Goal: Information Seeking & Learning: Learn about a topic

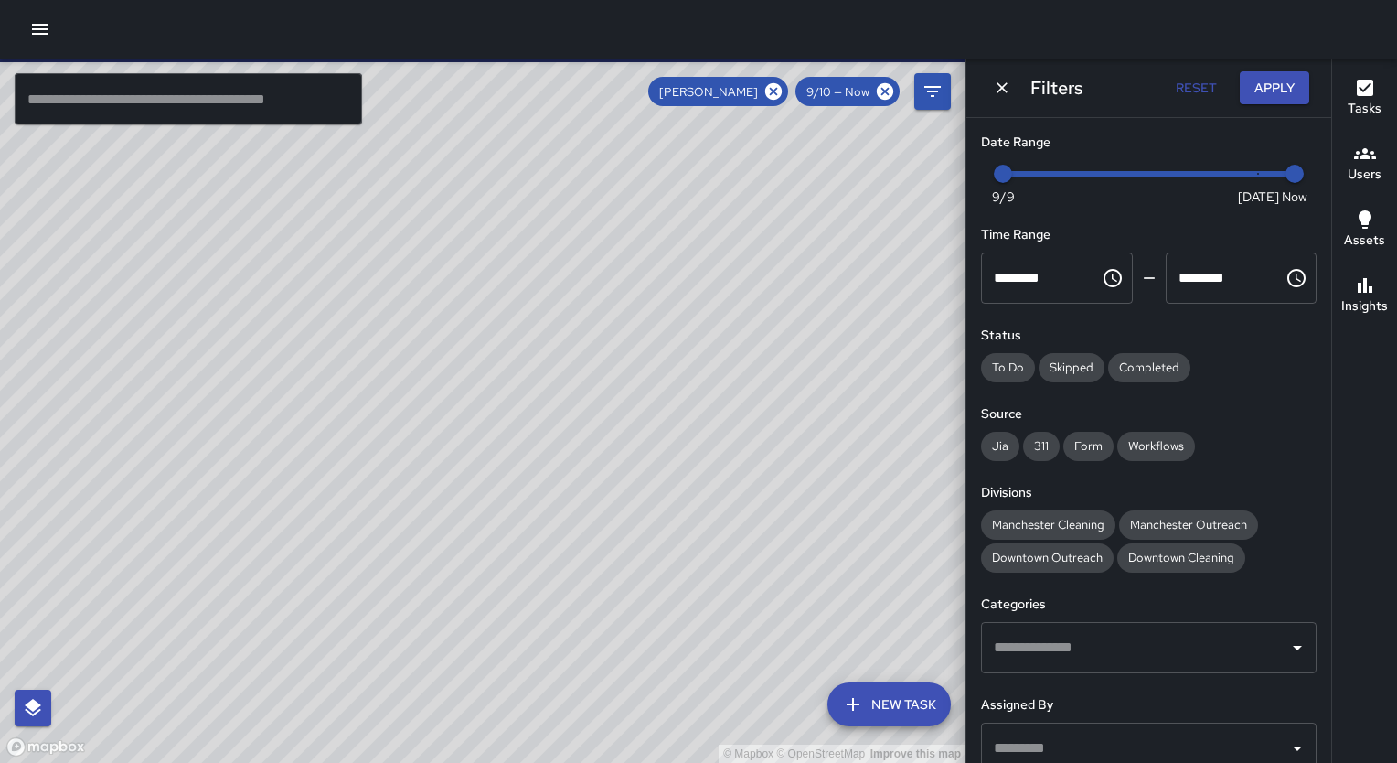
scroll to position [14163, 0]
click at [874, 240] on div "© Mapbox © OpenStreetMap Improve this map" at bounding box center [483, 411] width 966 height 704
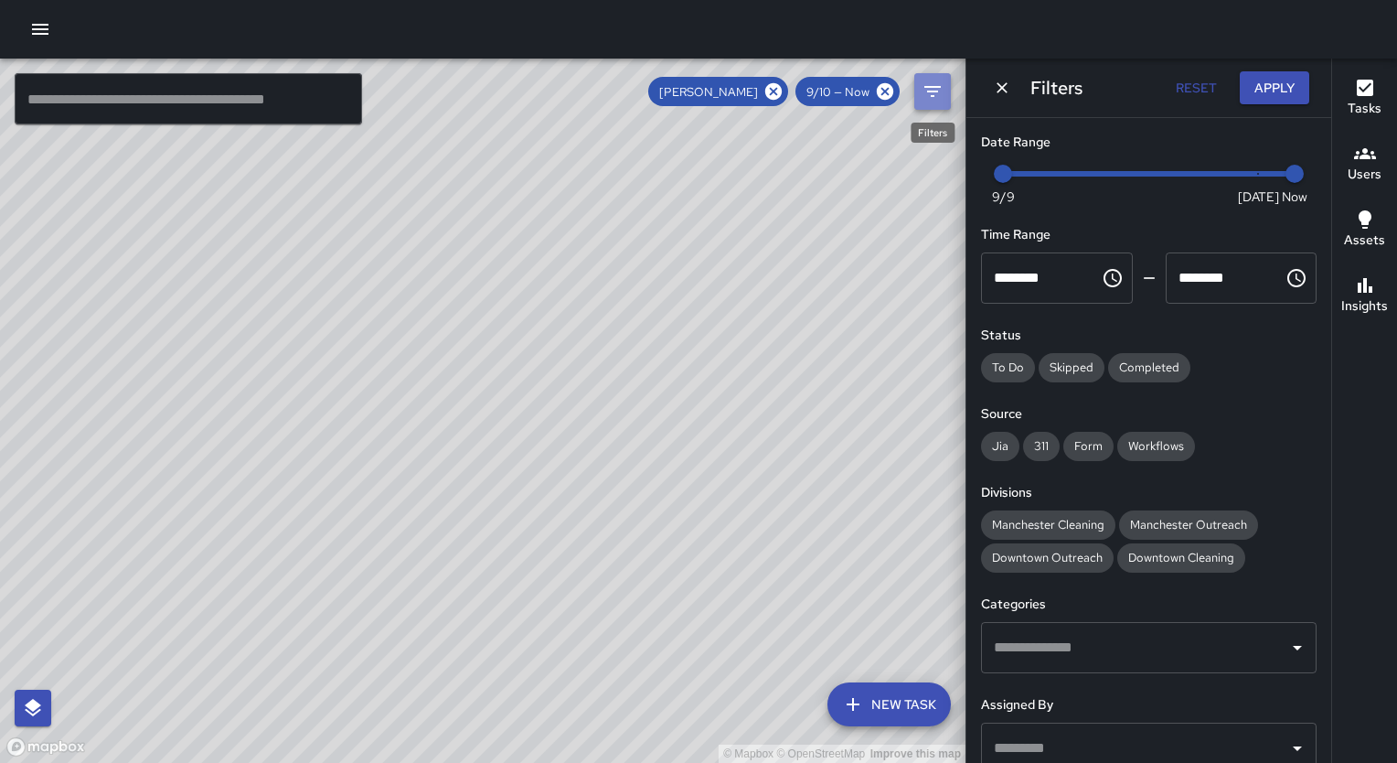
click at [925, 91] on icon "Filters" at bounding box center [933, 91] width 22 height 22
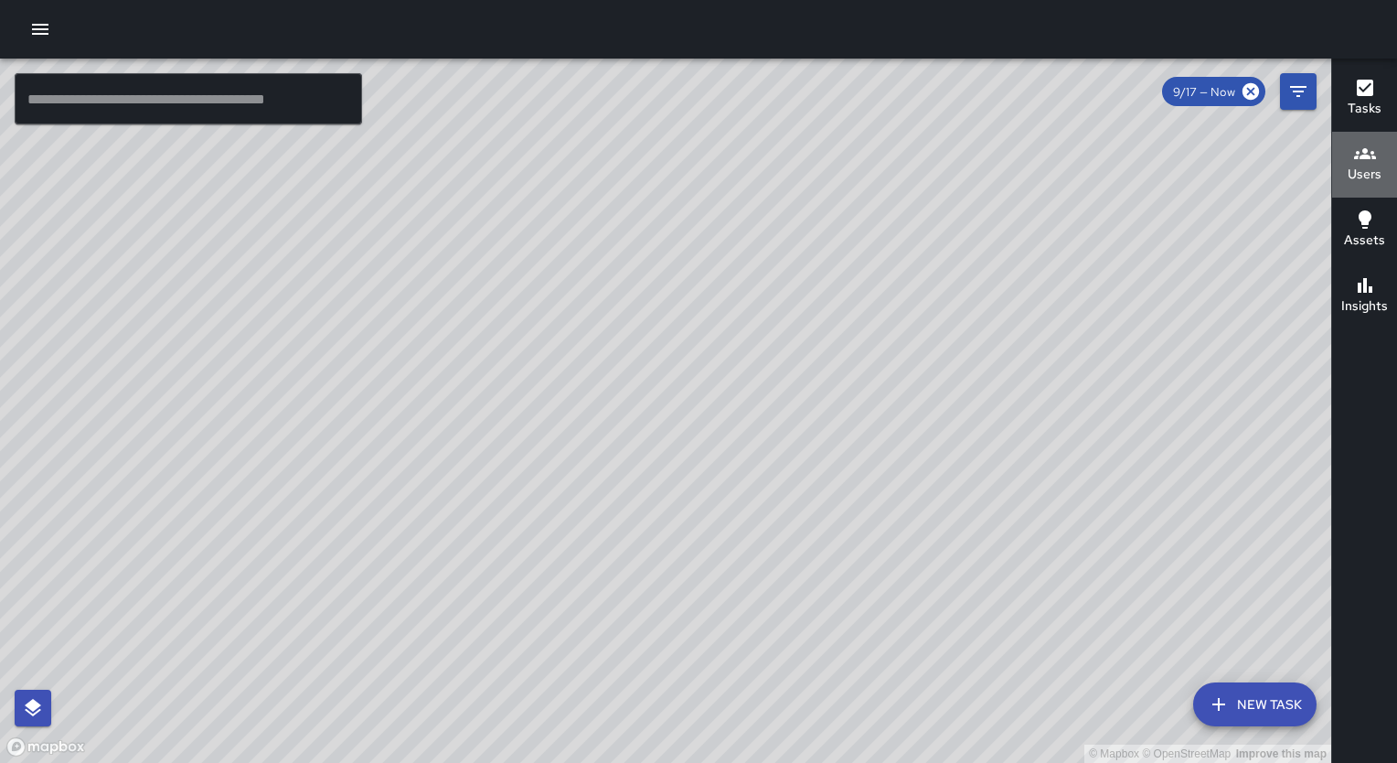
click at [1363, 151] on icon "button" at bounding box center [1365, 153] width 22 height 11
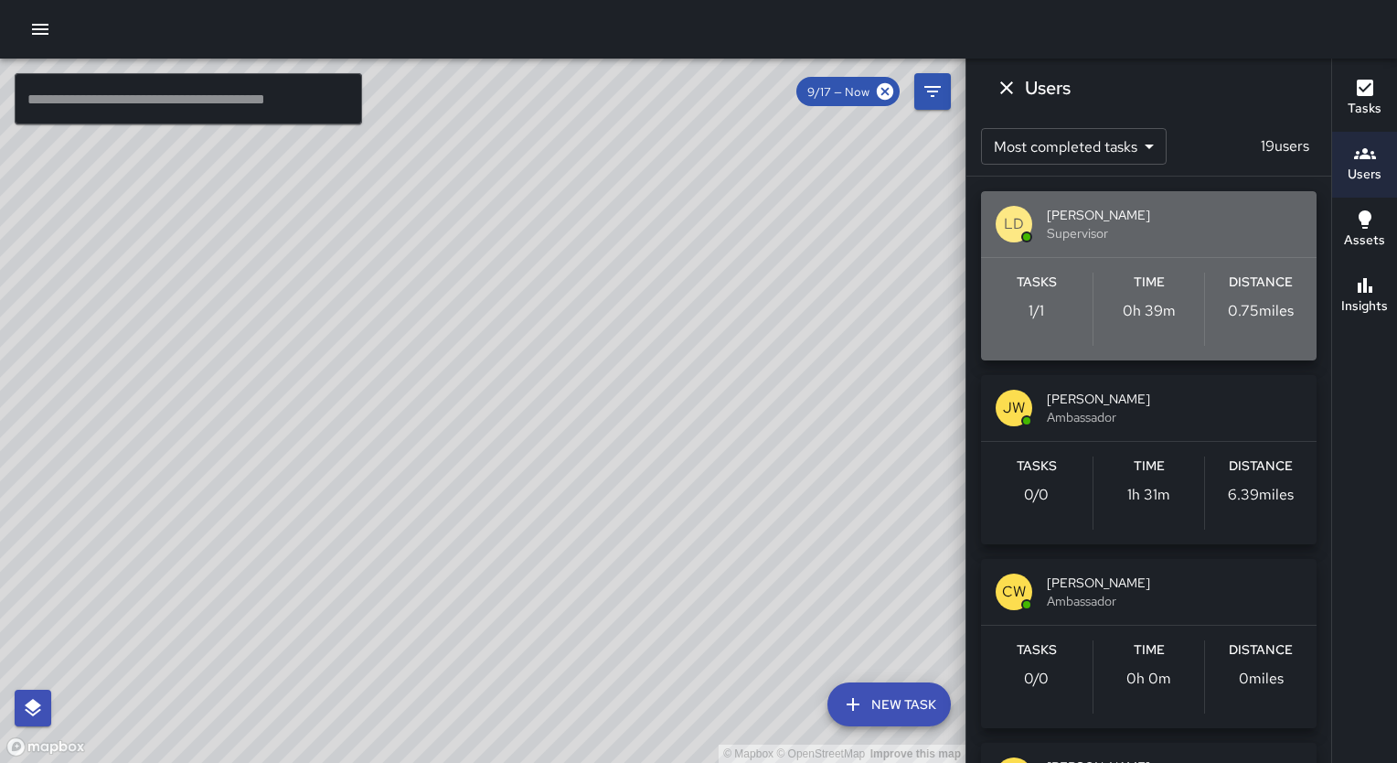
click at [1155, 212] on span "[PERSON_NAME]" at bounding box center [1174, 215] width 255 height 18
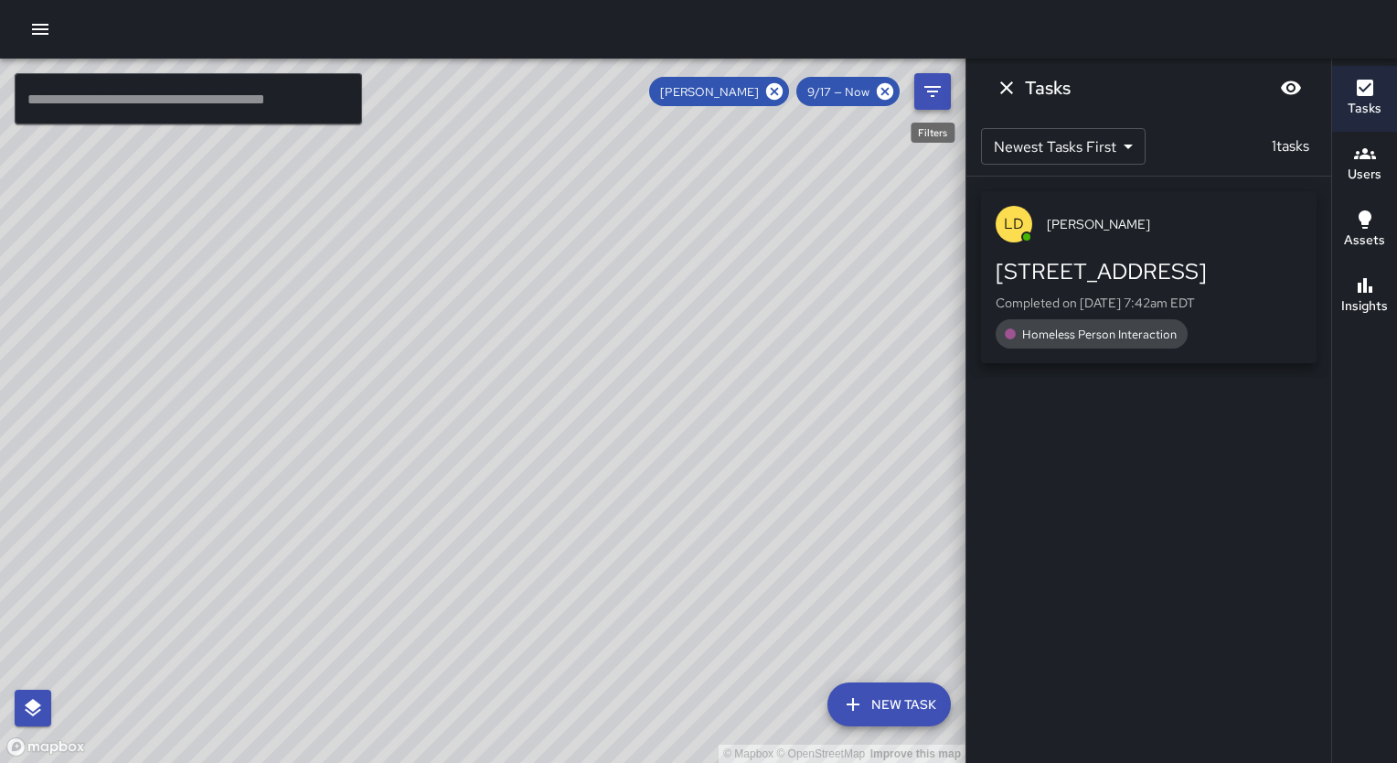
click at [940, 98] on icon "Filters" at bounding box center [933, 91] width 22 height 22
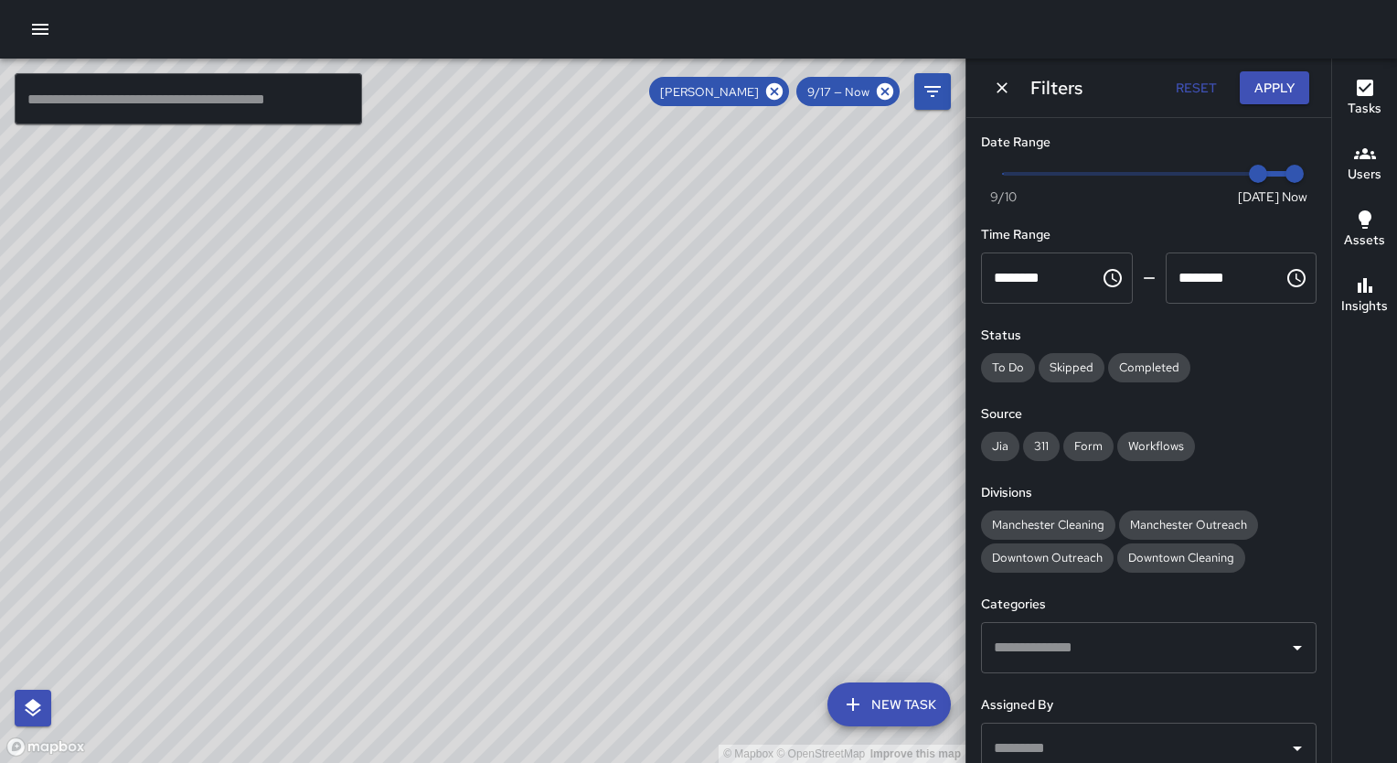
type input "*"
click at [1043, 174] on span "Now [DATE] [DATE] 7:52 am" at bounding box center [1149, 173] width 292 height 27
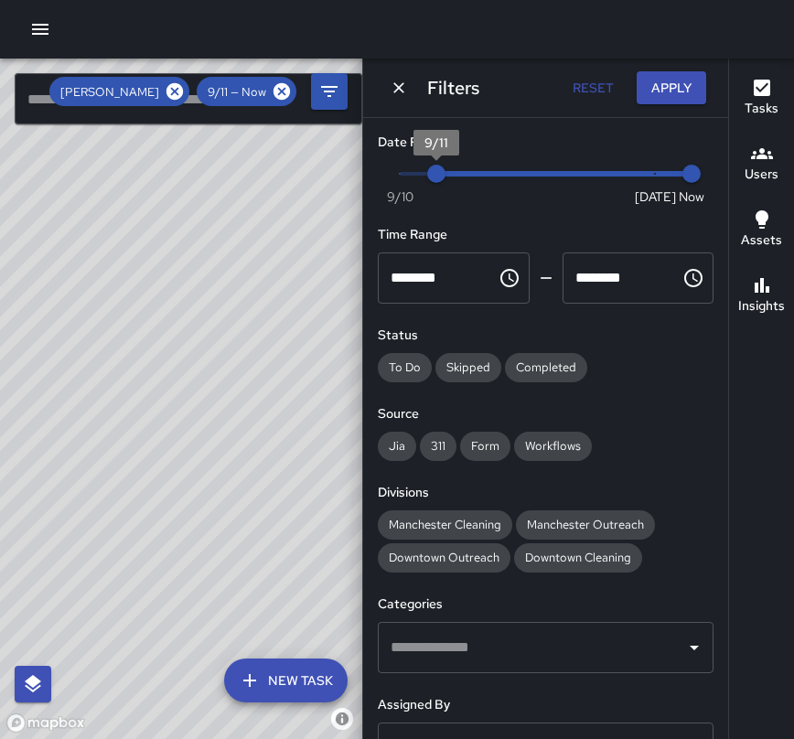
click at [568, 404] on h6 "Source" at bounding box center [546, 414] width 336 height 20
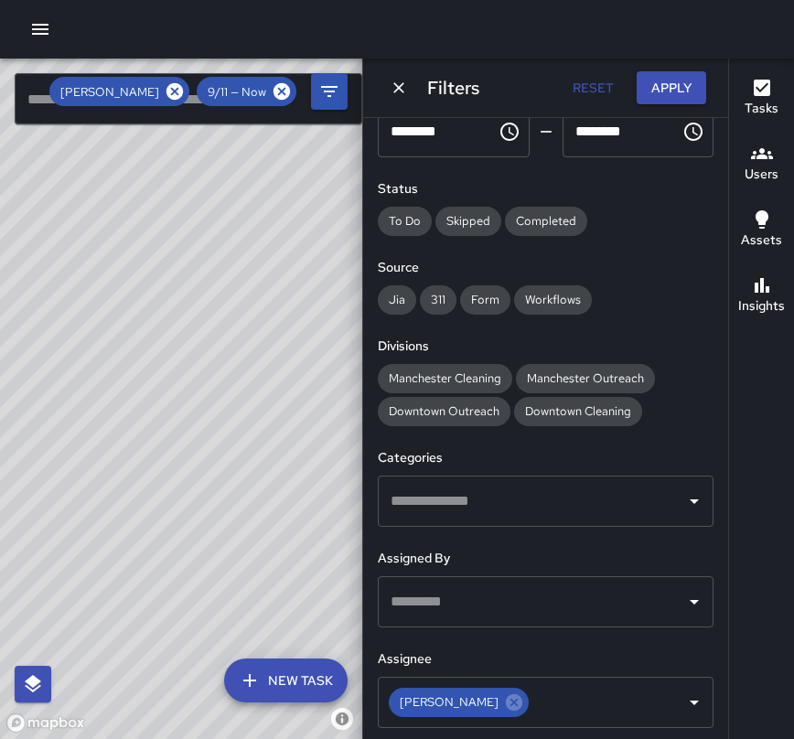
scroll to position [183, 0]
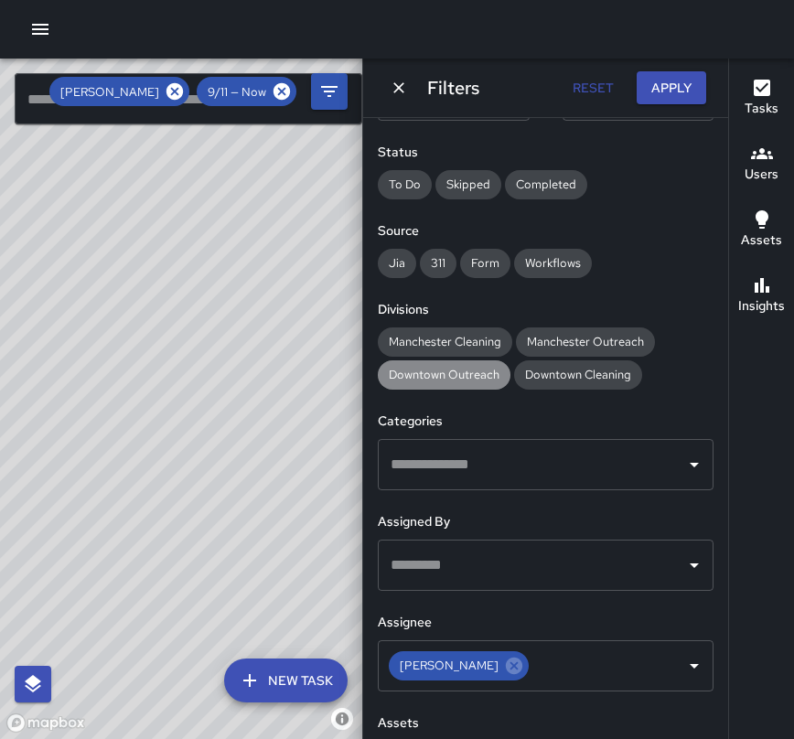
click at [473, 377] on span "Downtown Outreach" at bounding box center [444, 375] width 133 height 16
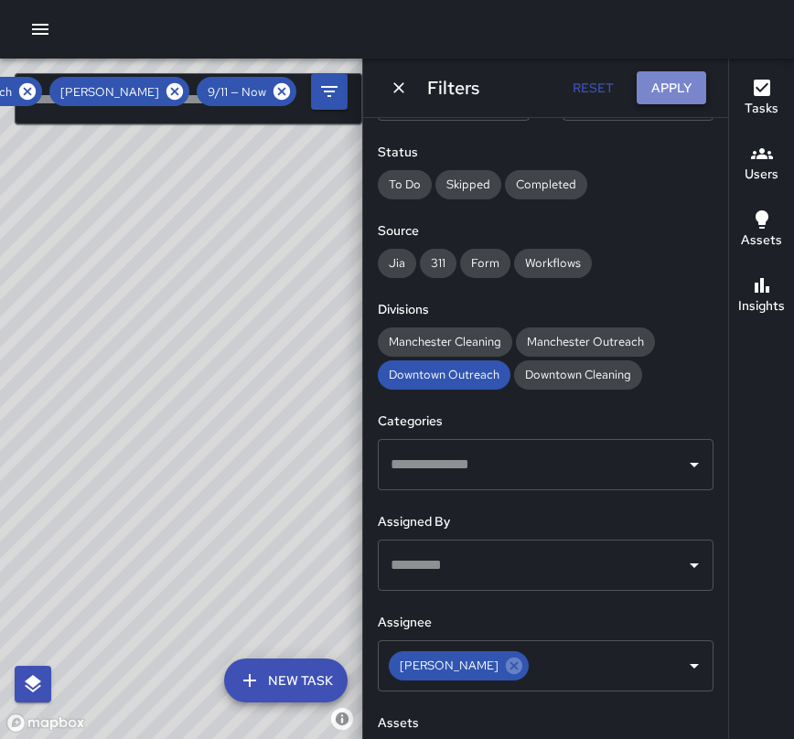
click at [657, 99] on button "Apply" at bounding box center [670, 88] width 69 height 34
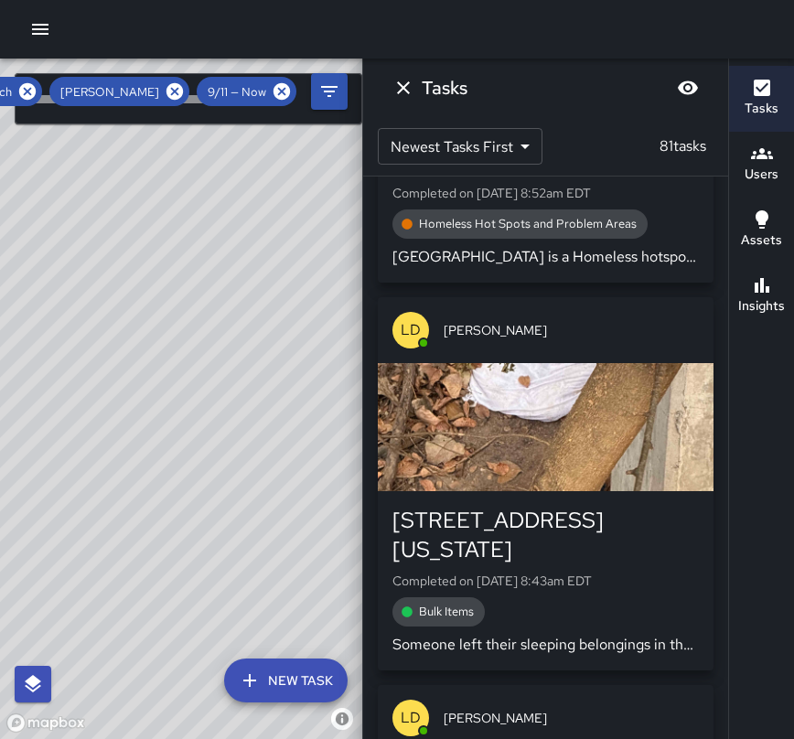
scroll to position [14622, 0]
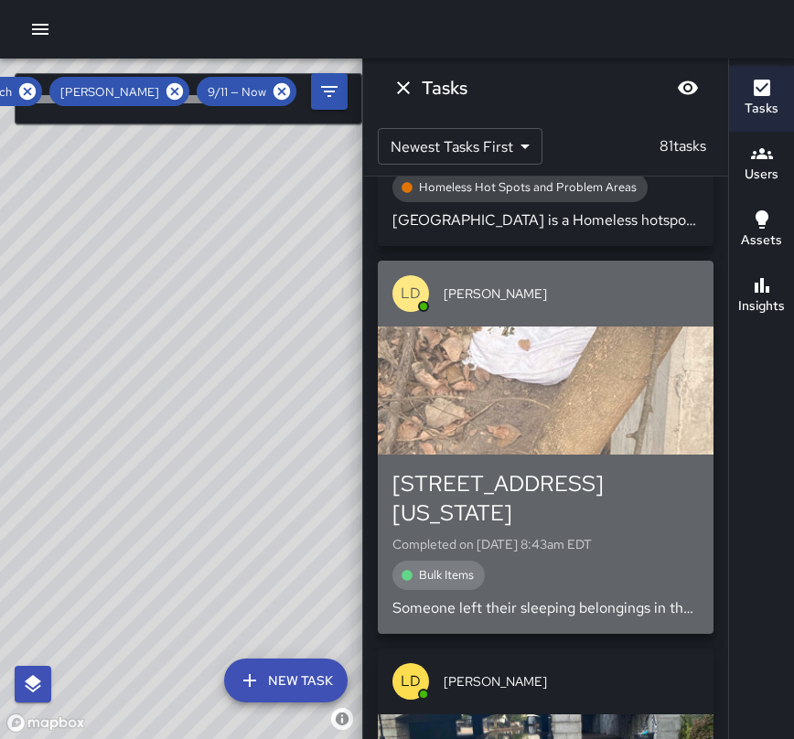
click at [570, 561] on div "Bulk Items" at bounding box center [545, 575] width 306 height 29
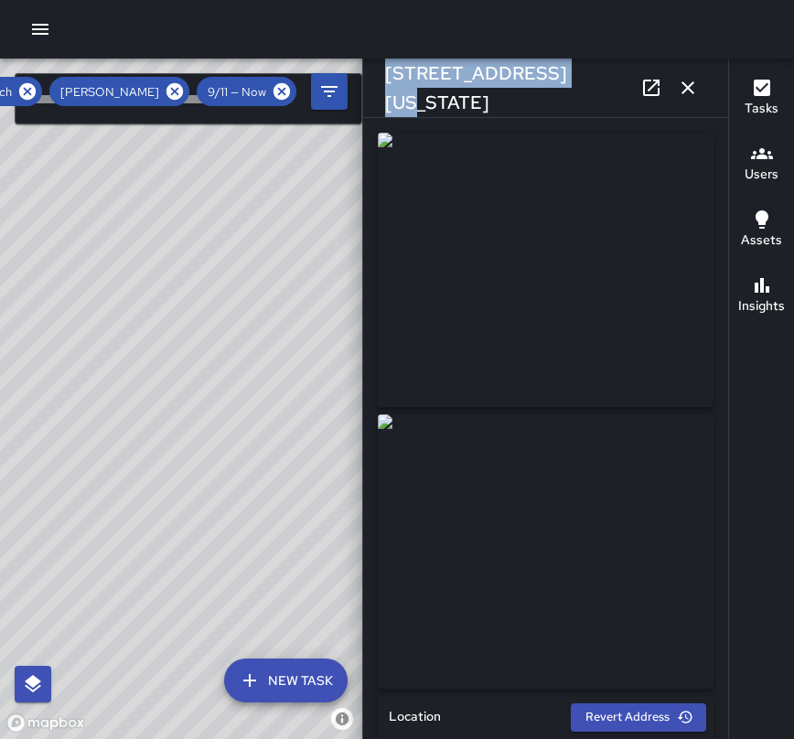
drag, startPoint x: 545, startPoint y: 83, endPoint x: 380, endPoint y: 82, distance: 164.6
click at [380, 82] on div "[STREET_ADDRESS][US_STATE]" at bounding box center [545, 88] width 365 height 59
copy h6 "[STREET_ADDRESS][US_STATE]"
click at [573, 609] on img at bounding box center [546, 551] width 336 height 274
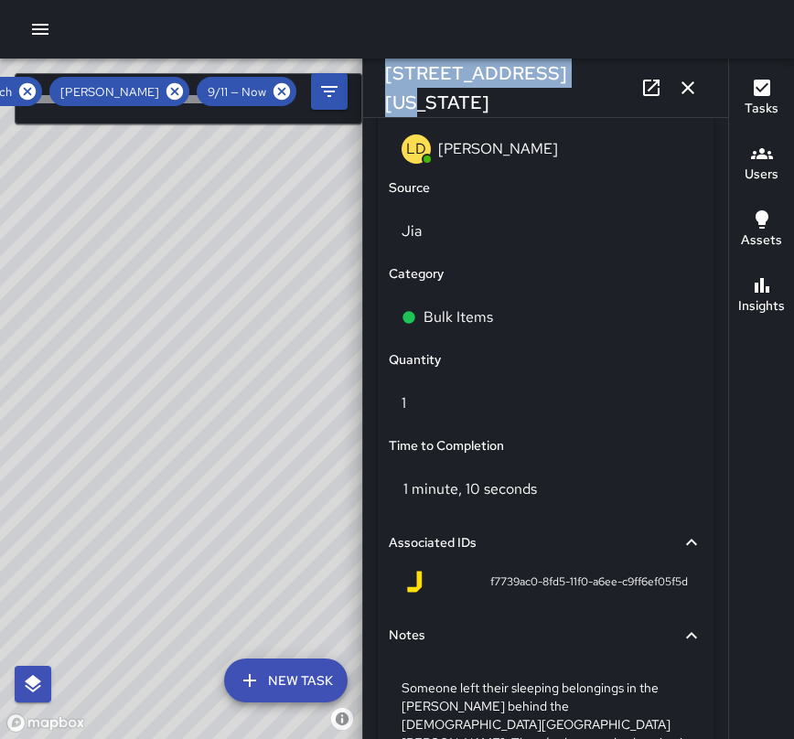
scroll to position [1310, 0]
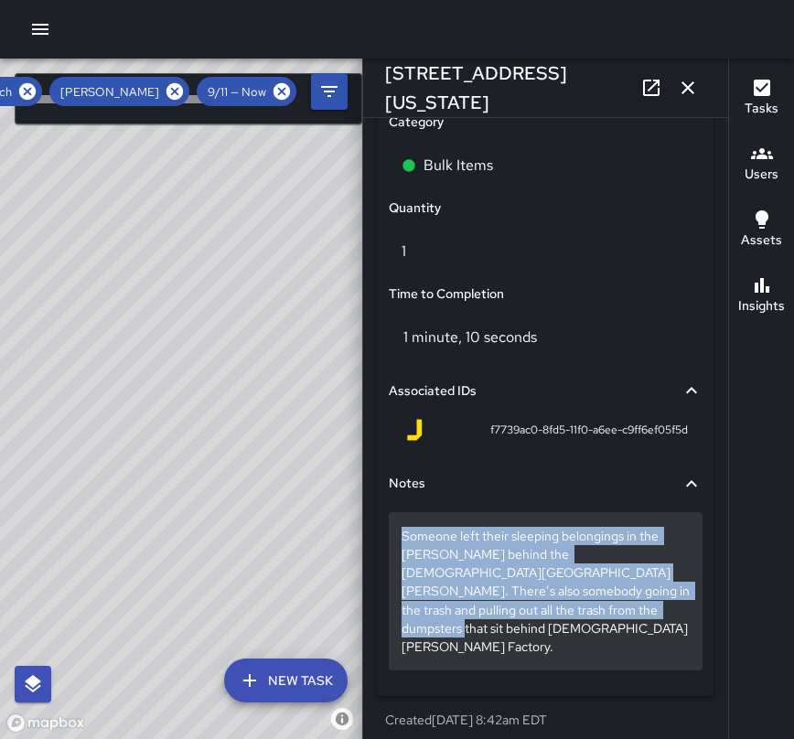
drag, startPoint x: 579, startPoint y: 614, endPoint x: 393, endPoint y: 542, distance: 198.9
click at [393, 542] on div "Someone left their sleeping belongings in the [PERSON_NAME] behind the [DEMOGRA…" at bounding box center [546, 590] width 314 height 157
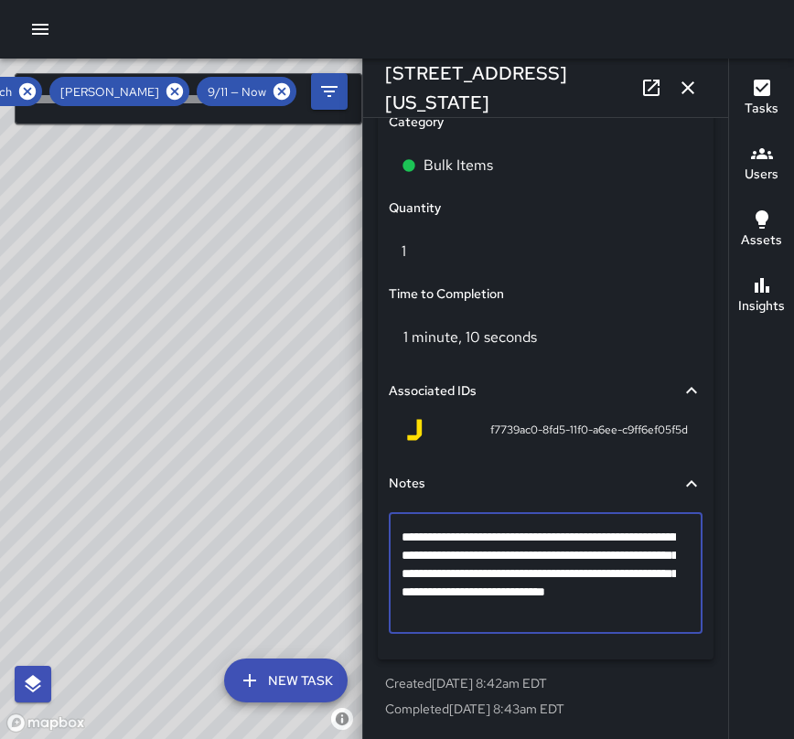
scroll to position [1256, 0]
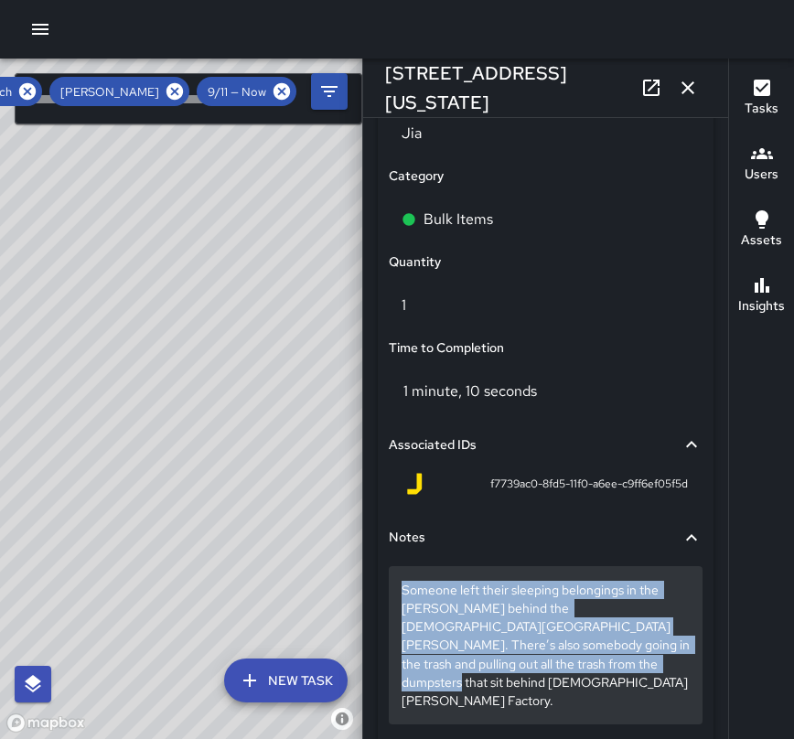
drag, startPoint x: 400, startPoint y: 592, endPoint x: 561, endPoint y: 667, distance: 178.4
copy p "Someone left their sleeping belongings in the [PERSON_NAME] behind the [DEMOGRA…"
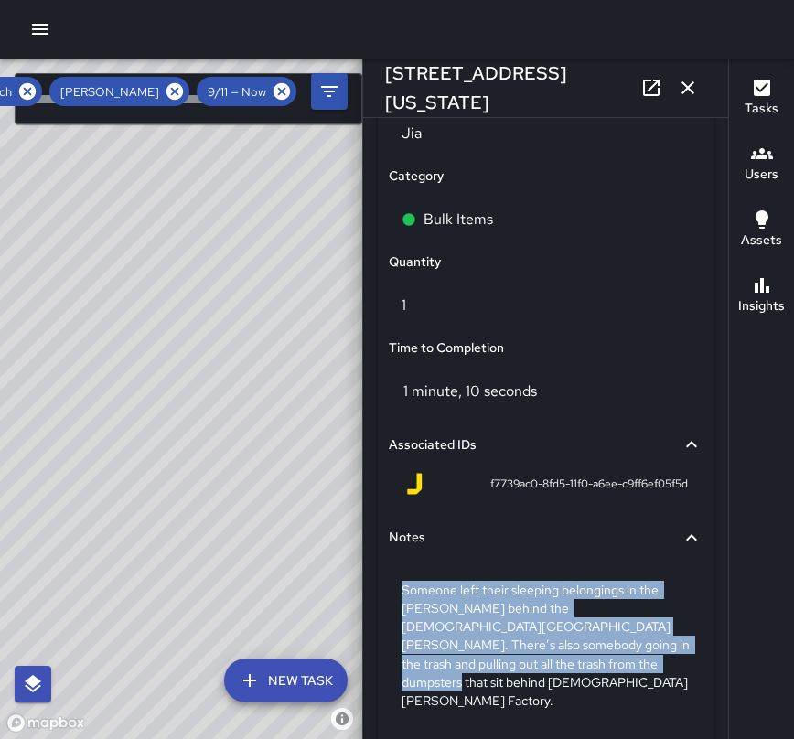
click at [608, 561] on div "Someone left their sleeping belongings in the [PERSON_NAME] behind the [DEMOGRA…" at bounding box center [546, 648] width 314 height 179
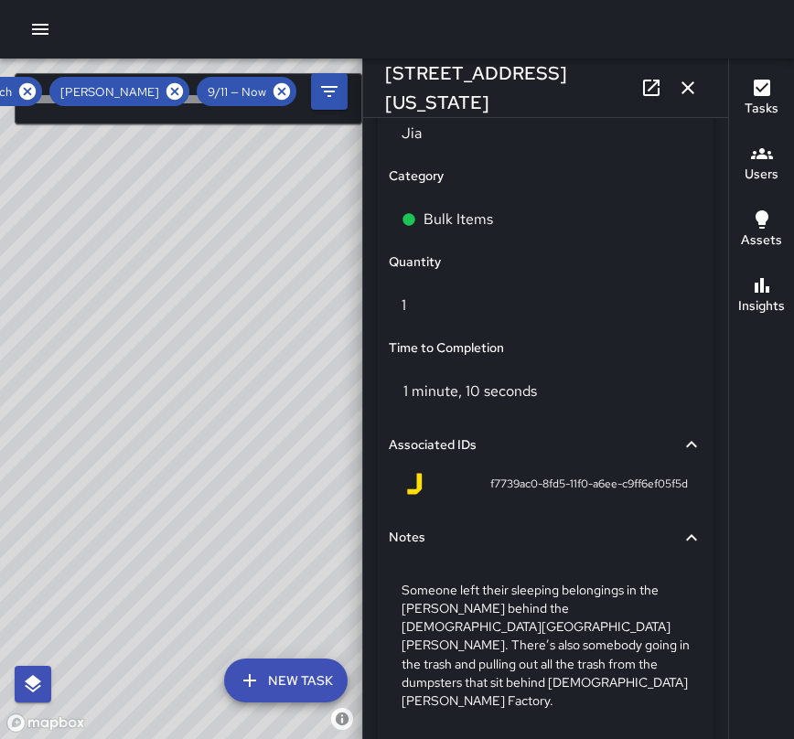
scroll to position [1310, 0]
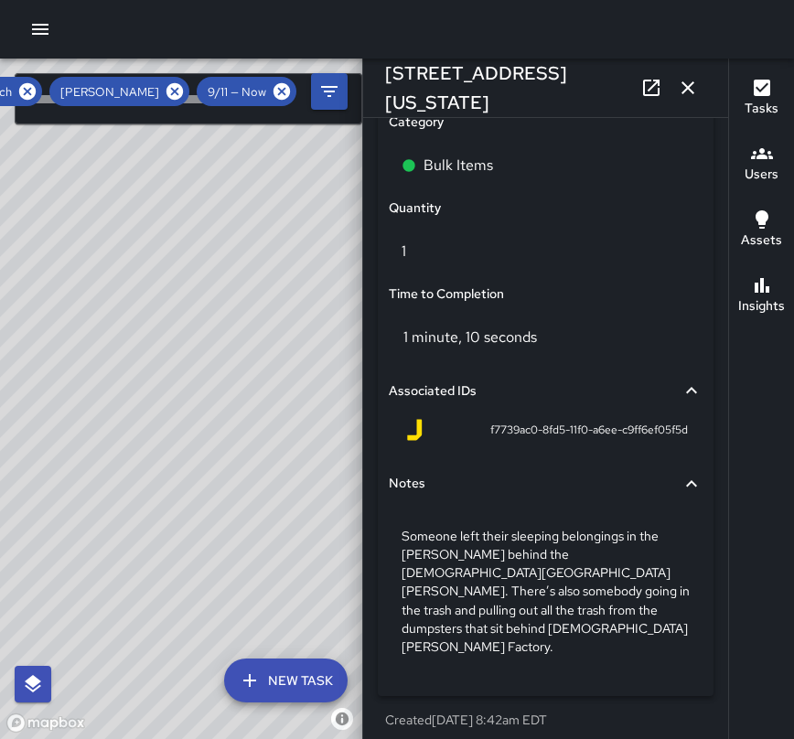
click at [692, 77] on icon "button" at bounding box center [688, 88] width 22 height 22
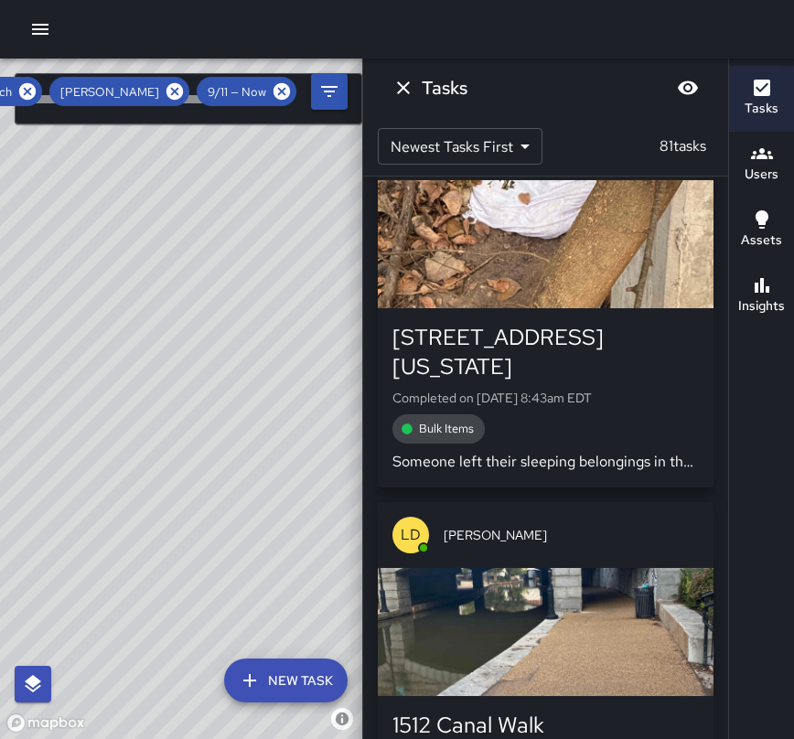
scroll to position [14805, 0]
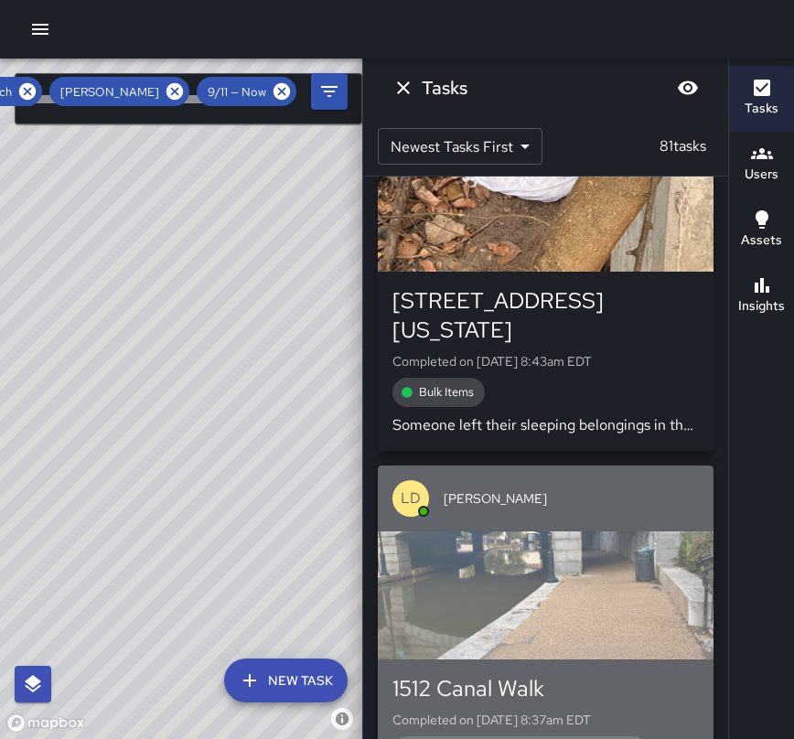
click at [646, 531] on div "button" at bounding box center [546, 595] width 336 height 128
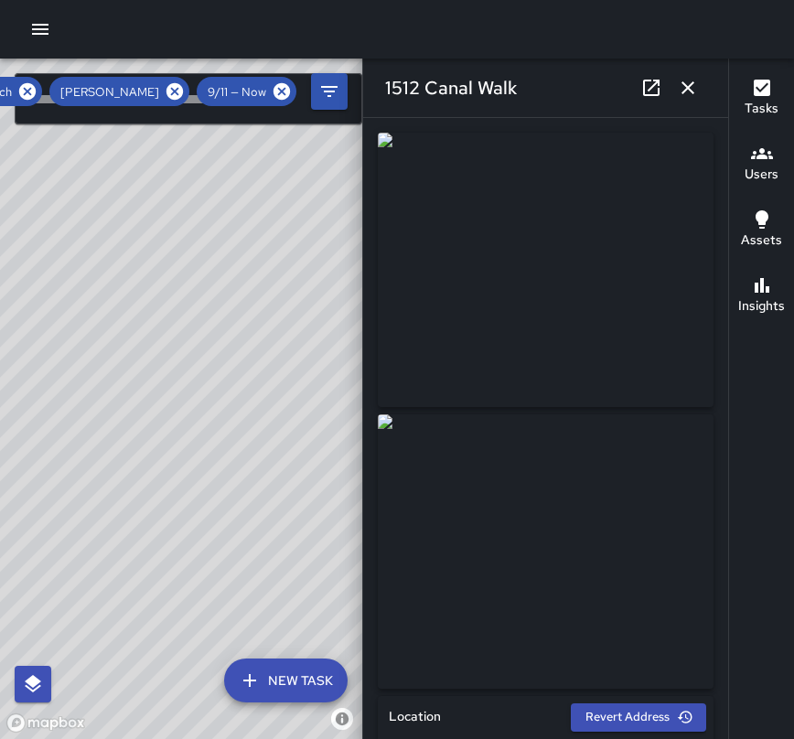
type input "**********"
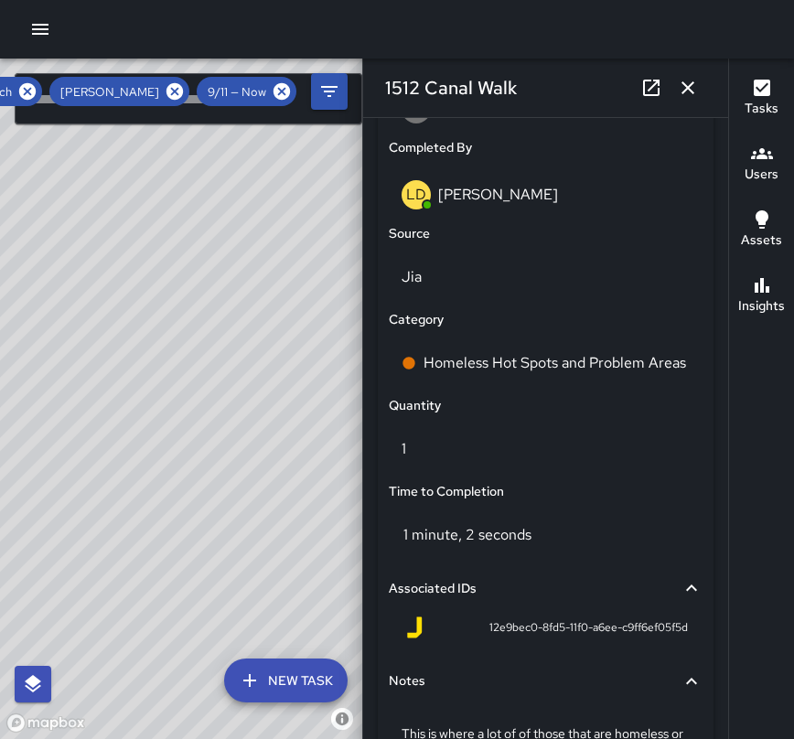
scroll to position [1106, 0]
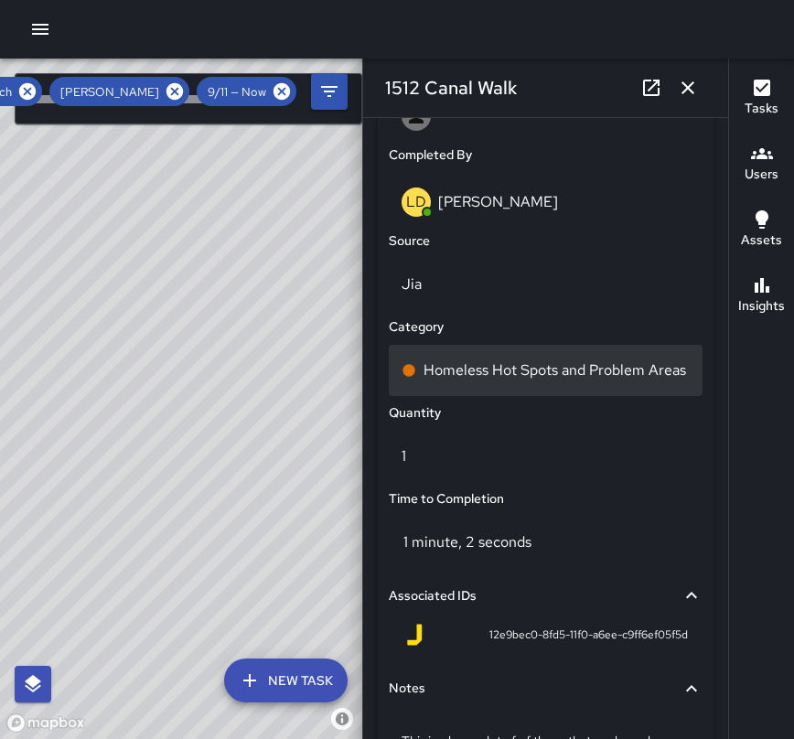
click at [598, 381] on p "Homeless Hot Spots and Problem Areas" at bounding box center [554, 370] width 262 height 22
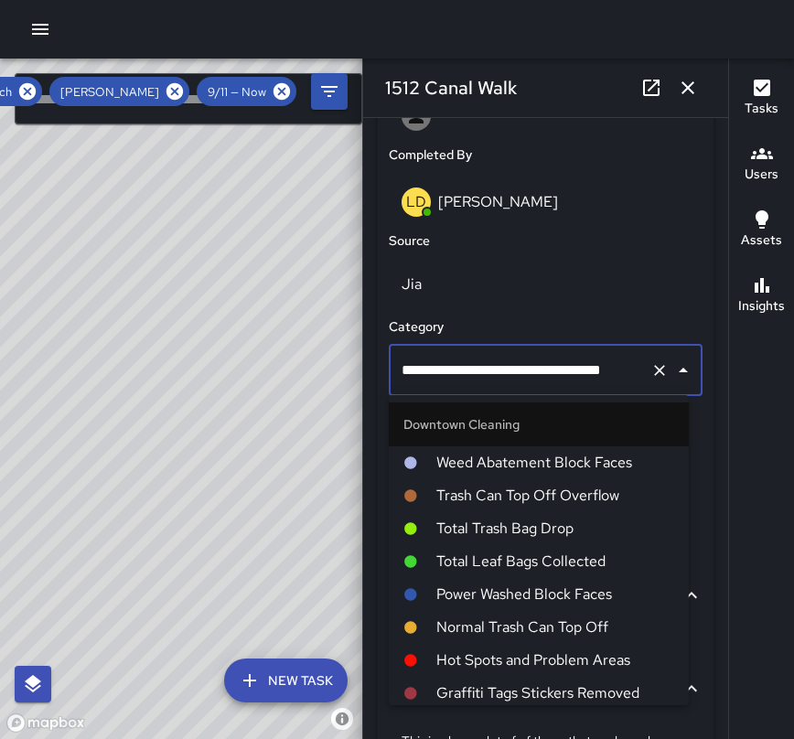
scroll to position [574, 0]
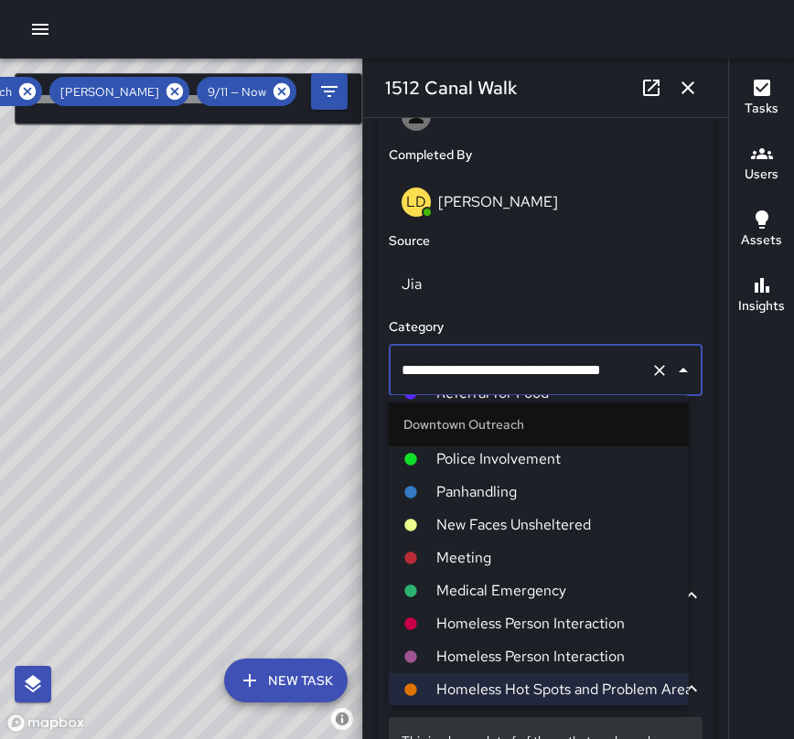
drag, startPoint x: 598, startPoint y: 389, endPoint x: 657, endPoint y: 719, distance: 335.4
click at [657, 719] on div "**********" at bounding box center [546, 380] width 336 height 1006
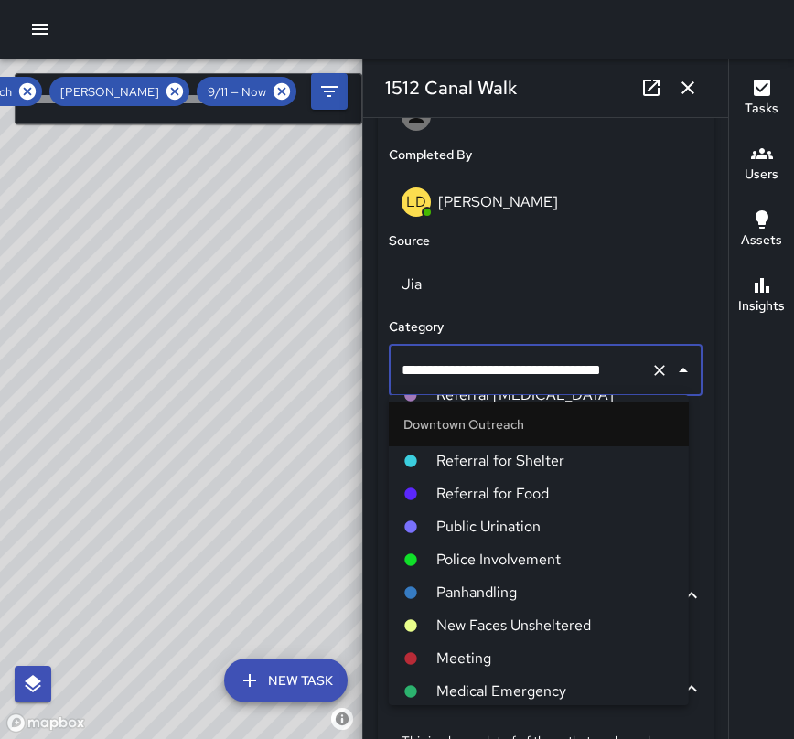
scroll to position [496, 0]
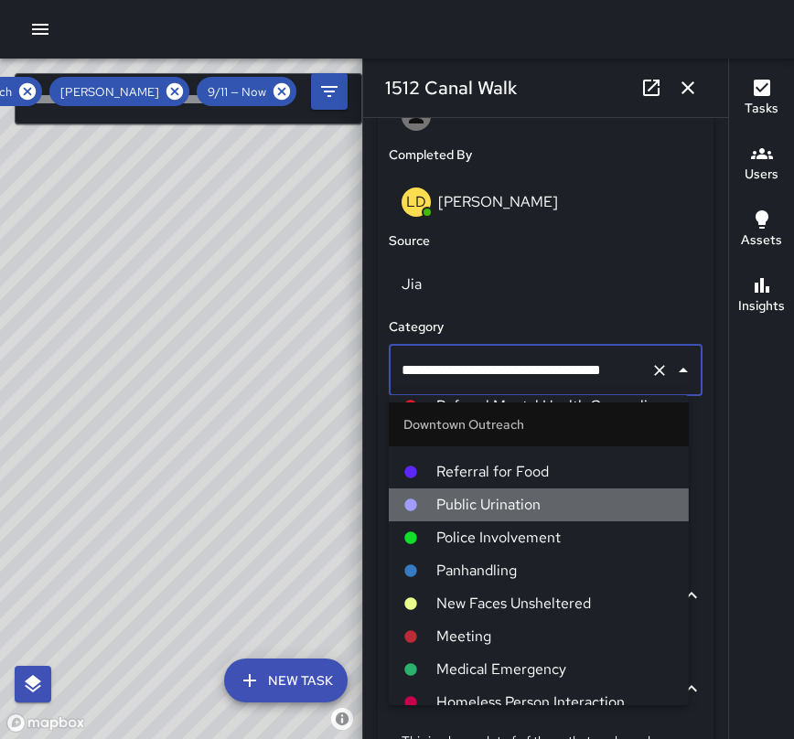
click at [585, 515] on span "Public Urination" at bounding box center [555, 505] width 238 height 22
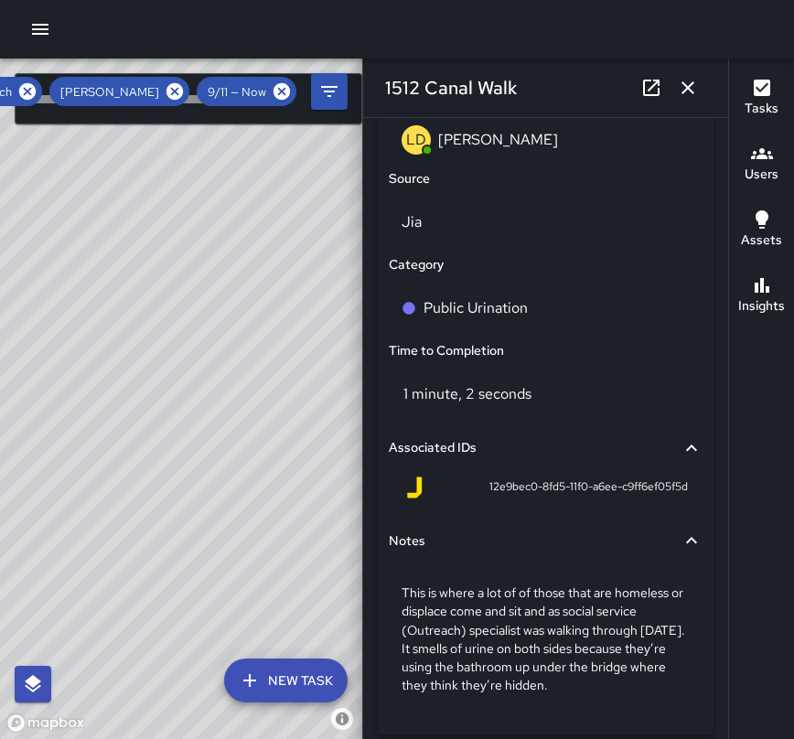
scroll to position [1238, 0]
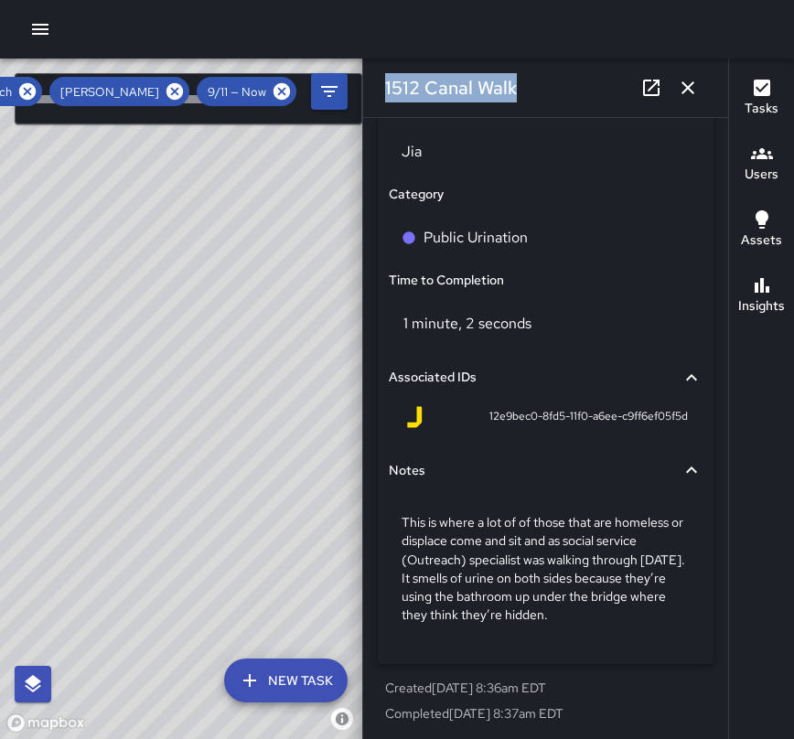
drag, startPoint x: 519, startPoint y: 93, endPoint x: 382, endPoint y: 92, distance: 137.2
click at [382, 92] on div "1512 Canal Walk" at bounding box center [545, 88] width 365 height 59
copy h6 "1512 Canal Walk"
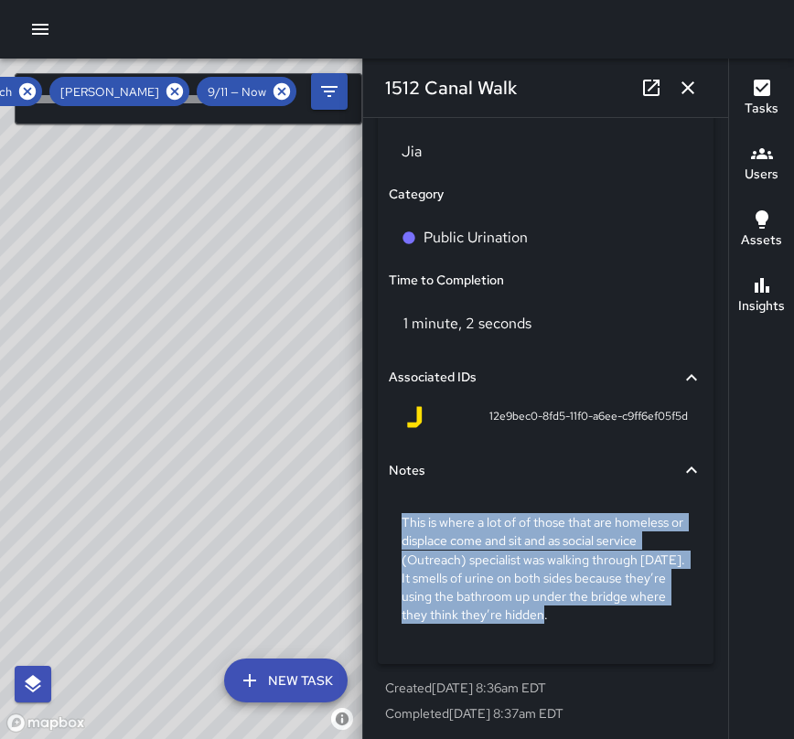
drag, startPoint x: 591, startPoint y: 618, endPoint x: 402, endPoint y: 520, distance: 212.3
click at [402, 520] on p "This is where a lot of of those that are homeless or displace come and sit and …" at bounding box center [545, 568] width 288 height 110
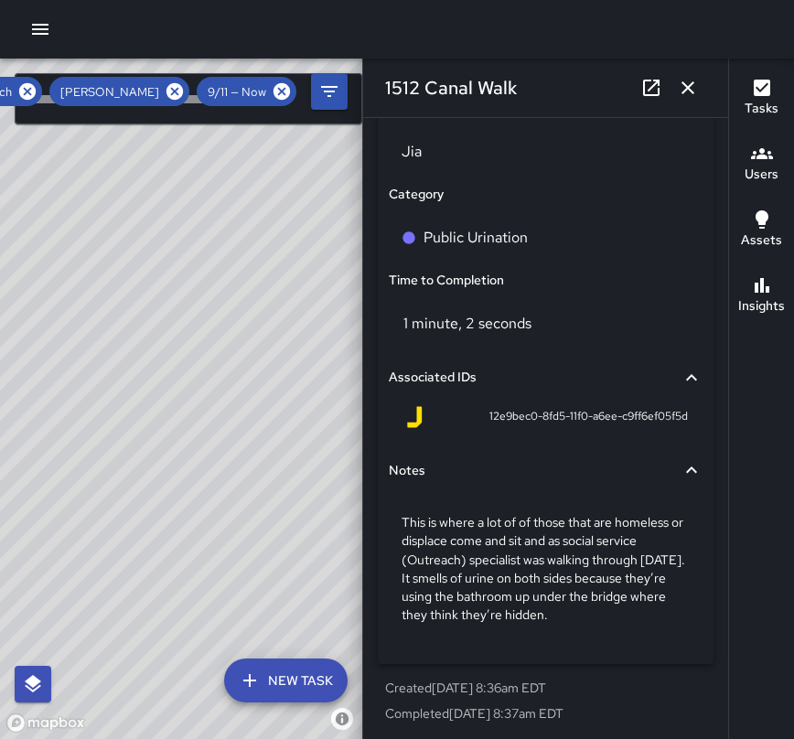
scroll to position [1170, 0]
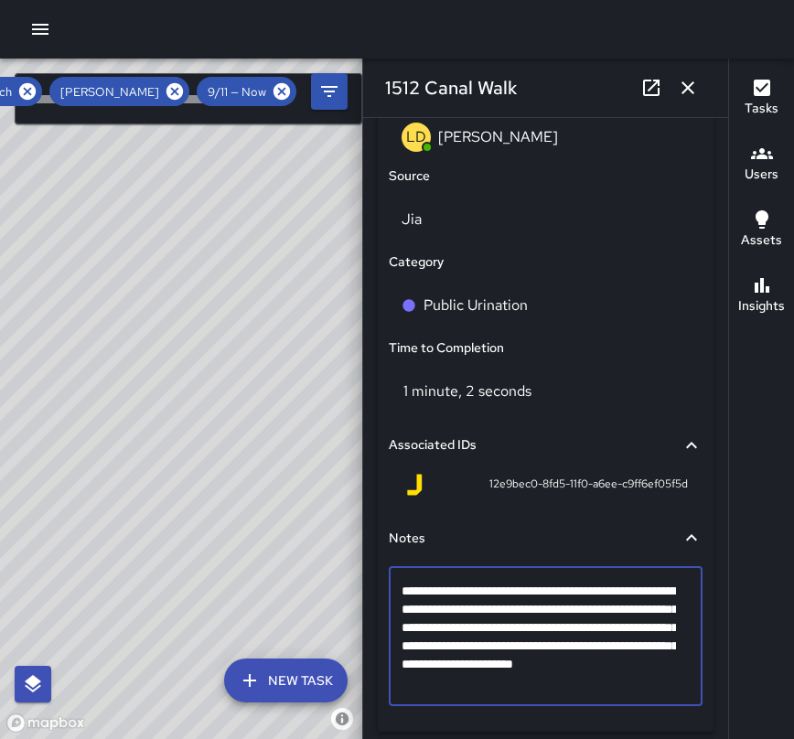
type textarea "**********"
drag, startPoint x: 590, startPoint y: 688, endPoint x: 385, endPoint y: 599, distance: 223.2
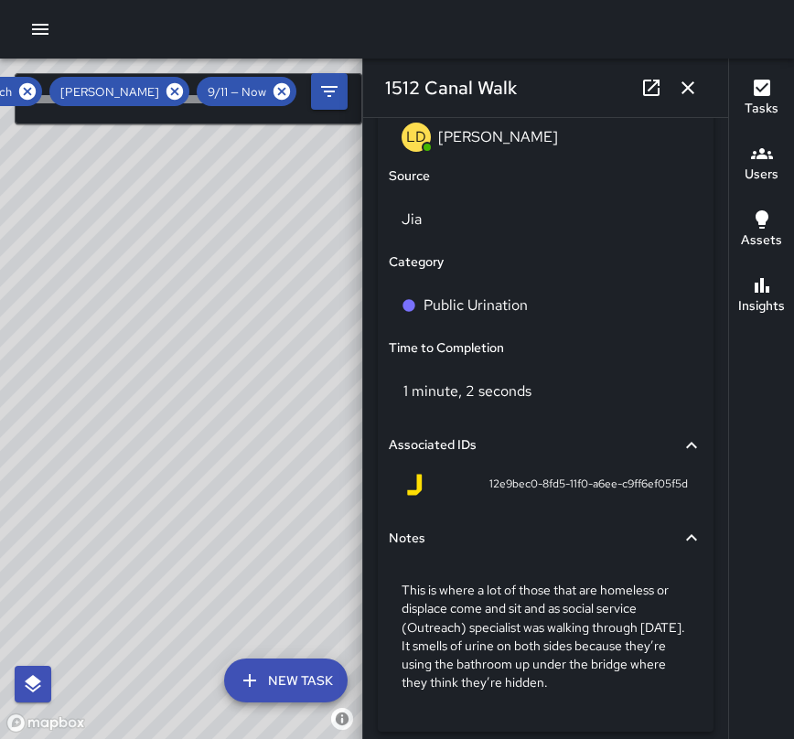
click at [633, 367] on div "1 minute, 2 seconds" at bounding box center [546, 391] width 314 height 51
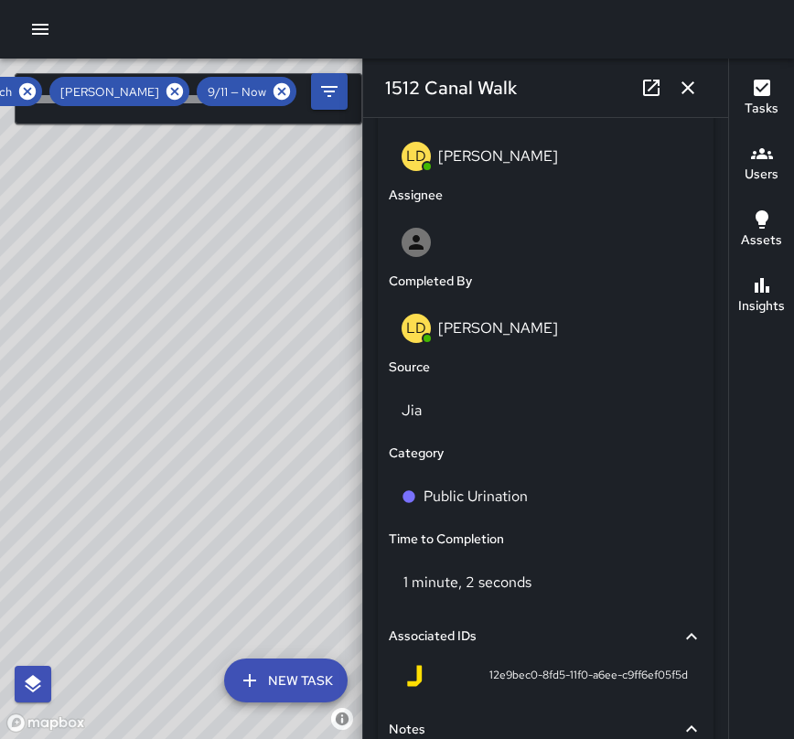
scroll to position [981, 0]
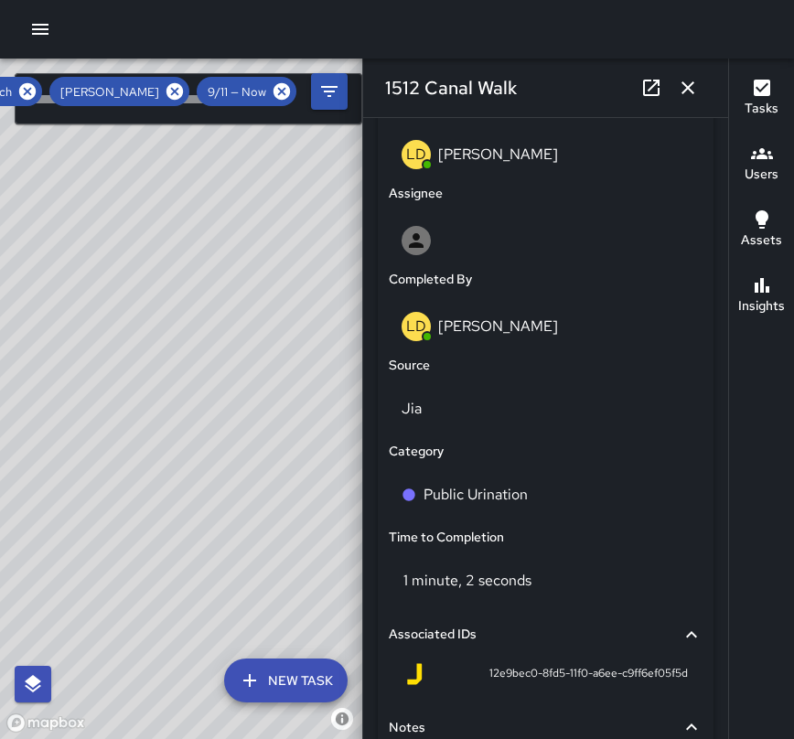
click at [608, 522] on div "Public Urination" at bounding box center [545, 494] width 321 height 59
click at [700, 92] on button "button" at bounding box center [687, 87] width 37 height 37
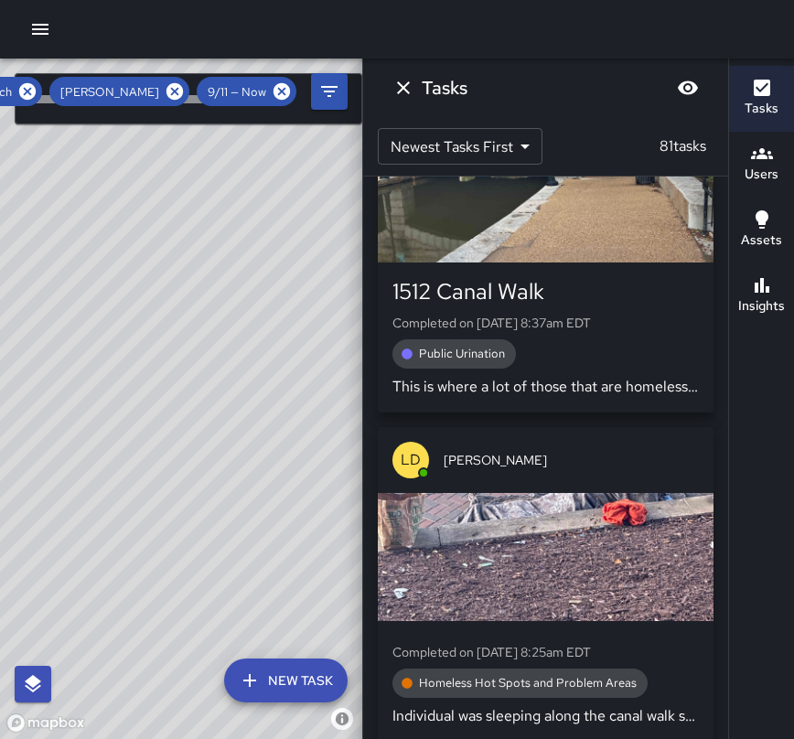
scroll to position [15251, 0]
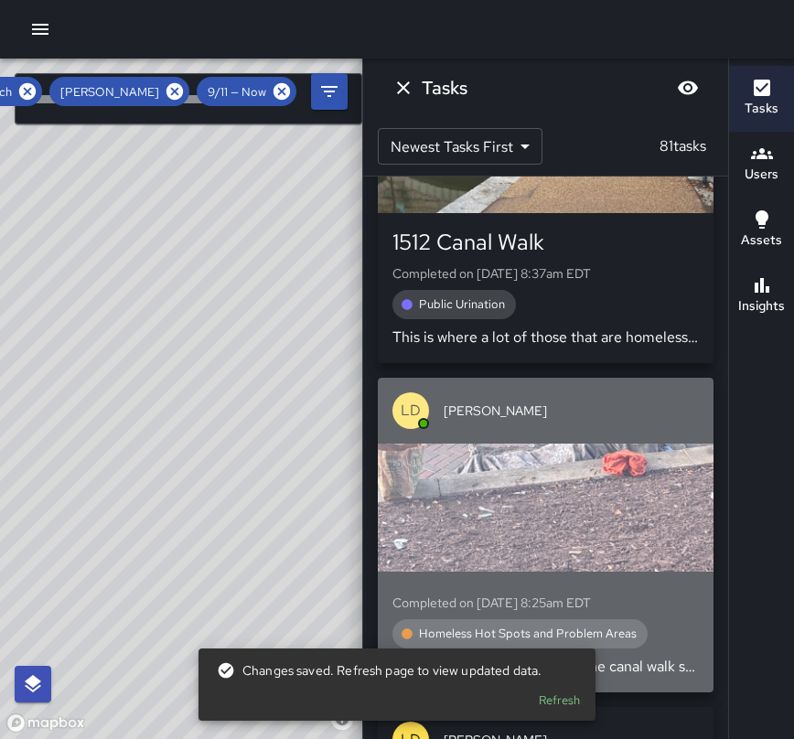
click at [668, 586] on div "Completed on [DATE] 8:25am EDT Homeless Hot Spots and Problem Areas Individual …" at bounding box center [545, 631] width 306 height 91
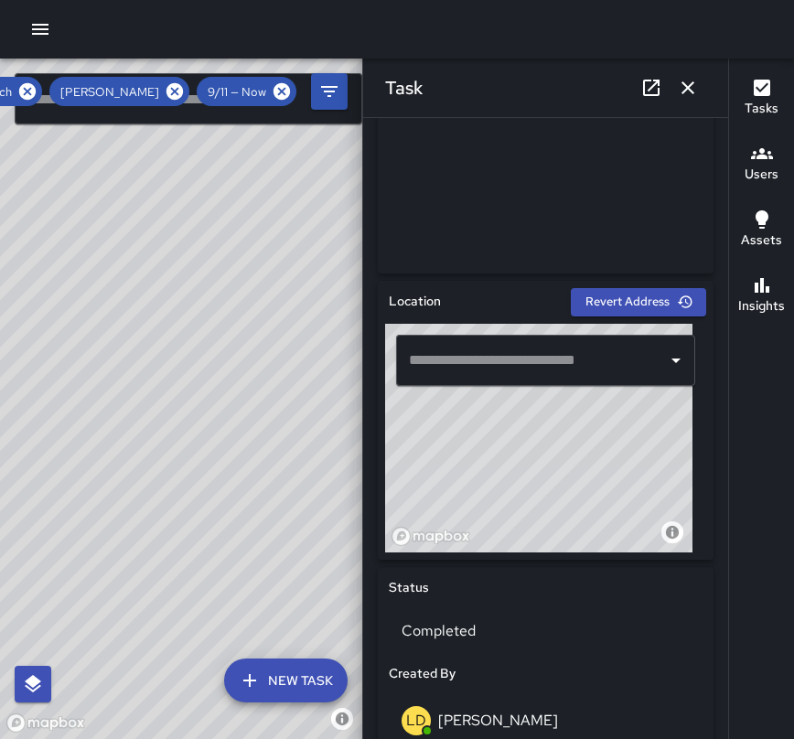
scroll to position [402, 0]
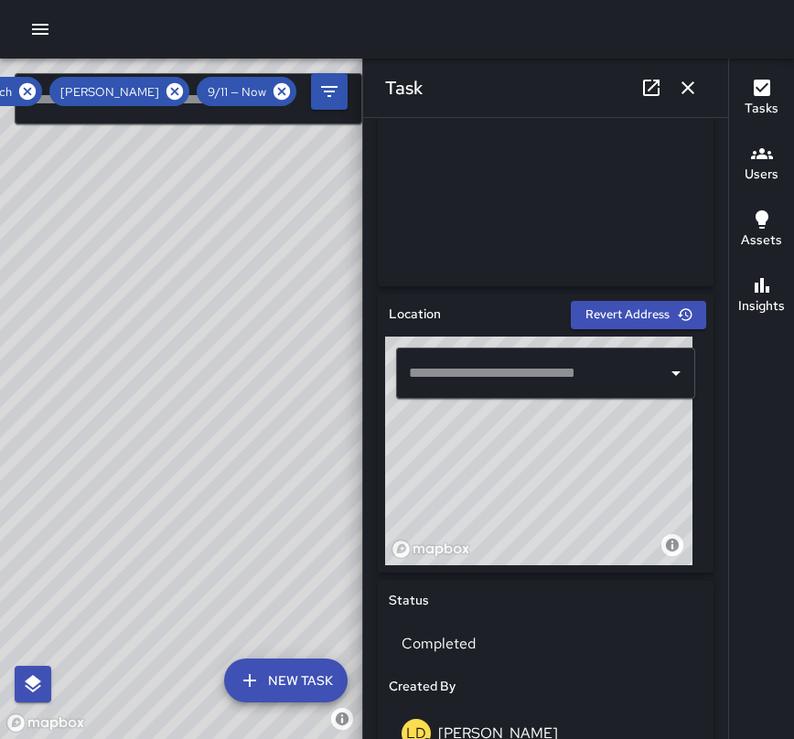
click at [625, 379] on input "text" at bounding box center [531, 373] width 255 height 35
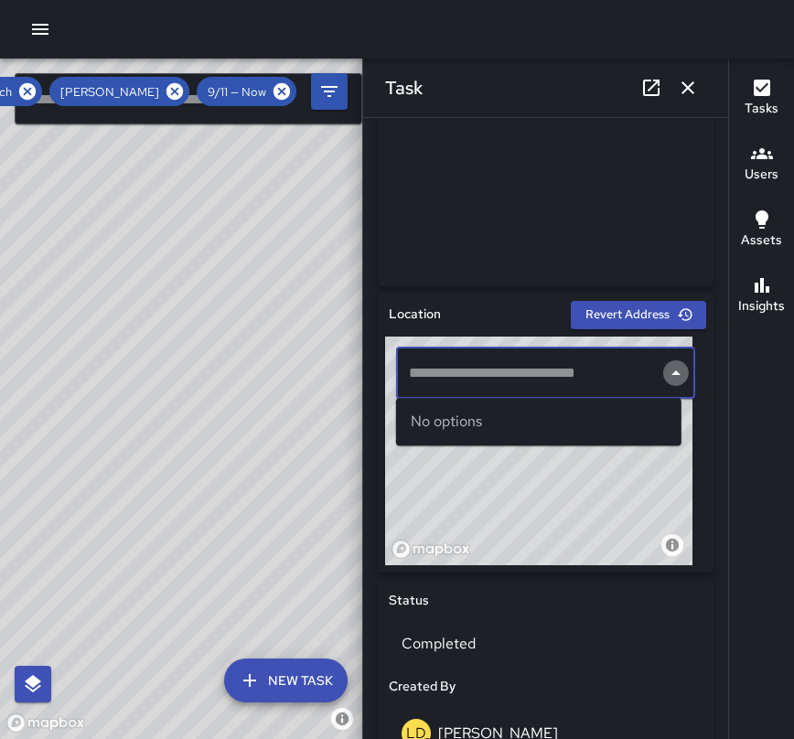
click at [665, 382] on icon "Close" at bounding box center [676, 373] width 22 height 22
click at [594, 381] on input "text" at bounding box center [531, 373] width 255 height 35
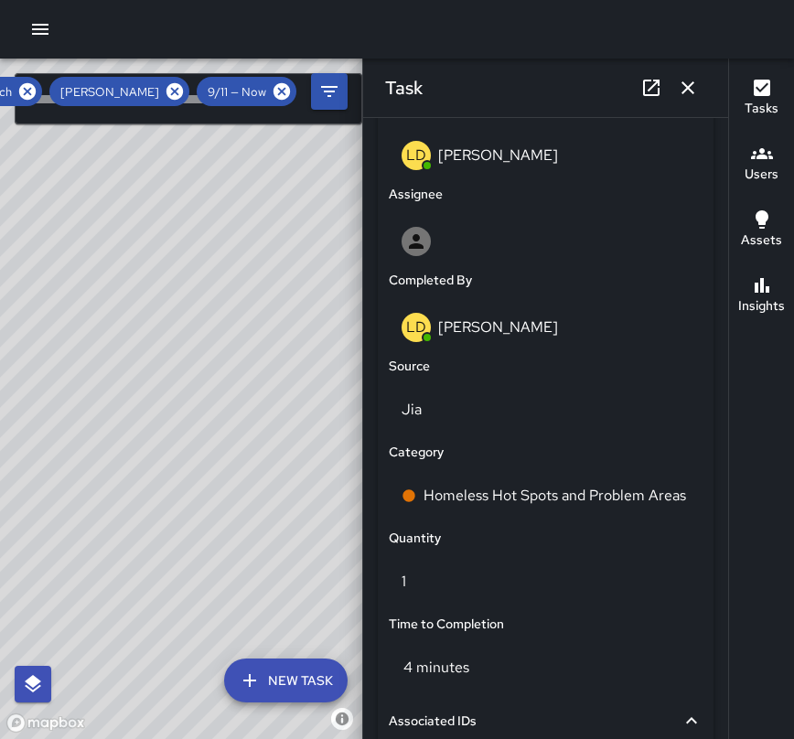
scroll to position [988, 0]
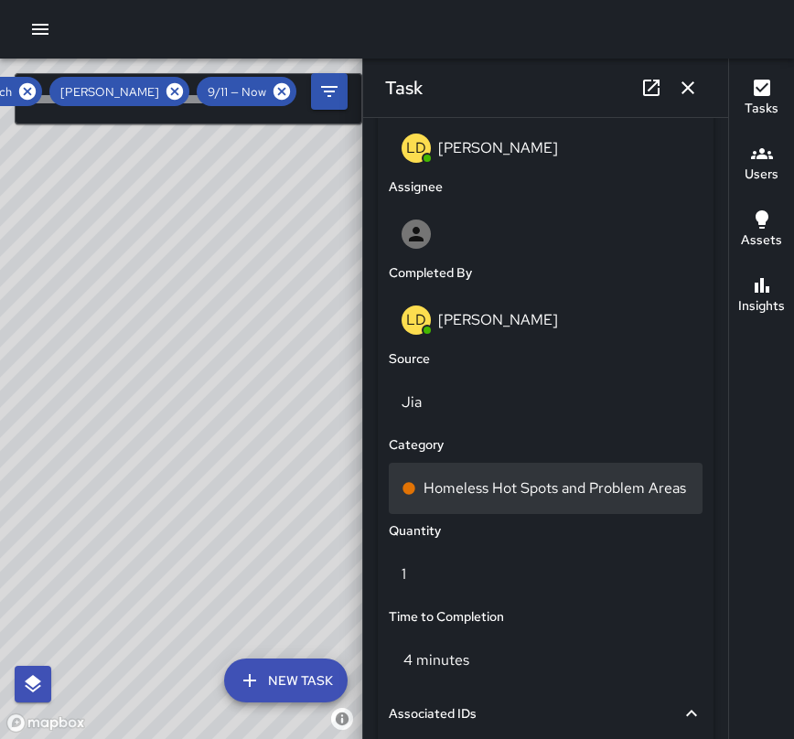
click at [625, 486] on p "Homeless Hot Spots and Problem Areas" at bounding box center [554, 488] width 262 height 22
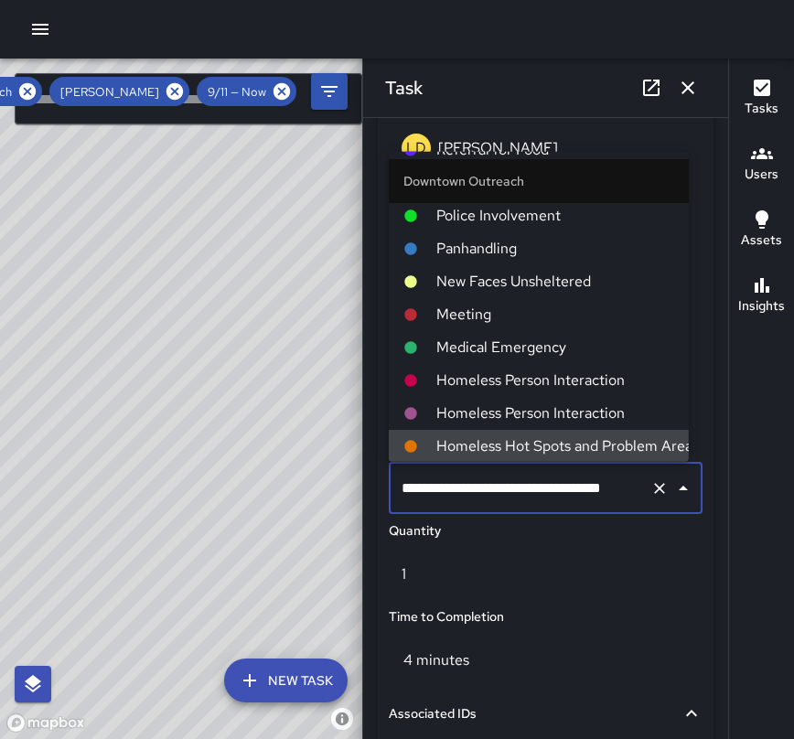
scroll to position [0, 36]
drag, startPoint x: 399, startPoint y: 486, endPoint x: 626, endPoint y: 513, distance: 229.2
click at [626, 513] on div "**********" at bounding box center [545, 488] width 321 height 59
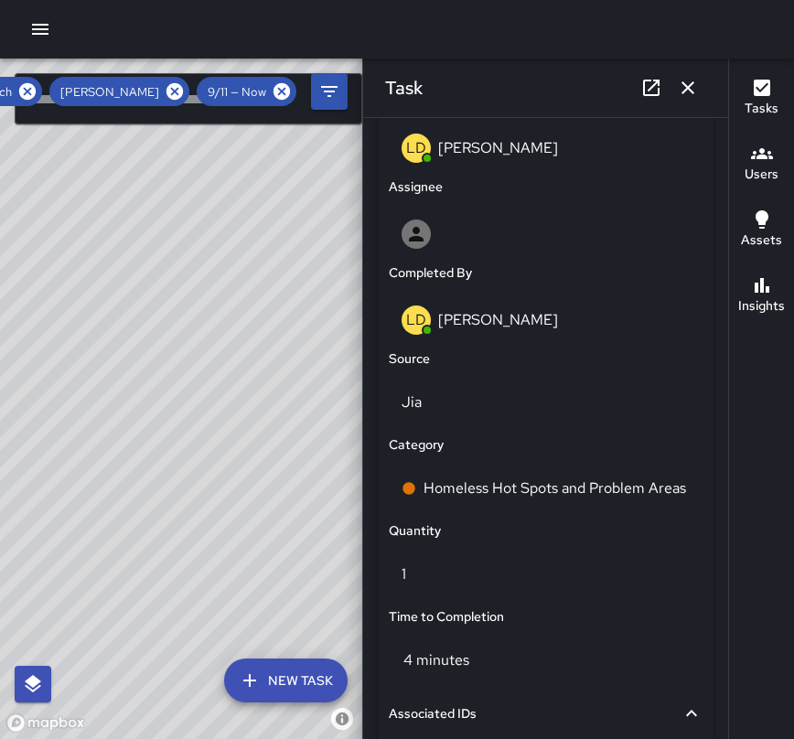
click at [545, 673] on div "4 minutes" at bounding box center [546, 660] width 314 height 51
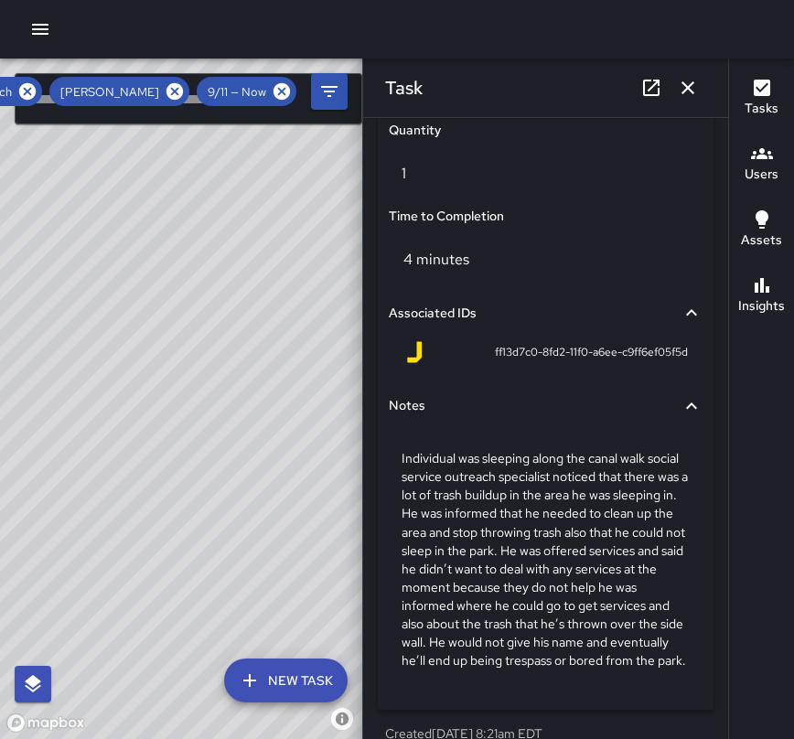
scroll to position [1427, 0]
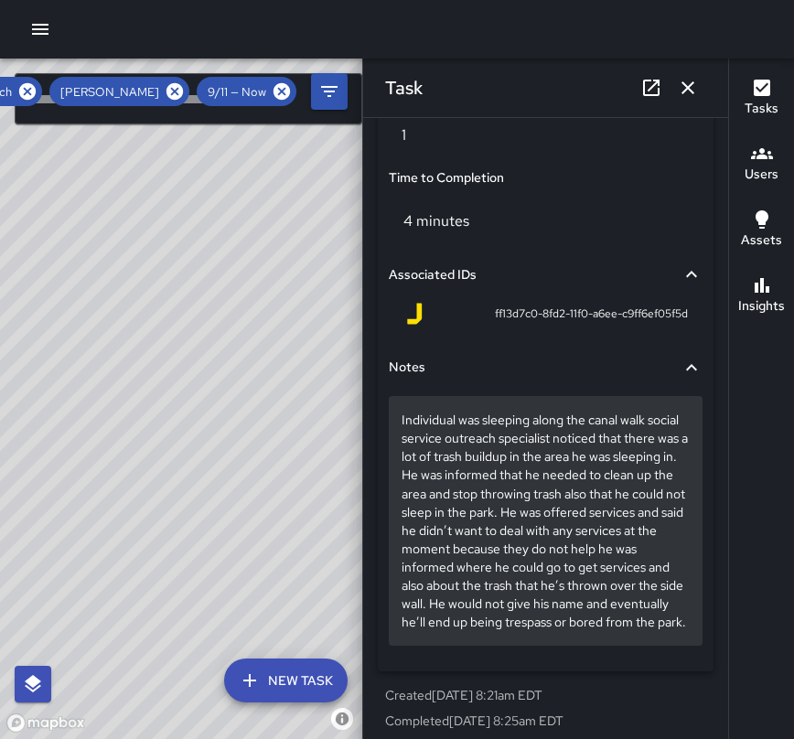
click at [646, 630] on p "Individual was sleeping along the canal walk social service outreach specialist…" at bounding box center [545, 520] width 288 height 219
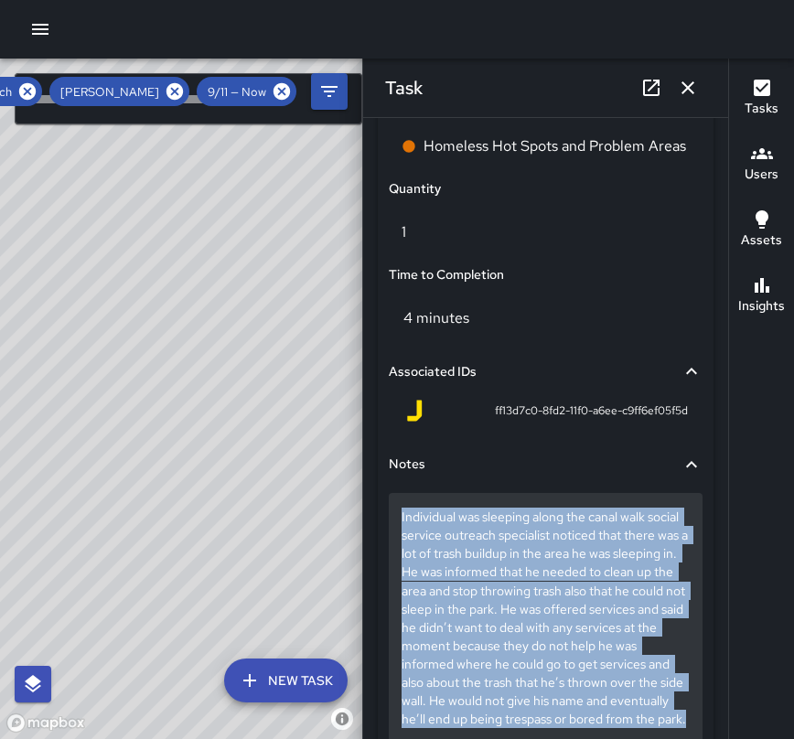
scroll to position [1457, 0]
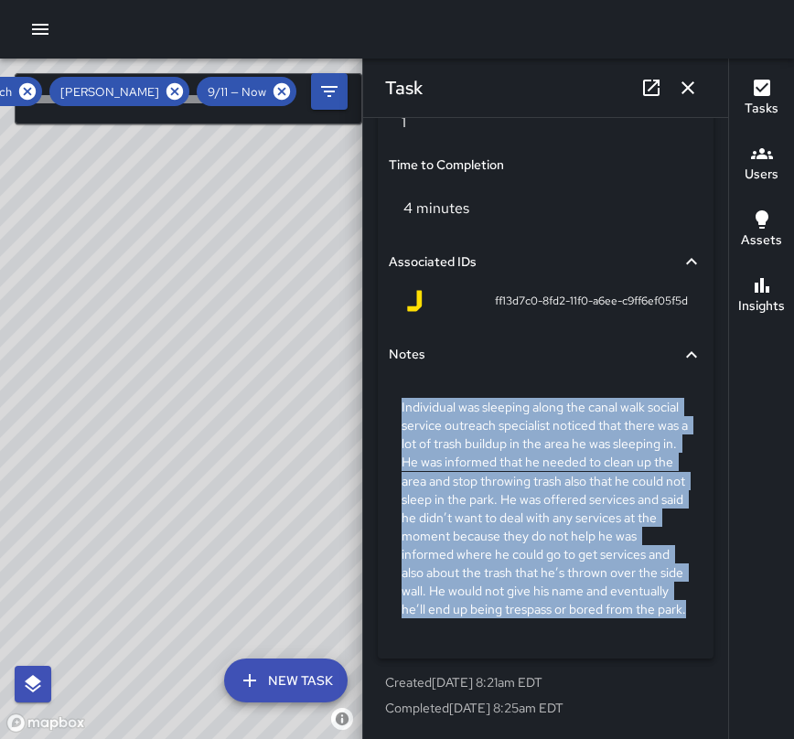
drag, startPoint x: 396, startPoint y: 587, endPoint x: 658, endPoint y: 637, distance: 267.2
click at [640, 644] on div "Individual was sleeping along the canal walk social service outreach specialist…" at bounding box center [546, 511] width 314 height 271
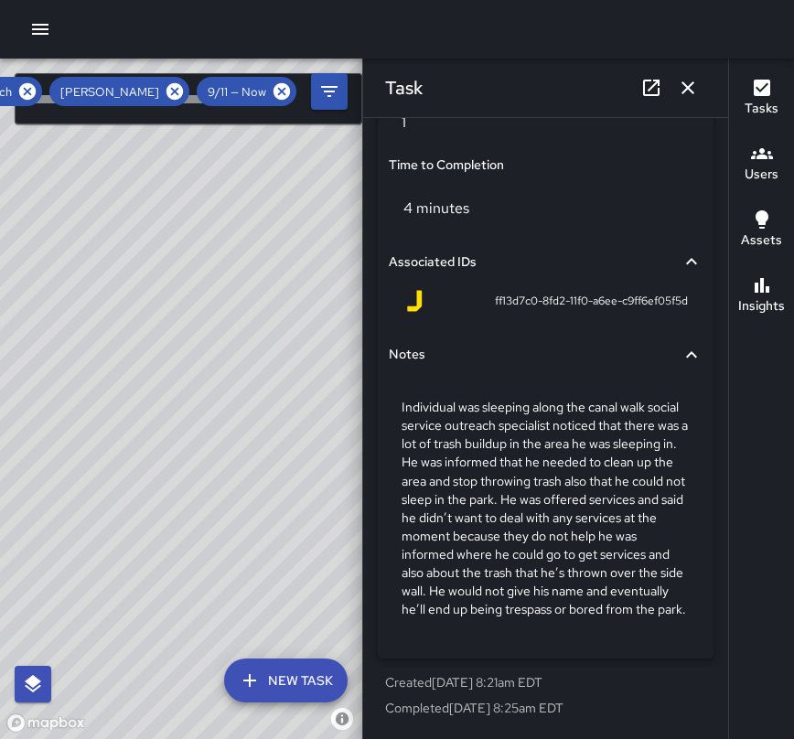
click at [640, 644] on div "Individual was sleeping along the canal walk social service outreach specialist…" at bounding box center [546, 511] width 314 height 271
click at [690, 86] on icon "button" at bounding box center [687, 87] width 13 height 13
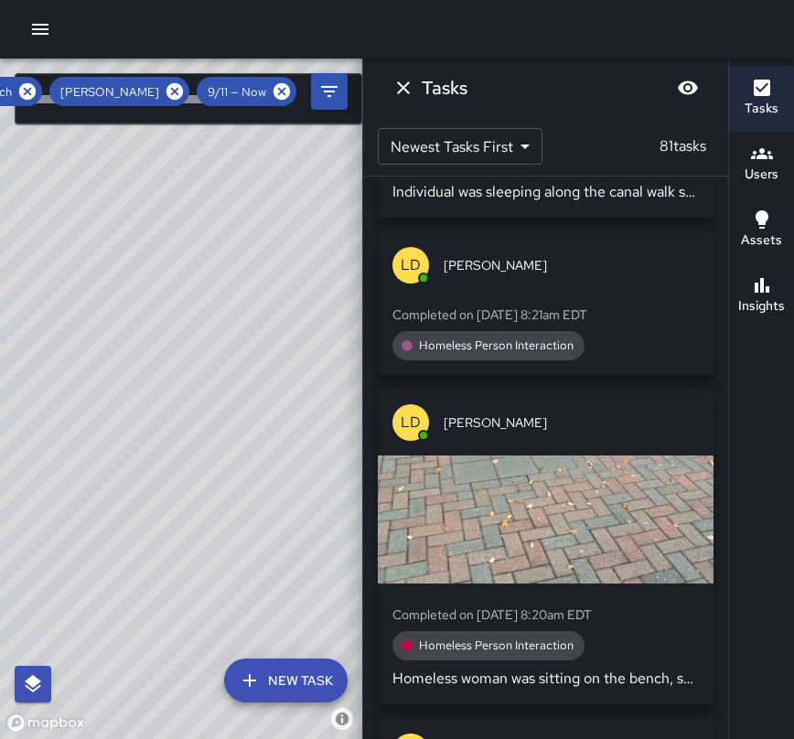
scroll to position [15726, 0]
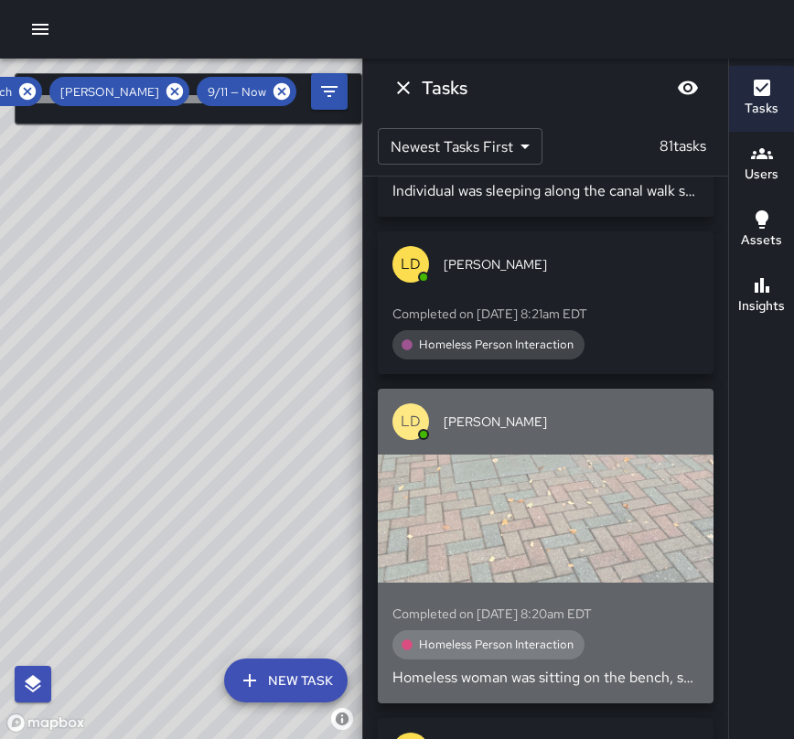
click at [659, 630] on div "Homeless Person Interaction" at bounding box center [545, 644] width 306 height 29
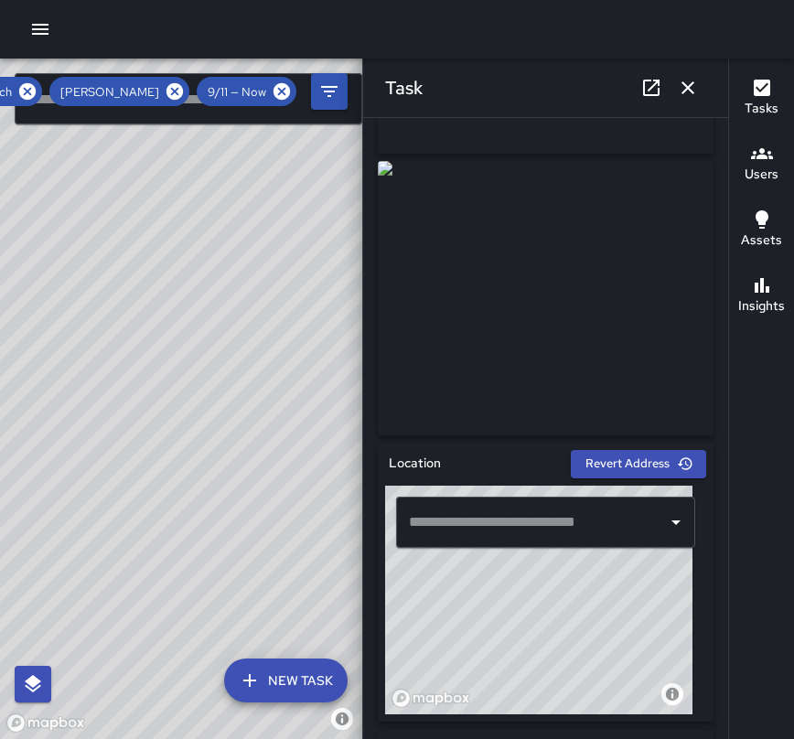
scroll to position [293, 0]
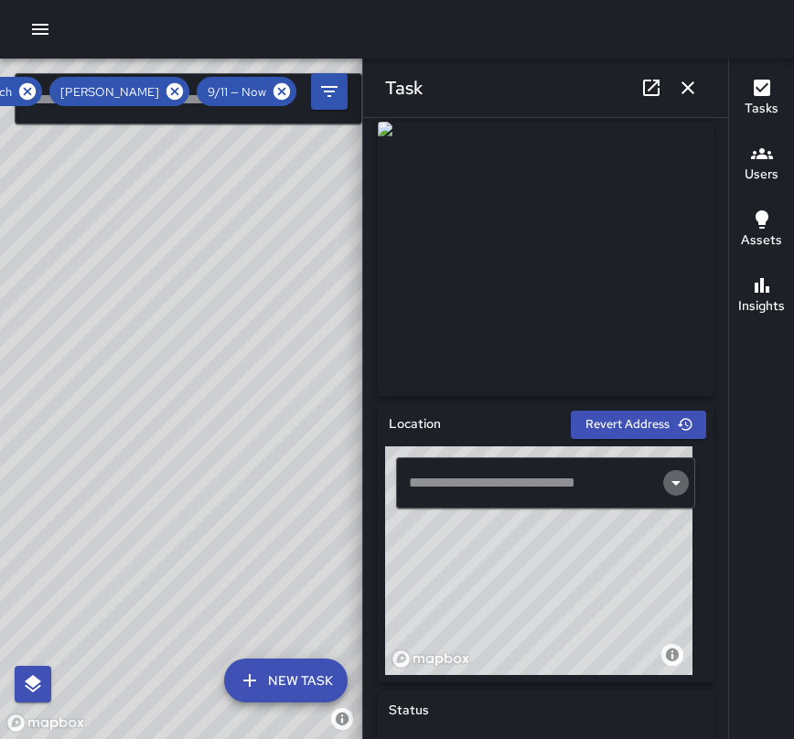
click at [665, 487] on icon "Open" at bounding box center [676, 483] width 22 height 22
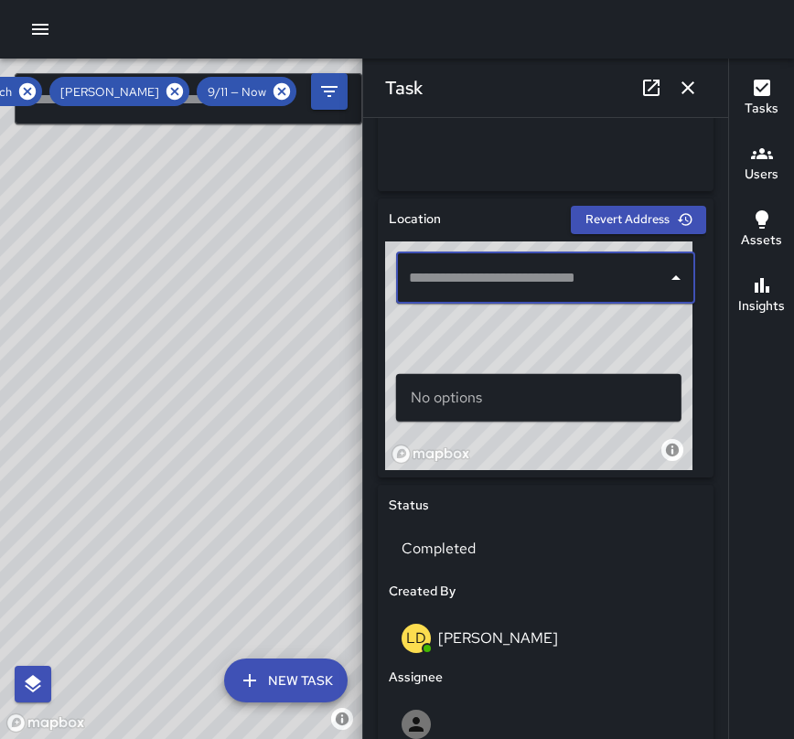
scroll to position [509, 0]
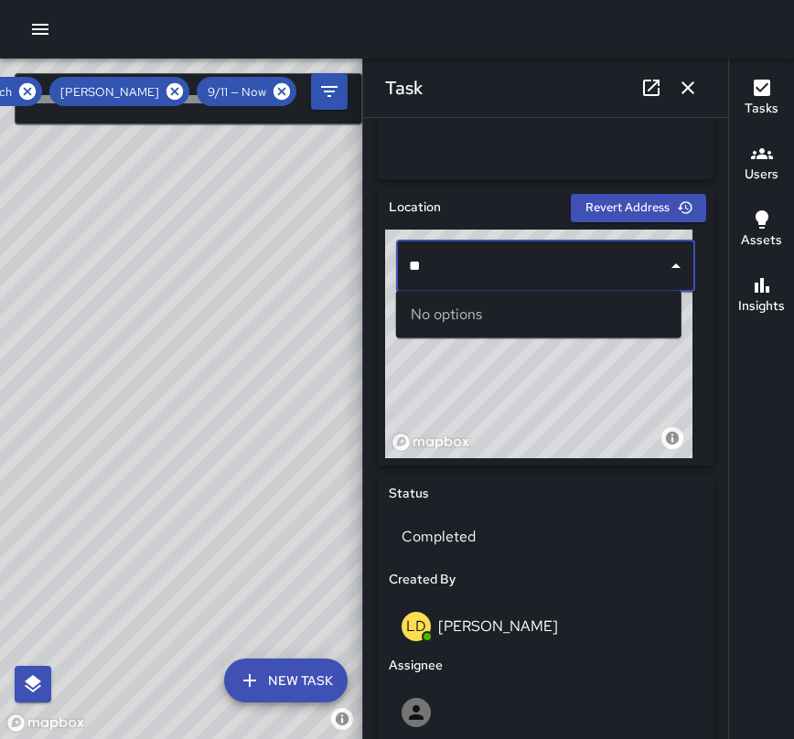
type input "*"
type input "**********"
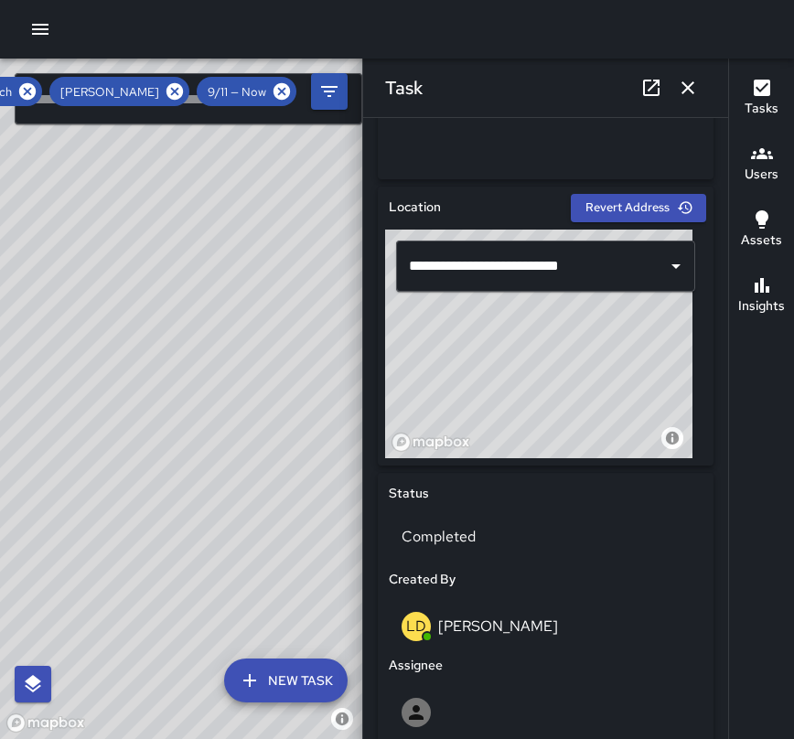
click at [637, 505] on div "Status" at bounding box center [545, 493] width 321 height 27
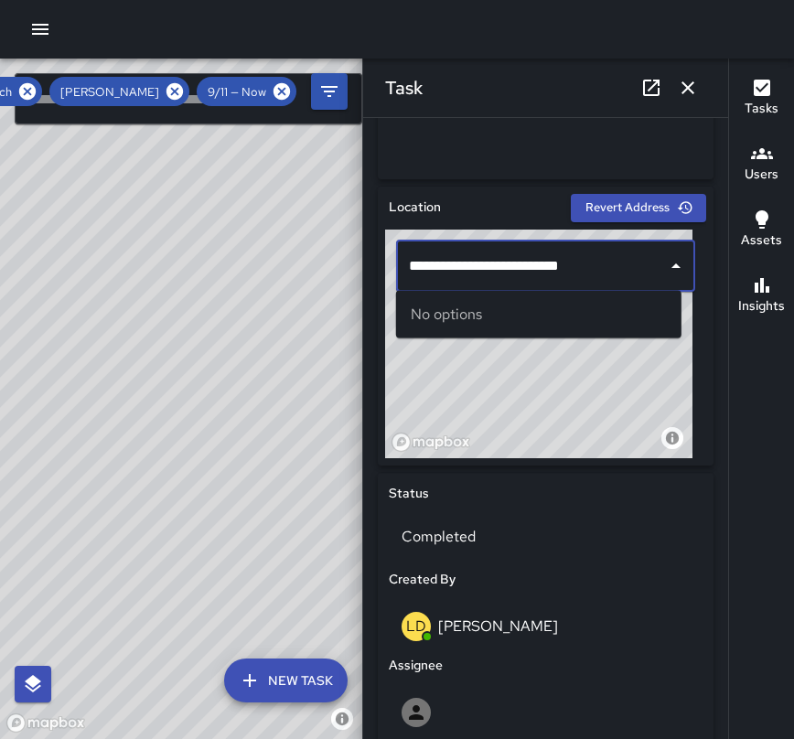
drag, startPoint x: 608, startPoint y: 272, endPoint x: 408, endPoint y: 258, distance: 200.7
click at [408, 258] on input "**********" at bounding box center [531, 266] width 255 height 35
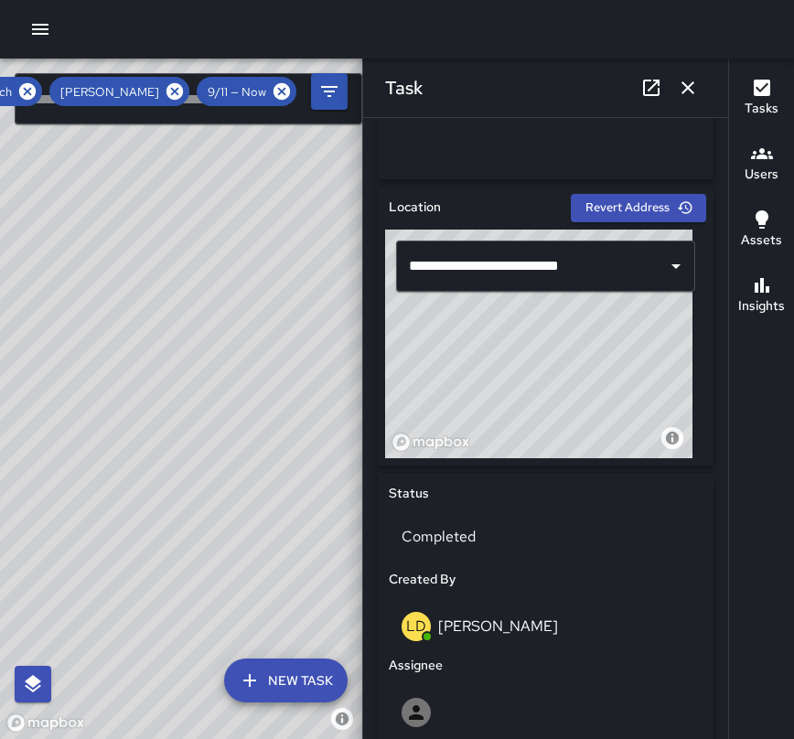
click at [623, 657] on div "Assignee" at bounding box center [545, 665] width 321 height 27
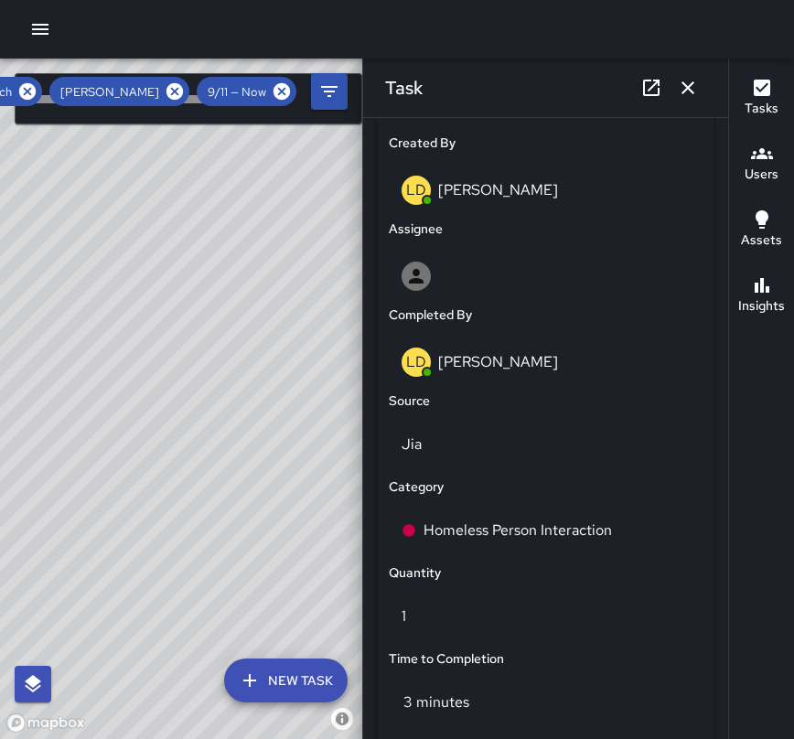
scroll to position [948, 0]
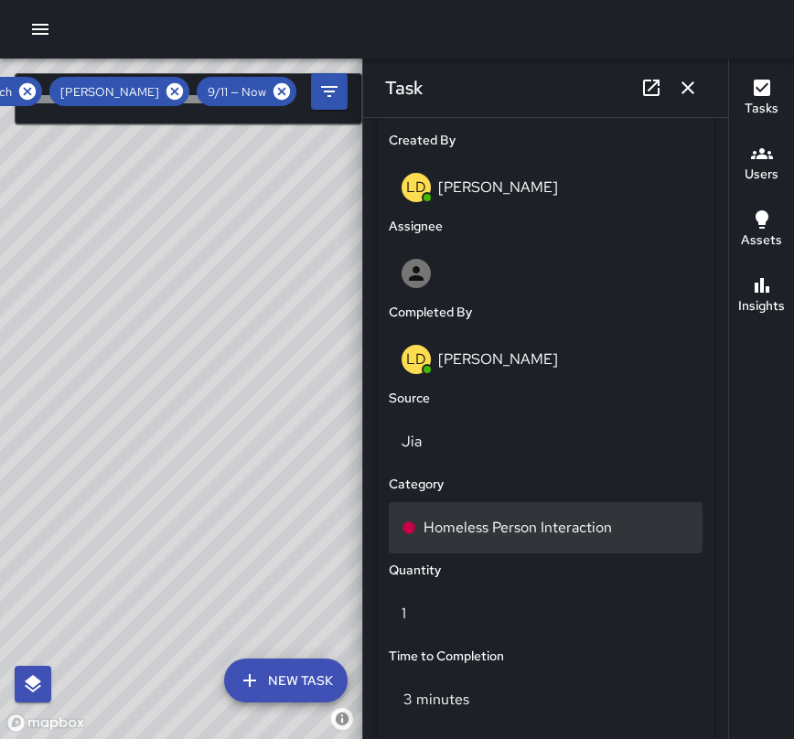
click at [623, 524] on div "Homeless Person Interaction" at bounding box center [545, 528] width 288 height 22
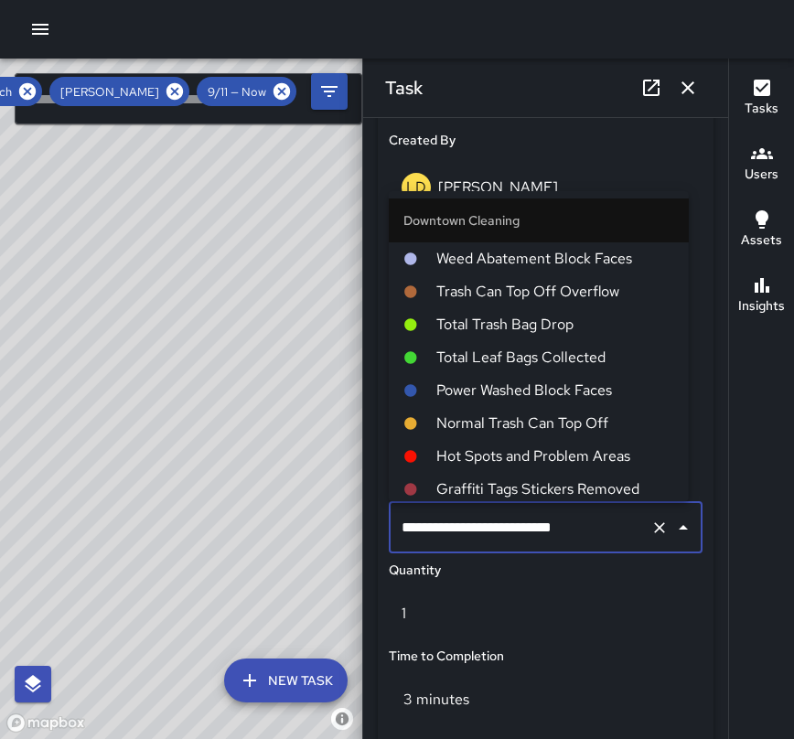
scroll to position [508, 0]
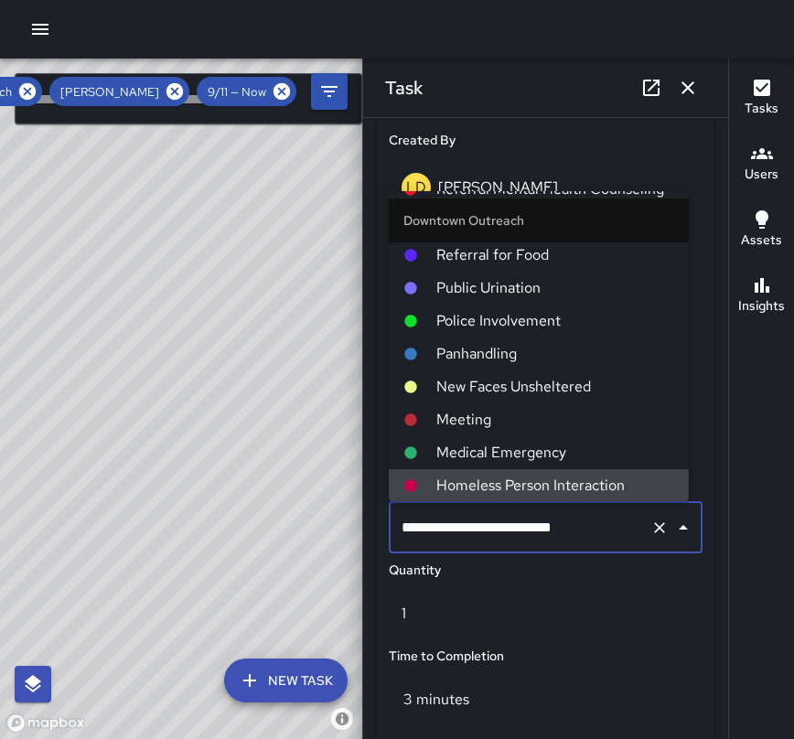
drag, startPoint x: 589, startPoint y: 523, endPoint x: 397, endPoint y: 538, distance: 192.6
click at [397, 538] on input "**********" at bounding box center [520, 527] width 246 height 35
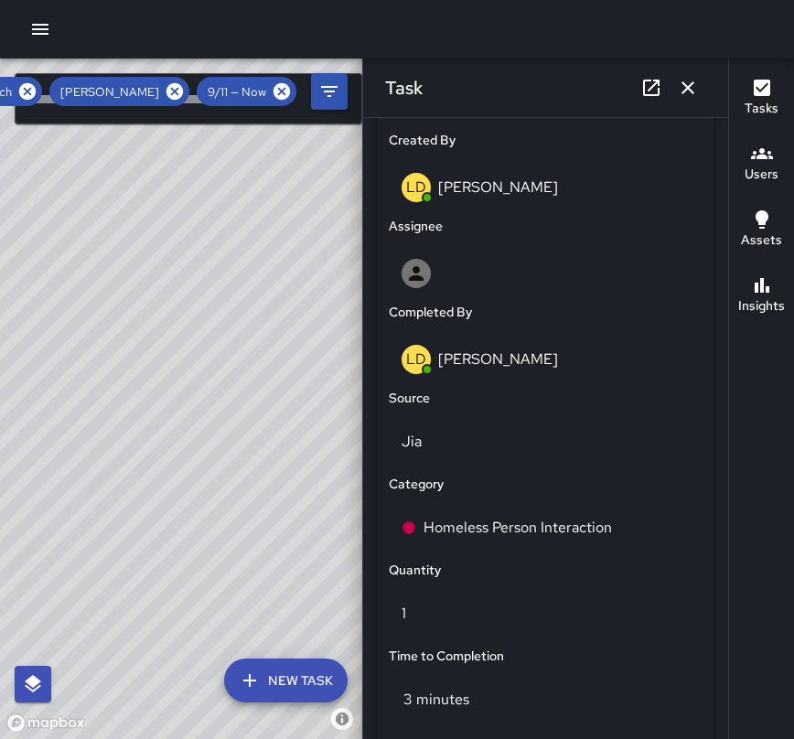
click at [551, 645] on div "Time to Completion" at bounding box center [545, 656] width 321 height 27
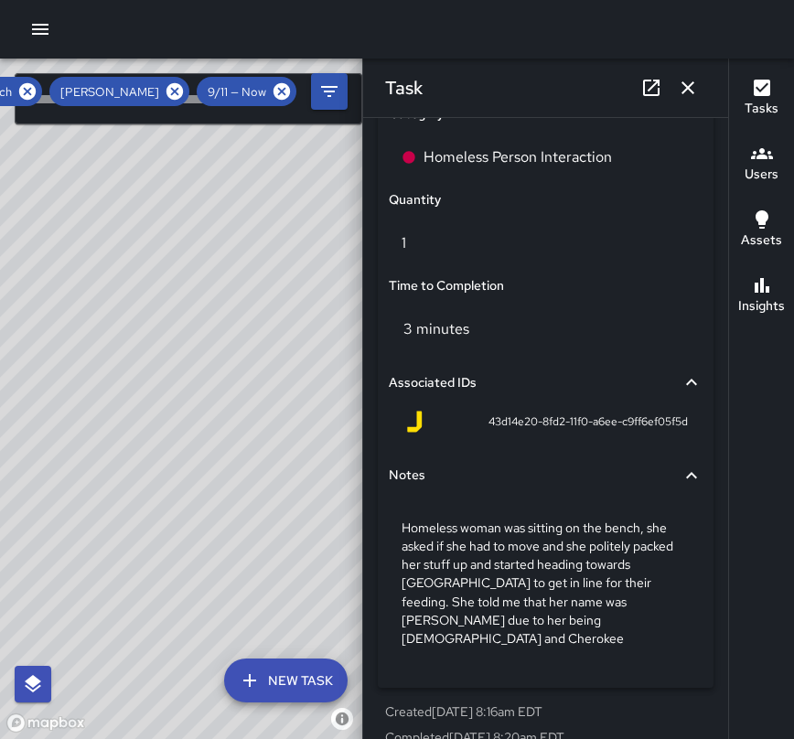
scroll to position [1329, 0]
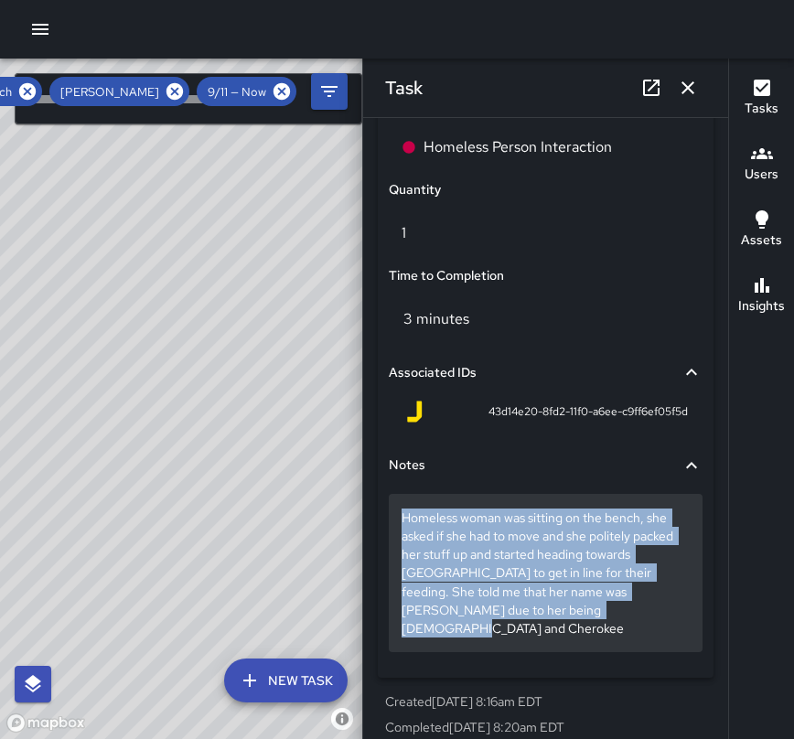
drag, startPoint x: 657, startPoint y: 612, endPoint x: 400, endPoint y: 512, distance: 276.5
click at [400, 512] on div "Homeless woman was sitting on the bench, she asked if she had to move and she p…" at bounding box center [546, 572] width 314 height 157
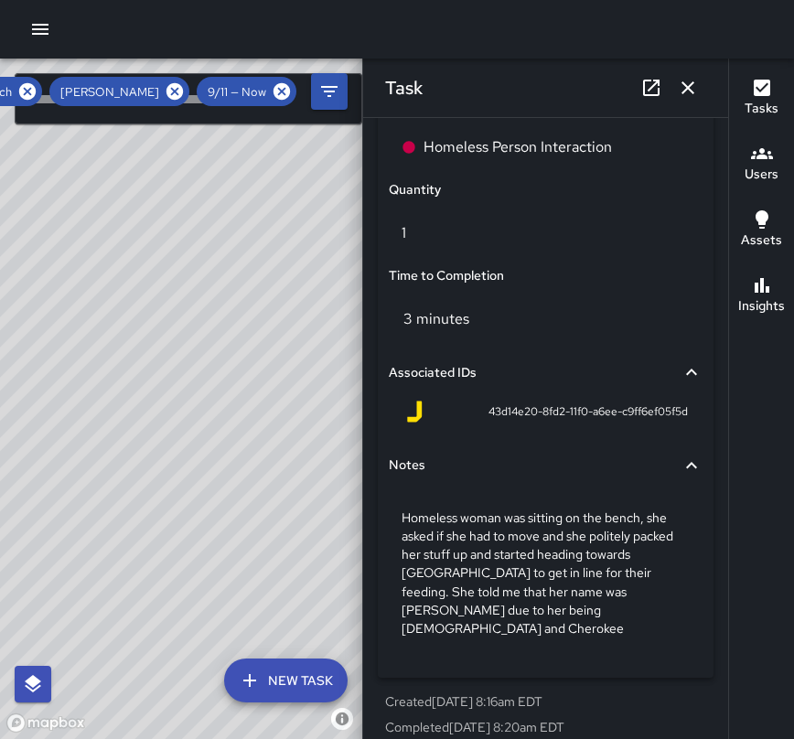
scroll to position [1256, 0]
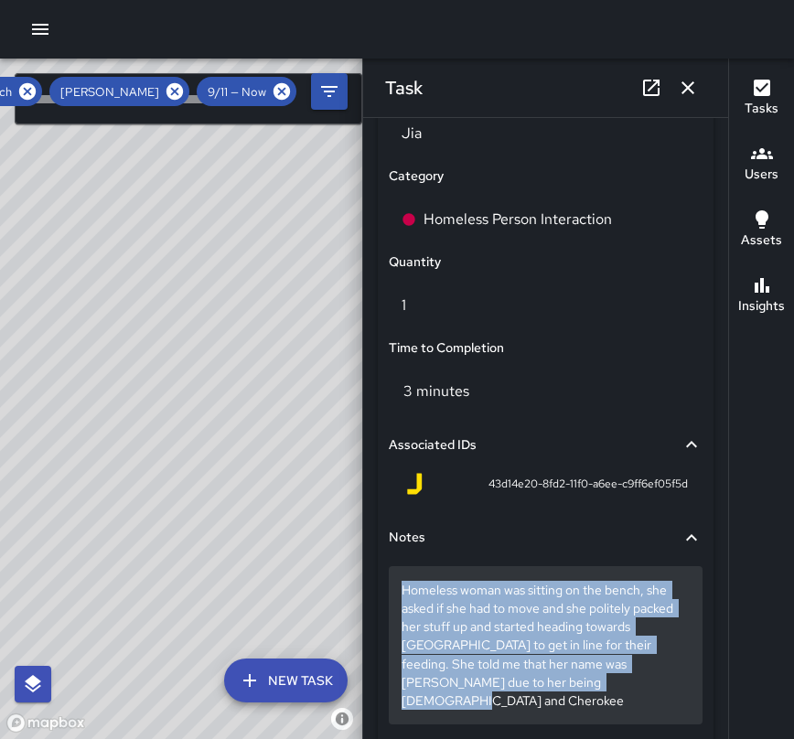
drag, startPoint x: 398, startPoint y: 588, endPoint x: 640, endPoint y: 680, distance: 259.3
copy p "Homeless woman was sitting on the bench, she asked if she had to move and she p…"
click at [466, 661] on p "Homeless woman was sitting on the bench, she asked if she had to move and she p…" at bounding box center [545, 645] width 288 height 128
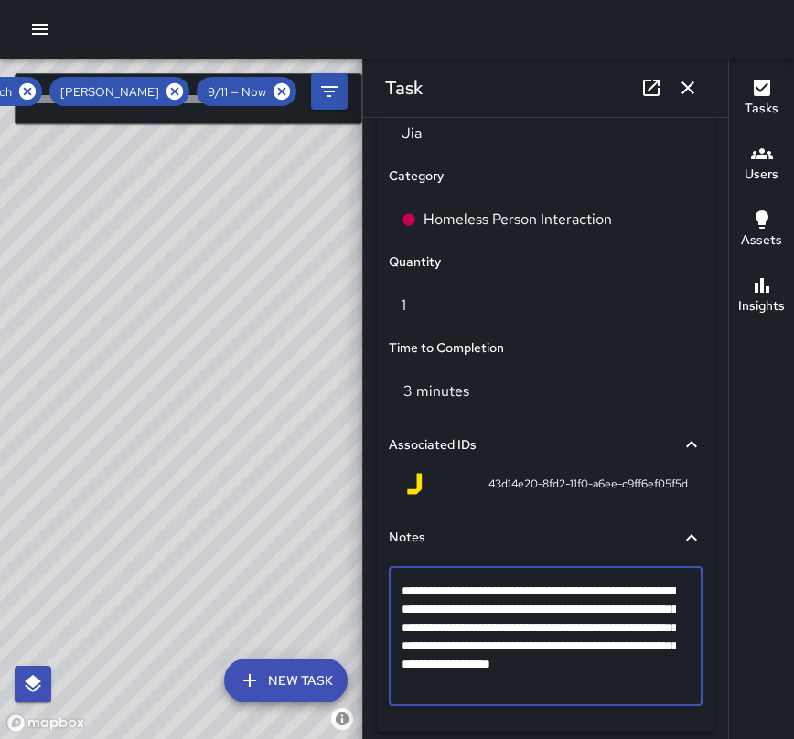
drag, startPoint x: 659, startPoint y: 680, endPoint x: 373, endPoint y: 578, distance: 304.0
type textarea "**********"
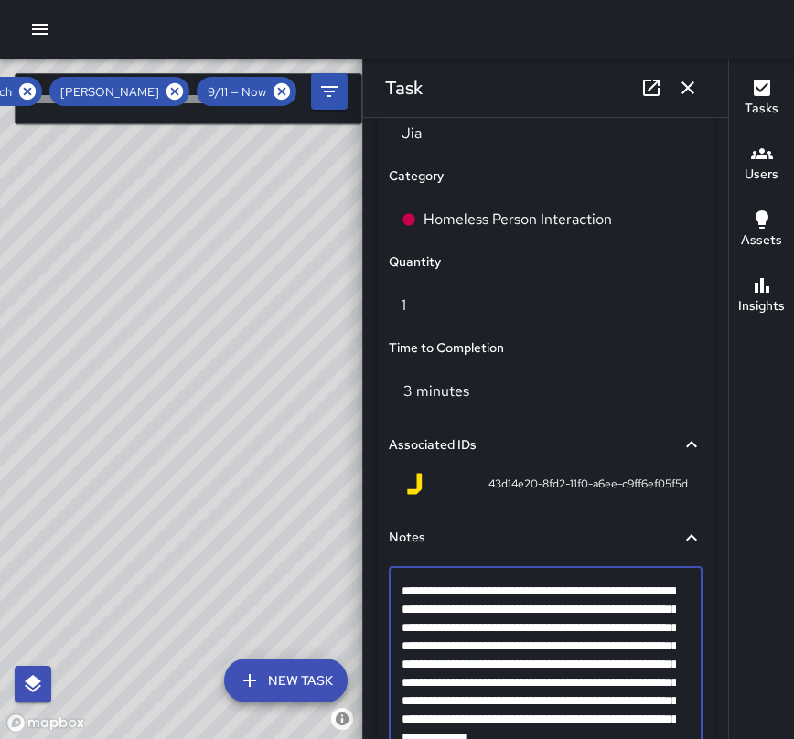
scroll to position [1299, 0]
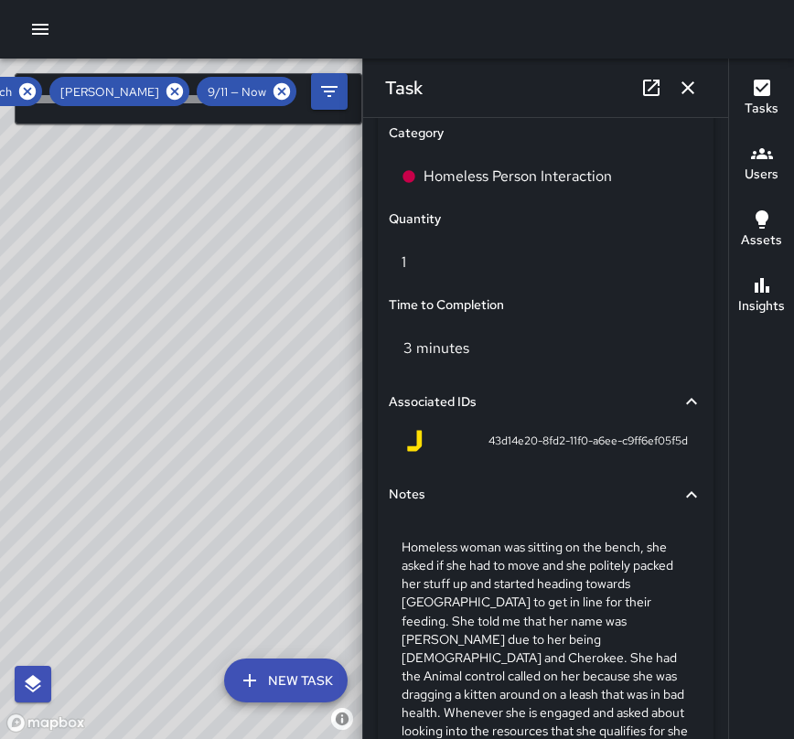
click at [597, 381] on div "Associated IDs" at bounding box center [546, 402] width 314 height 42
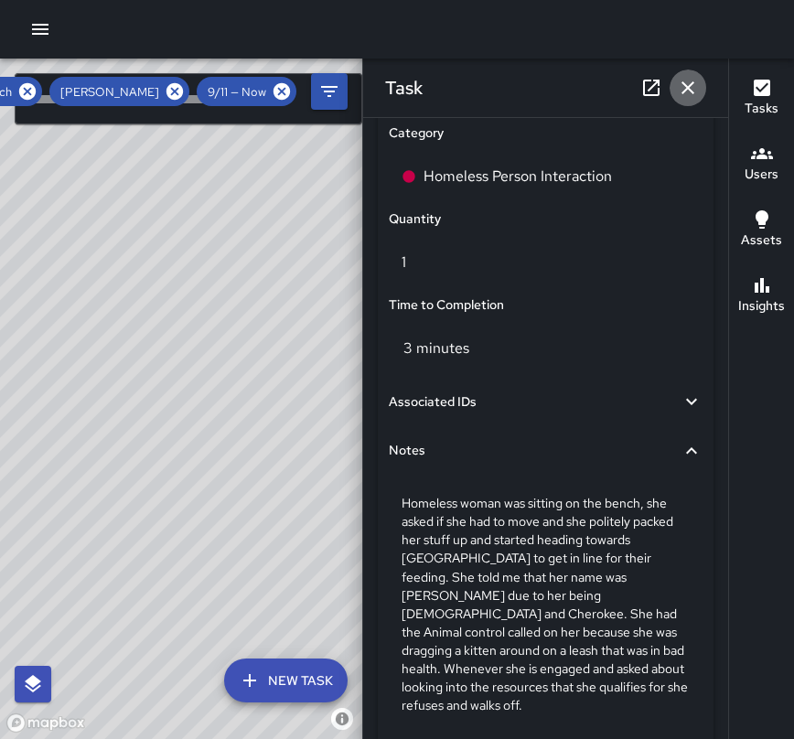
click at [686, 88] on icon "button" at bounding box center [687, 87] width 13 height 13
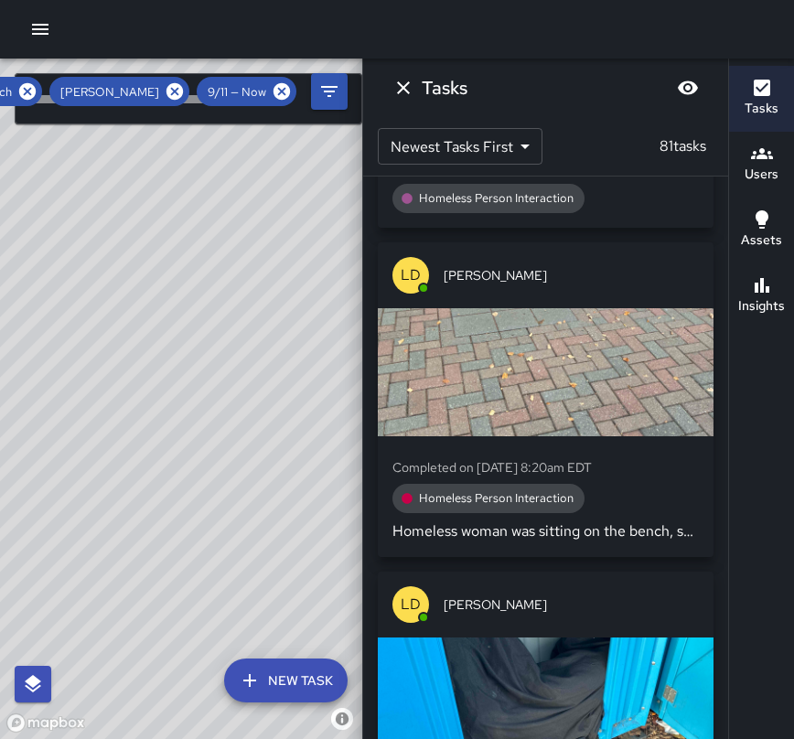
scroll to position [15909, 0]
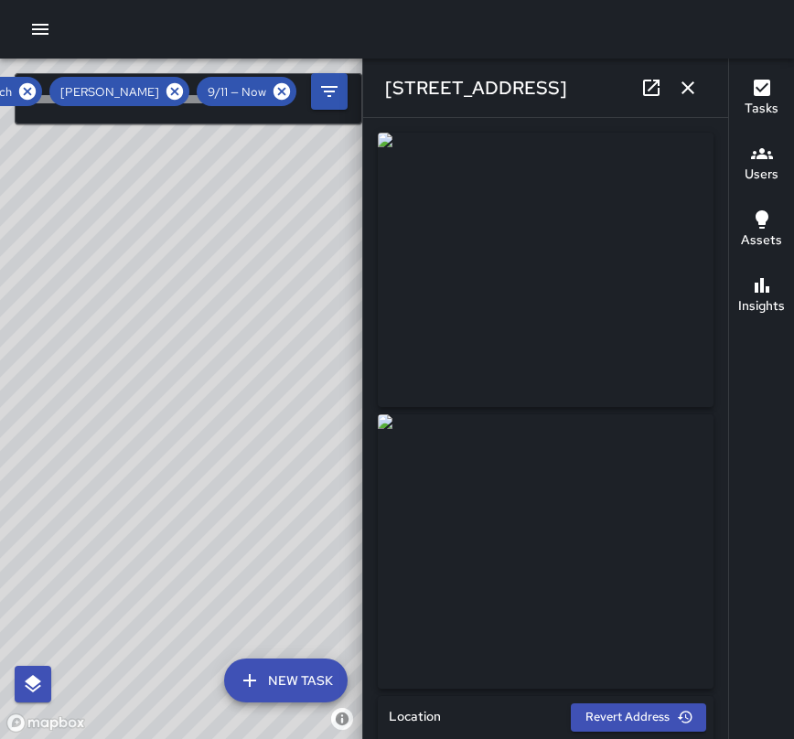
type input "**********"
drag, startPoint x: 556, startPoint y: 84, endPoint x: 379, endPoint y: 80, distance: 177.5
click at [379, 80] on div "[STREET_ADDRESS]" at bounding box center [545, 88] width 365 height 59
copy h6 "[STREET_ADDRESS]"
click at [619, 663] on img at bounding box center [546, 551] width 336 height 274
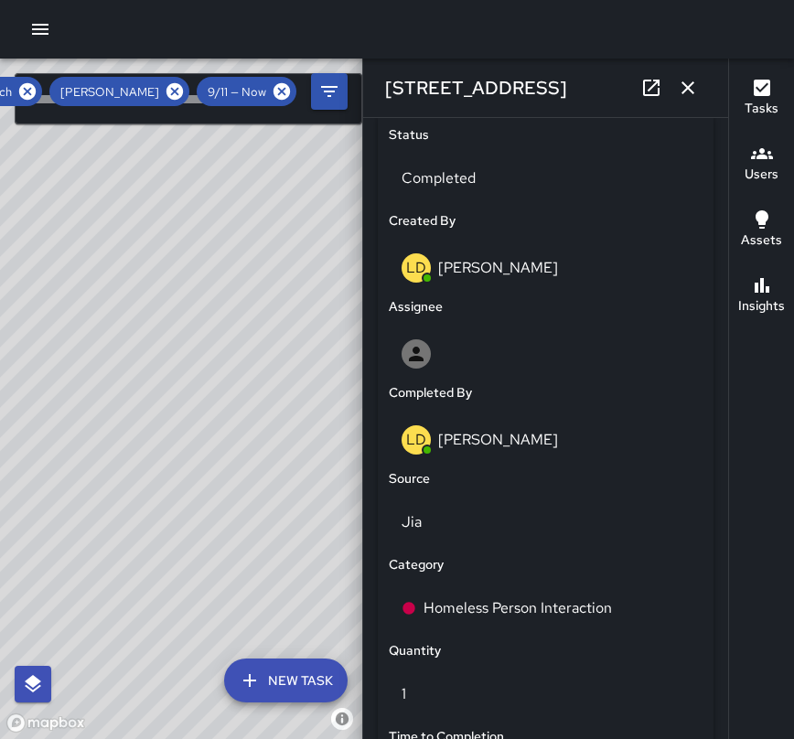
scroll to position [878, 0]
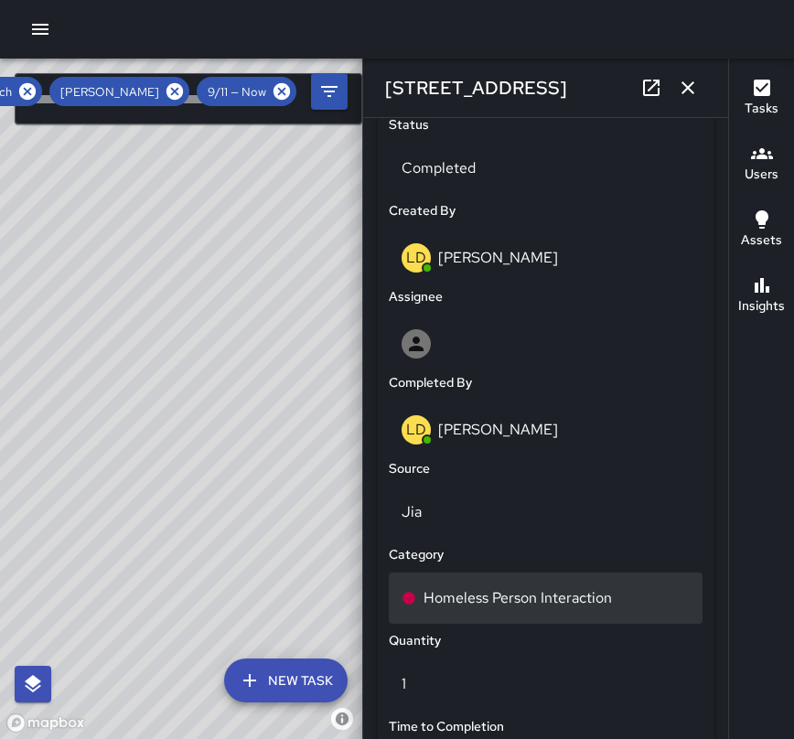
click at [618, 590] on div "Homeless Person Interaction" at bounding box center [545, 598] width 288 height 22
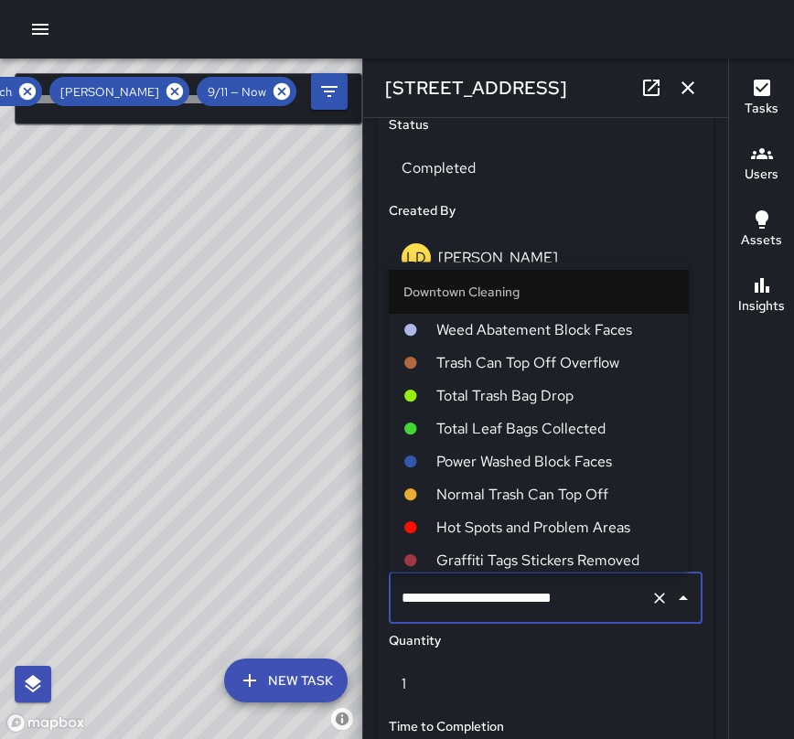
scroll to position [508, 0]
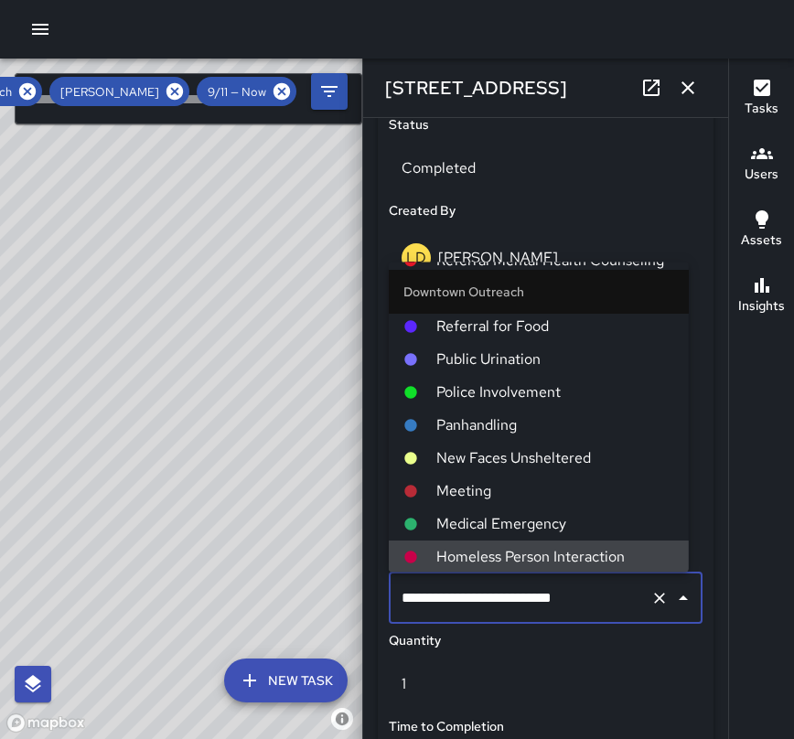
drag, startPoint x: 589, startPoint y: 603, endPoint x: 385, endPoint y: 593, distance: 204.2
click at [385, 593] on div "**********" at bounding box center [545, 598] width 321 height 59
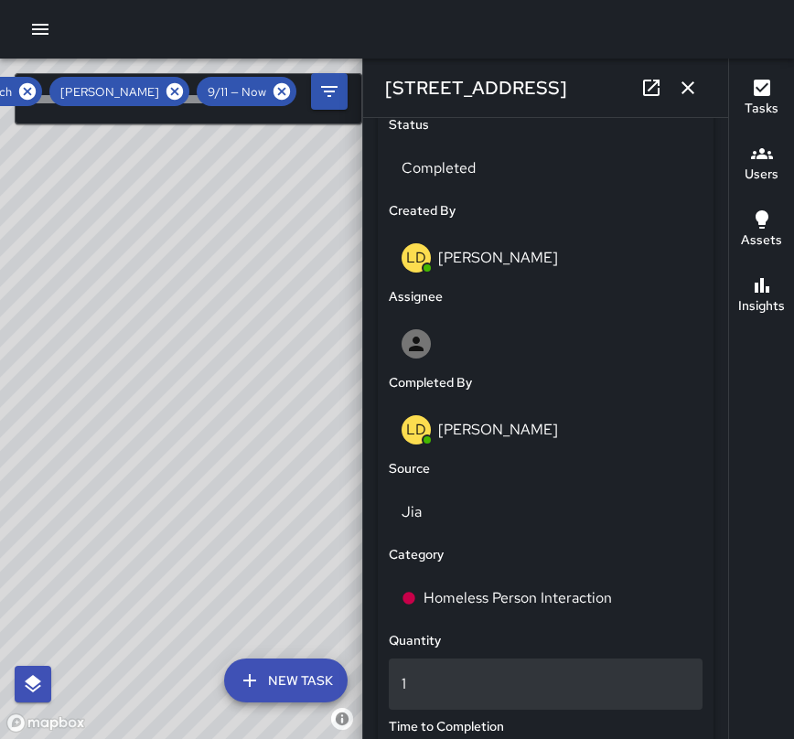
click at [463, 675] on p "1" at bounding box center [545, 684] width 288 height 22
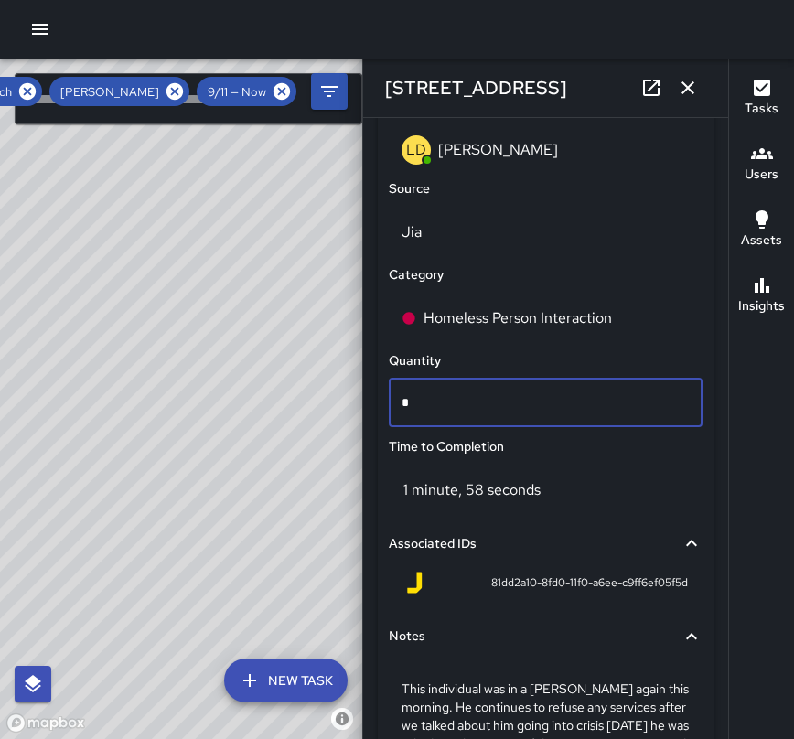
scroll to position [1292, 0]
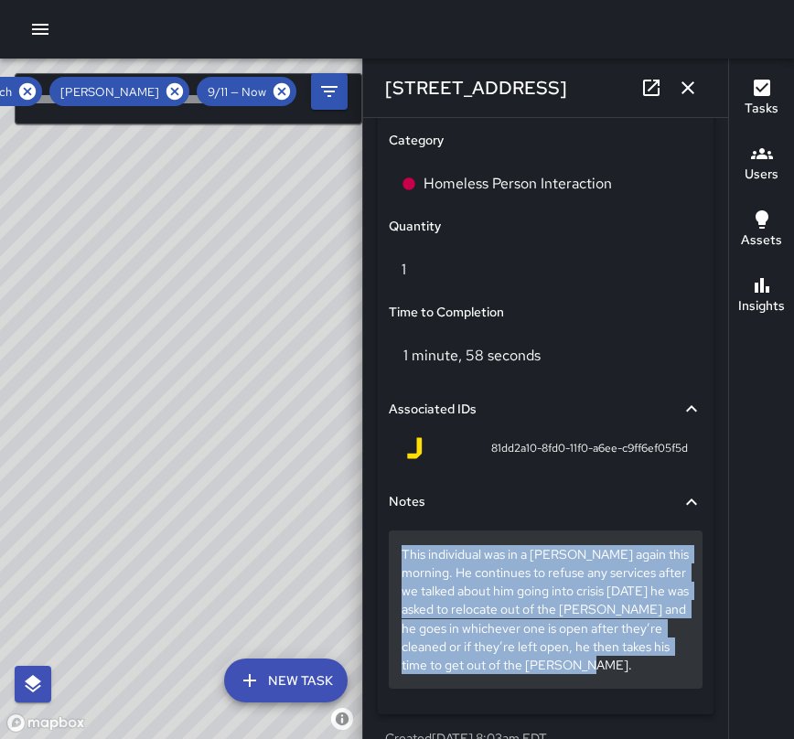
drag, startPoint x: 508, startPoint y: 688, endPoint x: 396, endPoint y: 550, distance: 177.4
click at [396, 550] on div "This individual was in a [PERSON_NAME] again this morning. He continues to refu…" at bounding box center [546, 608] width 314 height 157
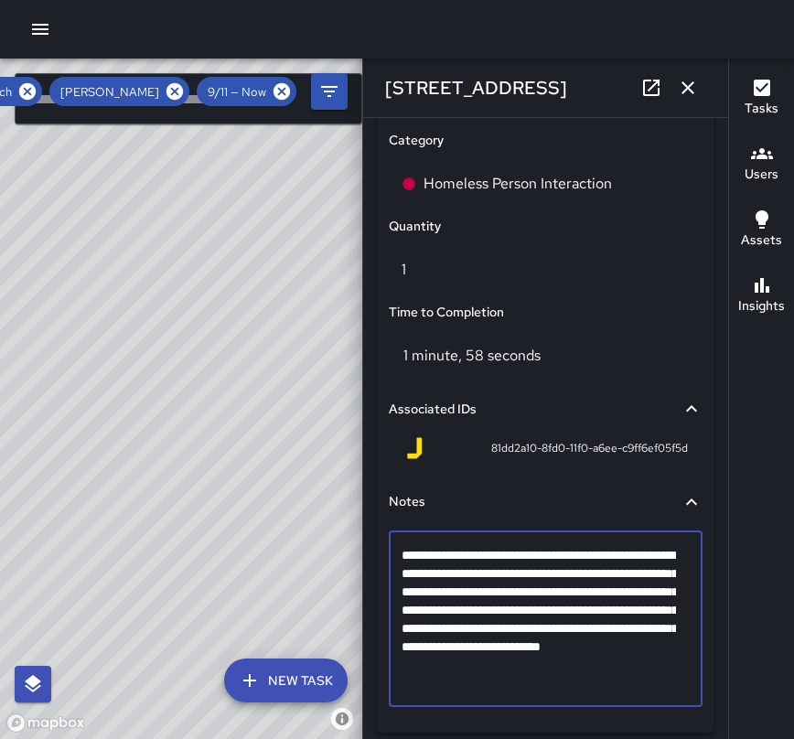
scroll to position [1256, 0]
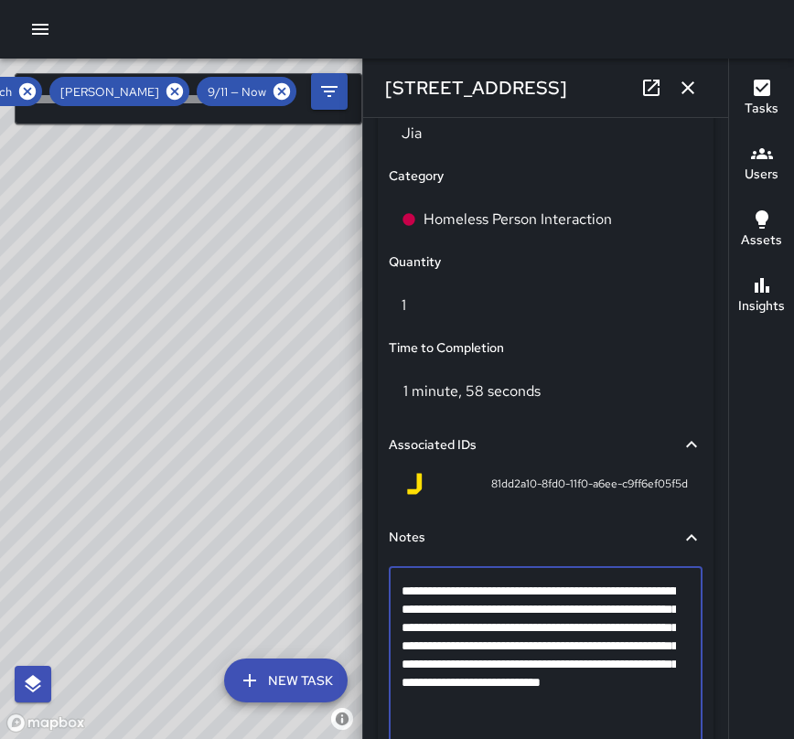
drag, startPoint x: 474, startPoint y: 720, endPoint x: 391, endPoint y: 584, distance: 158.4
click at [391, 584] on div "**********" at bounding box center [546, 654] width 314 height 176
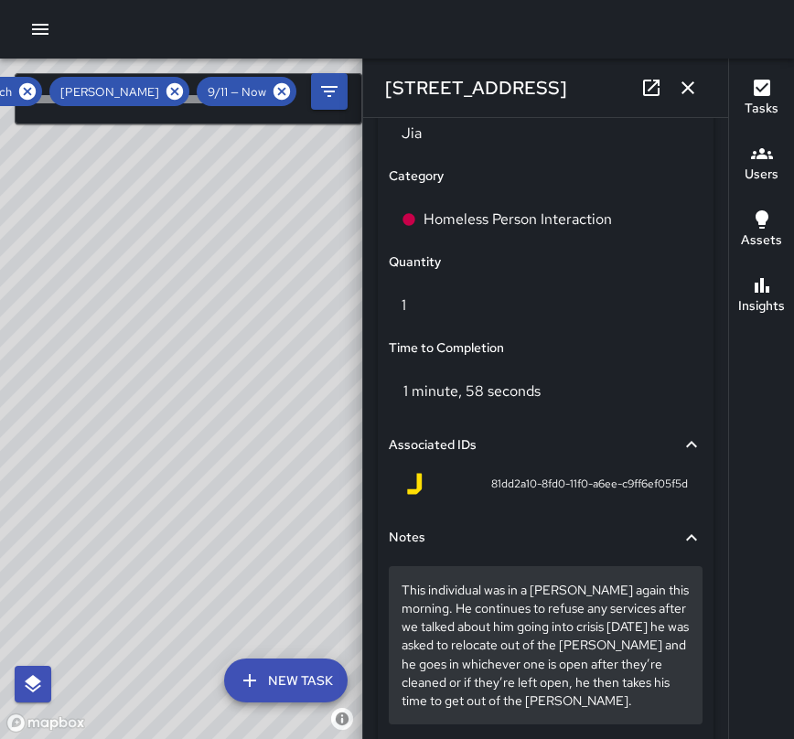
click at [560, 701] on p "This individual was in a [PERSON_NAME] again this morning. He continues to refu…" at bounding box center [545, 645] width 288 height 128
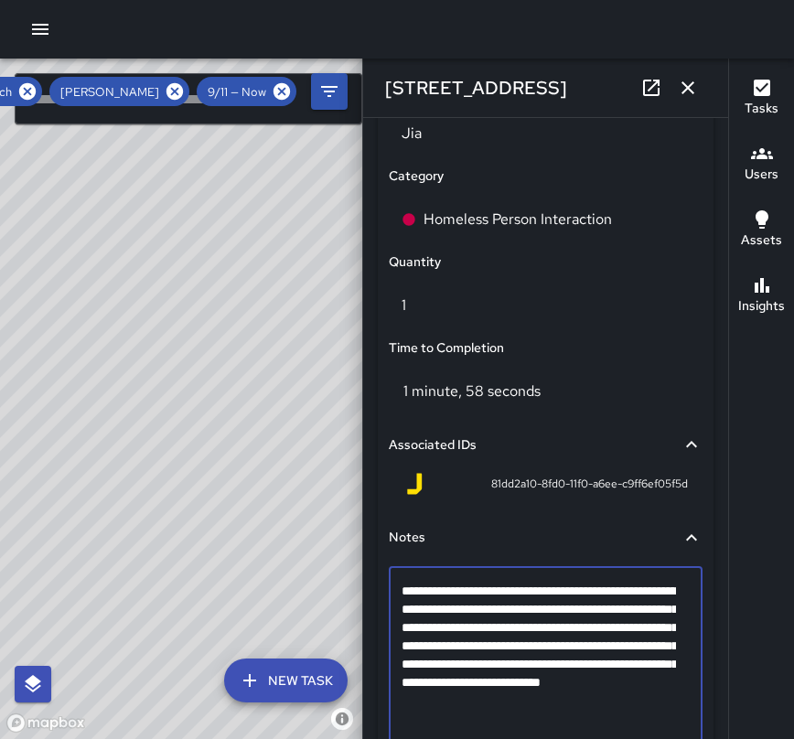
drag, startPoint x: 523, startPoint y: 723, endPoint x: 398, endPoint y: 599, distance: 176.5
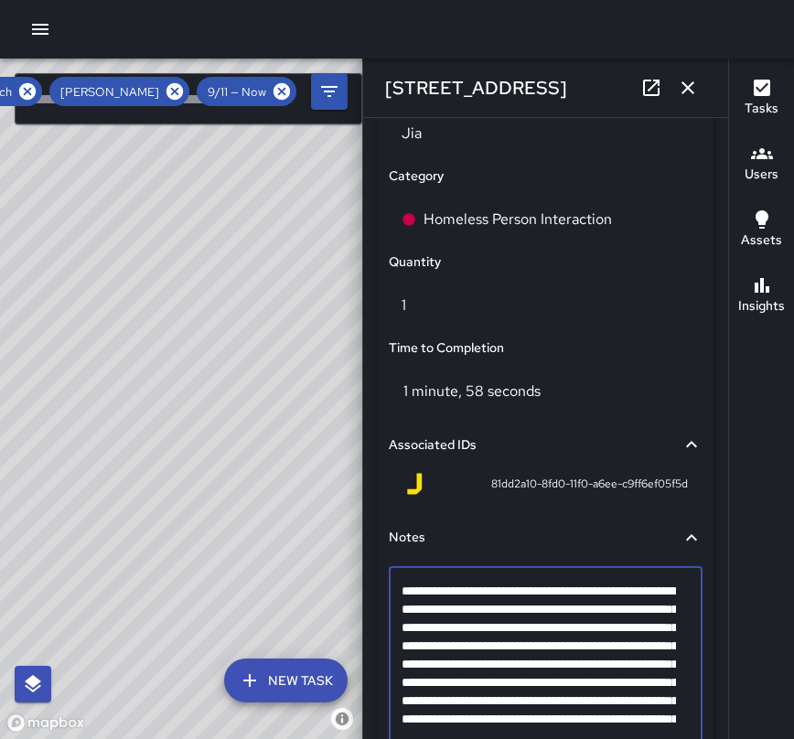
scroll to position [1354, 0]
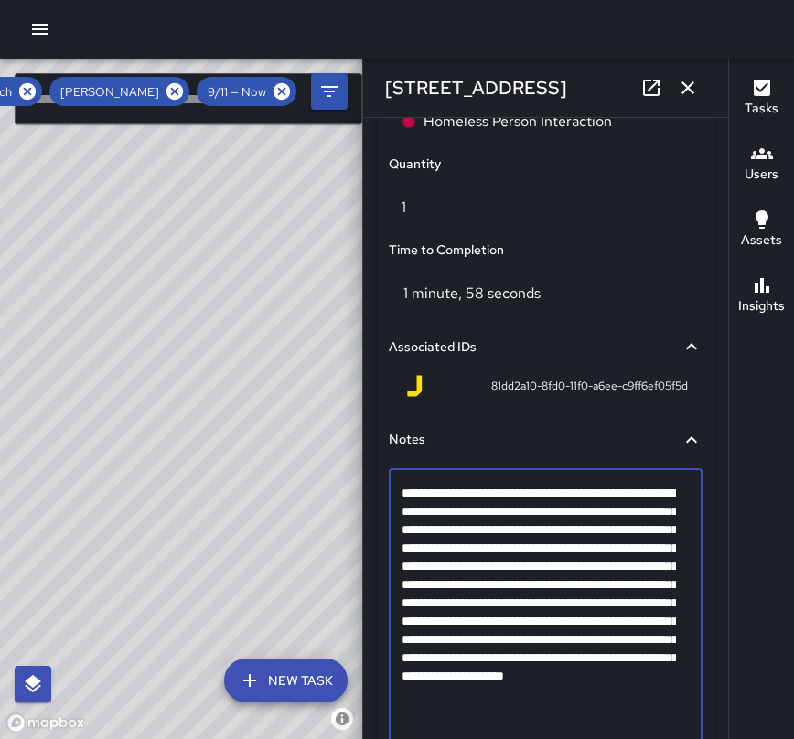
click at [530, 614] on textarea "**********" at bounding box center [538, 612] width 274 height 256
type textarea "**********"
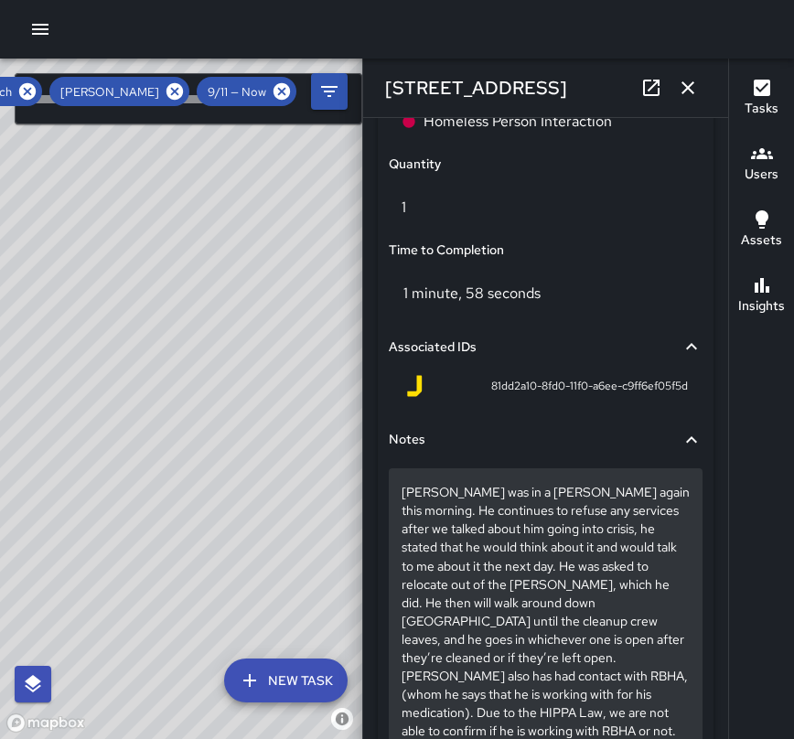
click at [568, 562] on p "[PERSON_NAME] was in a [PERSON_NAME] again this morning. He continues to refuse…" at bounding box center [545, 611] width 288 height 256
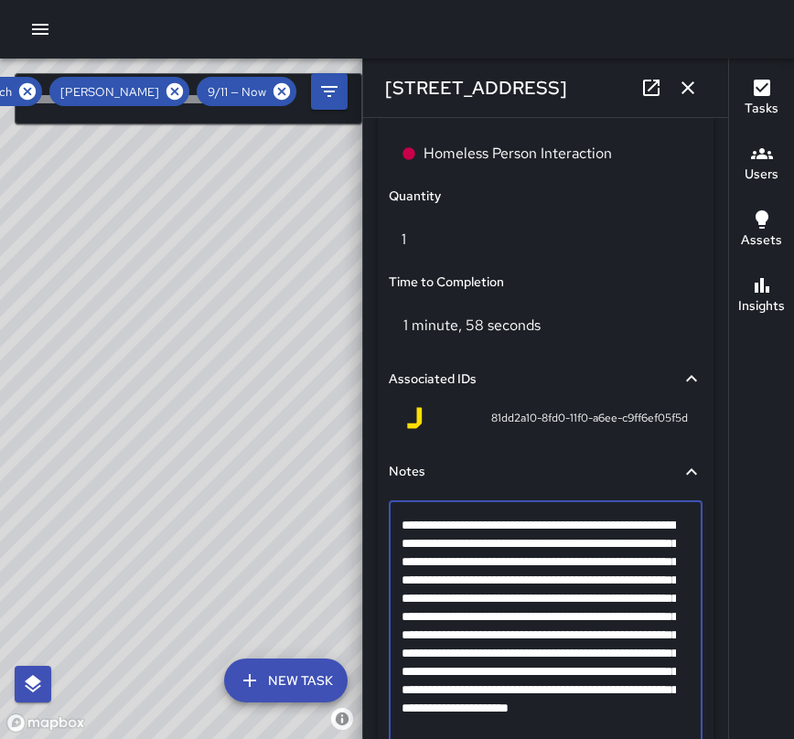
scroll to position [1330, 0]
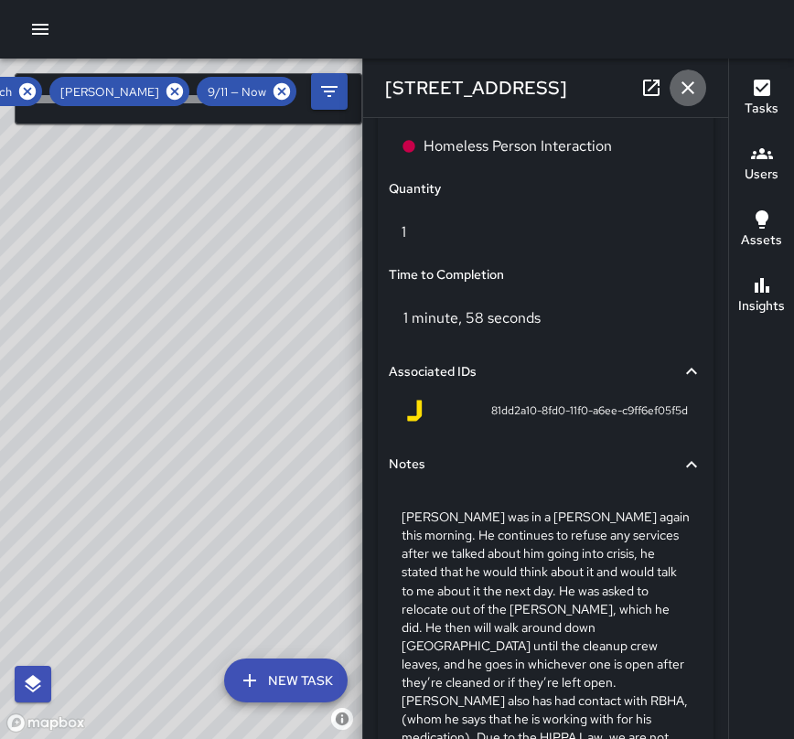
click at [693, 80] on icon "button" at bounding box center [688, 88] width 22 height 22
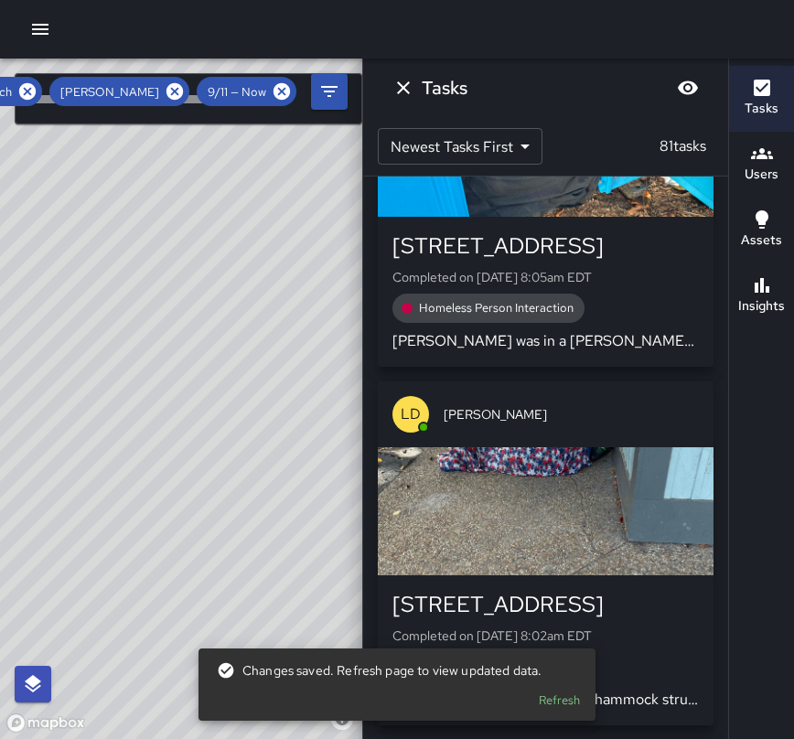
scroll to position [16458, 0]
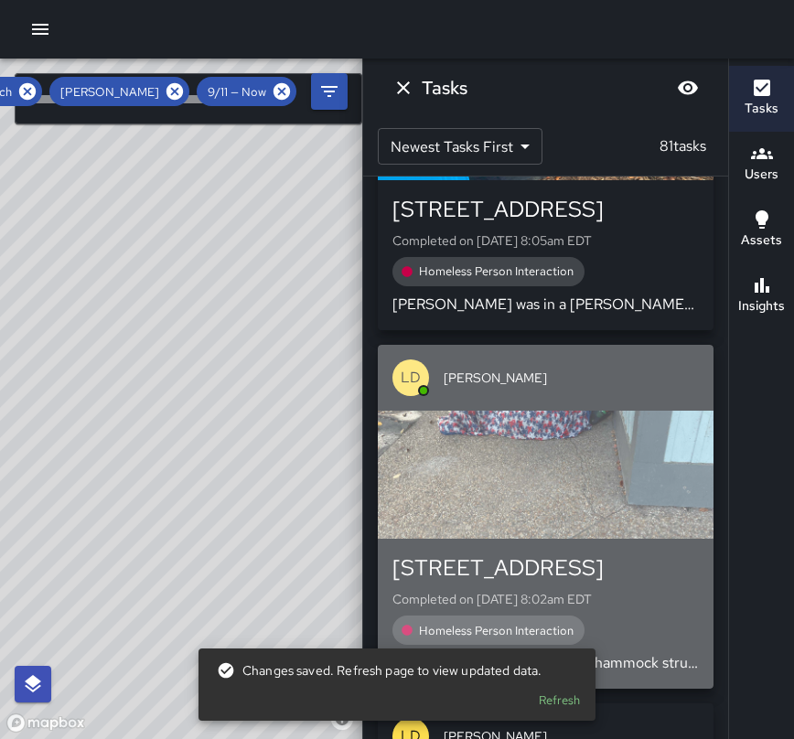
click at [635, 553] on div "[STREET_ADDRESS]" at bounding box center [545, 567] width 306 height 29
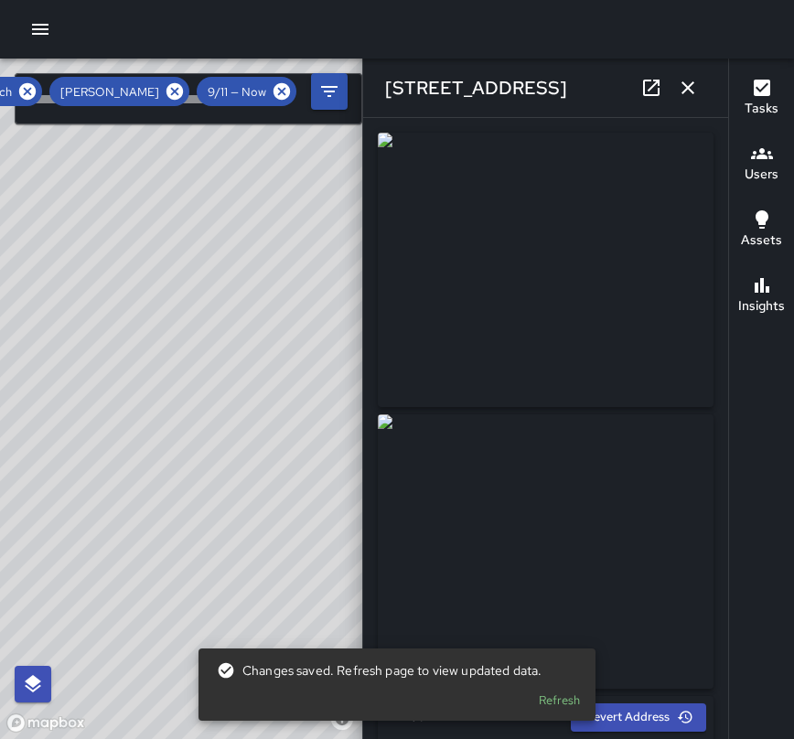
type input "**********"
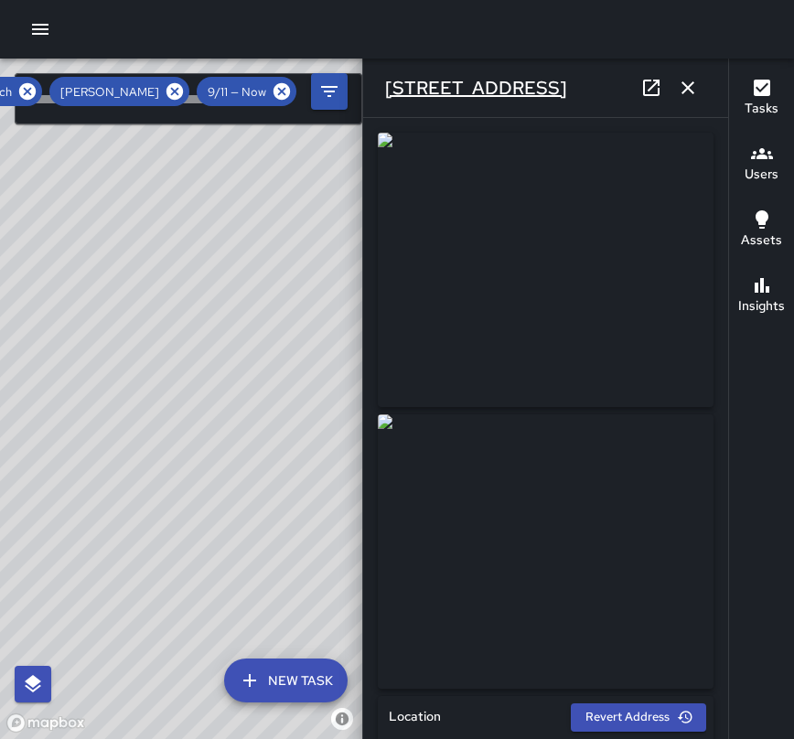
drag, startPoint x: 564, startPoint y: 95, endPoint x: 388, endPoint y: 92, distance: 176.5
click at [388, 92] on div "[STREET_ADDRESS]" at bounding box center [545, 88] width 365 height 59
copy h6 "[STREET_ADDRESS]"
click at [629, 649] on img at bounding box center [546, 551] width 336 height 274
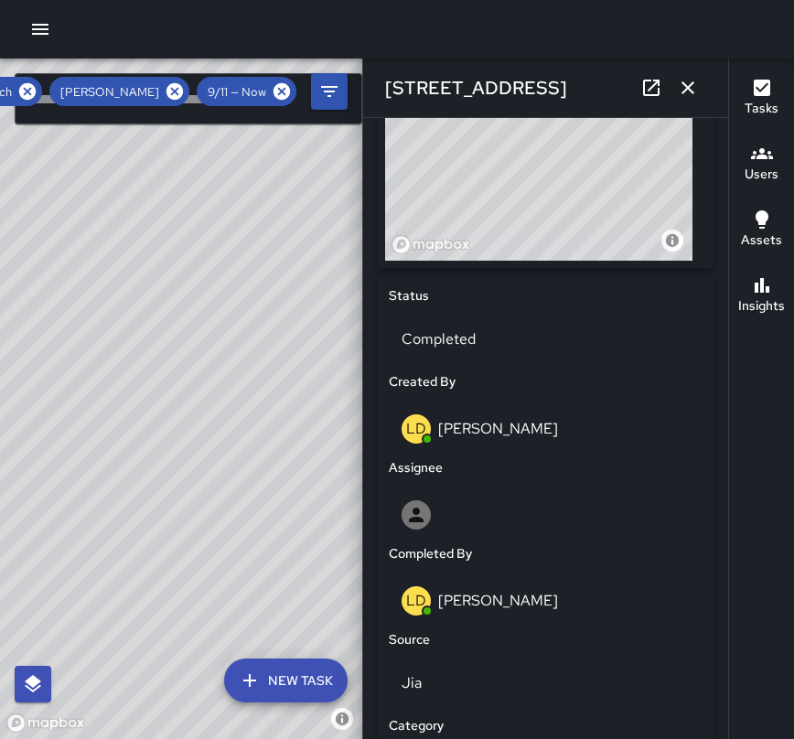
scroll to position [865, 0]
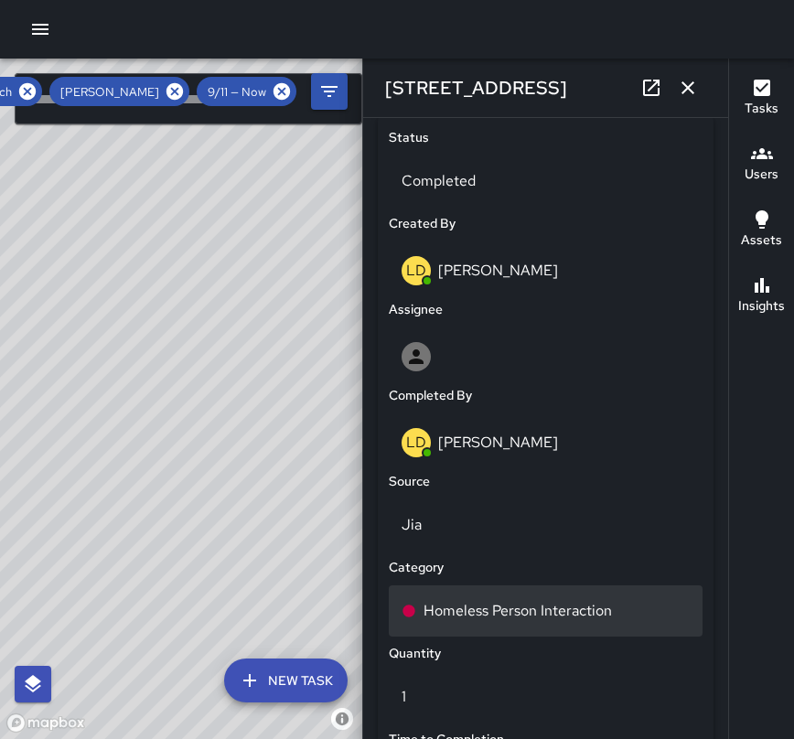
click at [620, 612] on div "Homeless Person Interaction" at bounding box center [545, 611] width 288 height 22
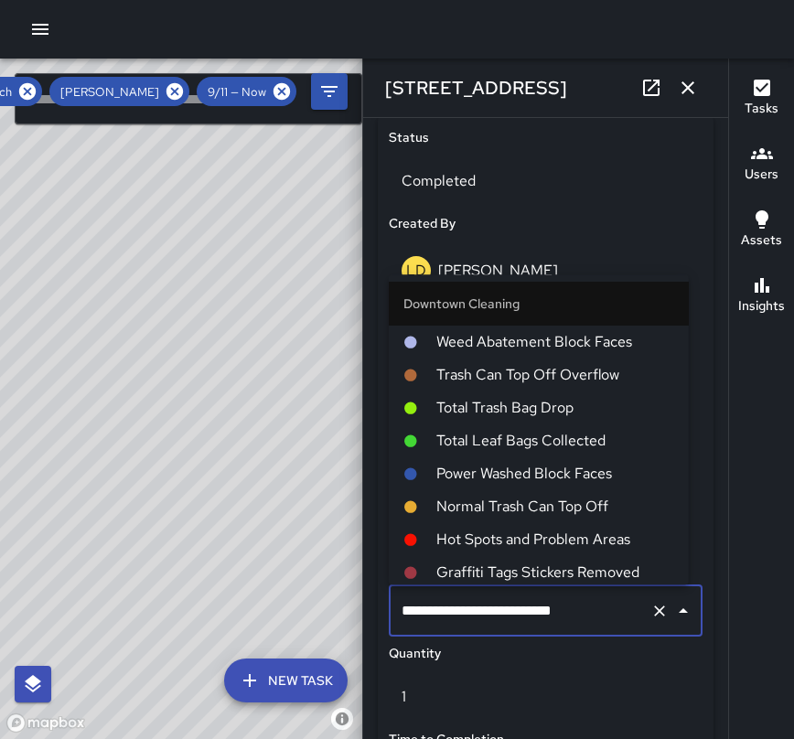
scroll to position [508, 0]
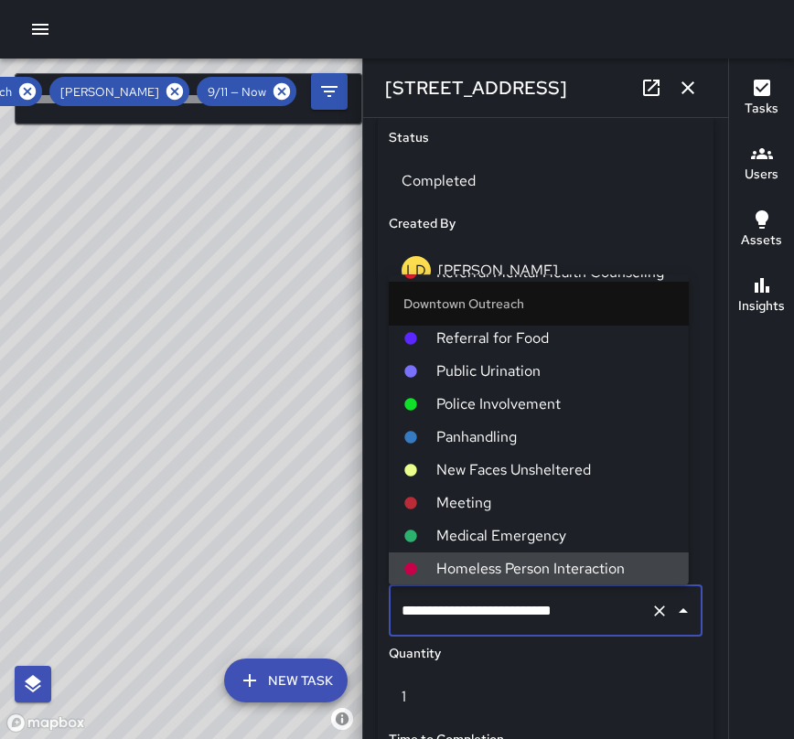
drag, startPoint x: 604, startPoint y: 611, endPoint x: 388, endPoint y: 603, distance: 216.0
click at [388, 603] on div "**********" at bounding box center [545, 611] width 321 height 59
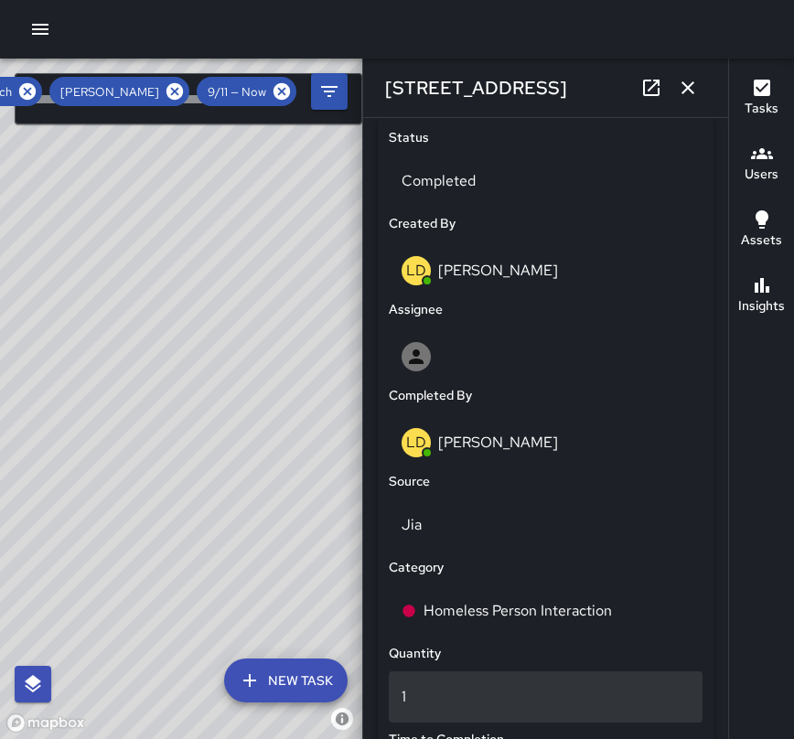
click at [629, 683] on div "1" at bounding box center [546, 696] width 314 height 51
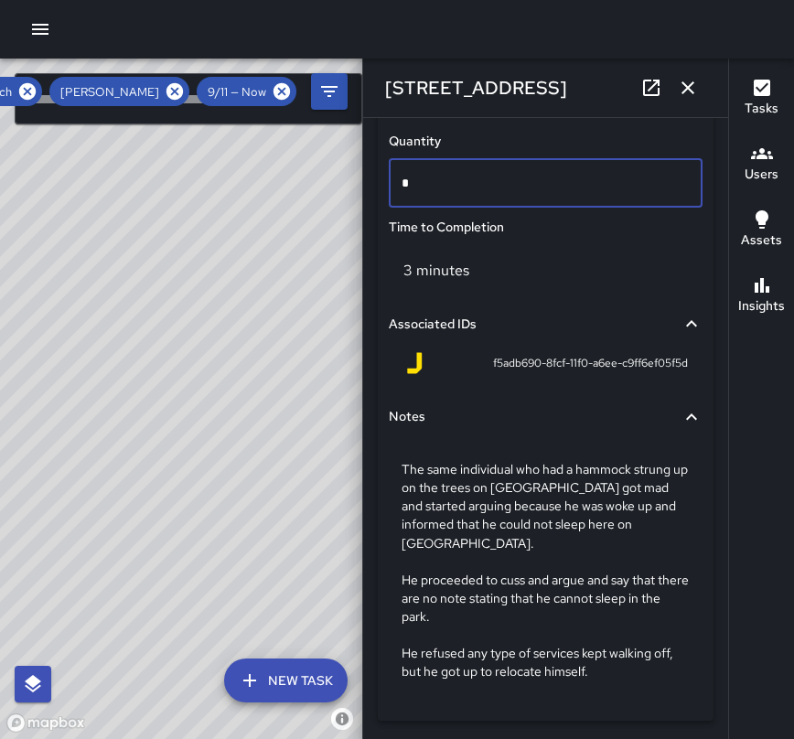
scroll to position [1414, 0]
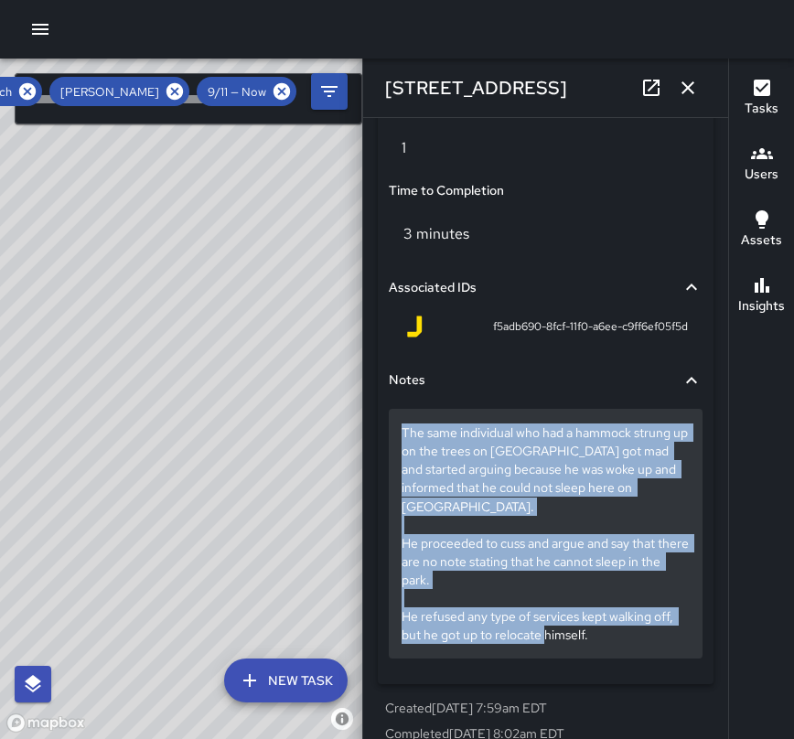
drag, startPoint x: 602, startPoint y: 636, endPoint x: 395, endPoint y: 441, distance: 284.6
click at [395, 441] on div "The same individual who had a hammock strung up on the trees on [GEOGRAPHIC_DAT…" at bounding box center [546, 533] width 314 height 249
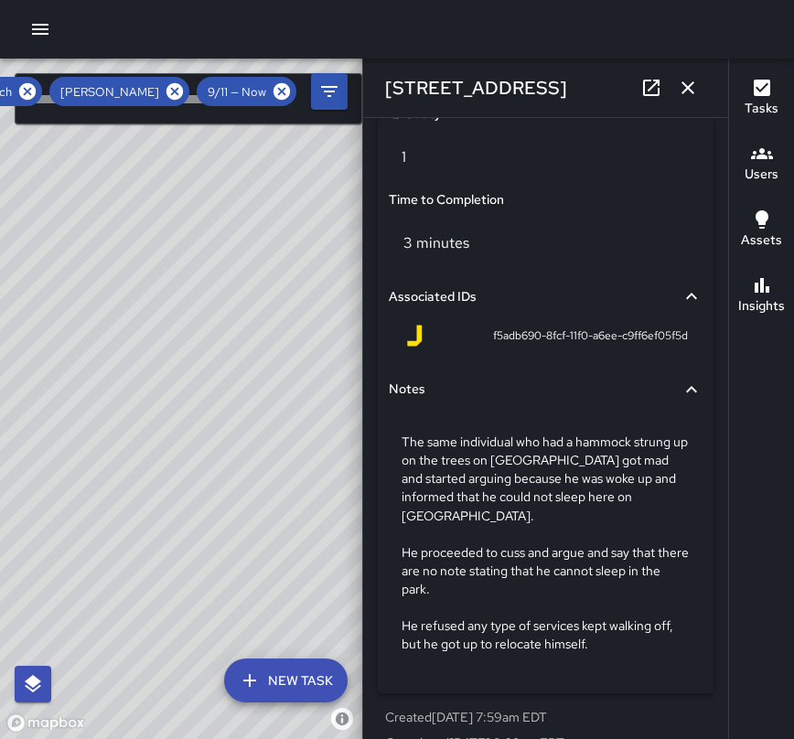
scroll to position [1438, 0]
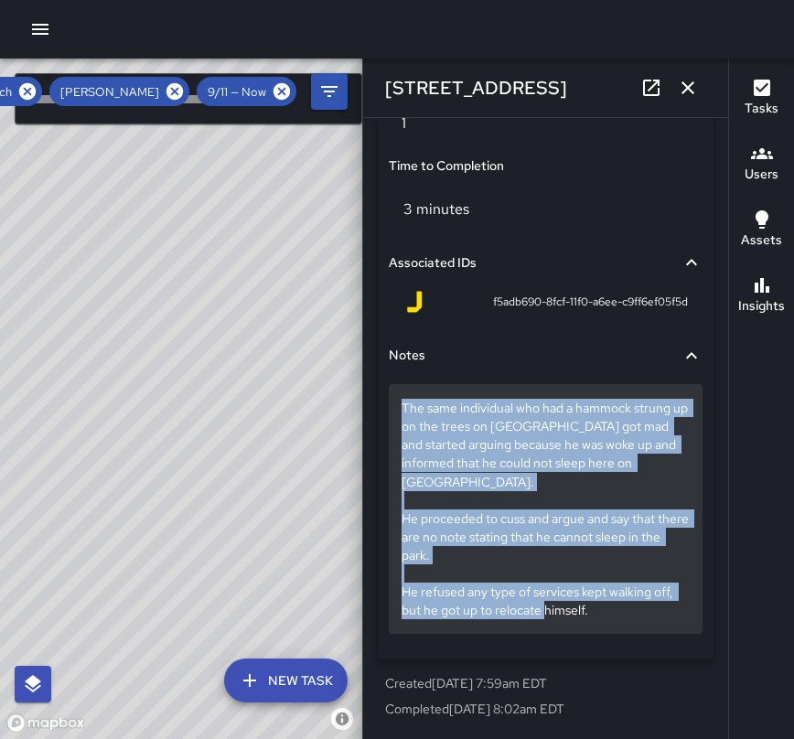
drag, startPoint x: 399, startPoint y: 582, endPoint x: 638, endPoint y: 625, distance: 243.4
click at [599, 600] on p "The same individual who had a hammock strung up on the trees on [GEOGRAPHIC_DAT…" at bounding box center [545, 508] width 288 height 219
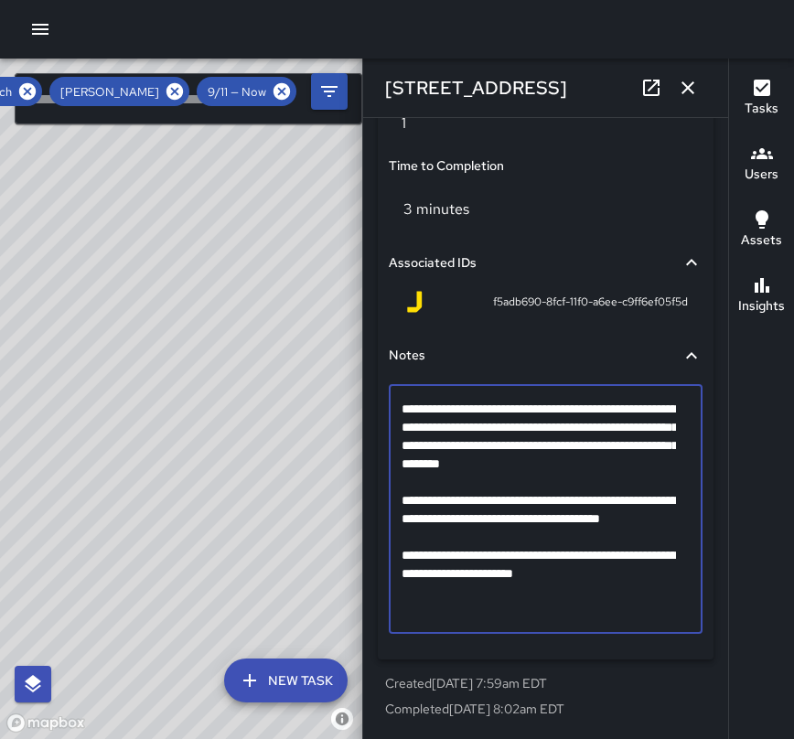
scroll to position [1256, 0]
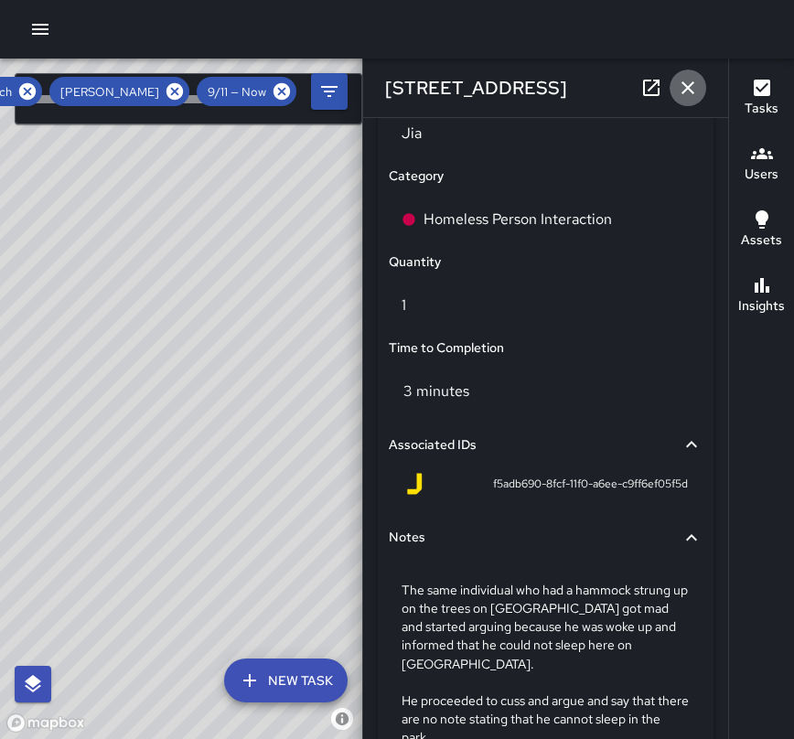
click at [686, 86] on icon "button" at bounding box center [687, 87] width 13 height 13
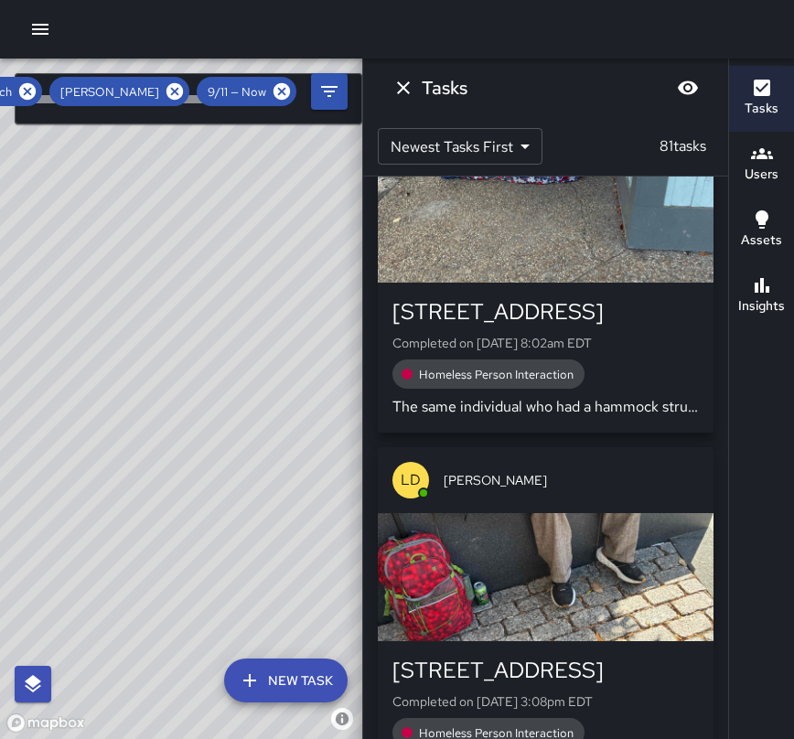
scroll to position [16751, 0]
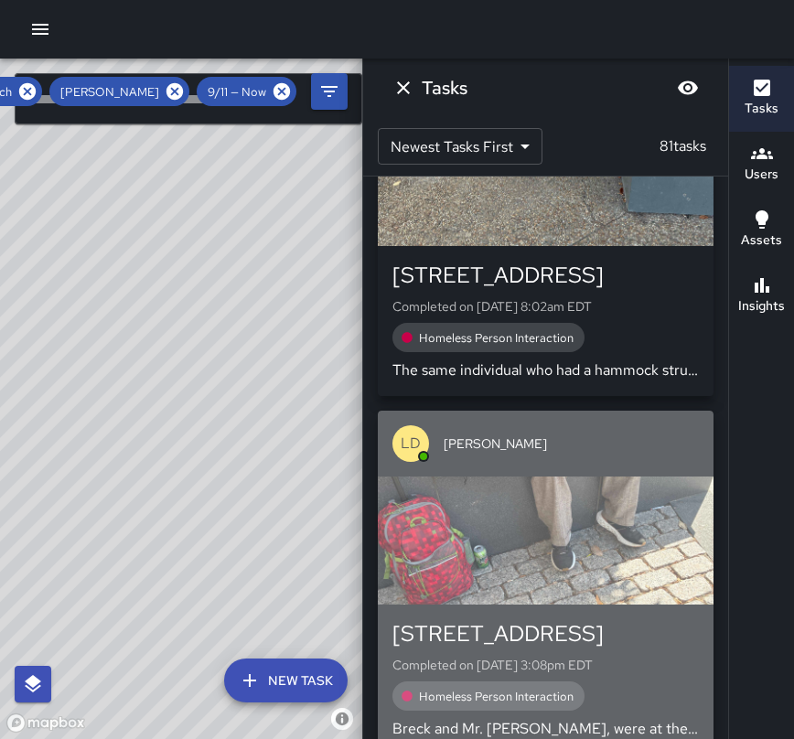
click at [612, 619] on div "[STREET_ADDRESS]" at bounding box center [545, 633] width 306 height 29
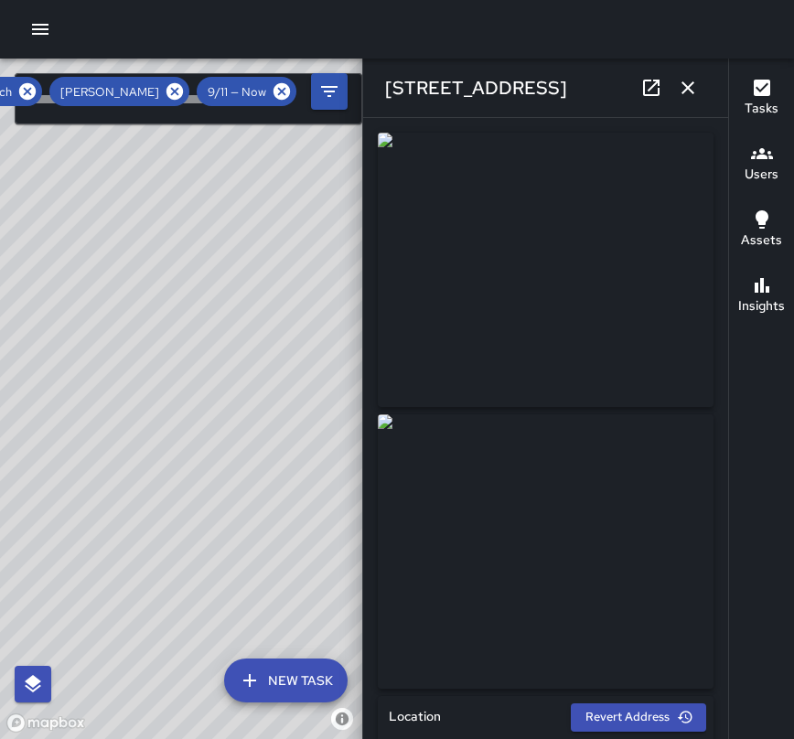
type input "**********"
drag, startPoint x: 529, startPoint y: 83, endPoint x: 386, endPoint y: 85, distance: 142.7
click at [386, 85] on div "[STREET_ADDRESS]" at bounding box center [545, 88] width 365 height 59
copy h6 "[STREET_ADDRESS]"
click at [578, 509] on img at bounding box center [546, 551] width 336 height 274
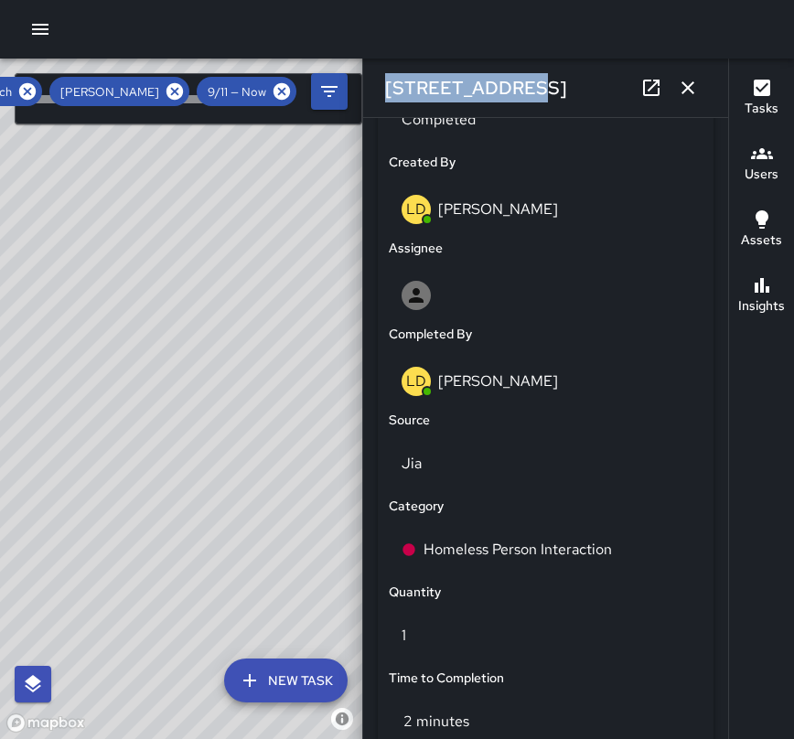
scroll to position [988, 0]
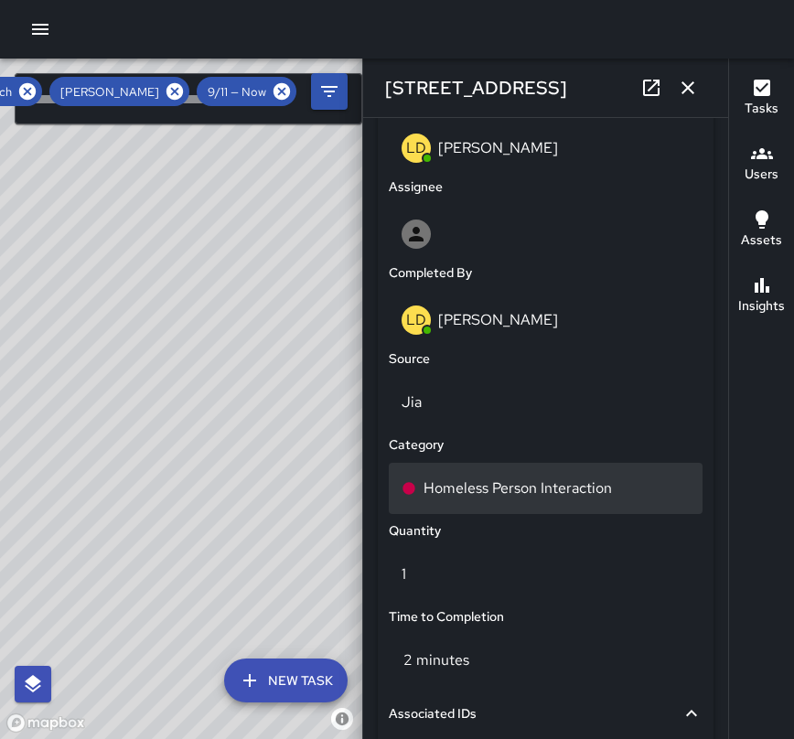
click at [574, 497] on p "Homeless Person Interaction" at bounding box center [517, 488] width 188 height 22
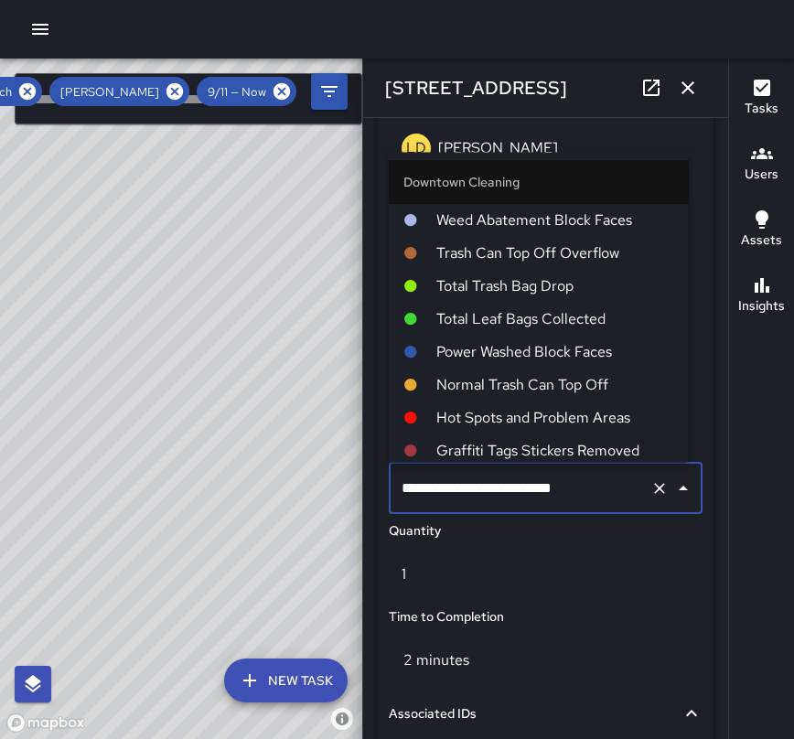
scroll to position [508, 0]
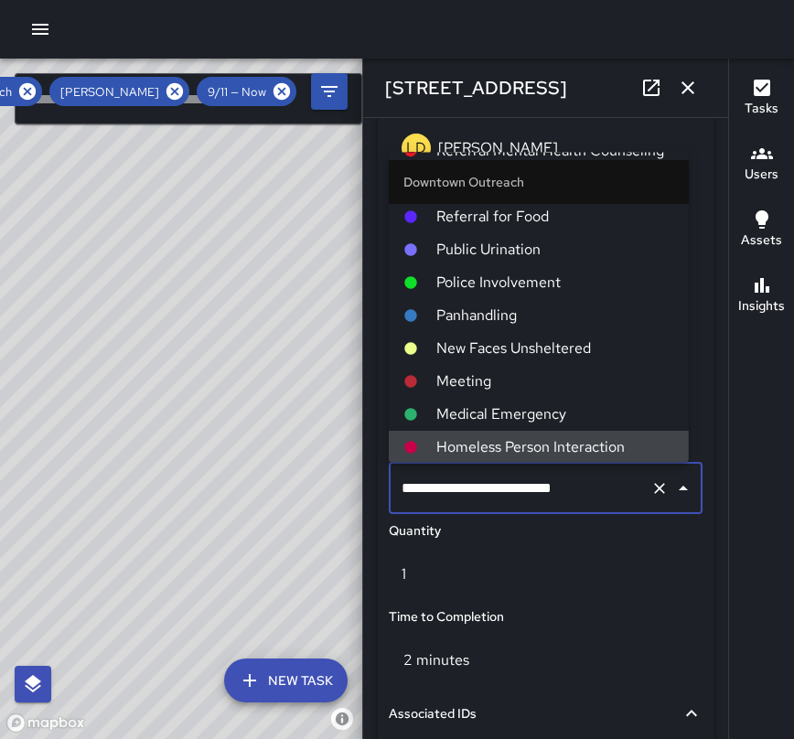
drag, startPoint x: 564, startPoint y: 486, endPoint x: 401, endPoint y: 475, distance: 164.1
click at [401, 475] on input "**********" at bounding box center [520, 488] width 246 height 35
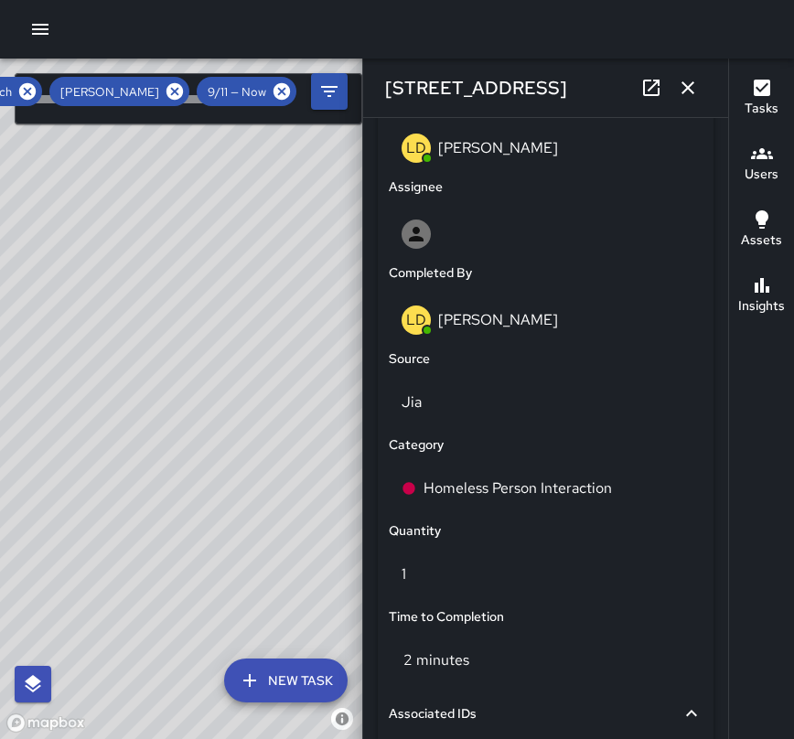
click at [623, 655] on div "2 minutes" at bounding box center [546, 660] width 314 height 51
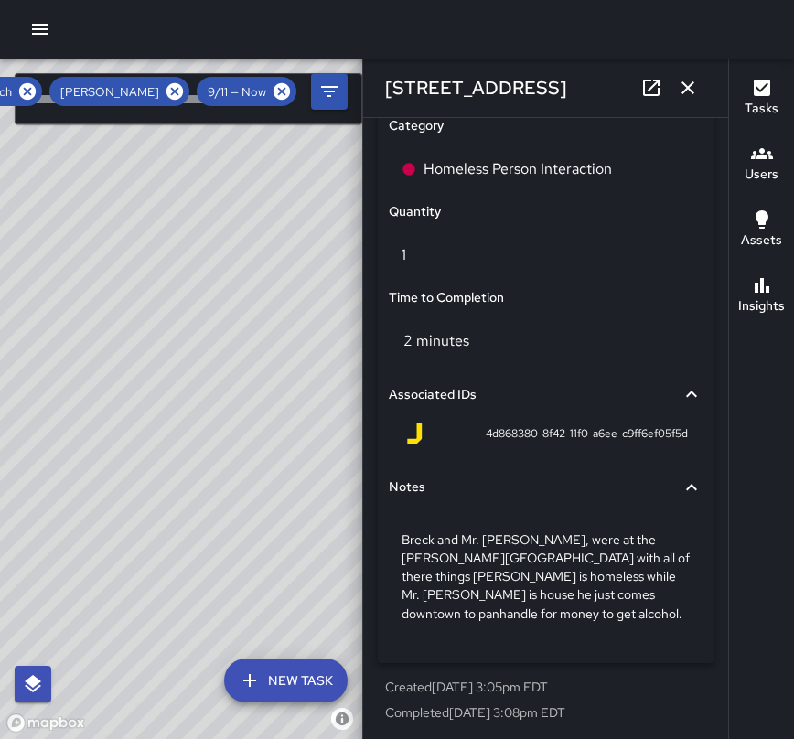
scroll to position [1310, 0]
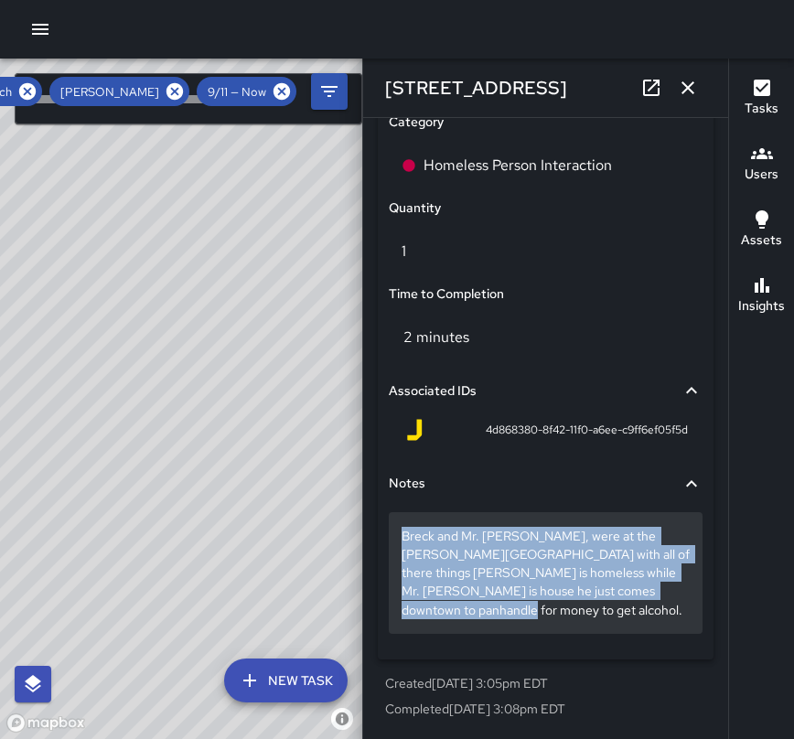
drag, startPoint x: 496, startPoint y: 615, endPoint x: 404, endPoint y: 541, distance: 117.7
click at [404, 541] on p "Breck and Mr. [PERSON_NAME], were at the [PERSON_NAME][GEOGRAPHIC_DATA] with al…" at bounding box center [545, 572] width 288 height 91
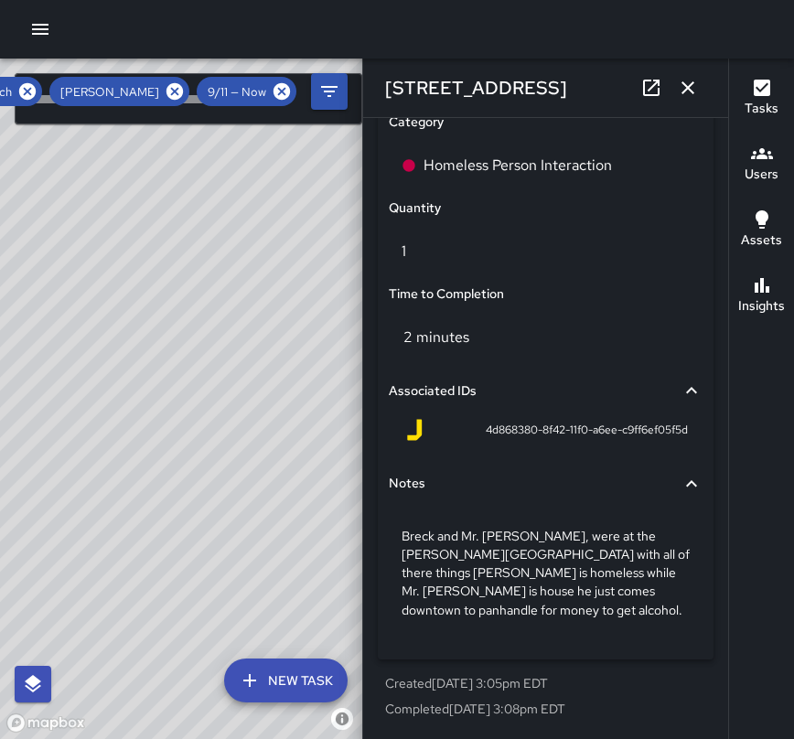
scroll to position [1256, 0]
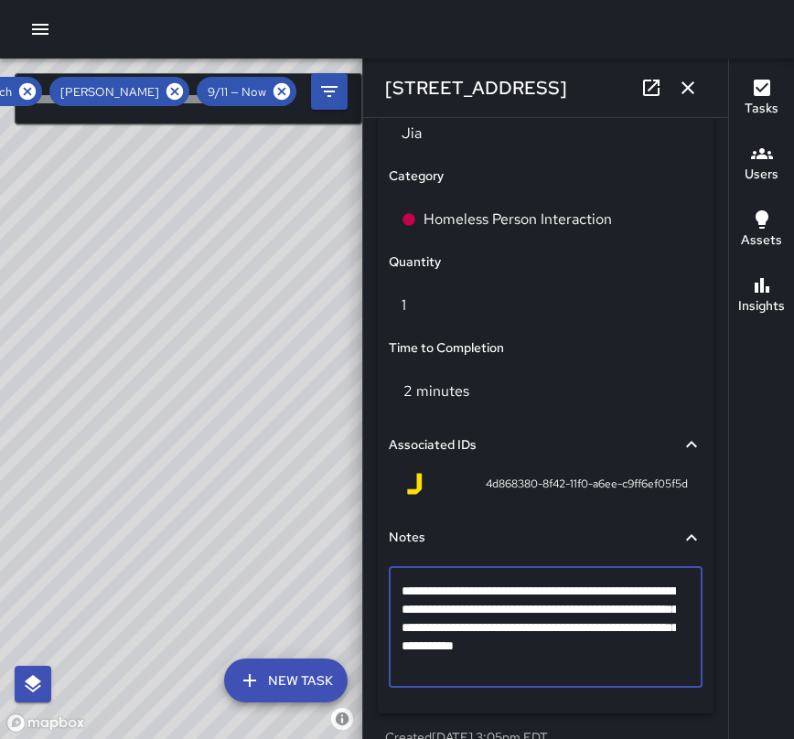
drag, startPoint x: 484, startPoint y: 670, endPoint x: 385, endPoint y: 570, distance: 141.0
click at [385, 570] on div "**********" at bounding box center [545, 609] width 321 height 193
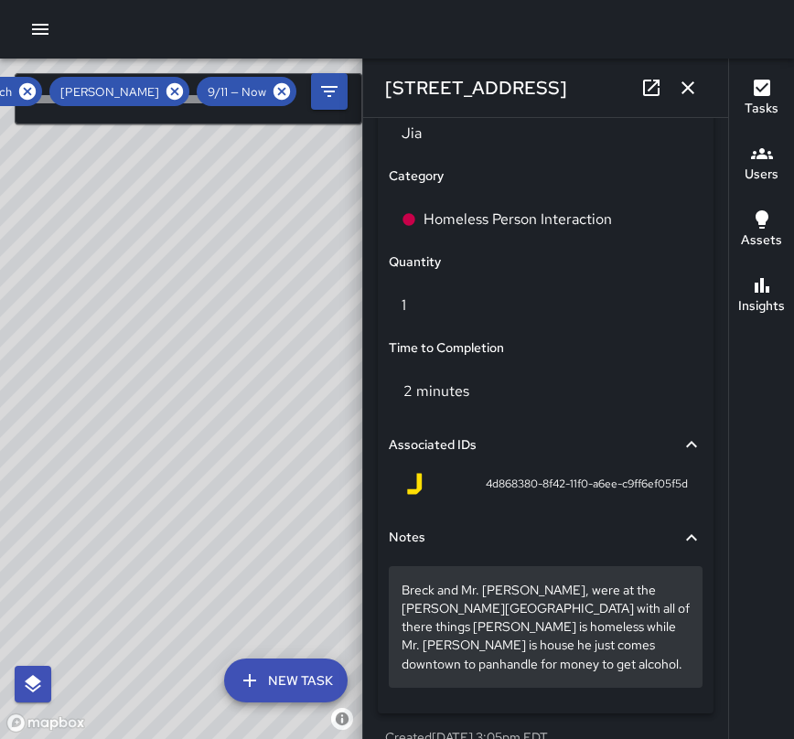
click at [477, 679] on div "Breck and Mr. [PERSON_NAME], were at the [PERSON_NAME][GEOGRAPHIC_DATA] with al…" at bounding box center [546, 626] width 314 height 121
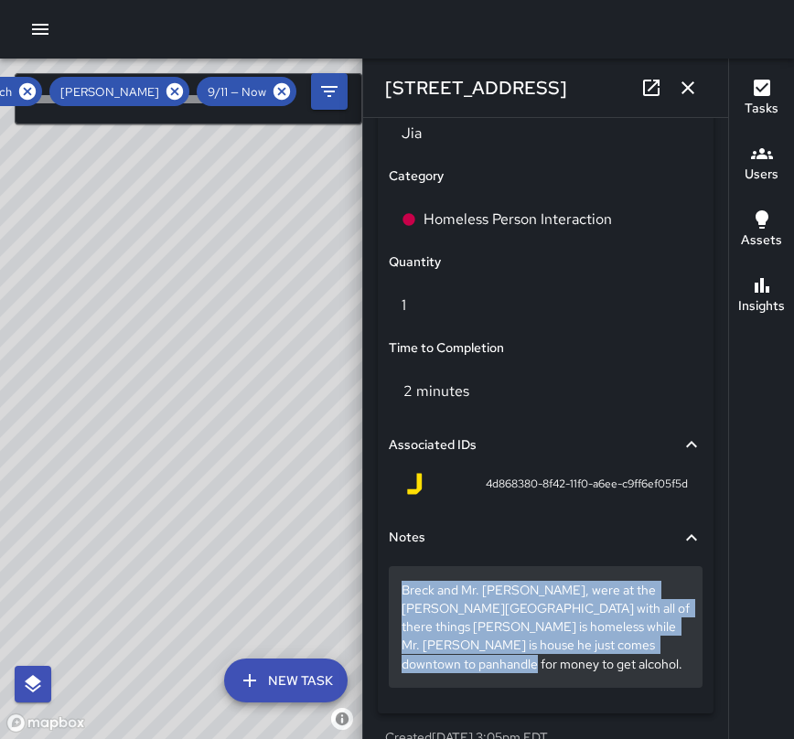
drag, startPoint x: 480, startPoint y: 675, endPoint x: 398, endPoint y: 587, distance: 120.3
click at [600, 683] on div "Breck and Mr. [PERSON_NAME], were at the [PERSON_NAME][GEOGRAPHIC_DATA] with al…" at bounding box center [546, 626] width 314 height 121
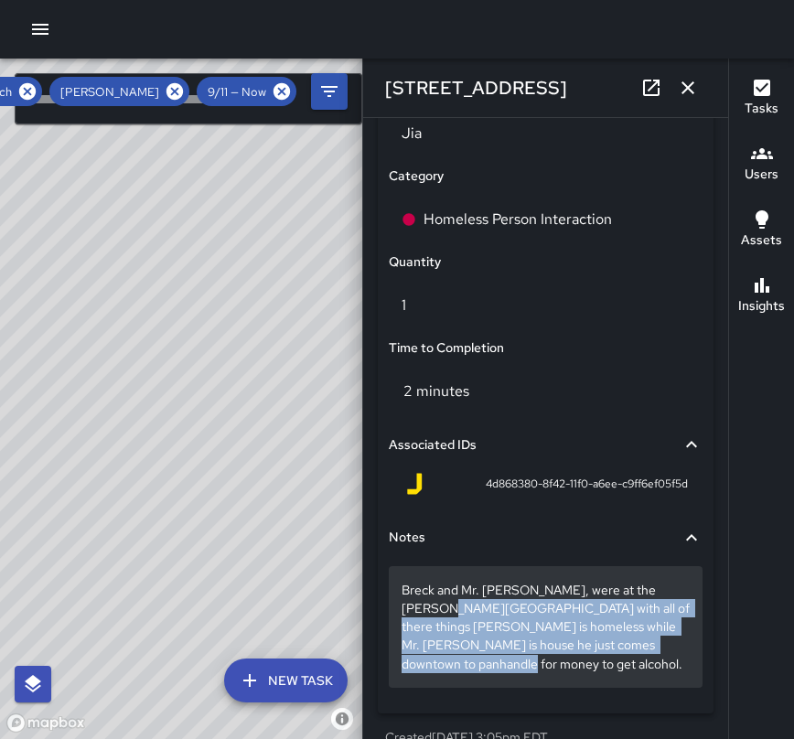
drag, startPoint x: 529, startPoint y: 674, endPoint x: 390, endPoint y: 603, distance: 155.4
click at [523, 661] on p "Breck and Mr. [PERSON_NAME], were at the [PERSON_NAME][GEOGRAPHIC_DATA] with al…" at bounding box center [545, 626] width 288 height 91
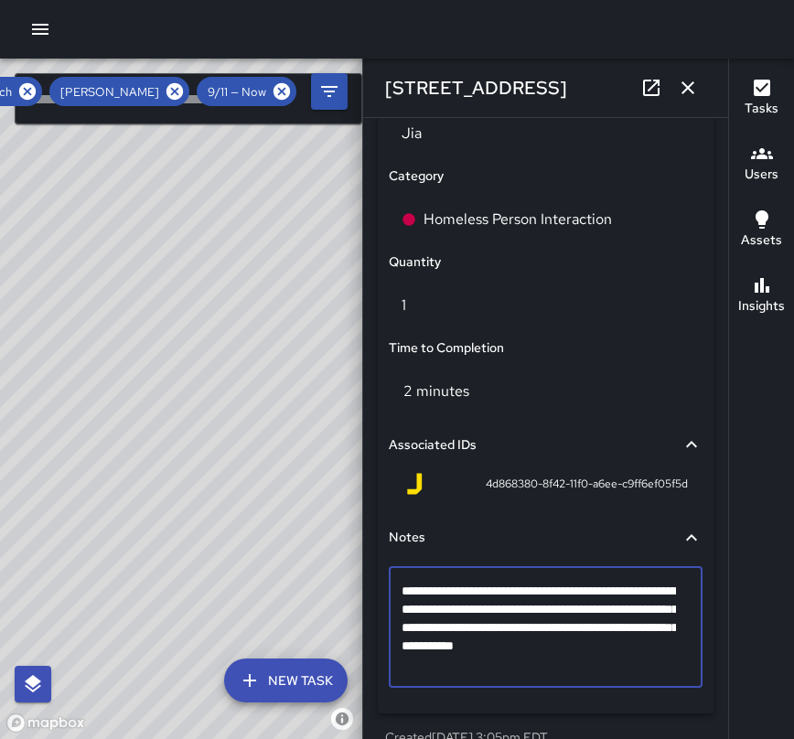
click at [523, 661] on textarea "**********" at bounding box center [538, 627] width 274 height 91
click at [409, 592] on textarea "**********" at bounding box center [538, 627] width 274 height 91
drag, startPoint x: 401, startPoint y: 588, endPoint x: 501, endPoint y: 659, distance: 122.6
type textarea "**********"
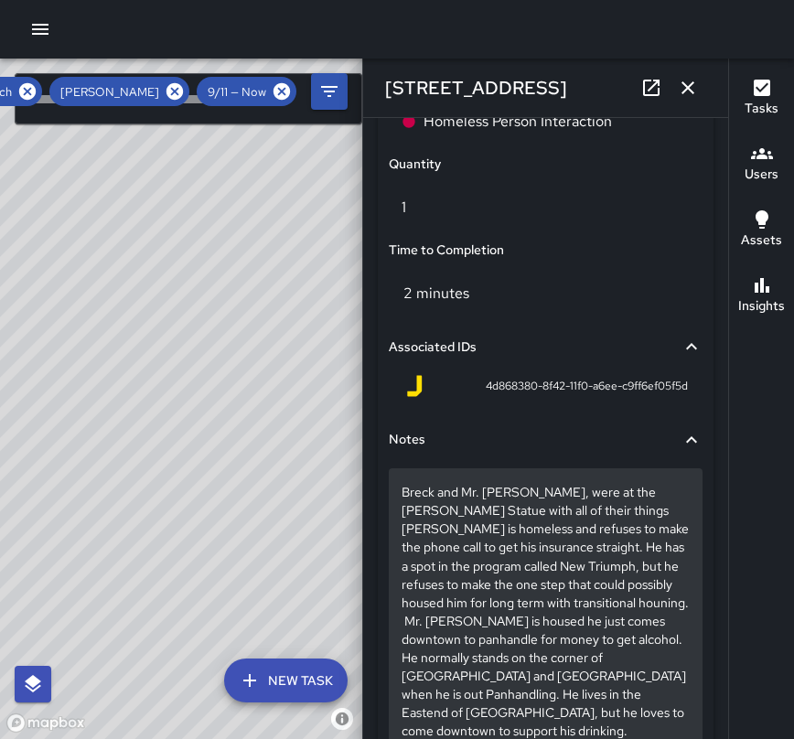
click at [622, 607] on p "Breck and Mr. [PERSON_NAME], were at the [PERSON_NAME] Statue with all of their…" at bounding box center [545, 611] width 288 height 256
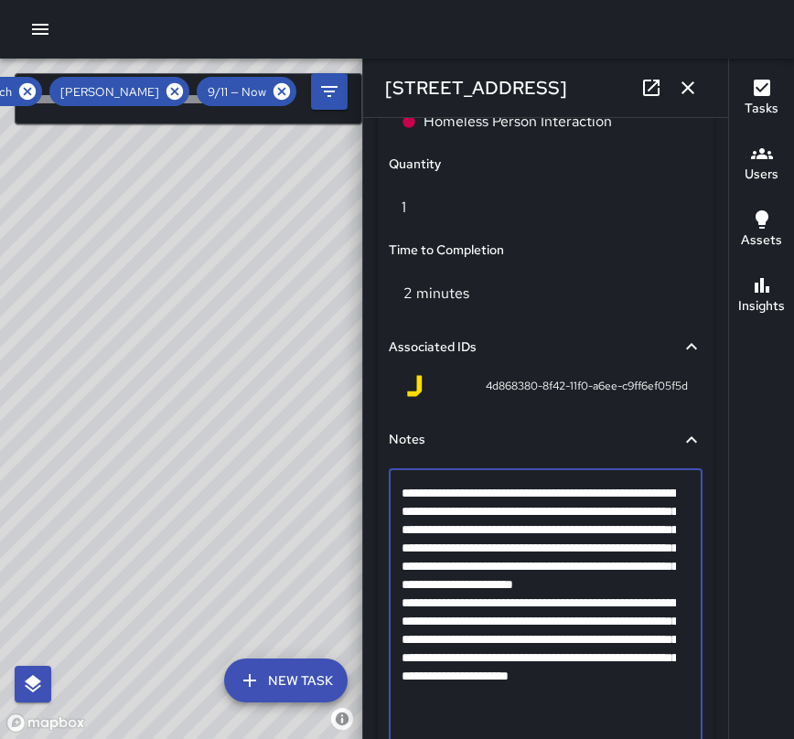
scroll to position [1256, 0]
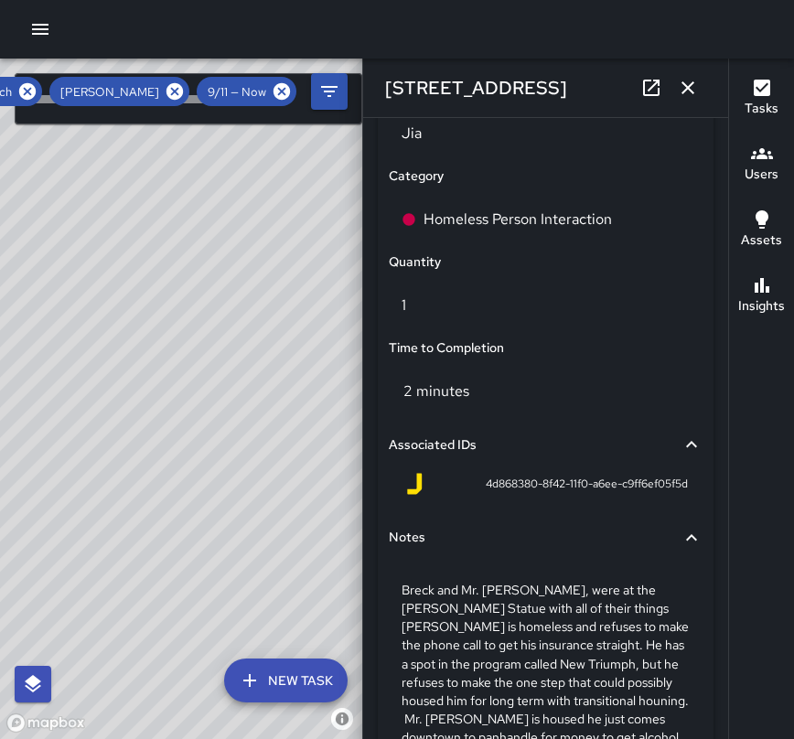
click at [636, 175] on div "Category" at bounding box center [545, 176] width 321 height 27
click at [688, 87] on icon "button" at bounding box center [687, 87] width 13 height 13
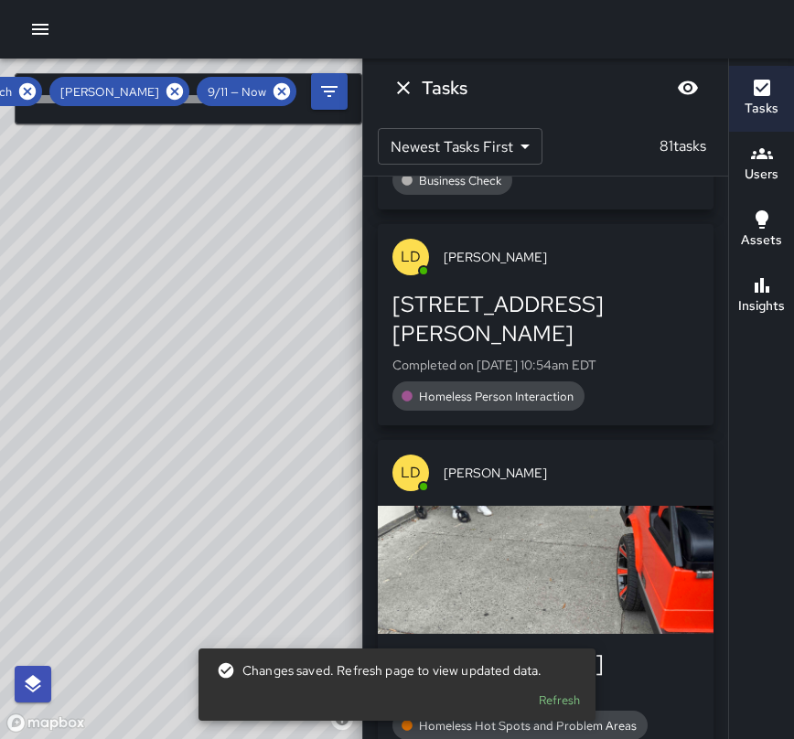
scroll to position [18104, 0]
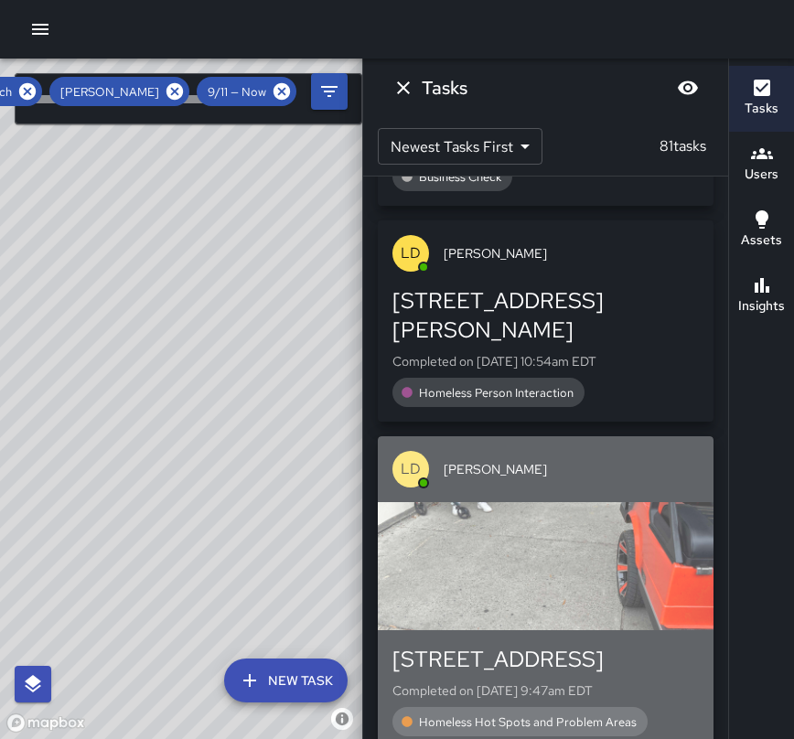
click at [572, 502] on div "button" at bounding box center [546, 566] width 336 height 128
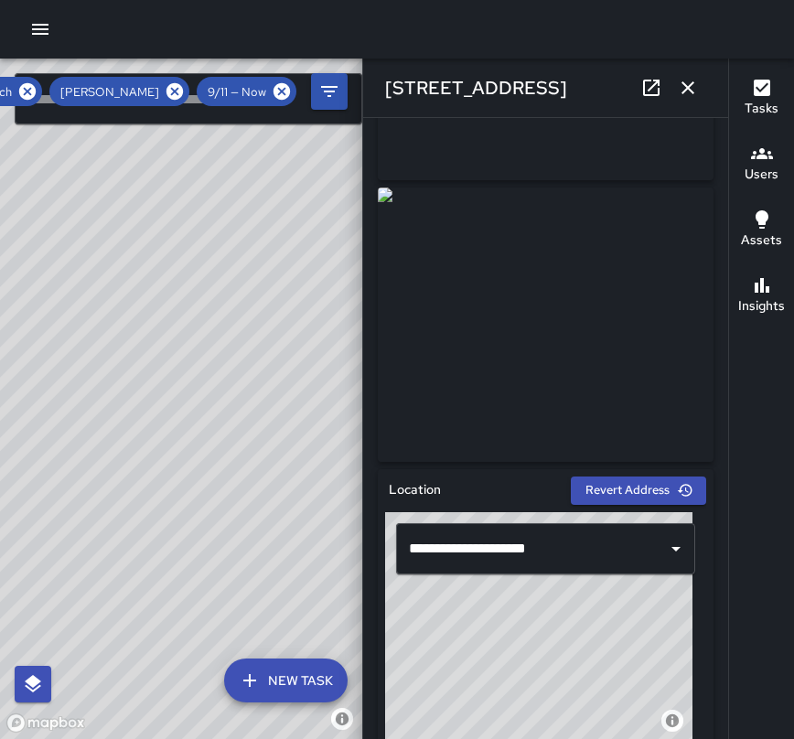
scroll to position [256, 0]
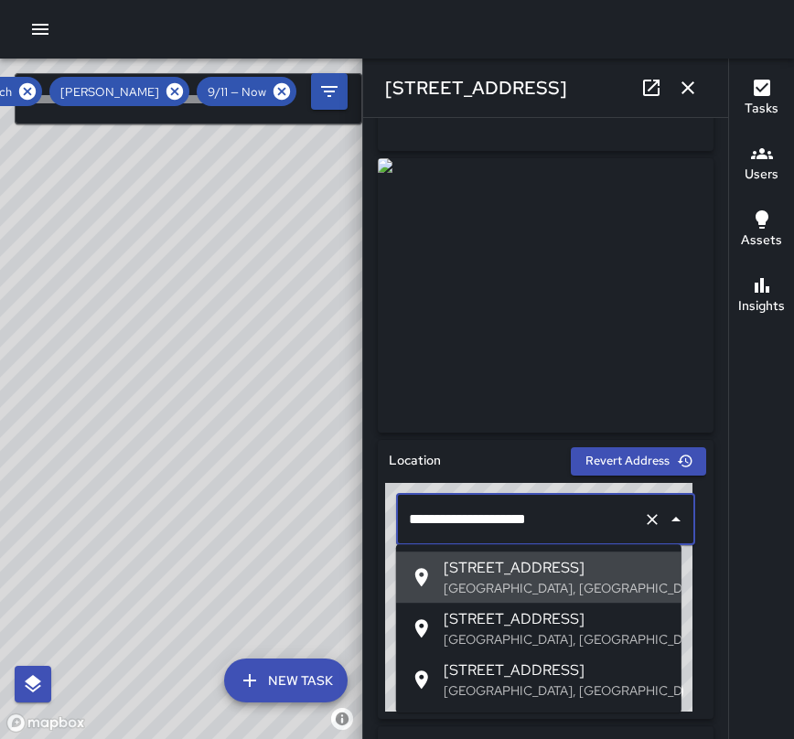
drag, startPoint x: 574, startPoint y: 518, endPoint x: 400, endPoint y: 512, distance: 174.7
click at [400, 512] on div "**********" at bounding box center [545, 519] width 299 height 51
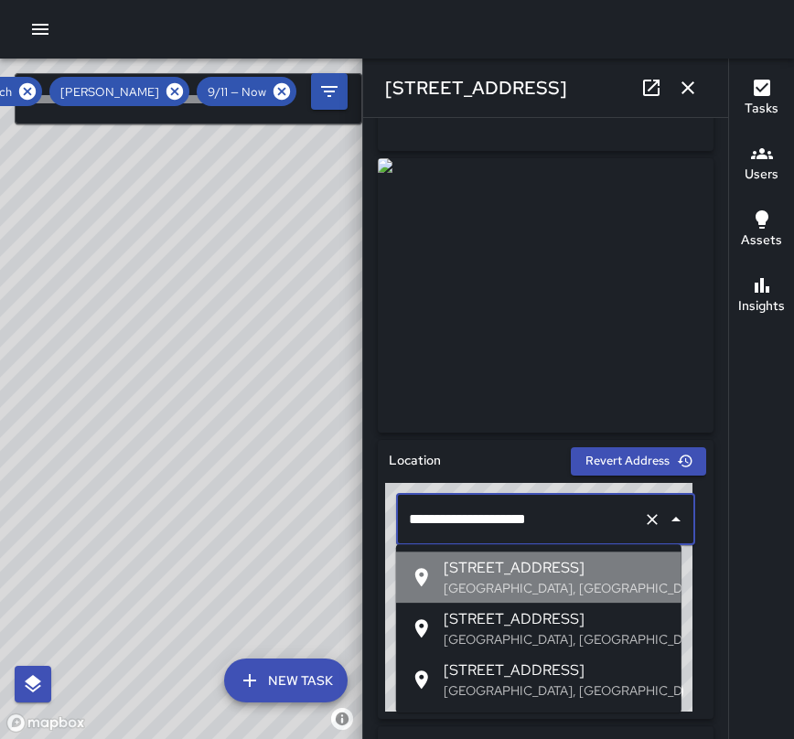
click at [474, 594] on p "[GEOGRAPHIC_DATA], [GEOGRAPHIC_DATA], [GEOGRAPHIC_DATA]" at bounding box center [554, 588] width 223 height 18
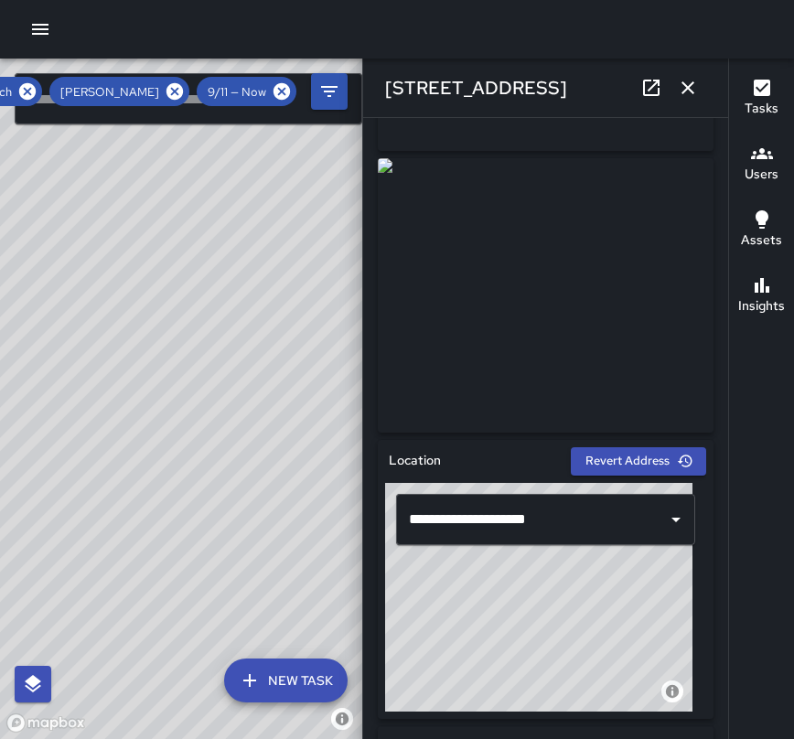
drag, startPoint x: 602, startPoint y: 619, endPoint x: 715, endPoint y: 718, distance: 150.4
click at [715, 718] on div "**********" at bounding box center [545, 428] width 365 height 621
type input "**********"
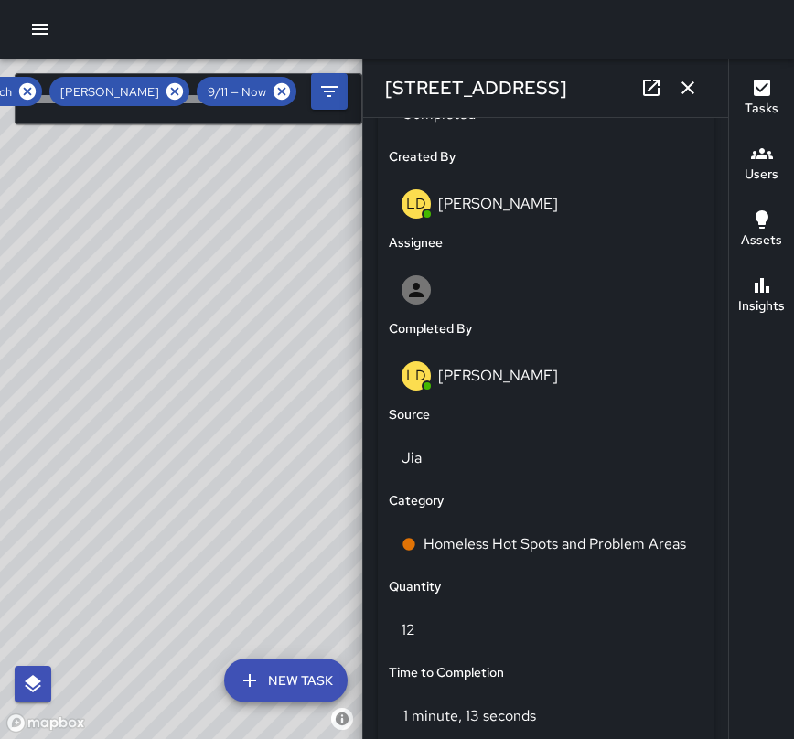
scroll to position [951, 0]
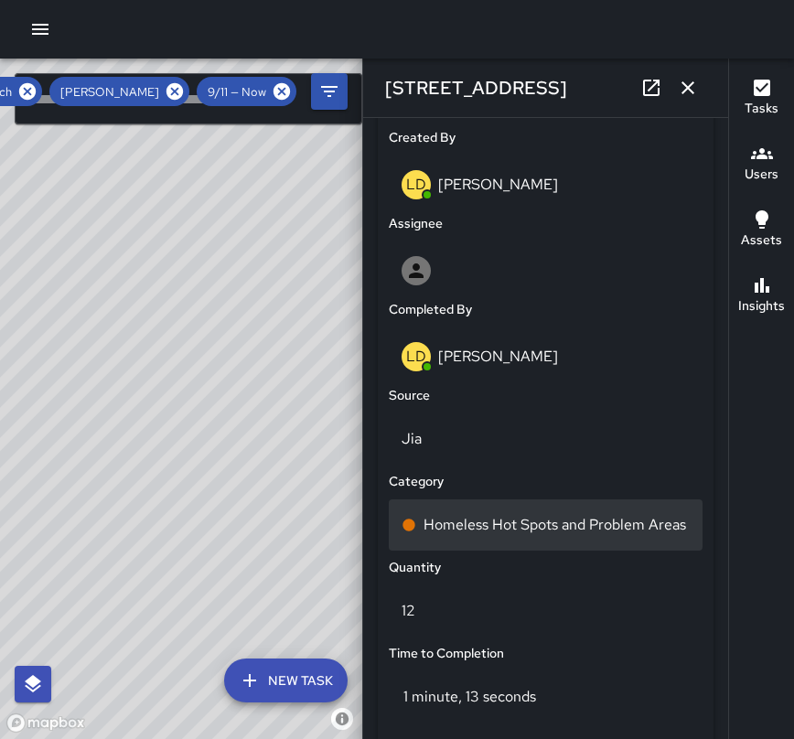
click at [505, 536] on p "Homeless Hot Spots and Problem Areas" at bounding box center [554, 525] width 262 height 22
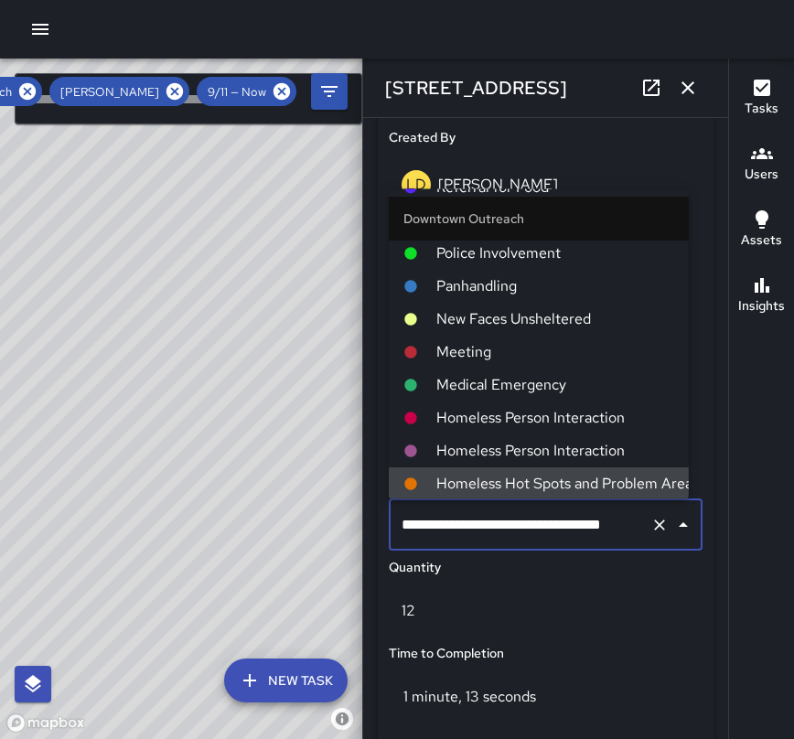
scroll to position [0, 36]
drag, startPoint x: 400, startPoint y: 529, endPoint x: 622, endPoint y: 550, distance: 223.2
click at [622, 550] on div "**********" at bounding box center [545, 525] width 321 height 59
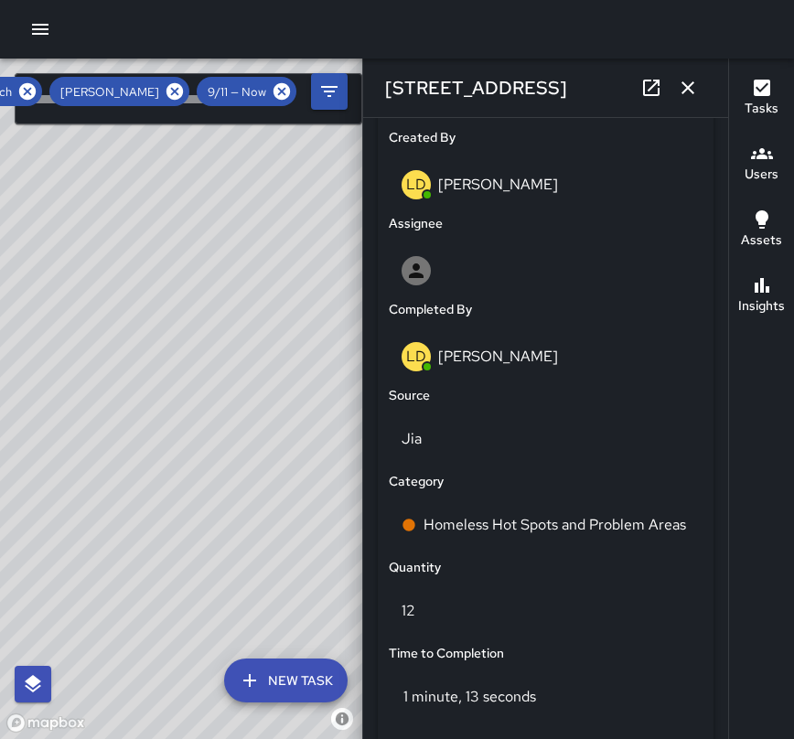
click at [624, 648] on div "Time to Completion" at bounding box center [545, 653] width 321 height 27
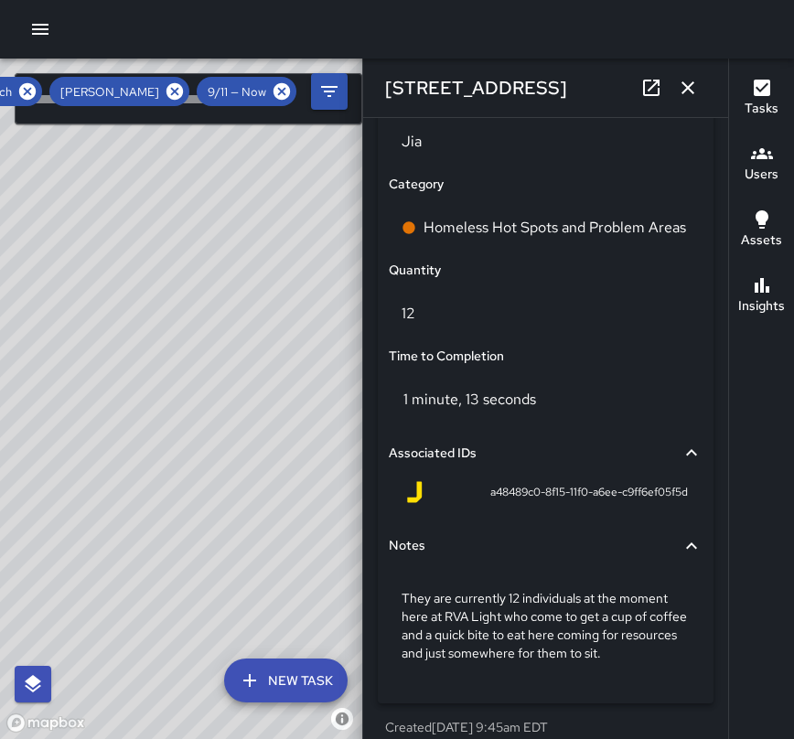
scroll to position [1292, 0]
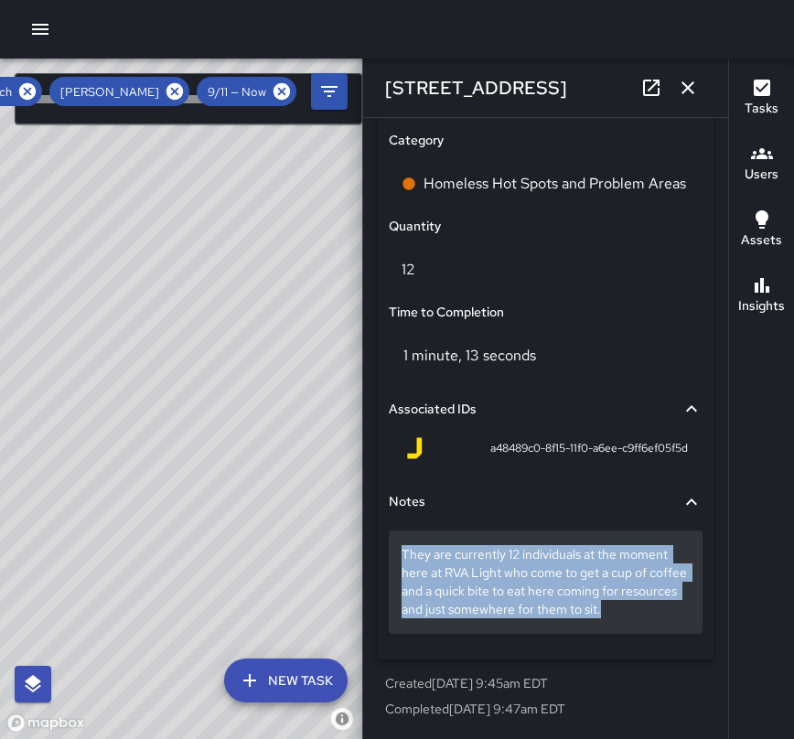
drag, startPoint x: 664, startPoint y: 609, endPoint x: 395, endPoint y: 550, distance: 275.1
click at [395, 550] on div "They are currently 12 individuals at the moment here at RVA Light who come to g…" at bounding box center [546, 581] width 314 height 102
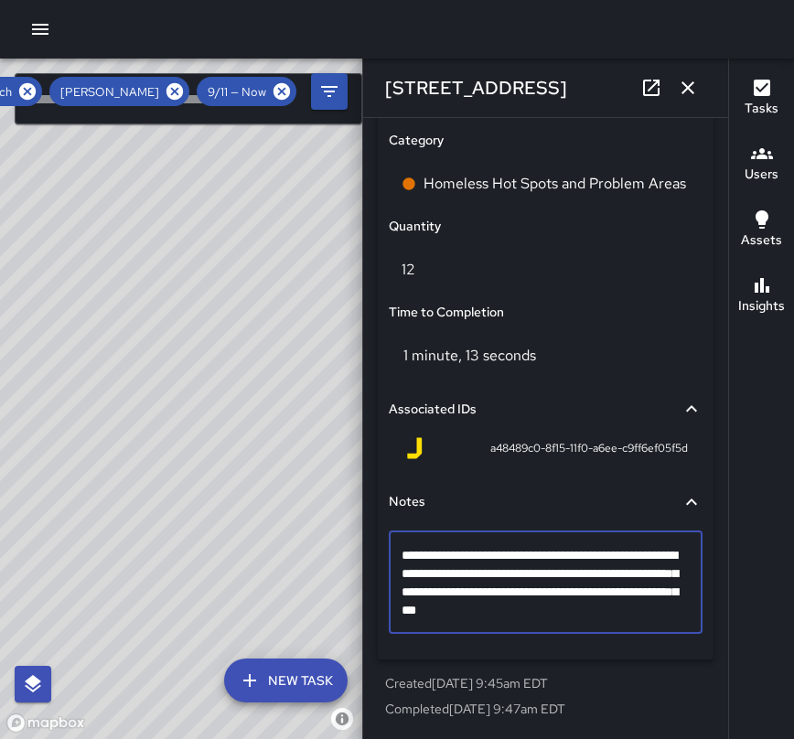
scroll to position [1256, 0]
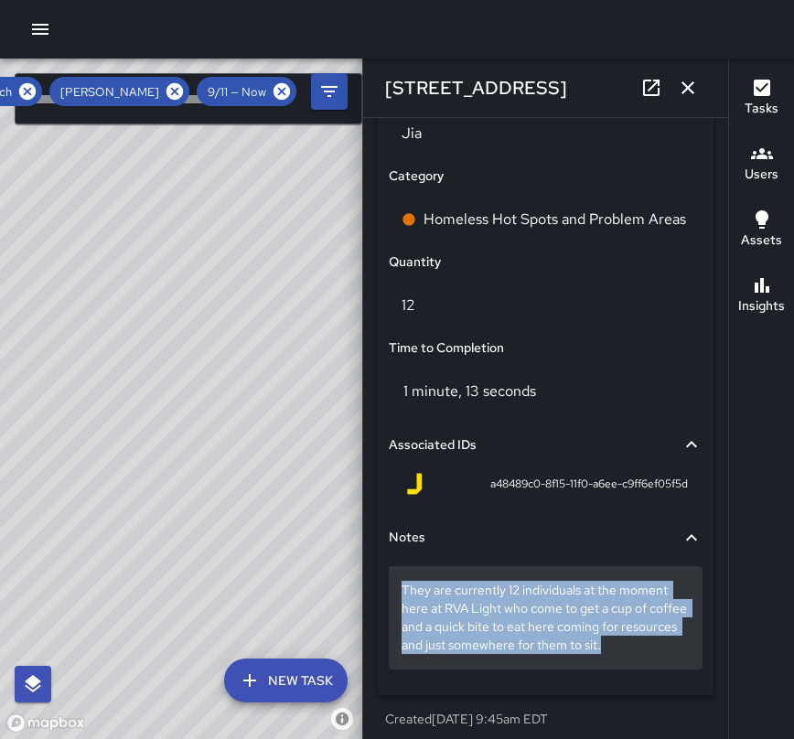
drag, startPoint x: 395, startPoint y: 594, endPoint x: 662, endPoint y: 647, distance: 272.2
copy p "They are currently 12 individuals at the moment here at RVA Light who come to g…"
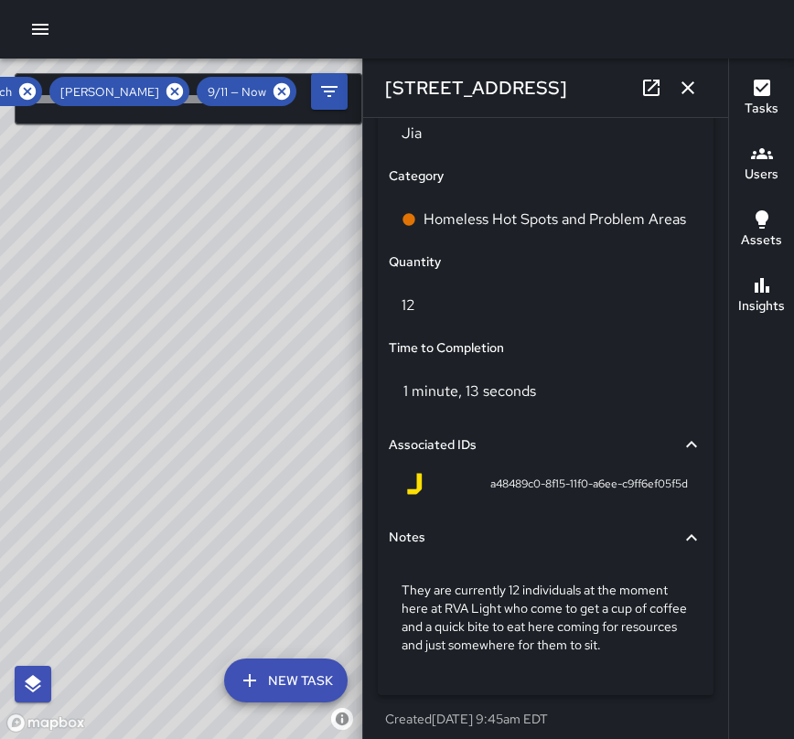
click at [603, 393] on div "1 minute, 13 seconds" at bounding box center [546, 391] width 314 height 51
click at [688, 81] on icon "button" at bounding box center [688, 88] width 22 height 22
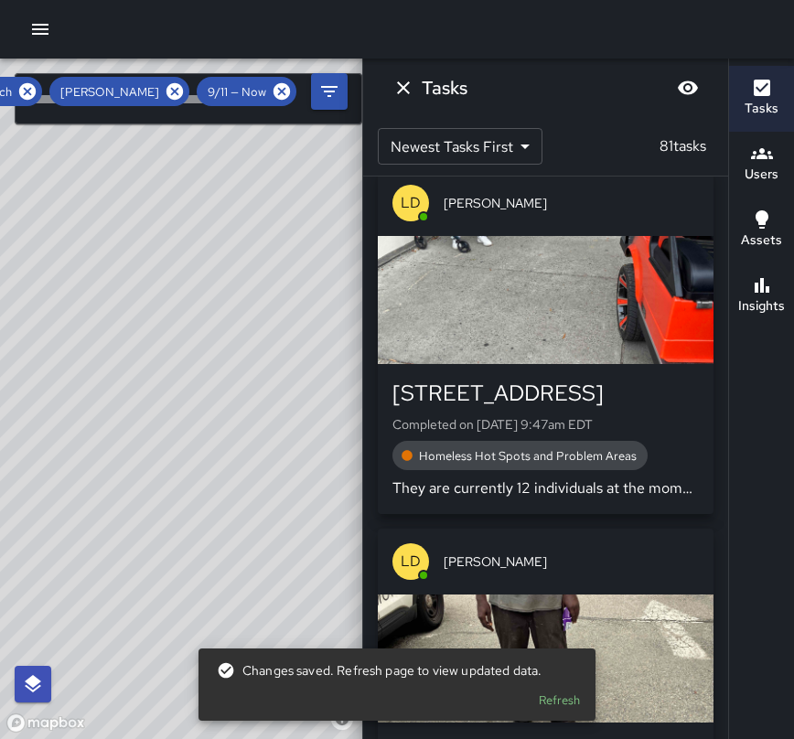
scroll to position [18397, 0]
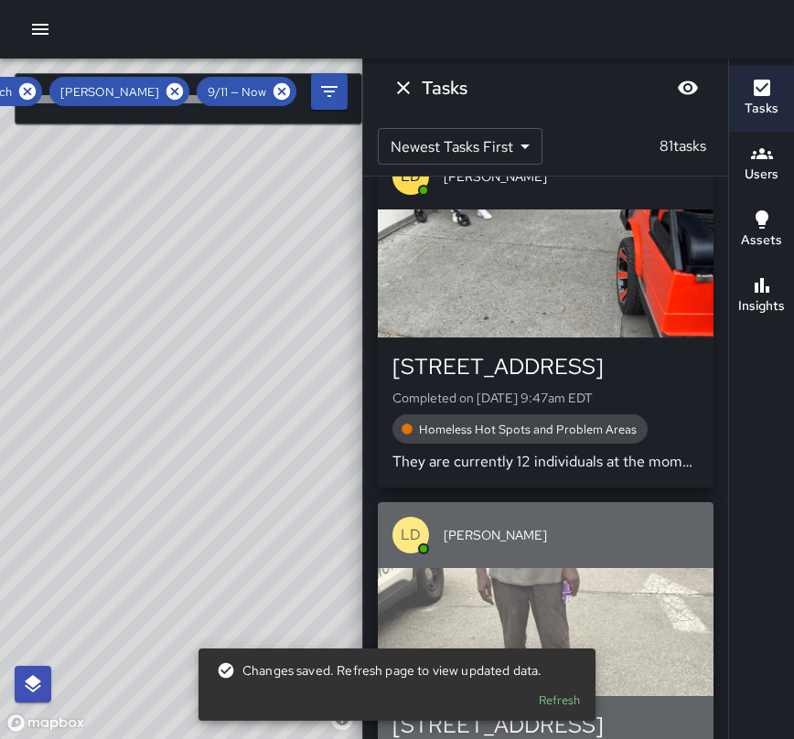
click at [640, 711] on div "[STREET_ADDRESS]" at bounding box center [545, 725] width 306 height 29
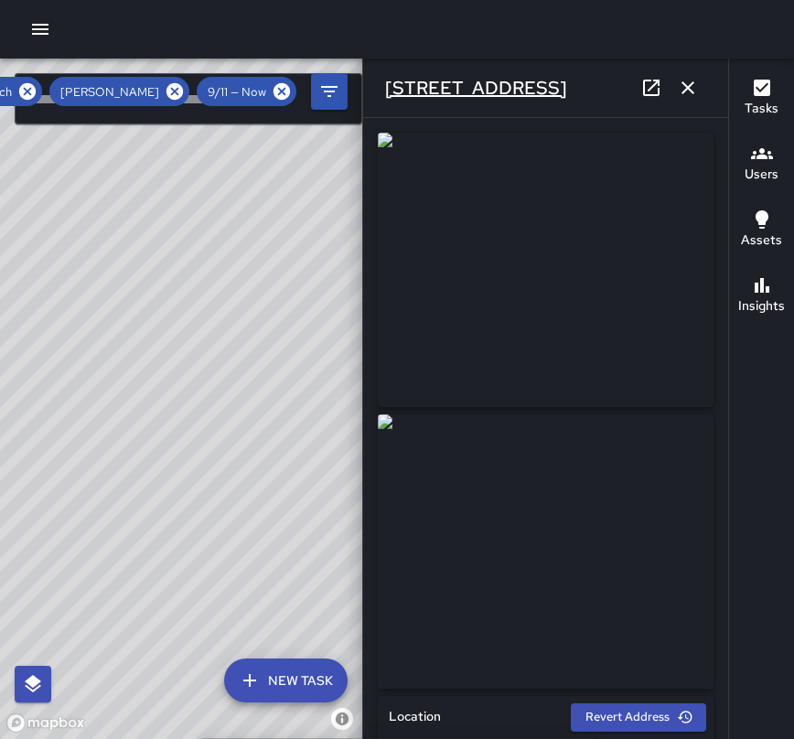
type input "**********"
drag, startPoint x: 582, startPoint y: 91, endPoint x: 385, endPoint y: 80, distance: 197.8
click at [385, 80] on div "[STREET_ADDRESS]" at bounding box center [545, 88] width 365 height 59
copy h6 "[STREET_ADDRESS]"
click at [628, 625] on img at bounding box center [546, 551] width 336 height 274
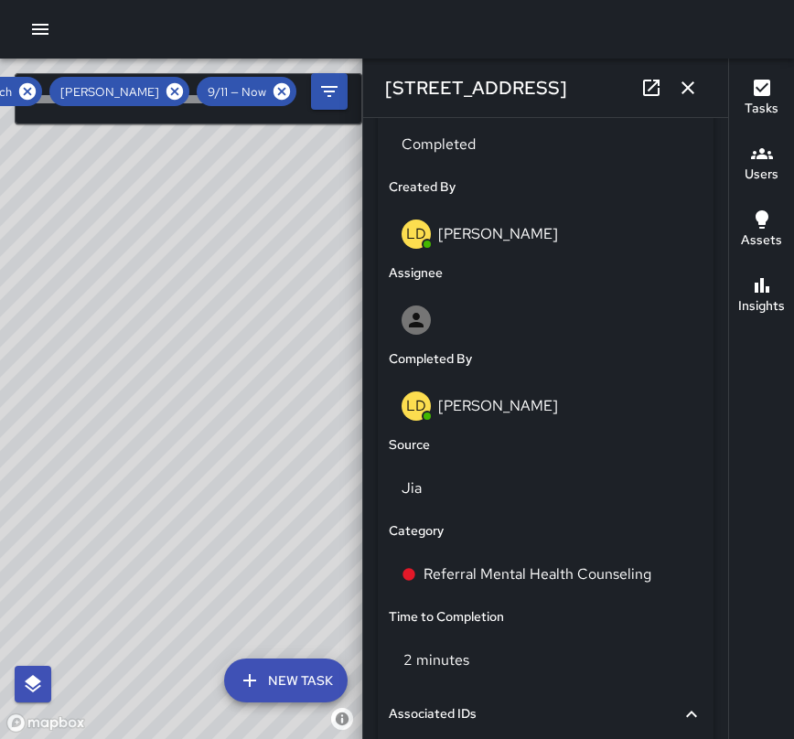
scroll to position [925, 0]
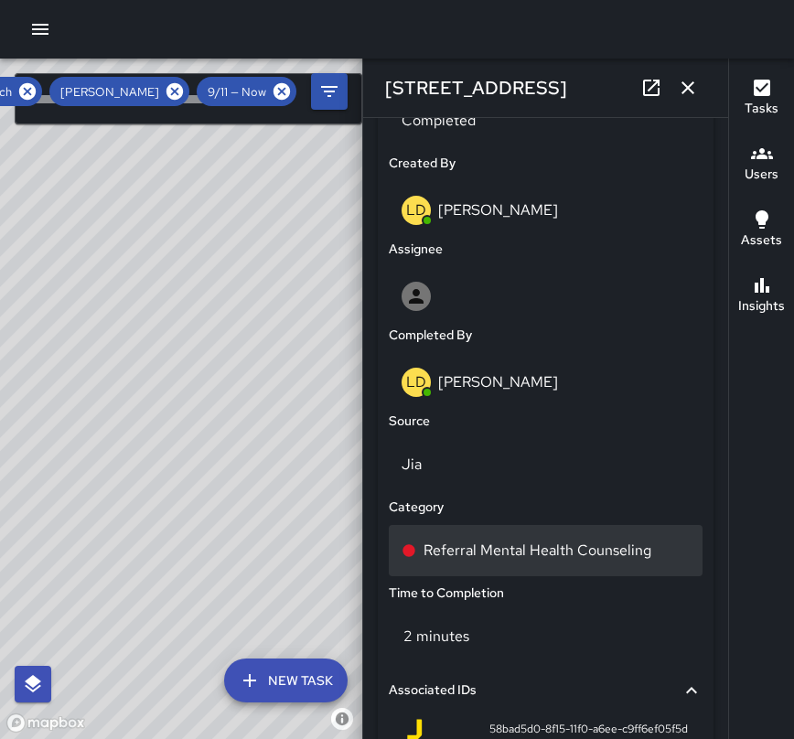
click at [663, 547] on div "Referral Mental Health Counseling" at bounding box center [545, 551] width 288 height 22
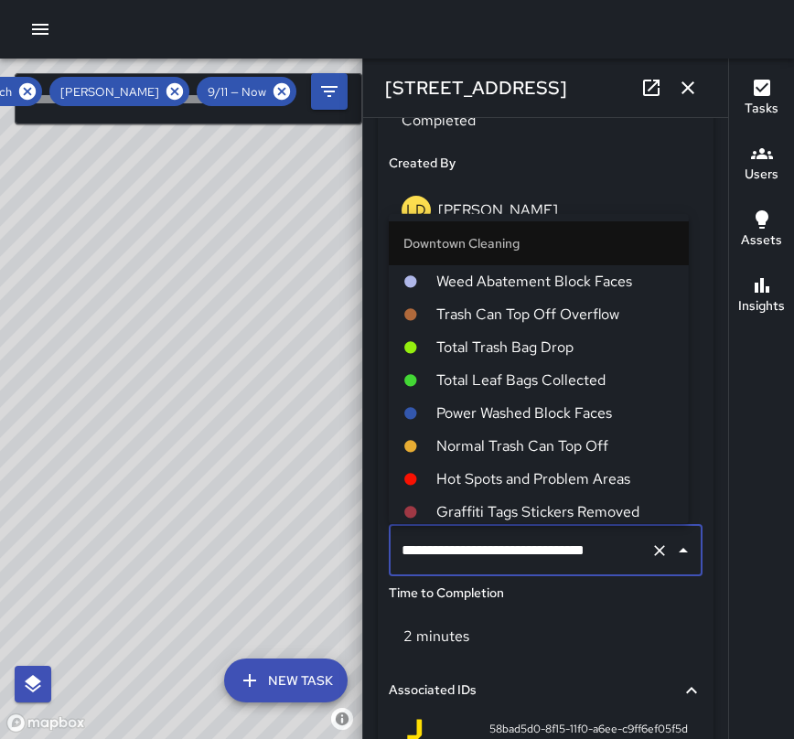
scroll to position [212, 0]
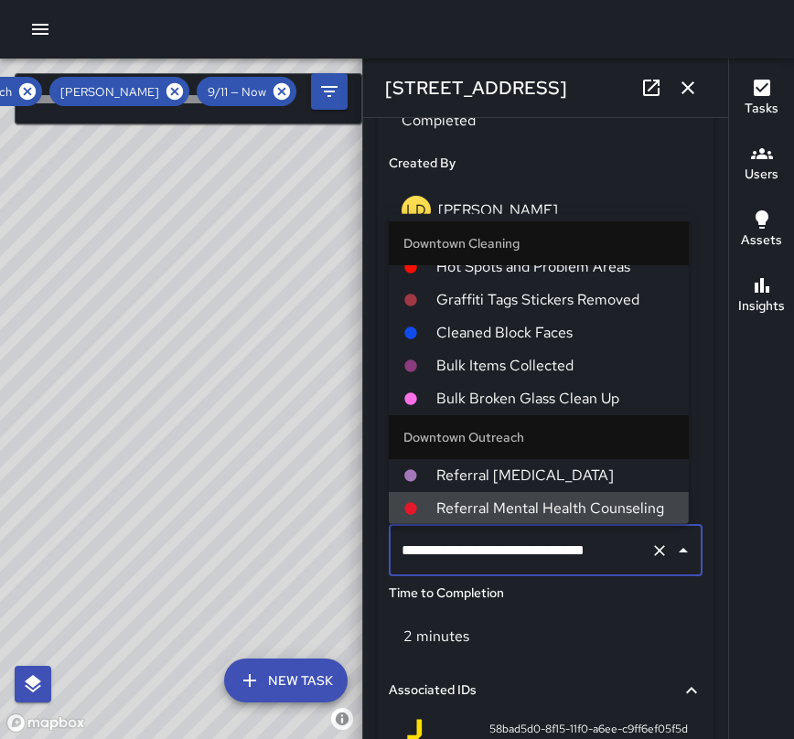
drag, startPoint x: 663, startPoint y: 547, endPoint x: 465, endPoint y: 548, distance: 198.4
click at [465, 548] on div "**********" at bounding box center [546, 550] width 314 height 51
click at [428, 534] on input "**********" at bounding box center [520, 550] width 246 height 35
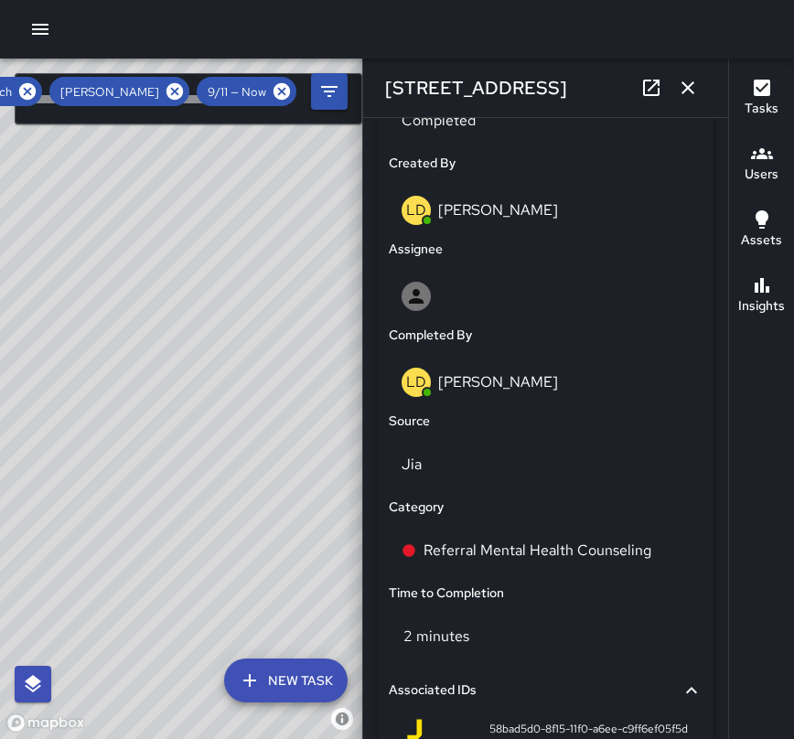
click at [586, 667] on div "Associated IDs 58bad5d0-8f15-11f0-a6ee-c9ff6ef05f5d" at bounding box center [545, 712] width 321 height 93
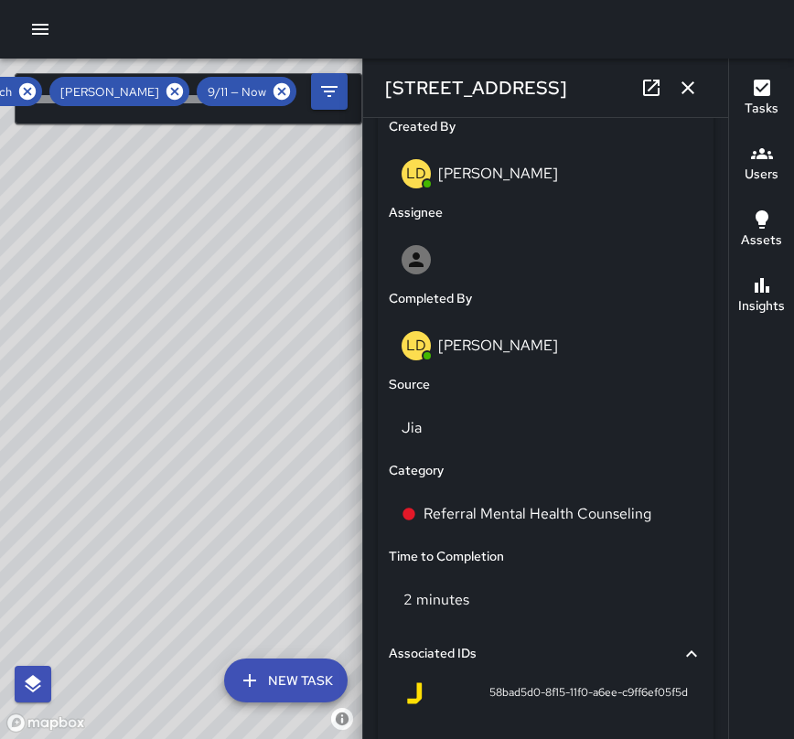
click at [453, 606] on p "2 minutes" at bounding box center [436, 599] width 66 height 19
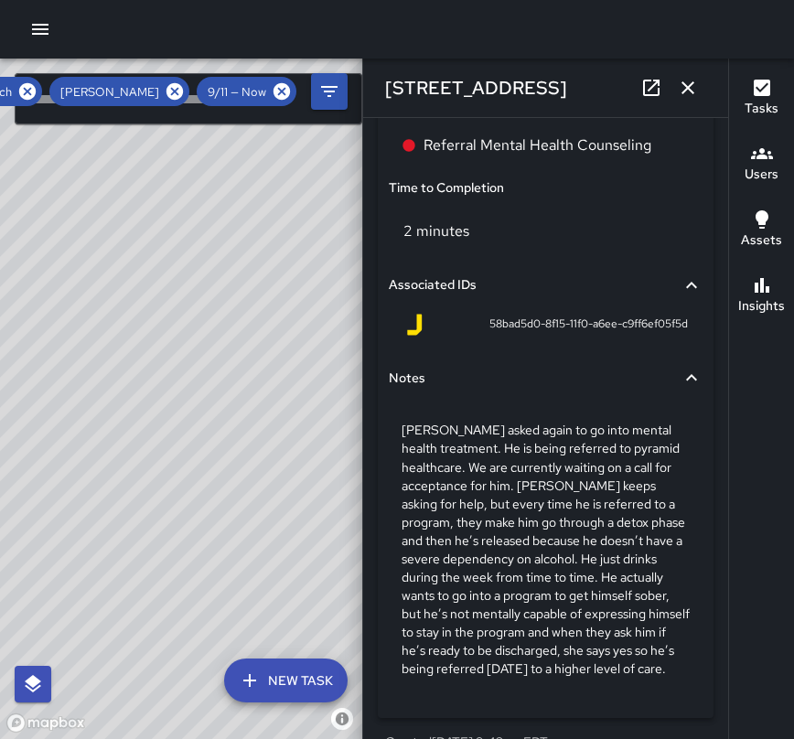
scroll to position [1341, 0]
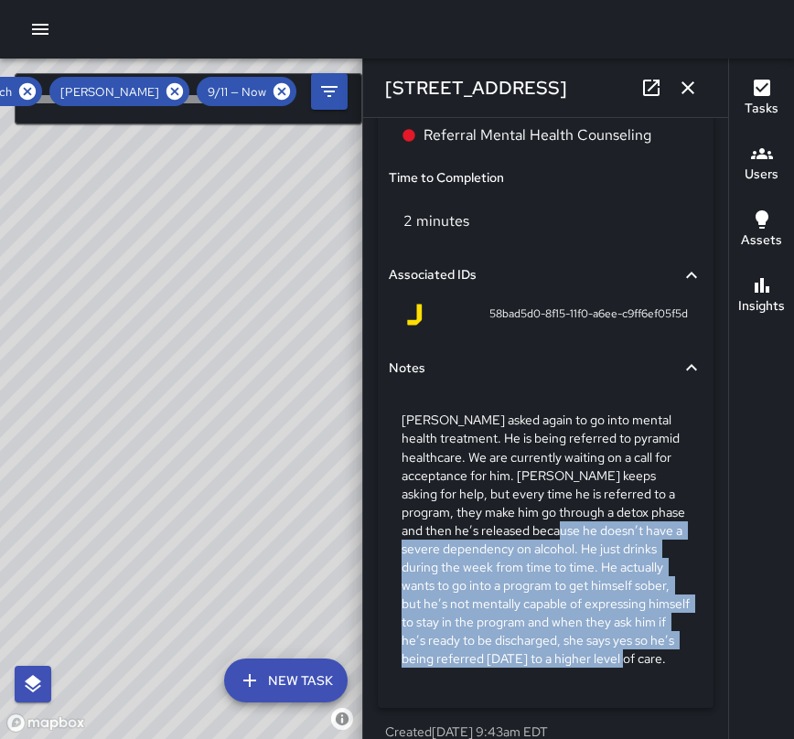
drag, startPoint x: 604, startPoint y: 687, endPoint x: 395, endPoint y: 532, distance: 260.3
click at [395, 532] on div "[PERSON_NAME] asked again to go into mental health treatment. He is being refer…" at bounding box center [546, 538] width 314 height 285
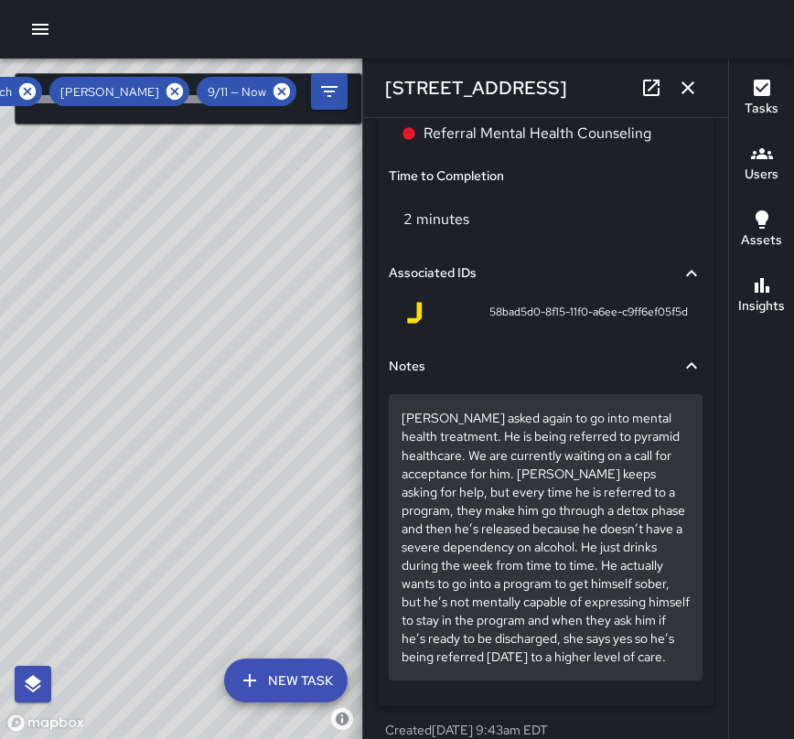
scroll to position [1407, 0]
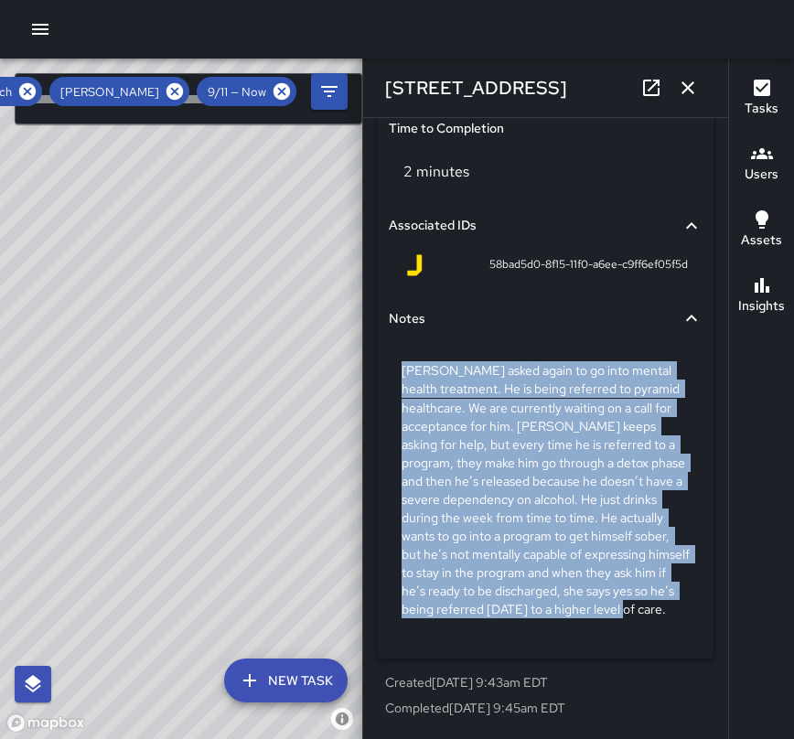
drag, startPoint x: 400, startPoint y: 584, endPoint x: 628, endPoint y: 642, distance: 235.8
click at [635, 642] on div "[PERSON_NAME] asked again to go into mental health treatment. He is being refer…" at bounding box center [546, 492] width 314 height 307
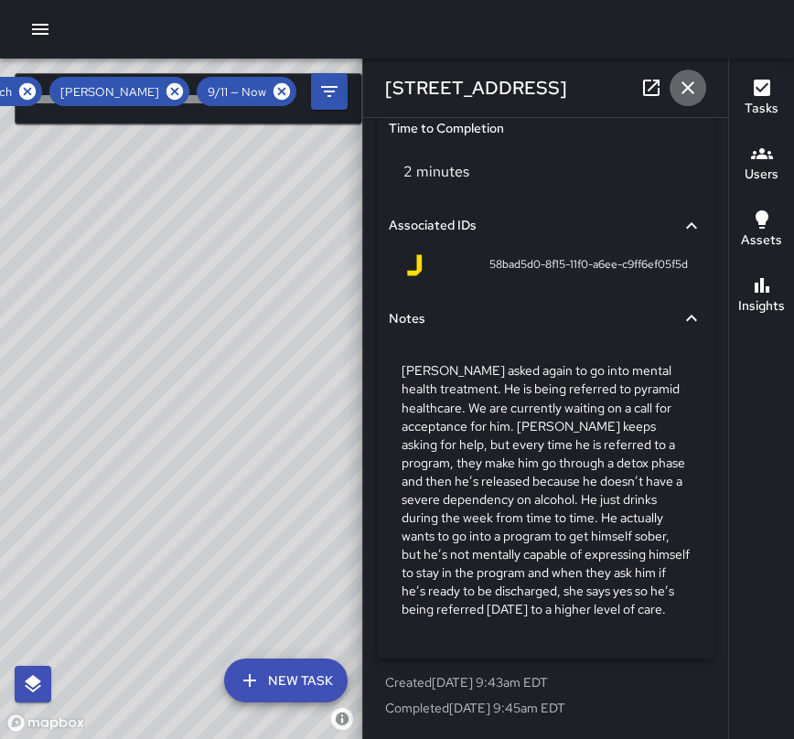
click at [682, 89] on icon "button" at bounding box center [688, 88] width 22 height 22
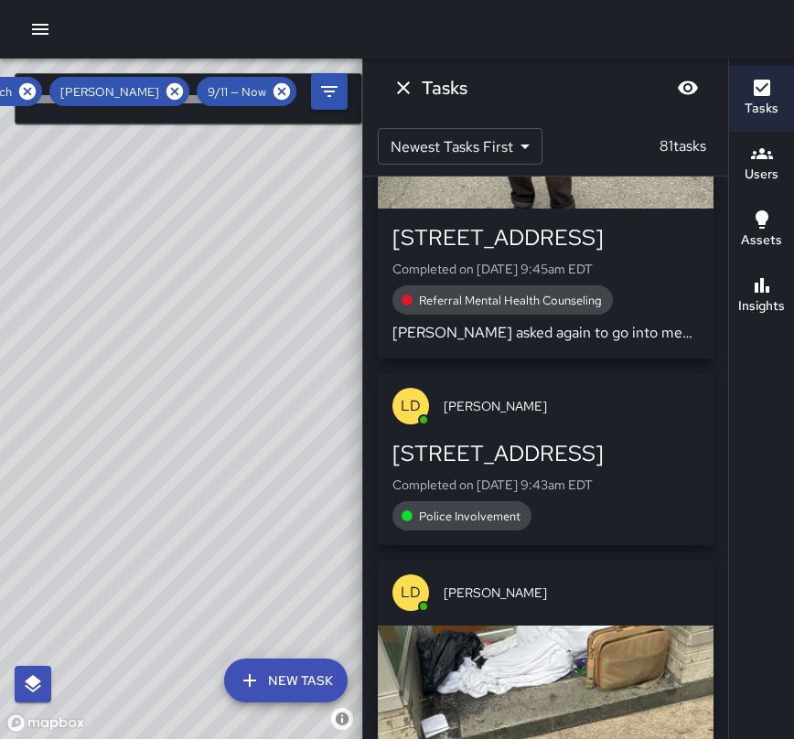
scroll to position [18888, 0]
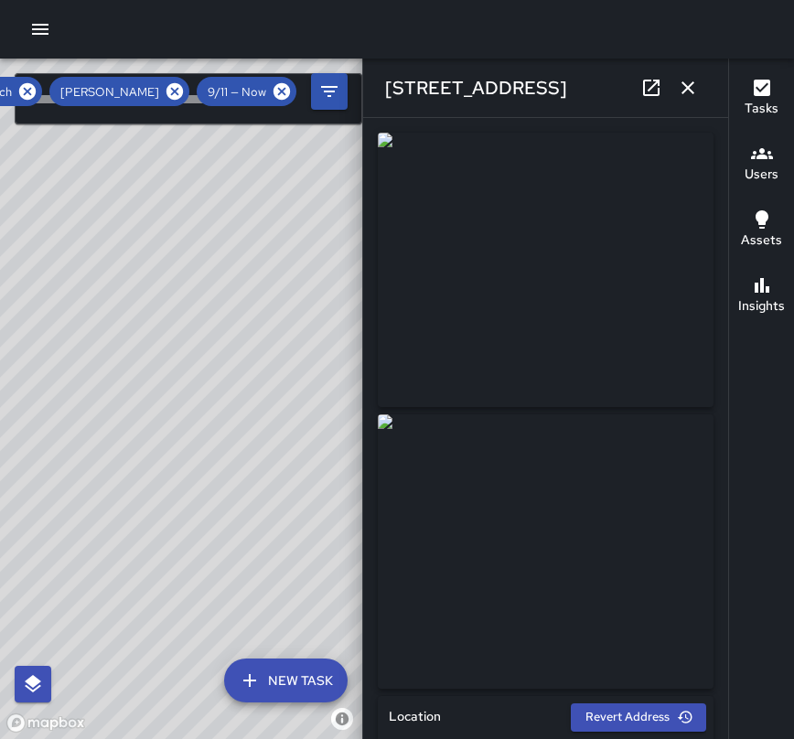
type input "**********"
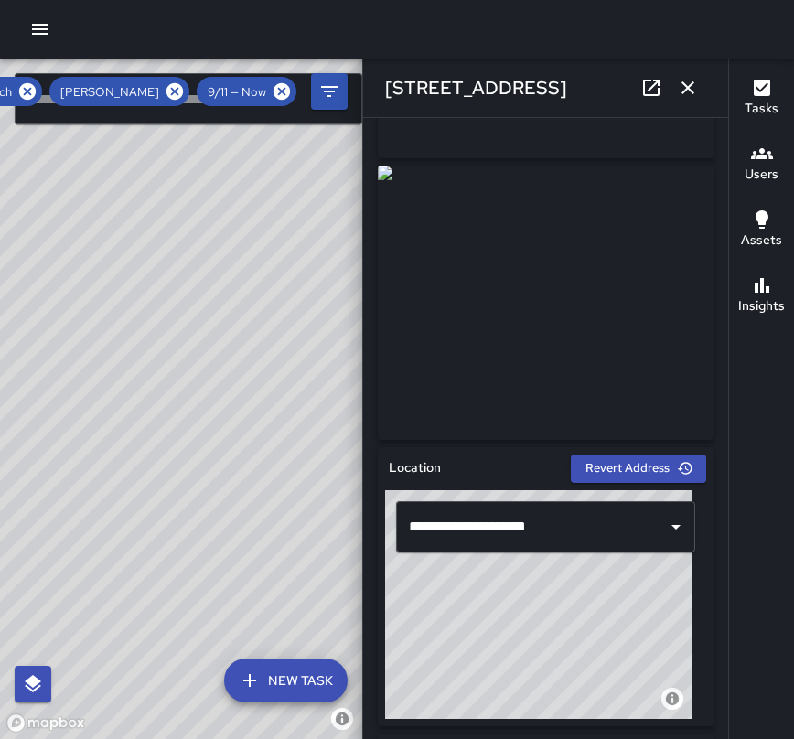
scroll to position [256, 0]
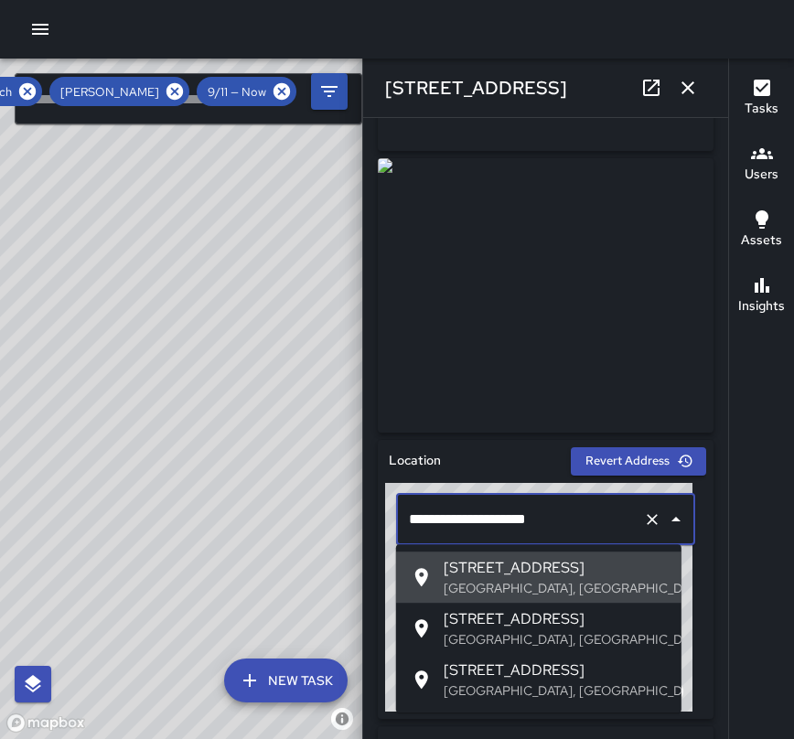
click at [587, 517] on input "**********" at bounding box center [519, 519] width 231 height 35
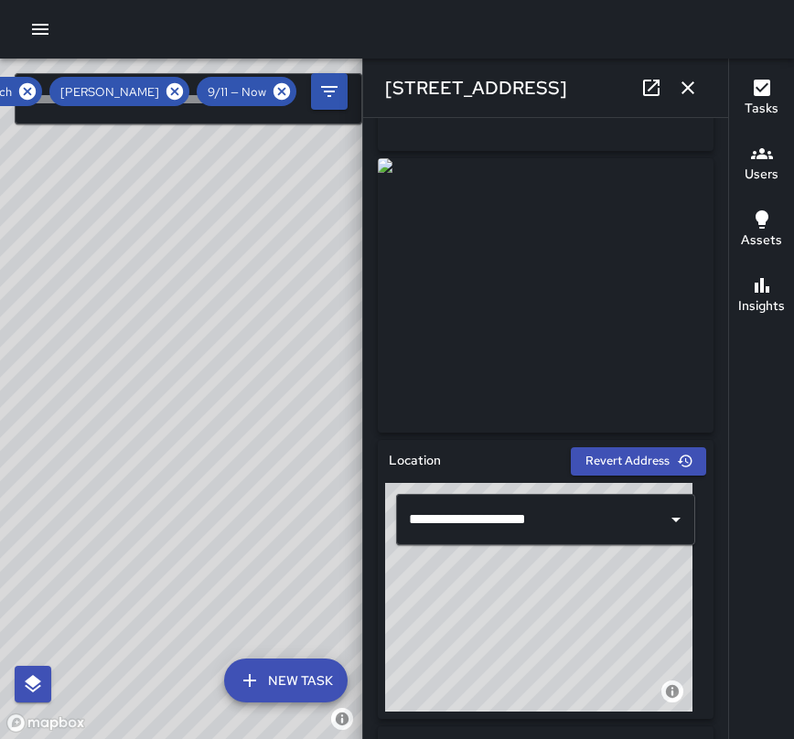
click at [632, 659] on div "© Mapbox © OpenStreetMap Improve this map" at bounding box center [538, 597] width 307 height 229
click at [540, 627] on div "© Mapbox © OpenStreetMap Improve this map" at bounding box center [538, 597] width 307 height 229
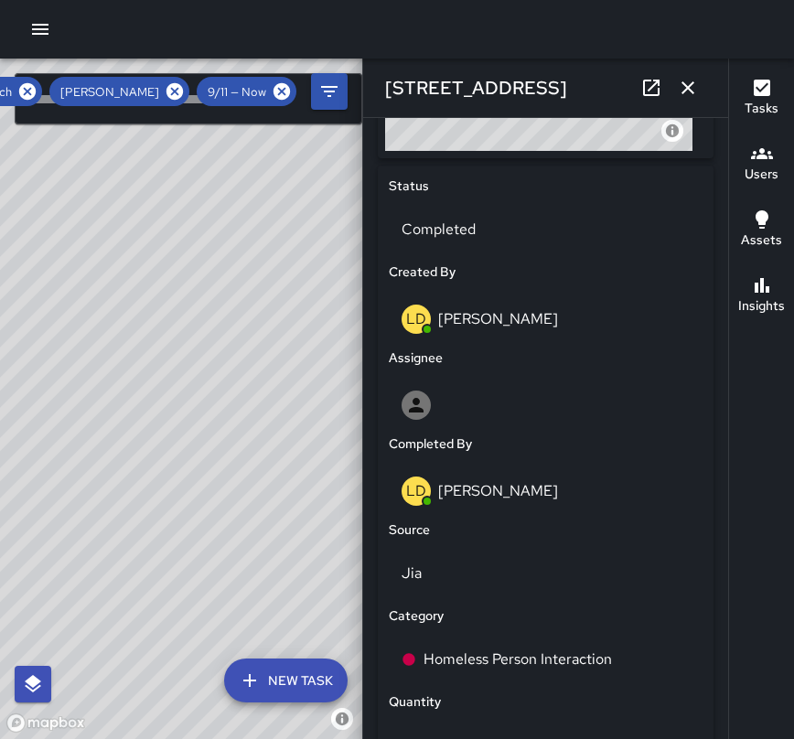
scroll to position [853, 0]
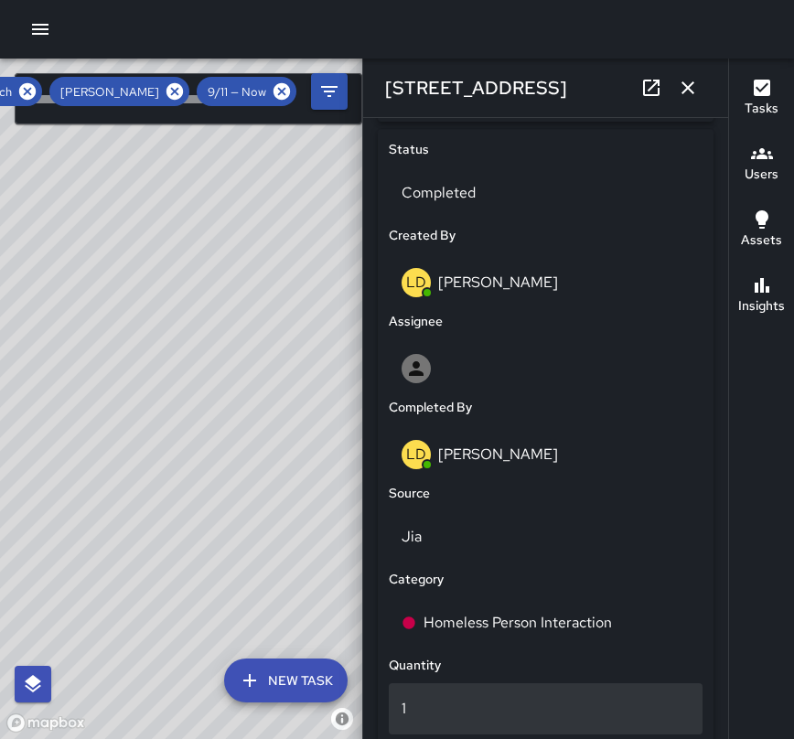
click at [628, 689] on div "1" at bounding box center [546, 708] width 314 height 51
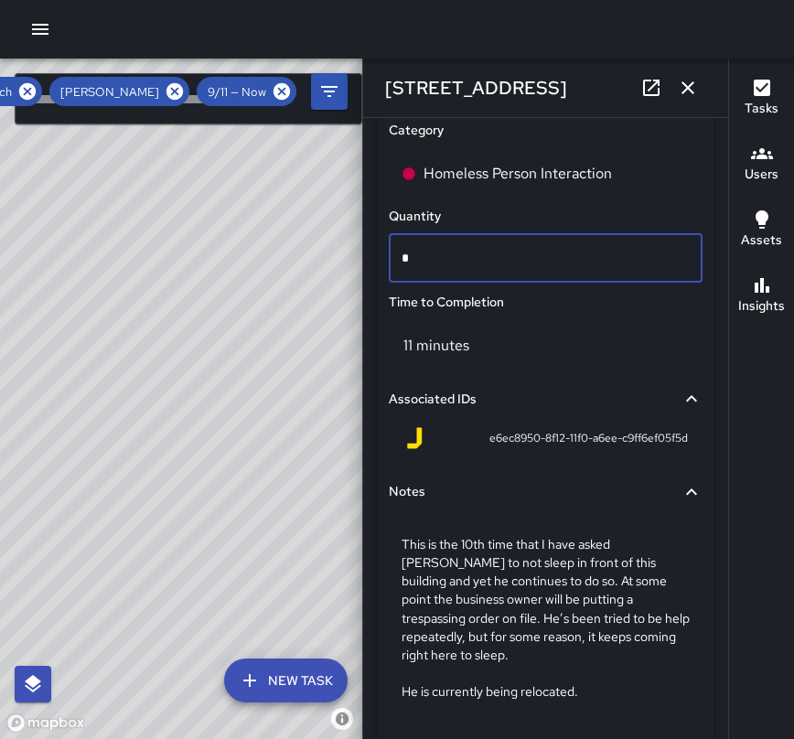
scroll to position [1329, 0]
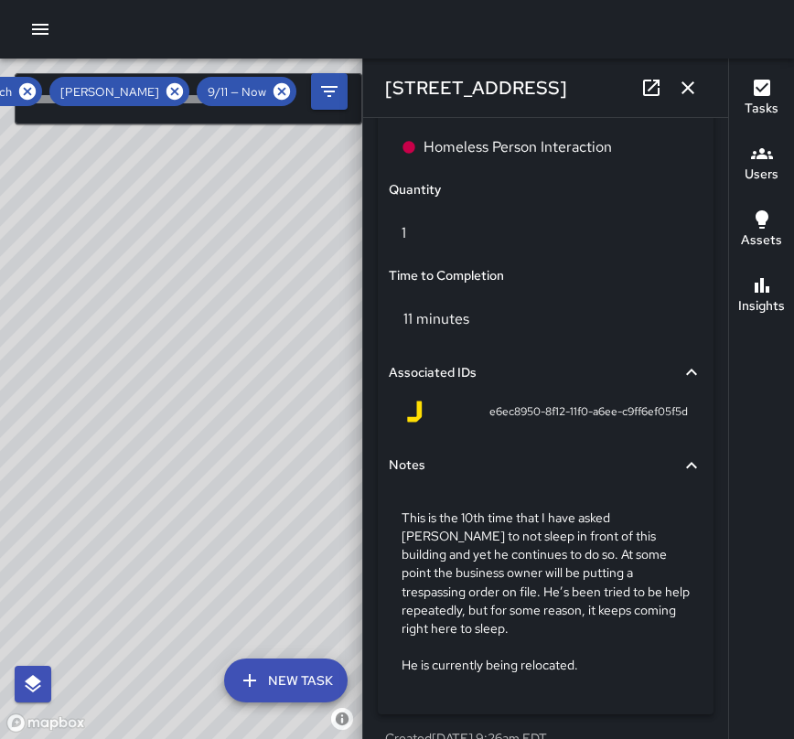
click at [592, 689] on div "This is the 10th time that I have asked [PERSON_NAME] to not sleep in front of …" at bounding box center [546, 594] width 314 height 216
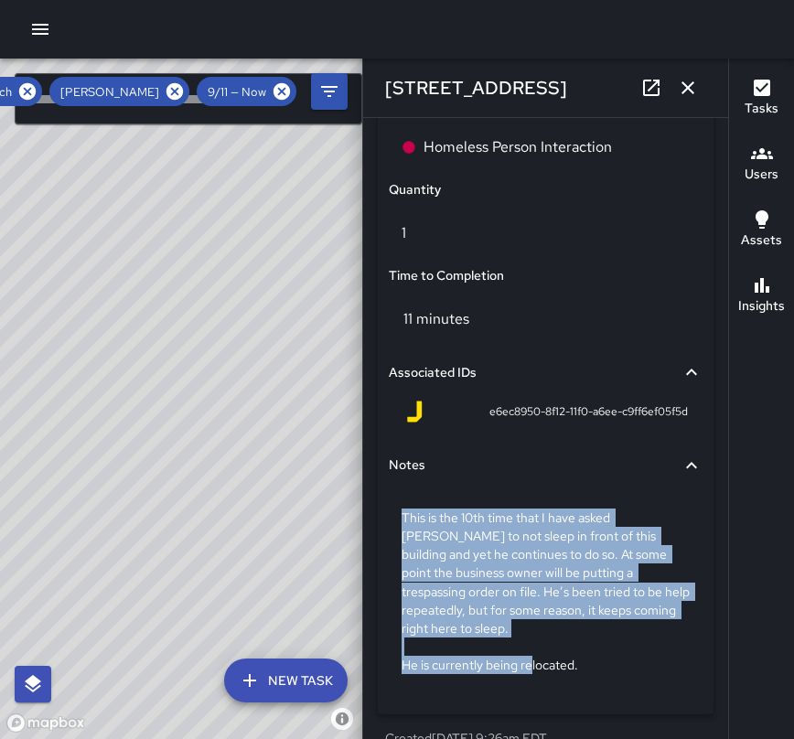
drag, startPoint x: 610, startPoint y: 678, endPoint x: 388, endPoint y: 510, distance: 278.2
click at [388, 510] on div "Notes This is the 10th time that I have asked [PERSON_NAME] to not sleep in fro…" at bounding box center [545, 573] width 321 height 265
copy p "This is the 10th time that I have asked [PERSON_NAME] to not sleep in front of …"
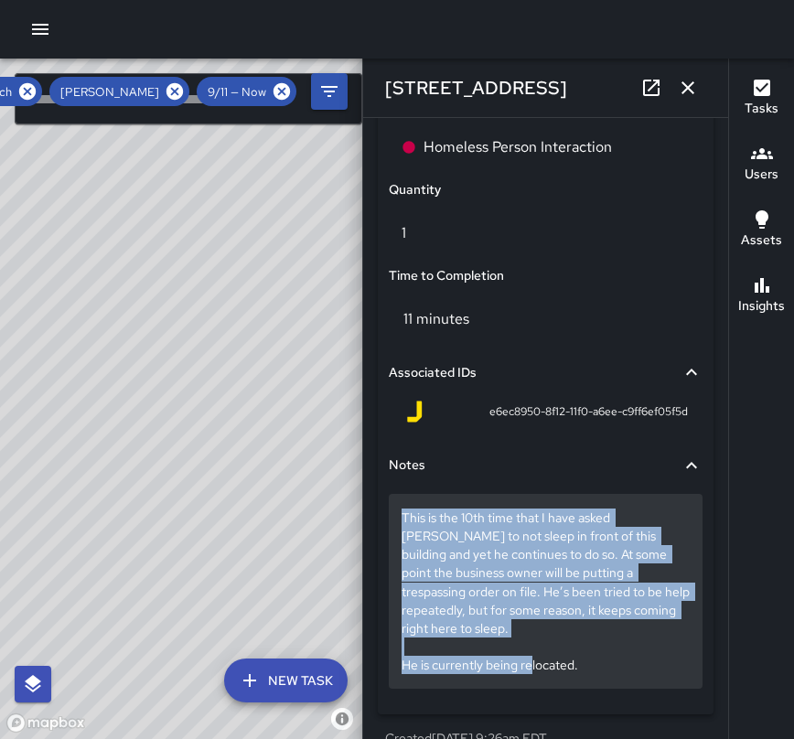
click at [604, 681] on div "This is the 10th time that I have asked [PERSON_NAME] to not sleep in front of …" at bounding box center [546, 591] width 314 height 194
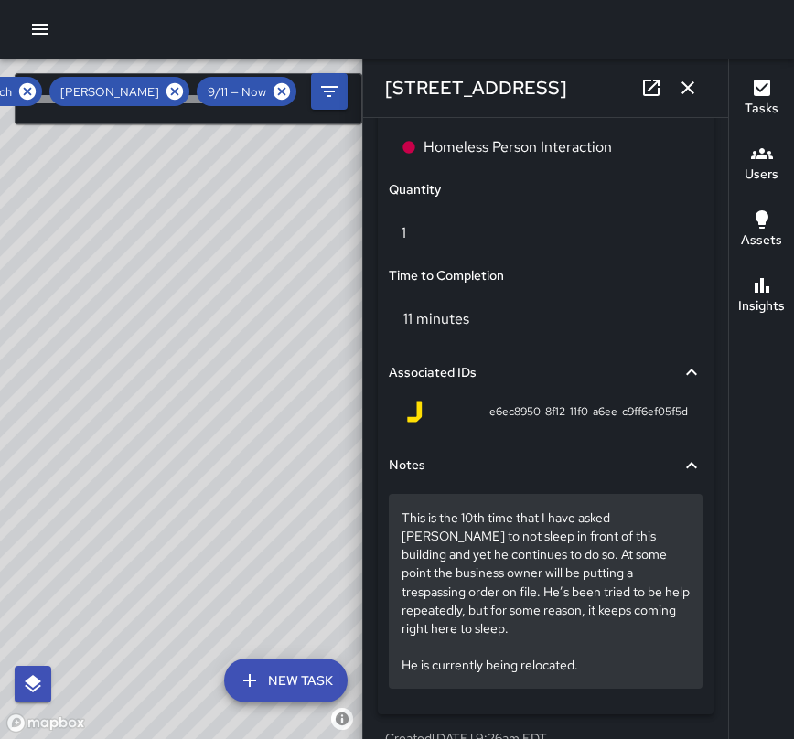
scroll to position [1256, 0]
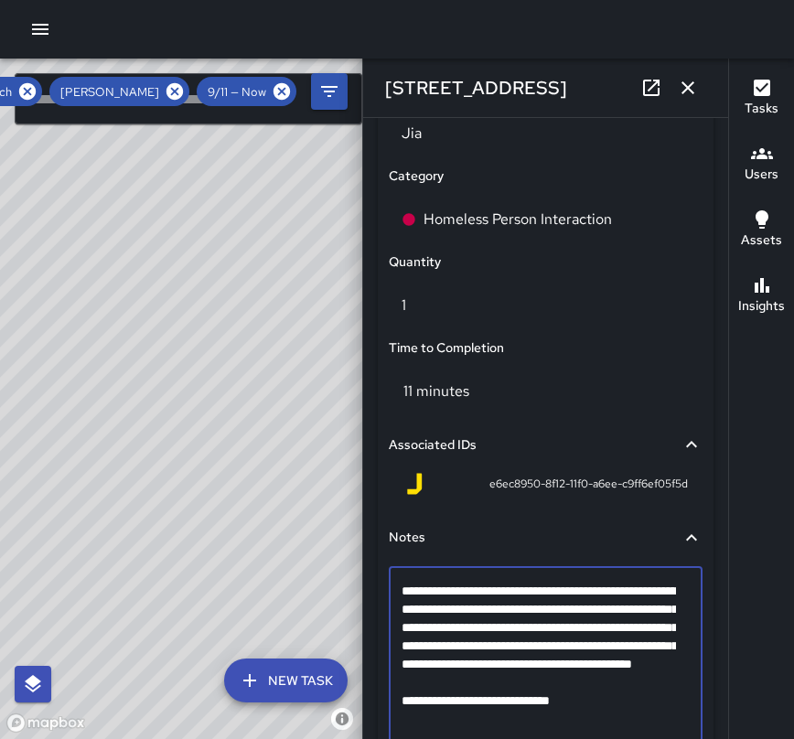
drag, startPoint x: 597, startPoint y: 726, endPoint x: 508, endPoint y: 722, distance: 88.8
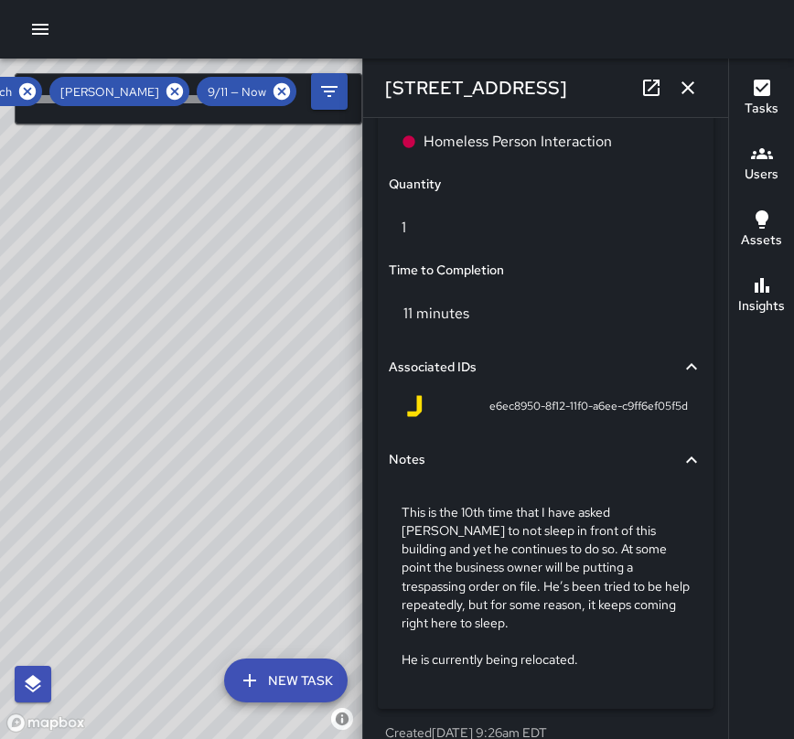
scroll to position [1349, 0]
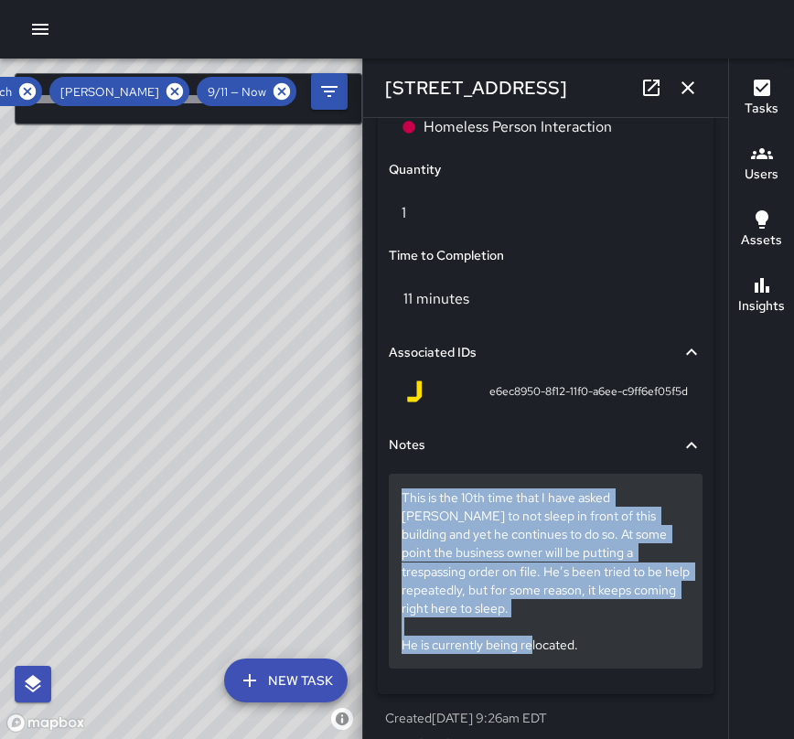
drag, startPoint x: 391, startPoint y: 581, endPoint x: 632, endPoint y: 661, distance: 253.6
click at [632, 661] on div "This is the 10th time that I have asked [PERSON_NAME] to not sleep in front of …" at bounding box center [546, 571] width 314 height 194
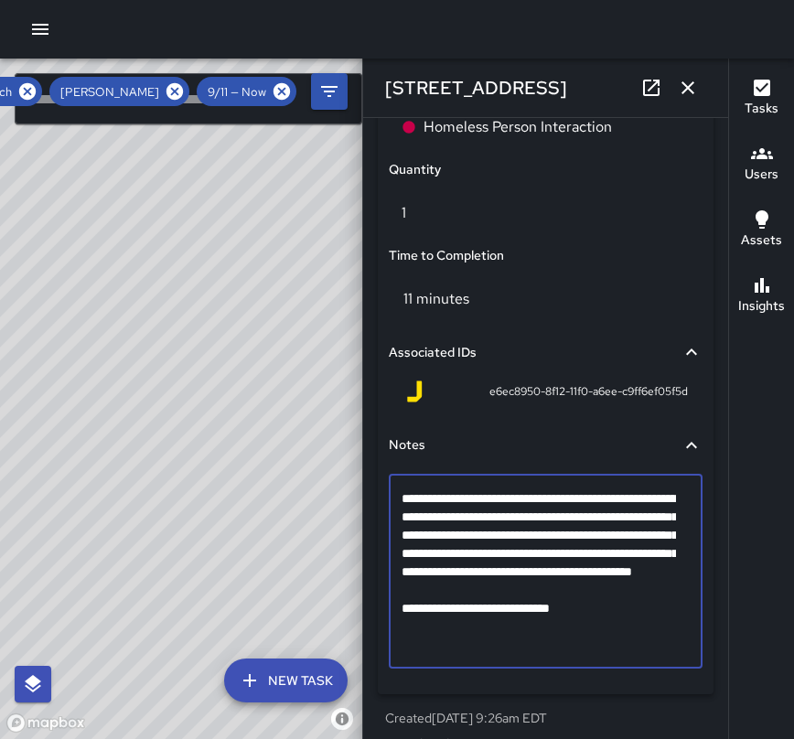
scroll to position [1256, 0]
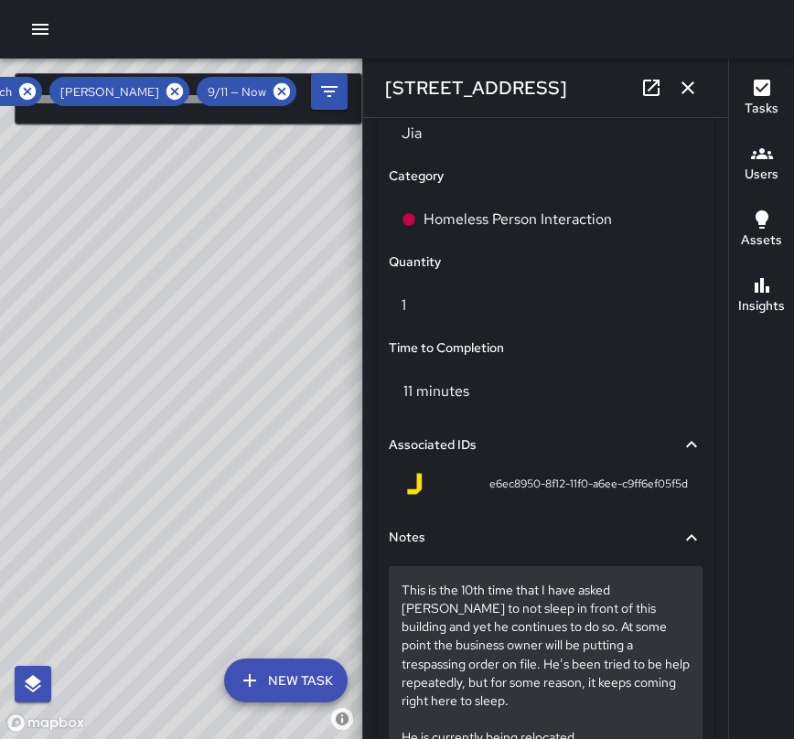
click at [524, 707] on p "This is the 10th time that I have asked [PERSON_NAME] to not sleep in front of …" at bounding box center [545, 663] width 288 height 165
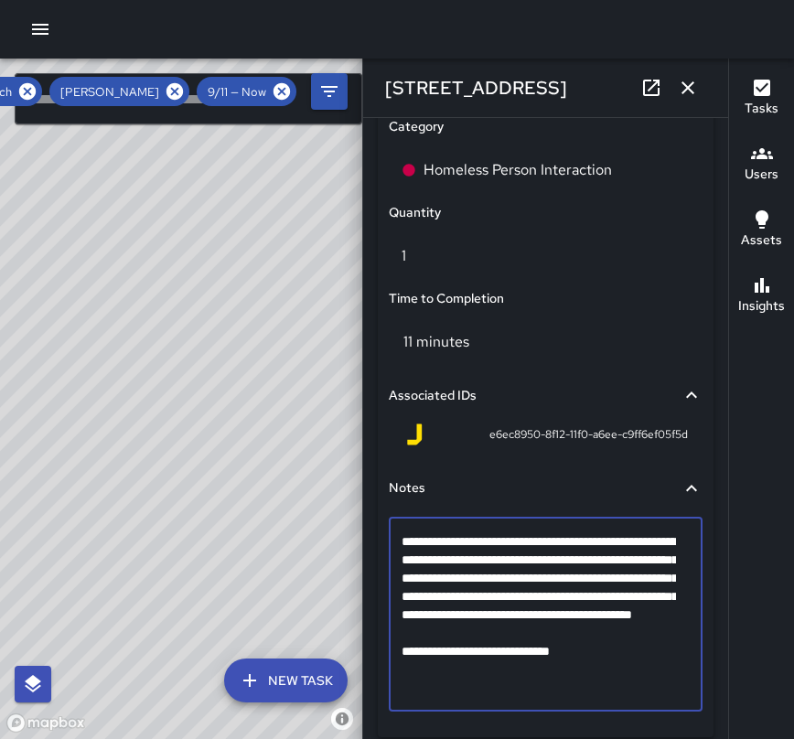
scroll to position [1344, 0]
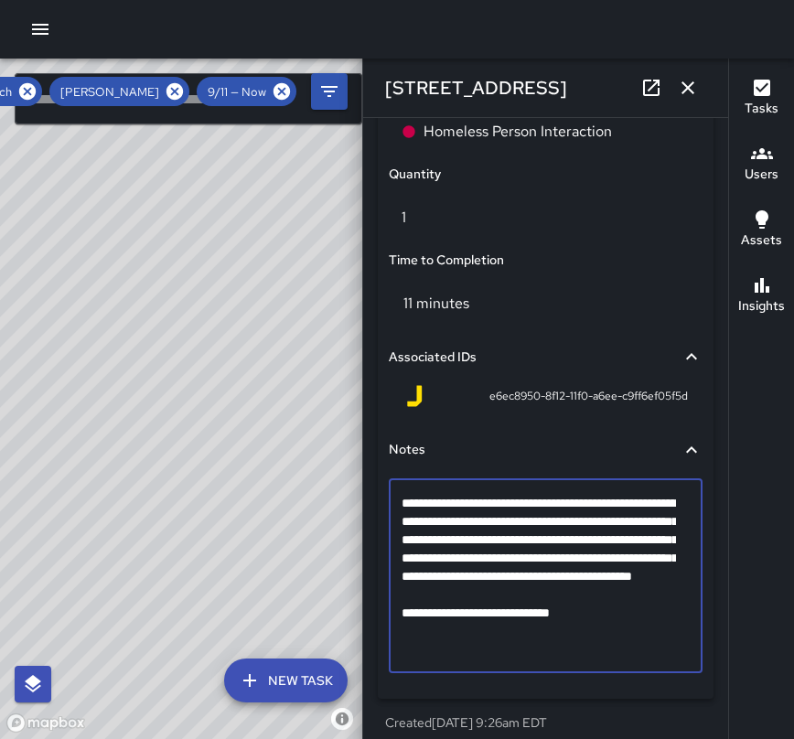
drag, startPoint x: 582, startPoint y: 729, endPoint x: 397, endPoint y: 496, distance: 297.5
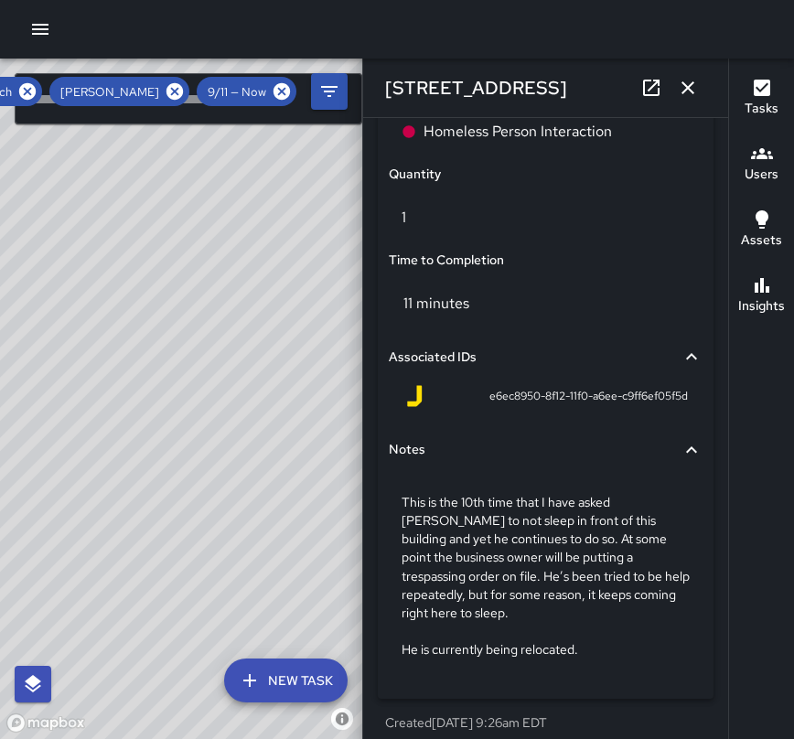
click at [564, 683] on div "This is the 10th time that I have asked [PERSON_NAME] to not sleep in front of …" at bounding box center [546, 579] width 314 height 216
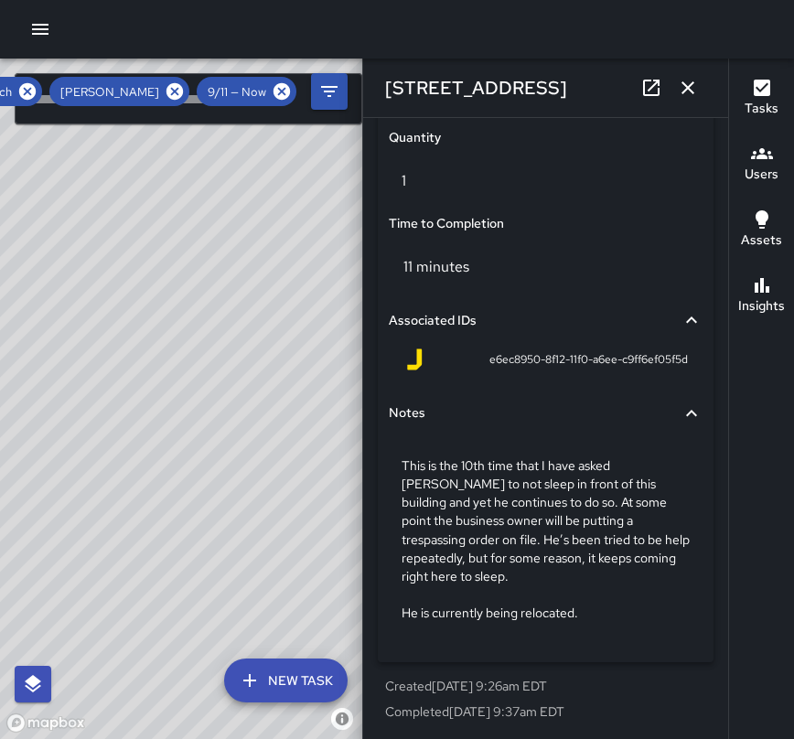
scroll to position [1384, 0]
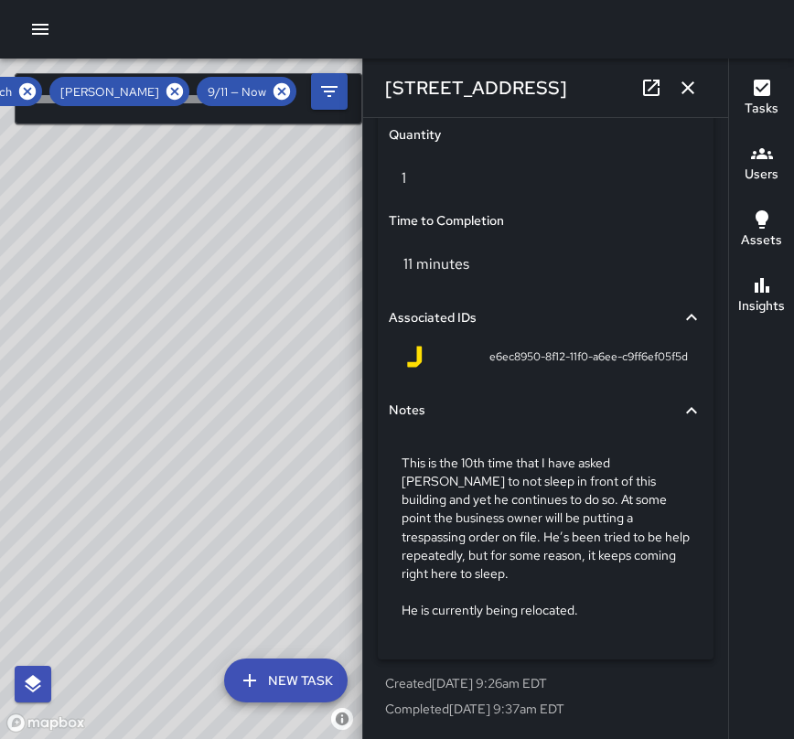
click at [691, 103] on button "button" at bounding box center [687, 87] width 37 height 37
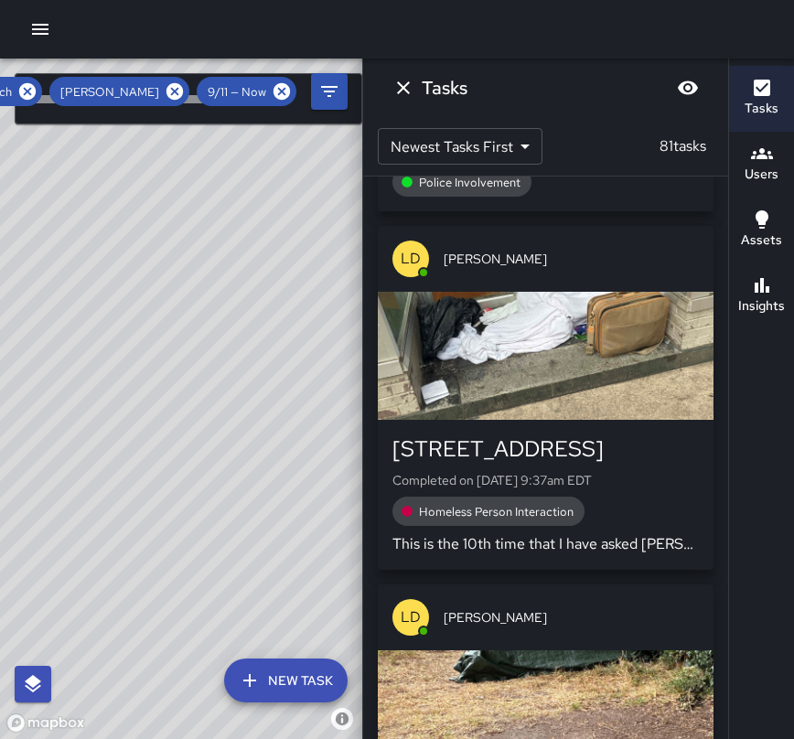
scroll to position [19254, 0]
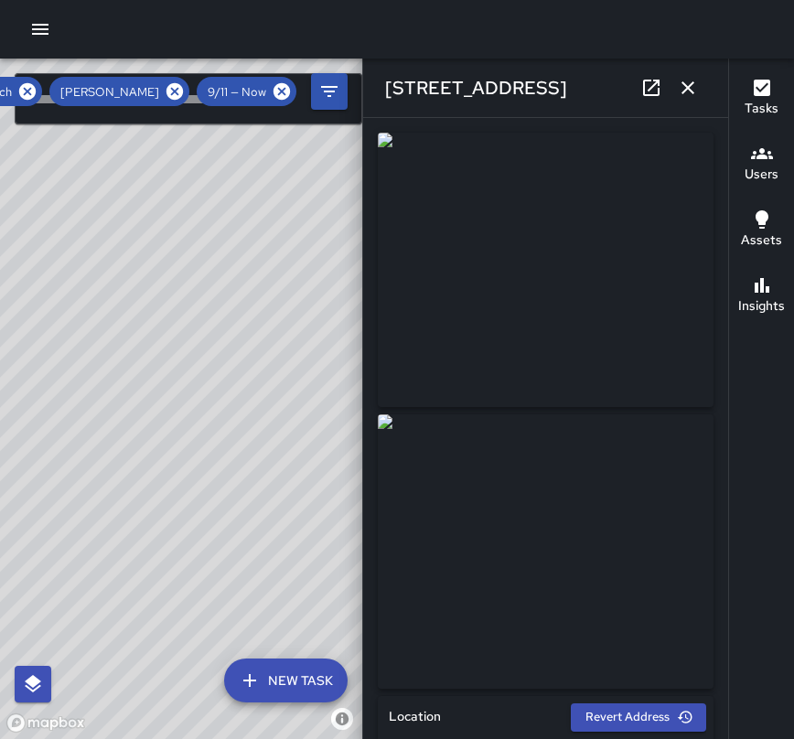
type input "**********"
drag, startPoint x: 559, startPoint y: 90, endPoint x: 384, endPoint y: 77, distance: 175.1
click at [384, 77] on div "[STREET_ADDRESS]" at bounding box center [545, 88] width 365 height 59
click at [521, 625] on img at bounding box center [546, 551] width 336 height 274
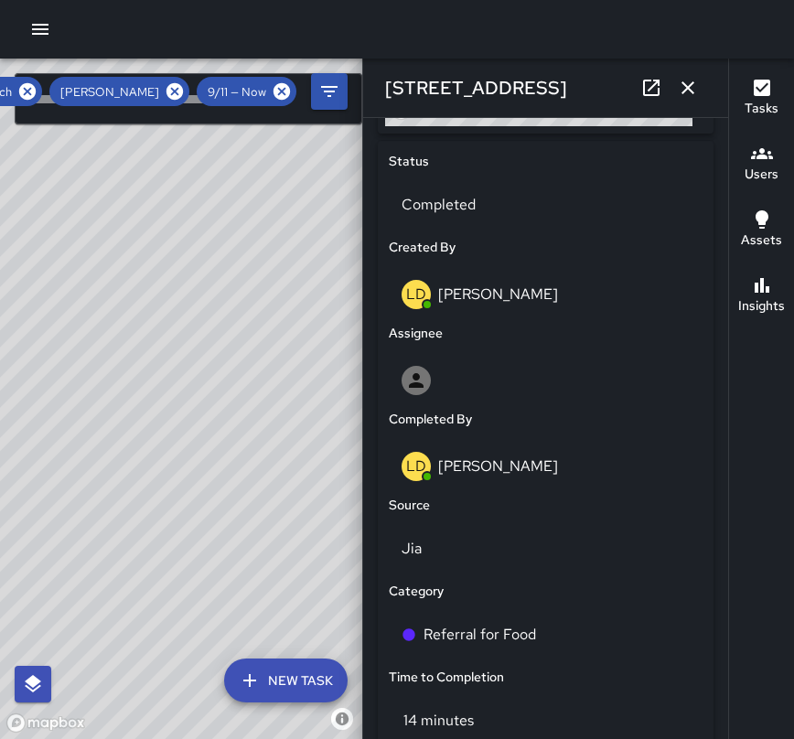
scroll to position [914, 0]
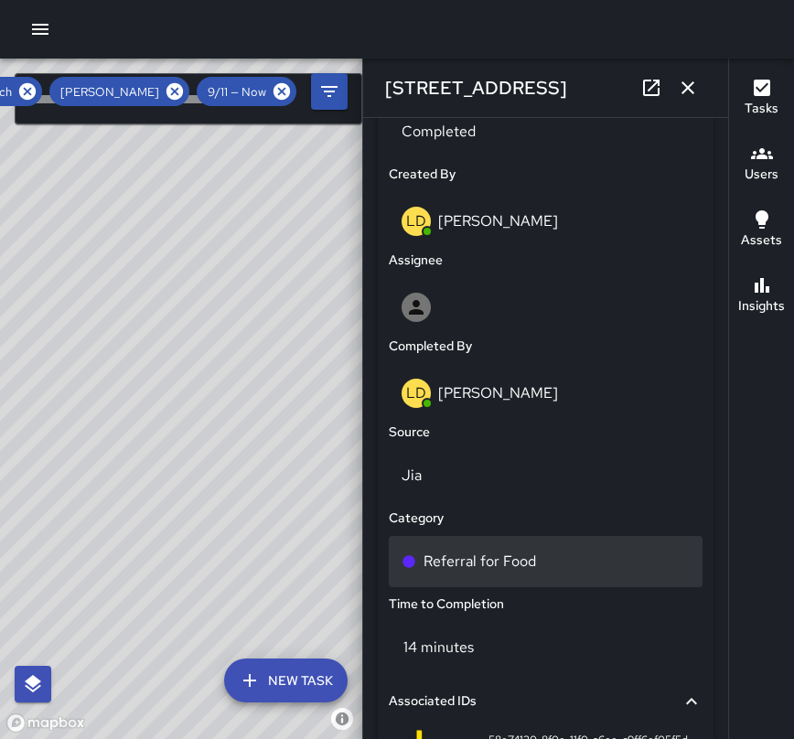
click at [539, 551] on div "Referral for Food" at bounding box center [545, 561] width 288 height 22
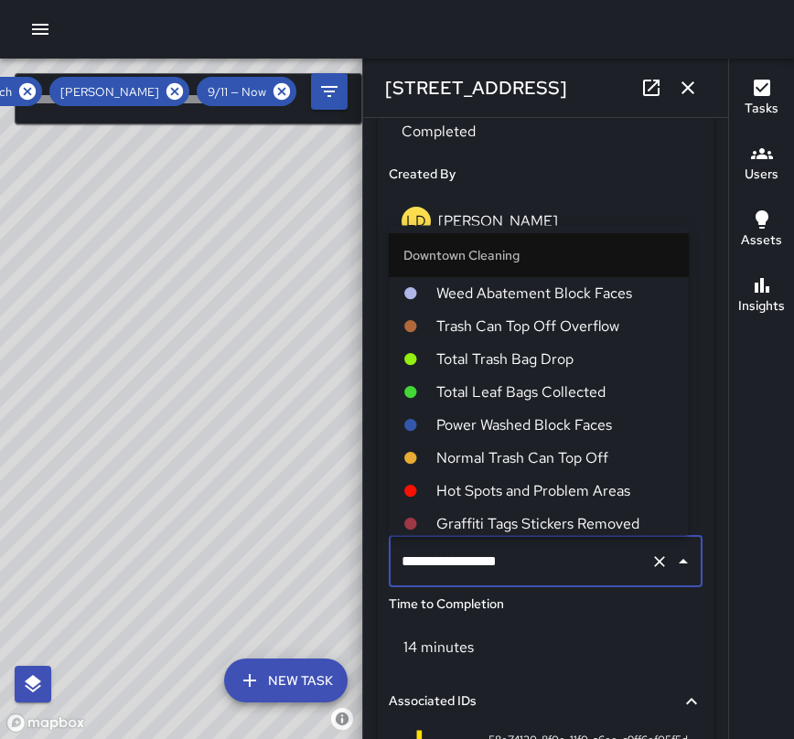
scroll to position [278, 0]
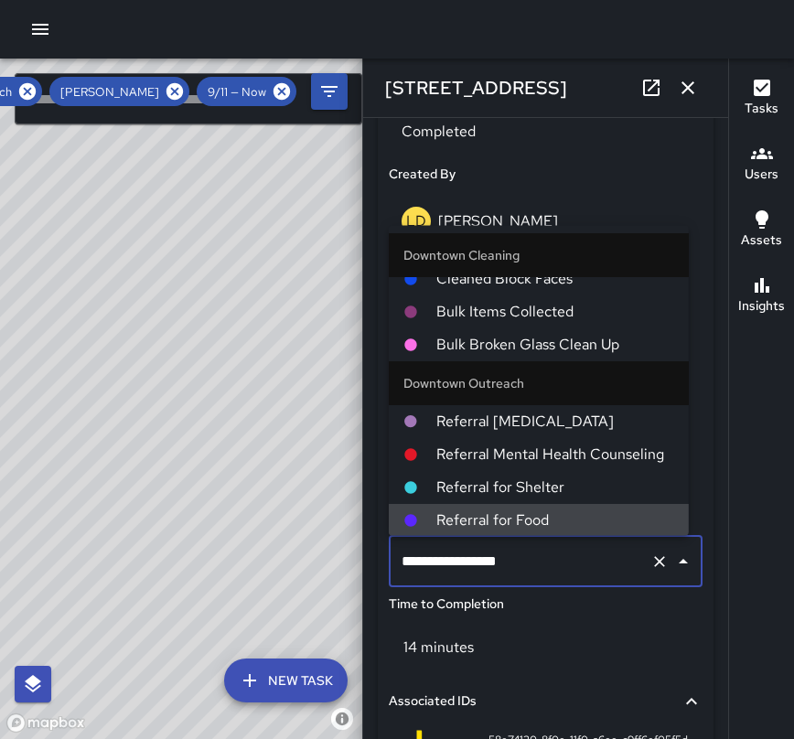
drag, startPoint x: 534, startPoint y: 556, endPoint x: 392, endPoint y: 561, distance: 141.8
click at [392, 561] on div "**********" at bounding box center [546, 561] width 314 height 51
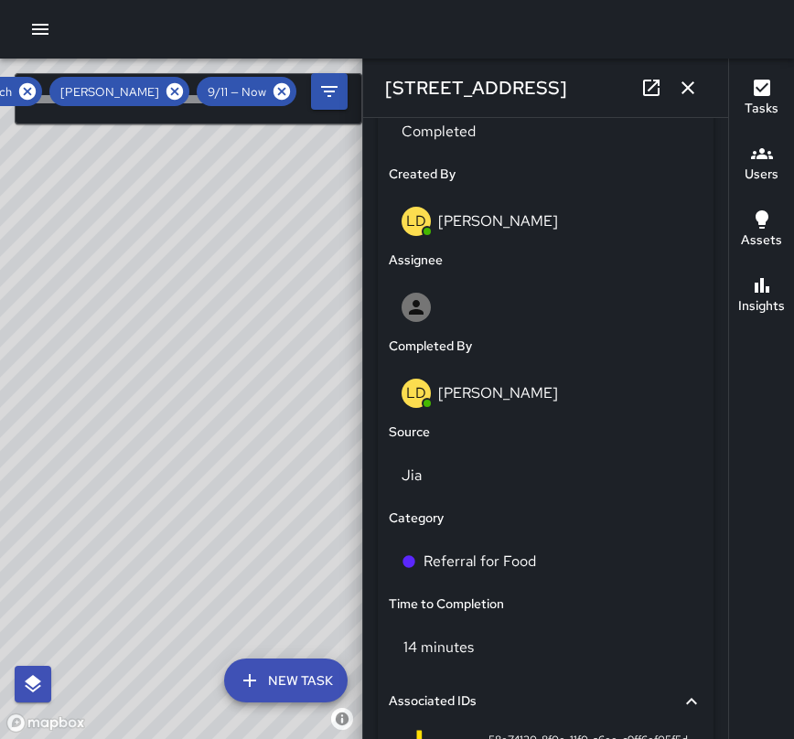
click at [522, 635] on div "14 minutes" at bounding box center [546, 647] width 314 height 51
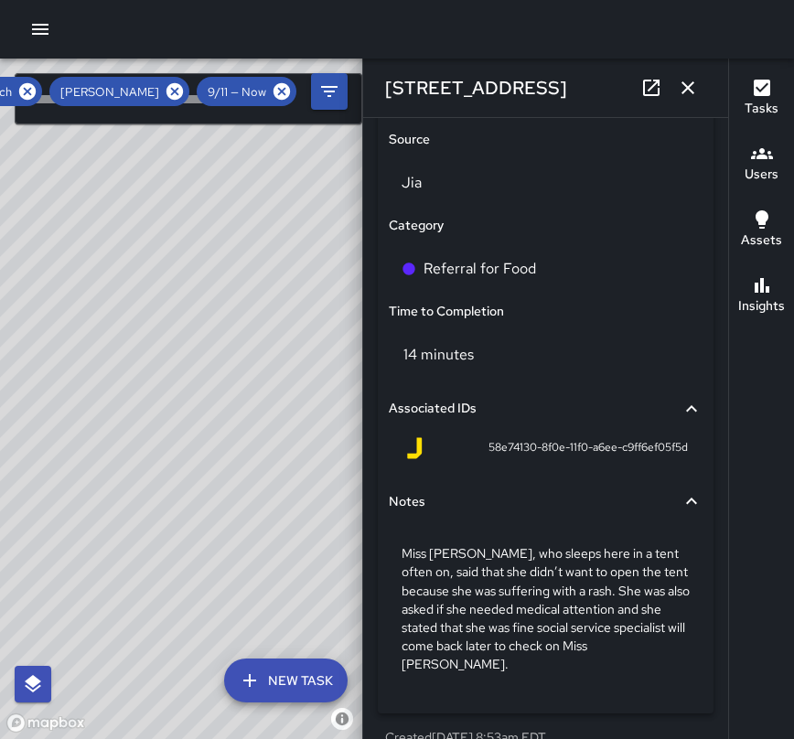
scroll to position [1244, 0]
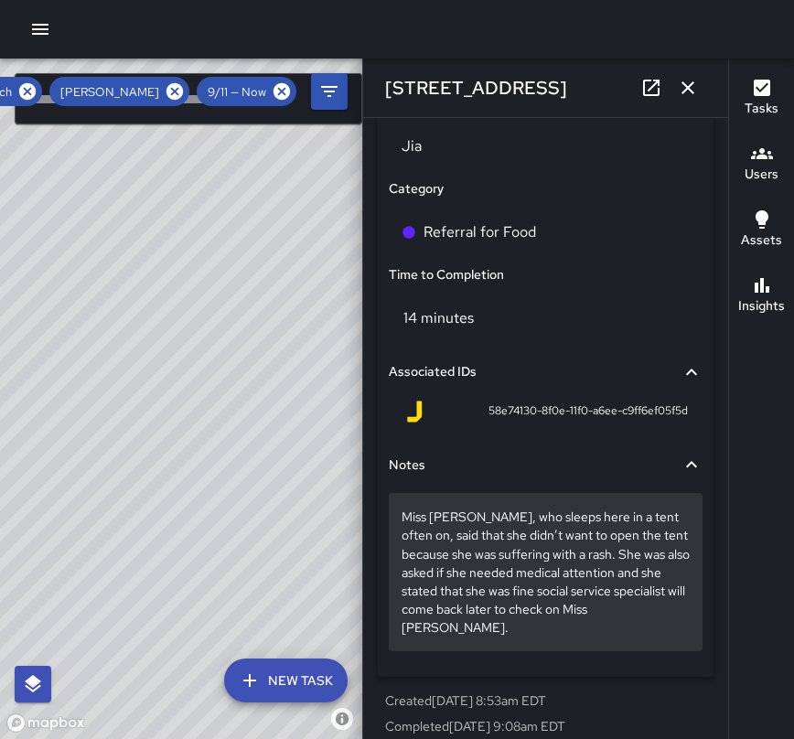
click at [501, 625] on p "Miss [PERSON_NAME], who sleeps here in a tent often on, said that she didn’t wa…" at bounding box center [545, 572] width 288 height 128
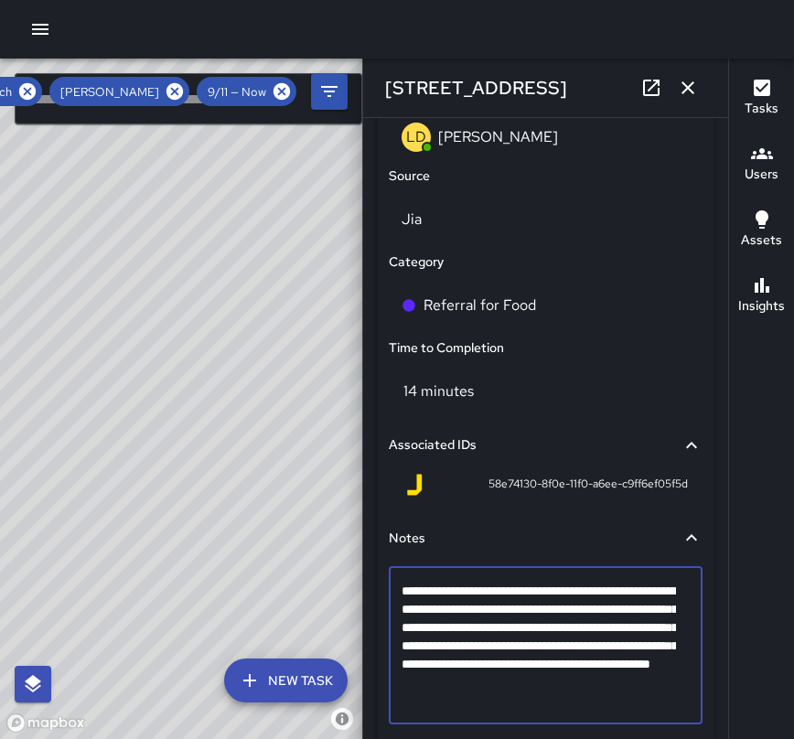
drag, startPoint x: 496, startPoint y: 709, endPoint x: 393, endPoint y: 589, distance: 157.6
click at [393, 589] on div "**********" at bounding box center [546, 645] width 314 height 158
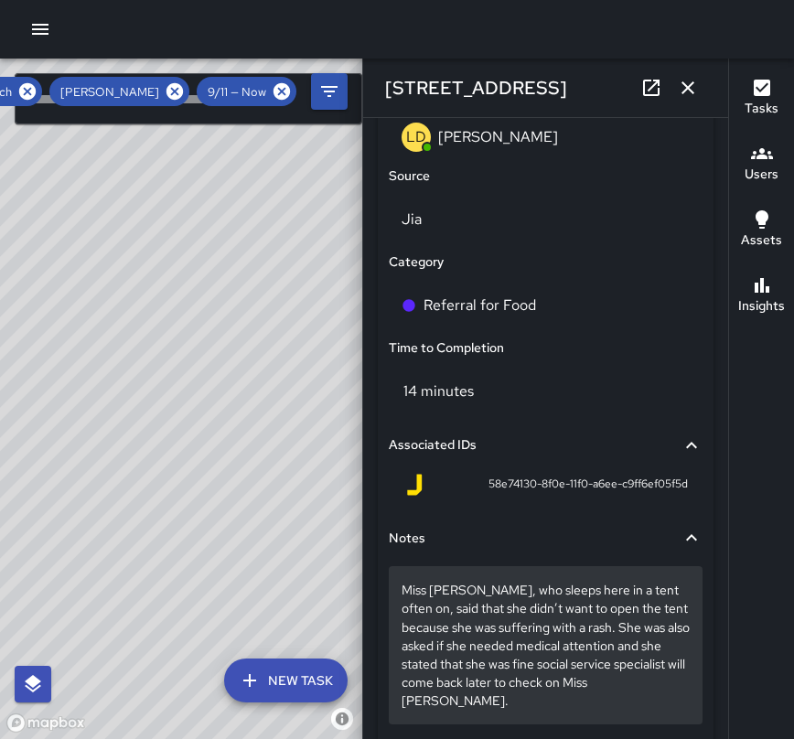
click at [504, 692] on p "Miss [PERSON_NAME], who sleeps here in a tent often on, said that she didn’t wa…" at bounding box center [545, 645] width 288 height 128
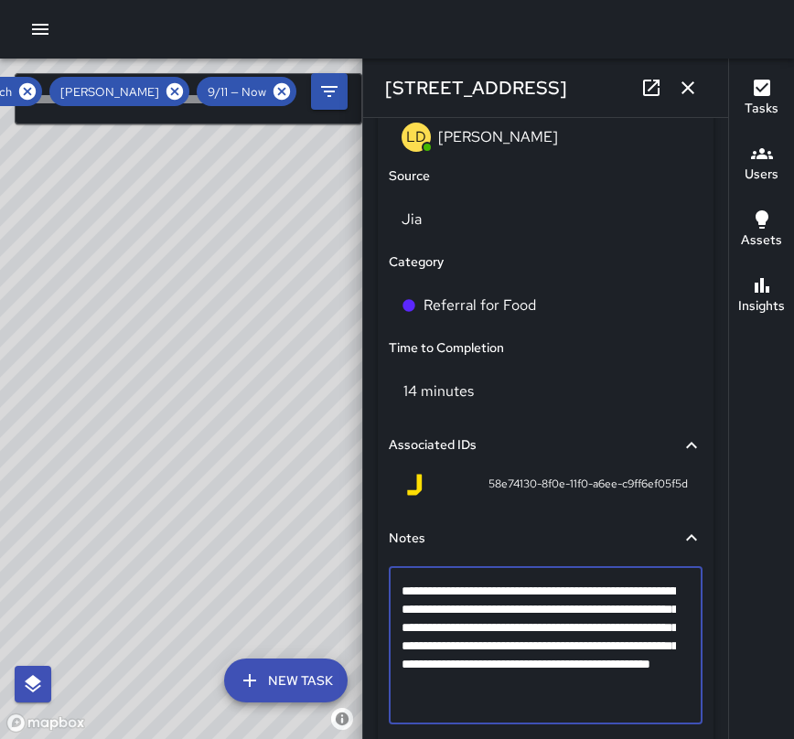
drag, startPoint x: 488, startPoint y: 698, endPoint x: 398, endPoint y: 596, distance: 136.0
click at [398, 596] on div "**********" at bounding box center [546, 645] width 314 height 158
type textarea "**********"
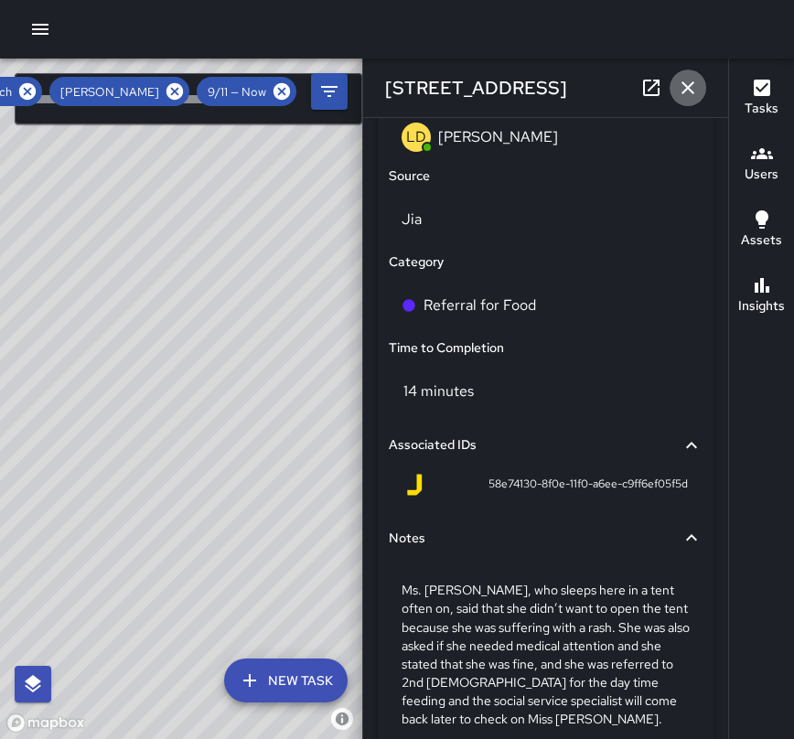
click at [687, 91] on icon "button" at bounding box center [688, 88] width 22 height 22
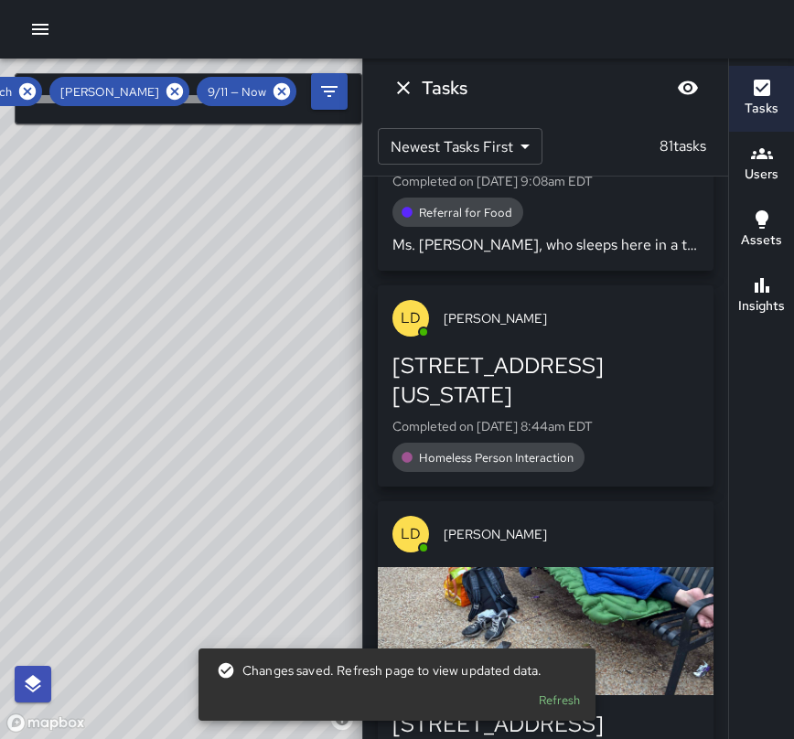
scroll to position [19876, 0]
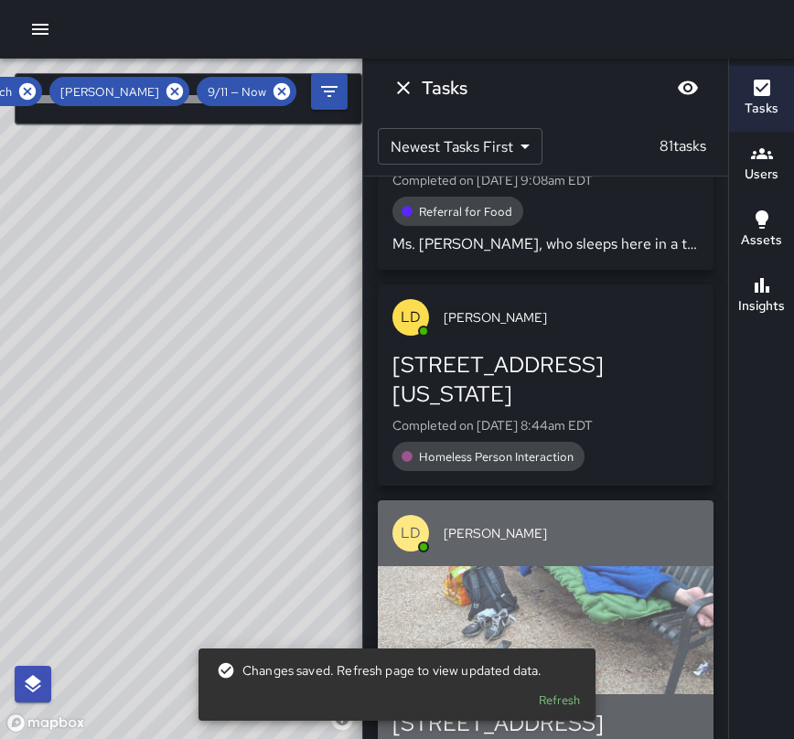
click at [593, 709] on div "[STREET_ADDRESS]" at bounding box center [545, 723] width 306 height 29
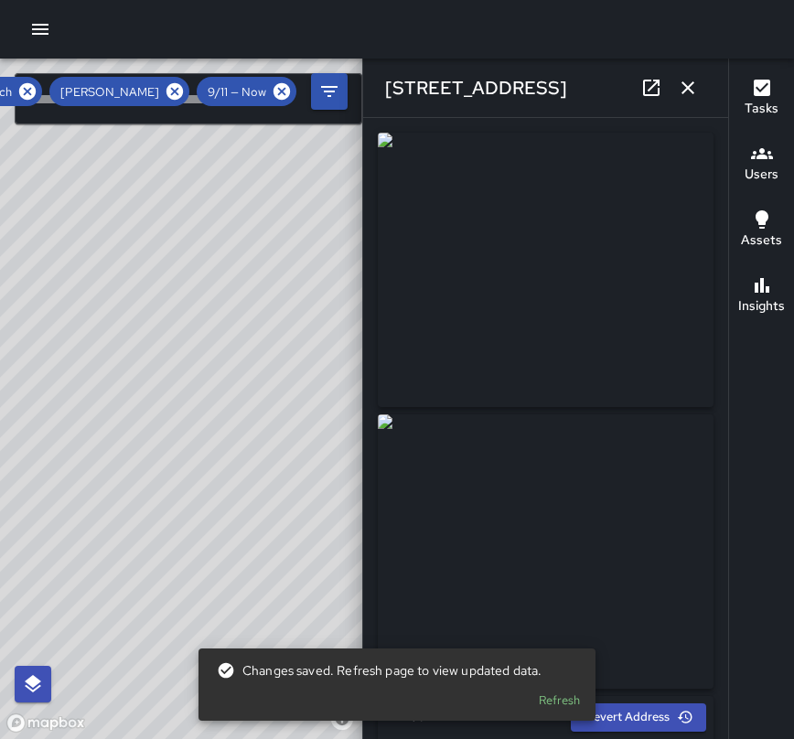
type input "**********"
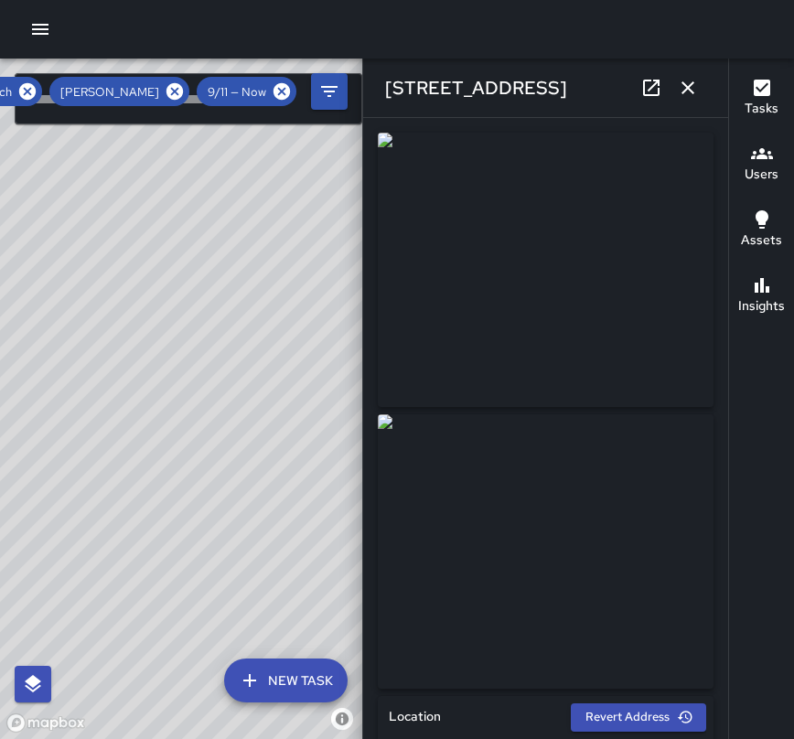
drag, startPoint x: 528, startPoint y: 100, endPoint x: 380, endPoint y: 76, distance: 149.1
click at [380, 76] on div "[STREET_ADDRESS]" at bounding box center [545, 88] width 365 height 59
click at [446, 577] on img at bounding box center [546, 551] width 336 height 274
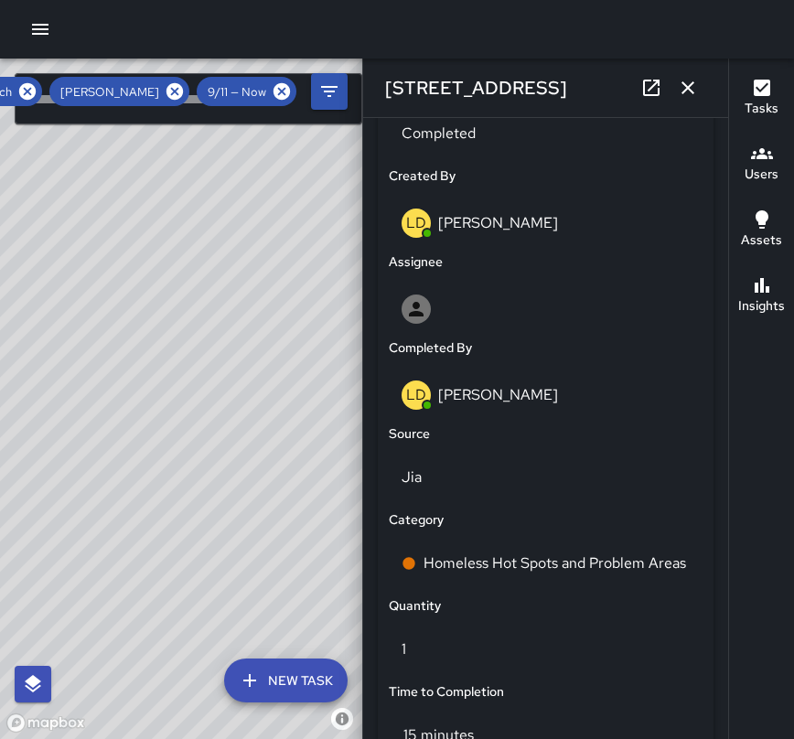
scroll to position [914, 0]
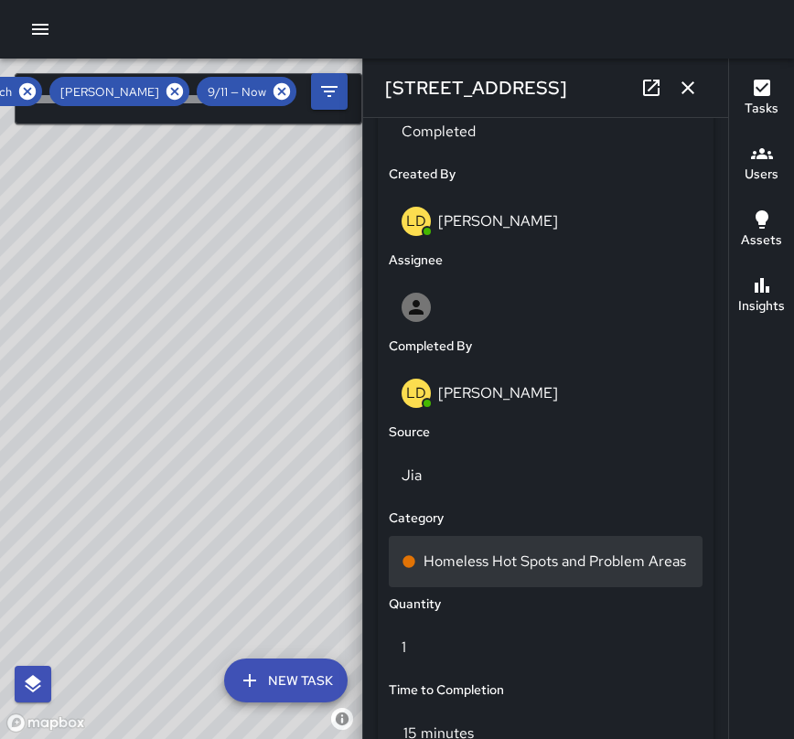
click at [468, 572] on p "Homeless Hot Spots and Problem Areas" at bounding box center [554, 561] width 262 height 22
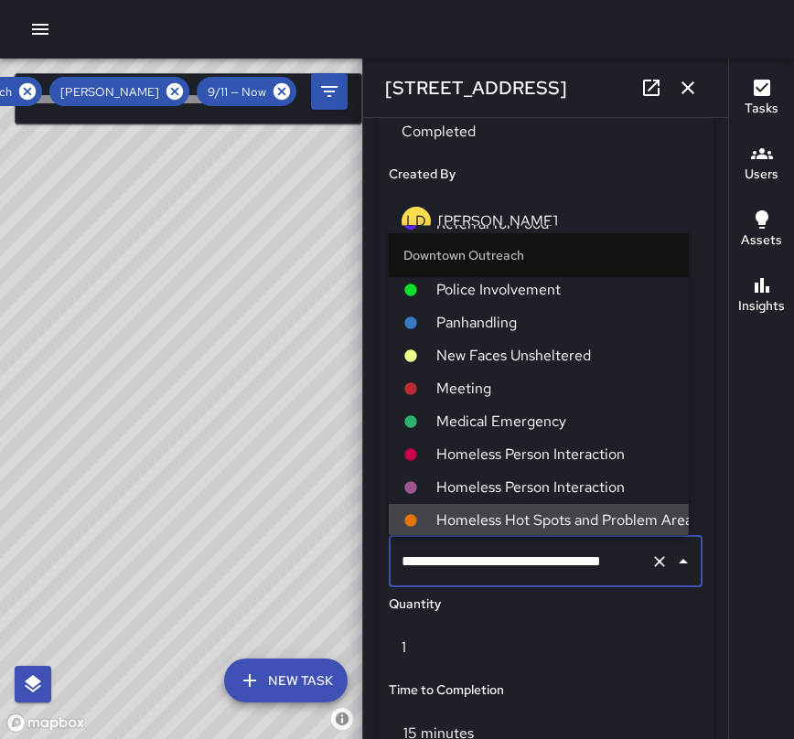
scroll to position [0, 36]
drag, startPoint x: 398, startPoint y: 562, endPoint x: 626, endPoint y: 577, distance: 229.1
click at [626, 577] on input "**********" at bounding box center [513, 561] width 232 height 35
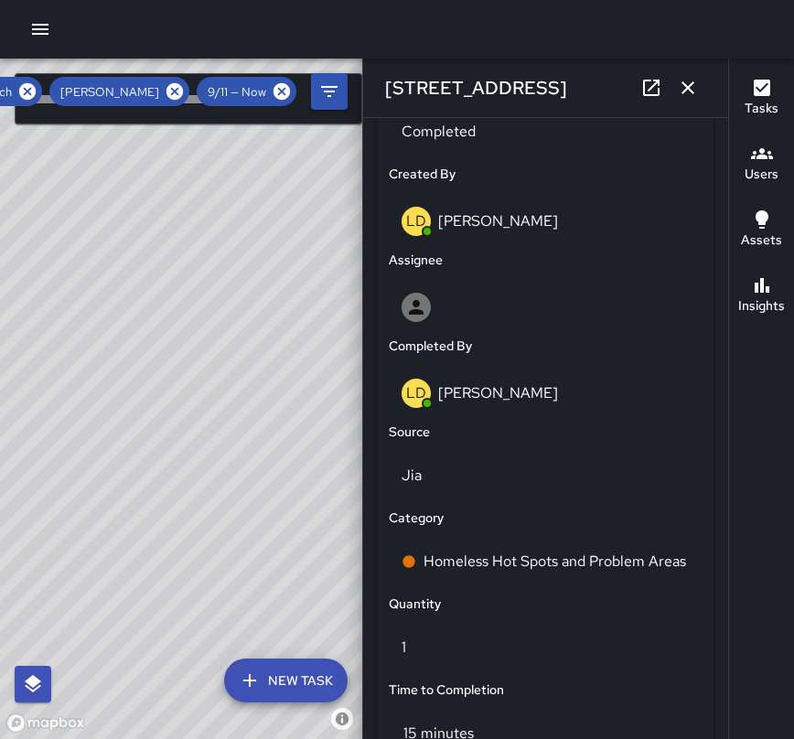
click at [571, 591] on div "Quantity" at bounding box center [545, 604] width 321 height 27
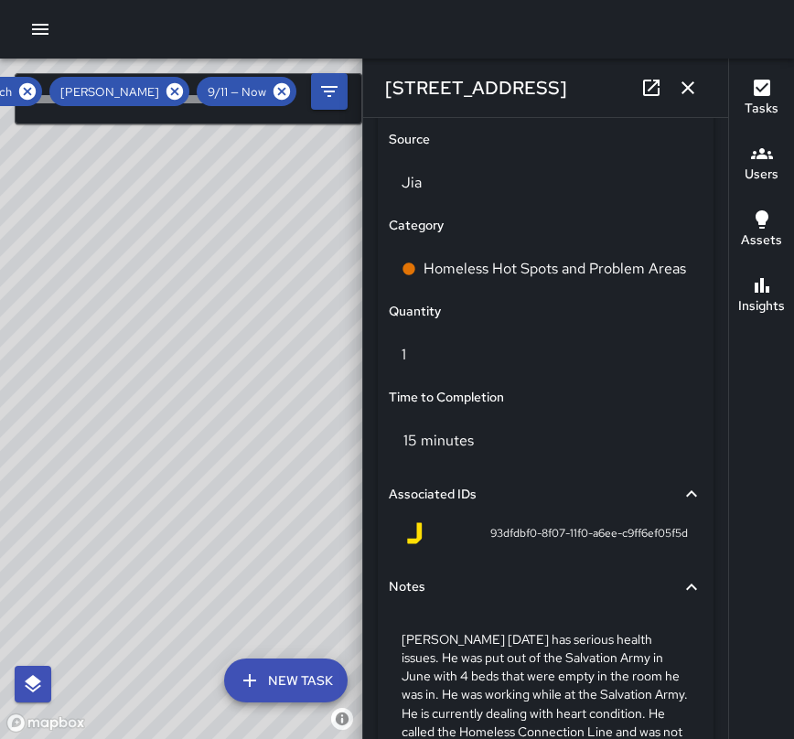
scroll to position [1390, 0]
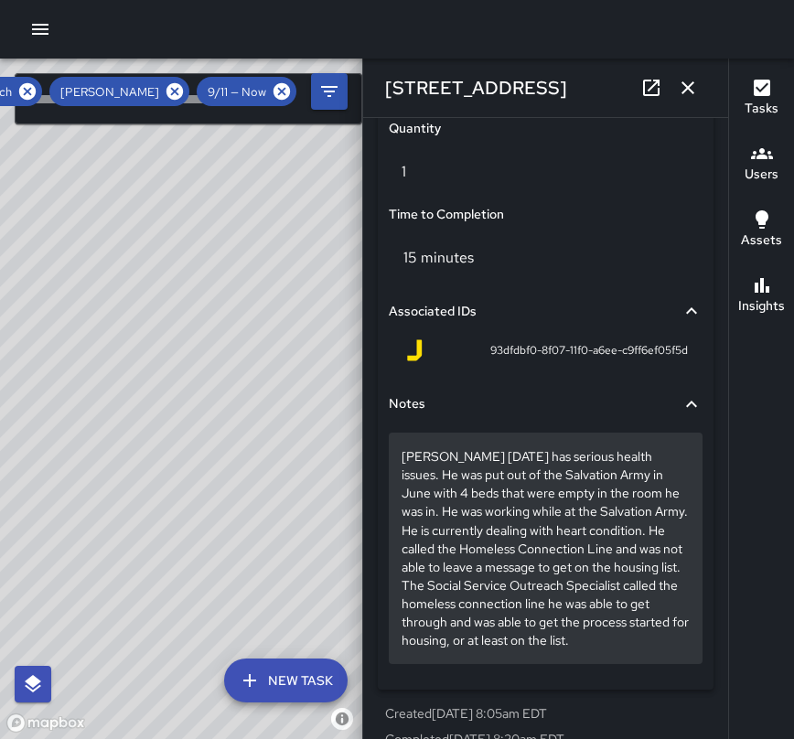
drag, startPoint x: 463, startPoint y: 661, endPoint x: 401, endPoint y: 443, distance: 226.3
click at [401, 443] on div "[PERSON_NAME] [DATE] has serious health issues. He was put out of the Salvation…" at bounding box center [546, 548] width 314 height 230
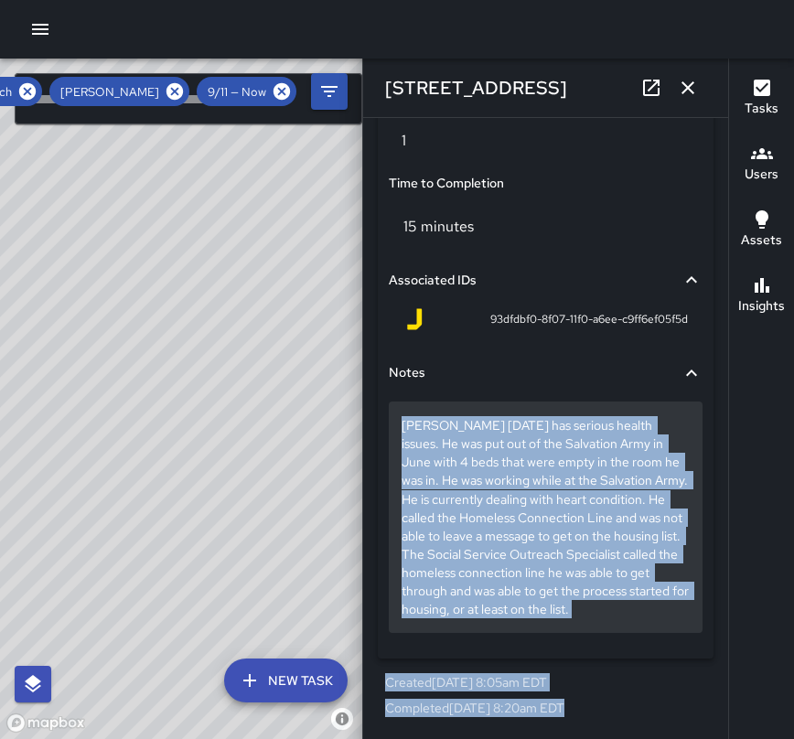
scroll to position [1438, 0]
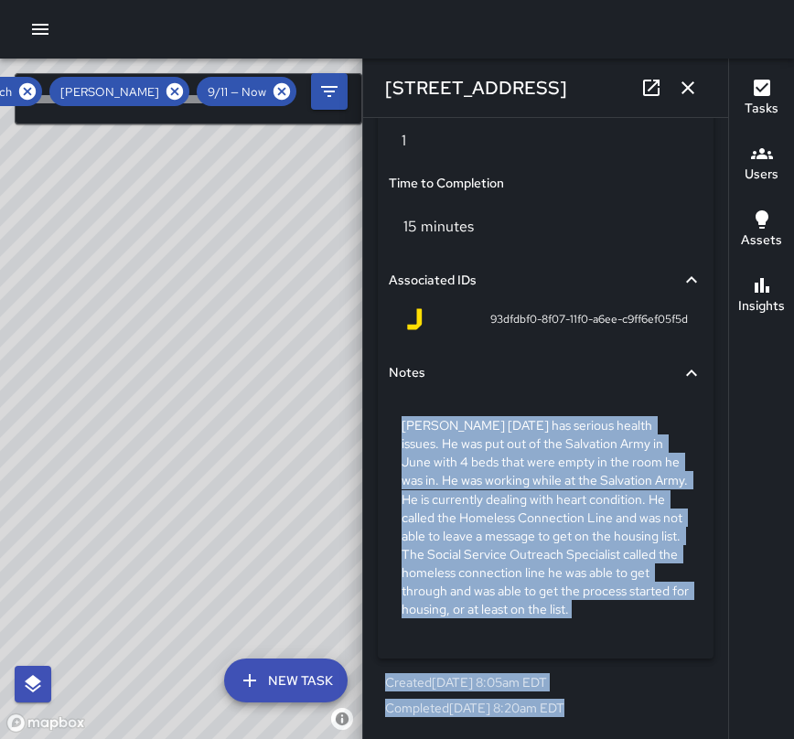
drag, startPoint x: 399, startPoint y: 590, endPoint x: 543, endPoint y: 638, distance: 152.4
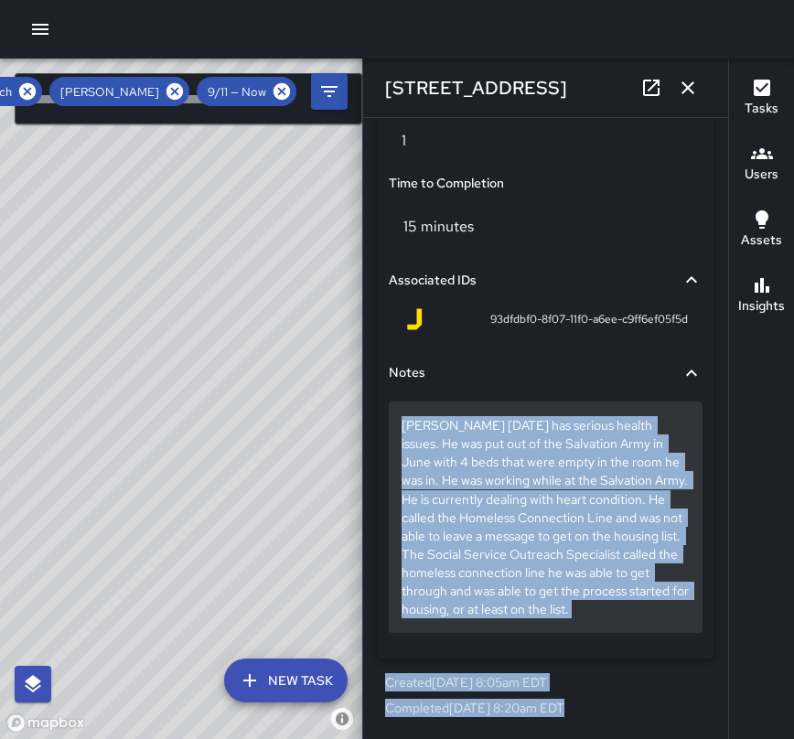
click at [629, 629] on div "[PERSON_NAME] [DATE] has serious health issues. He was put out of the Salvation…" at bounding box center [546, 516] width 314 height 230
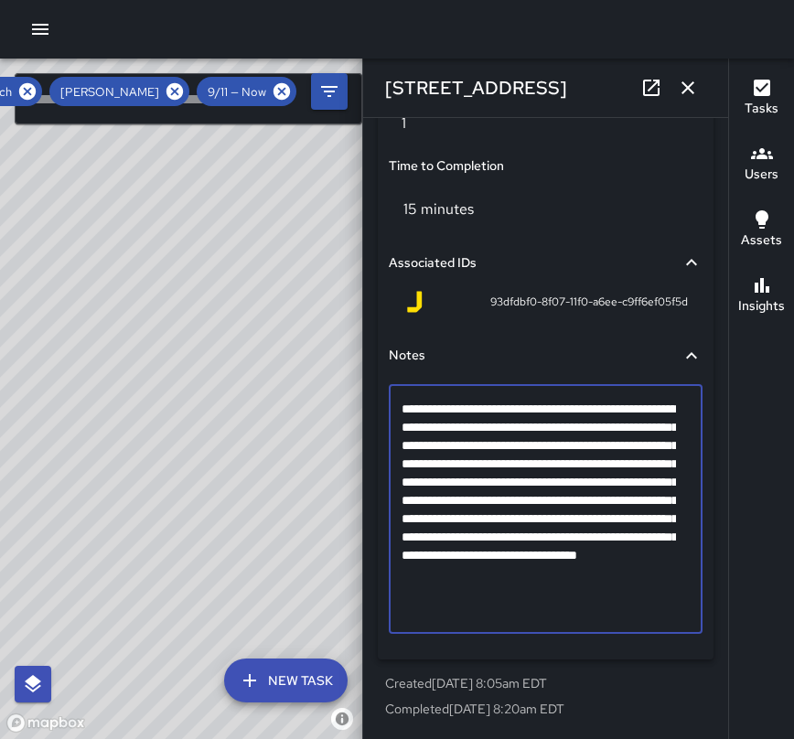
scroll to position [1256, 0]
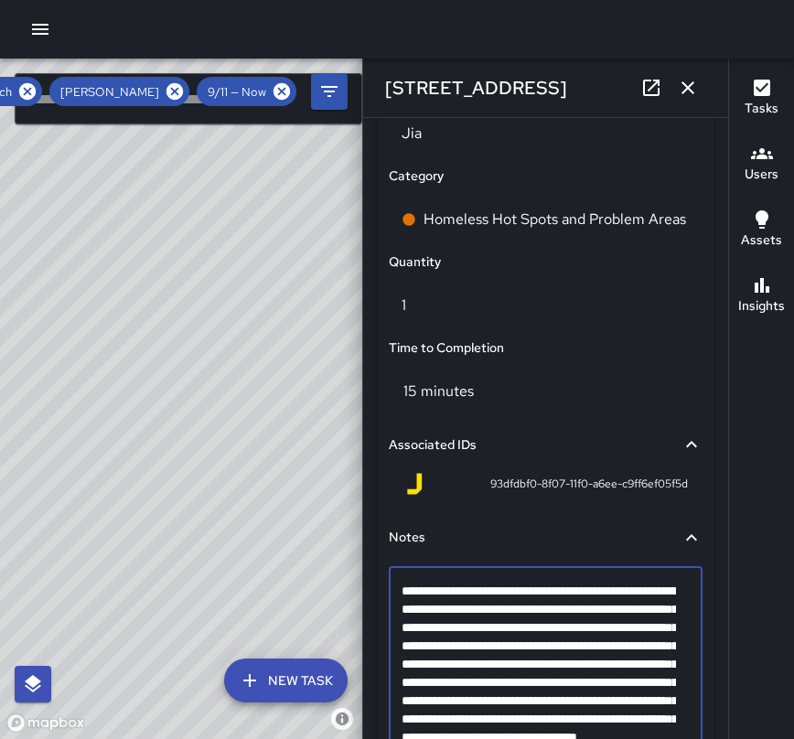
click at [629, 629] on textarea "**********" at bounding box center [538, 691] width 274 height 219
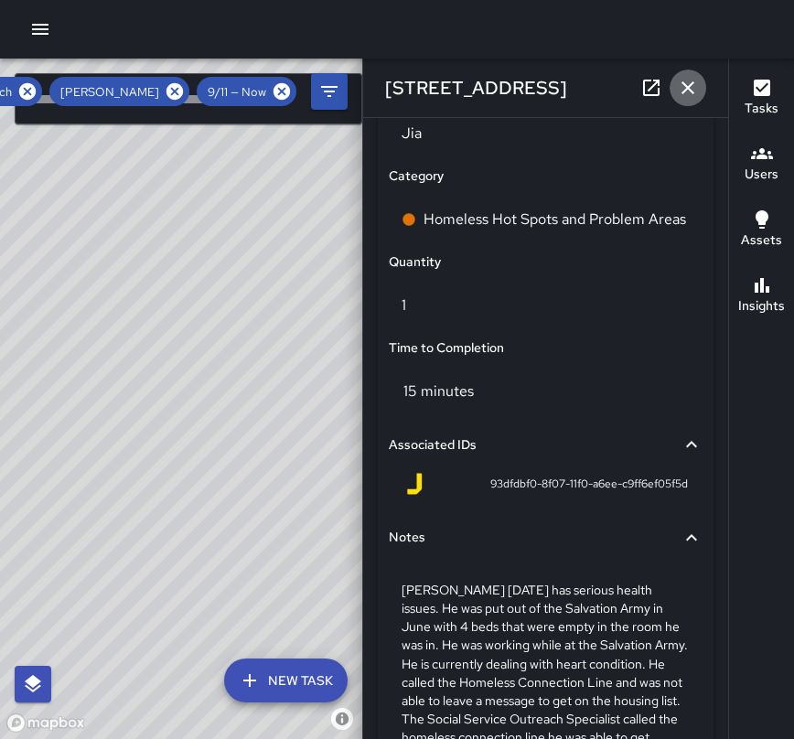
click at [687, 97] on icon "button" at bounding box center [688, 88] width 22 height 22
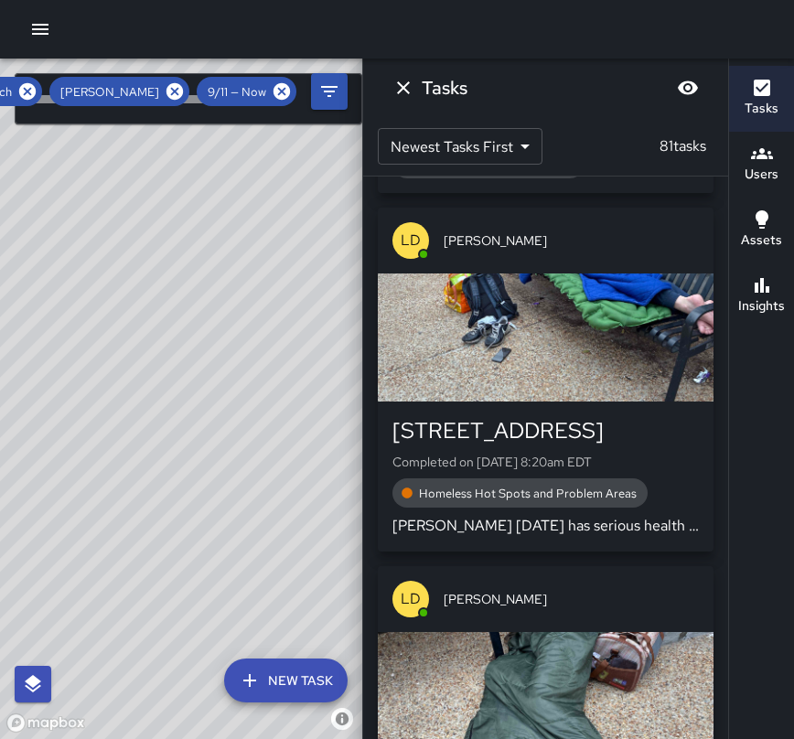
scroll to position [20205, 0]
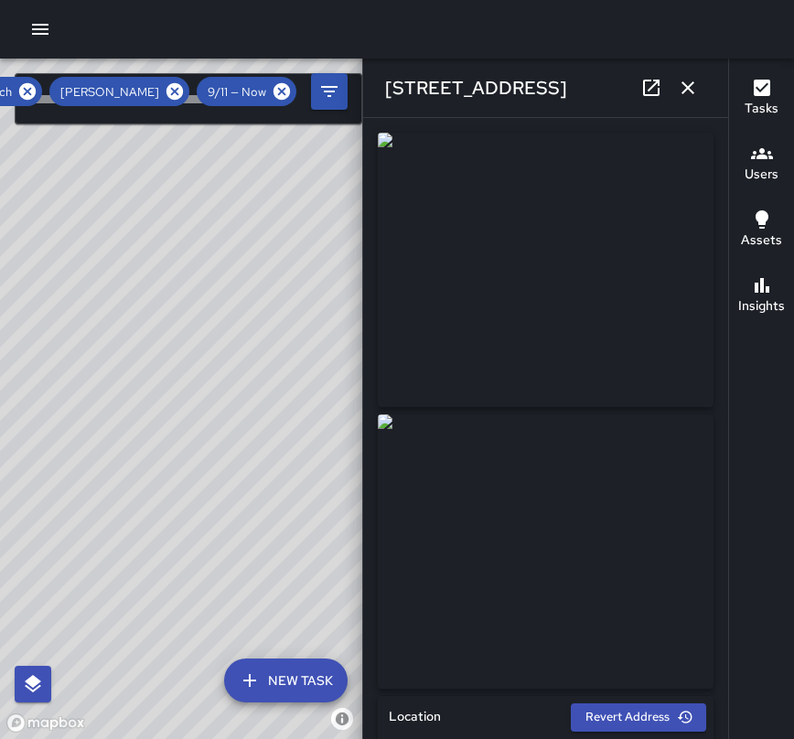
type input "**********"
drag, startPoint x: 529, startPoint y: 82, endPoint x: 383, endPoint y: 79, distance: 145.4
click at [383, 79] on div "[STREET_ADDRESS]" at bounding box center [545, 88] width 365 height 59
click at [571, 625] on img at bounding box center [546, 551] width 336 height 274
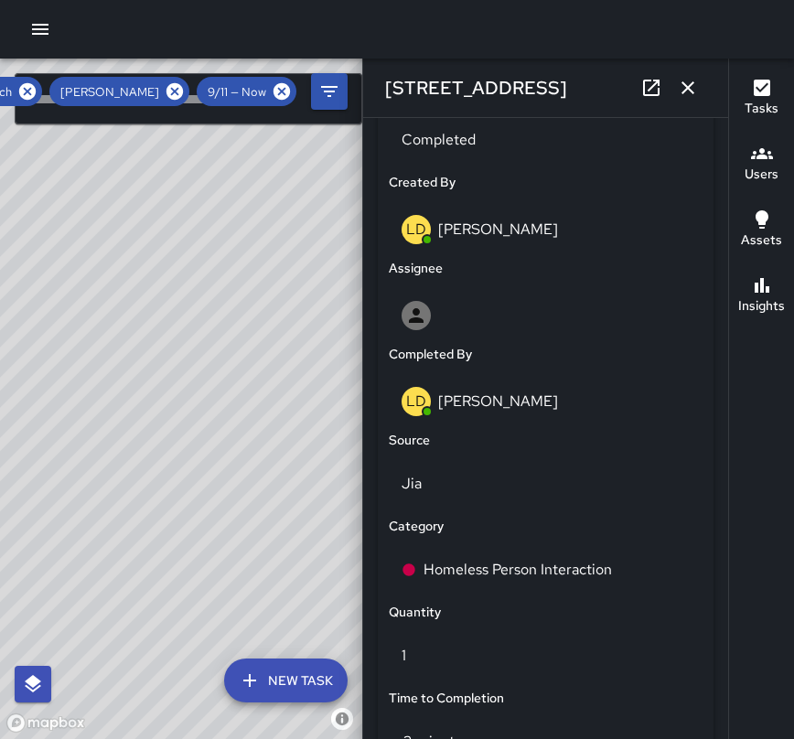
scroll to position [914, 0]
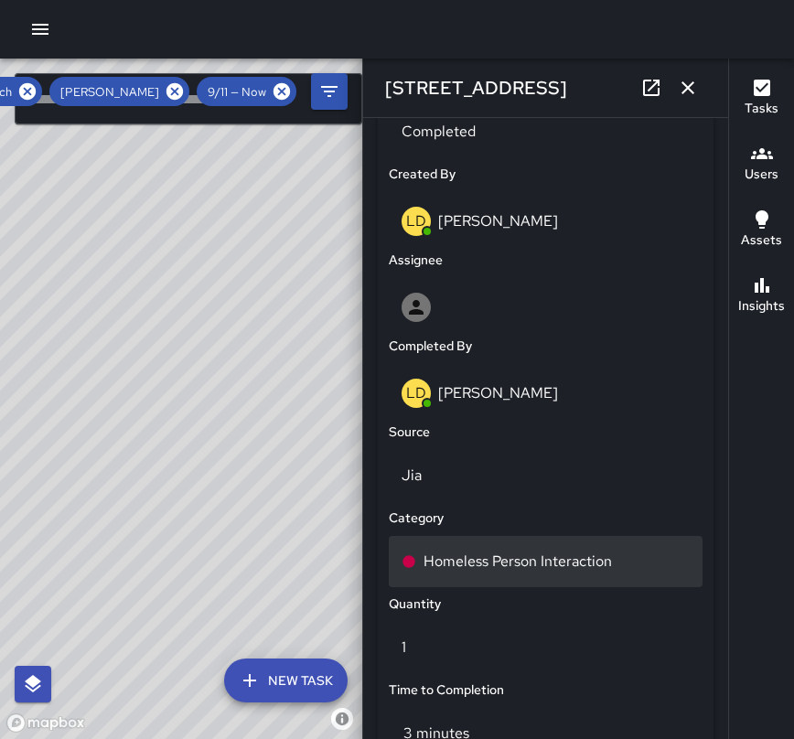
click at [629, 570] on div "Homeless Person Interaction" at bounding box center [545, 561] width 288 height 22
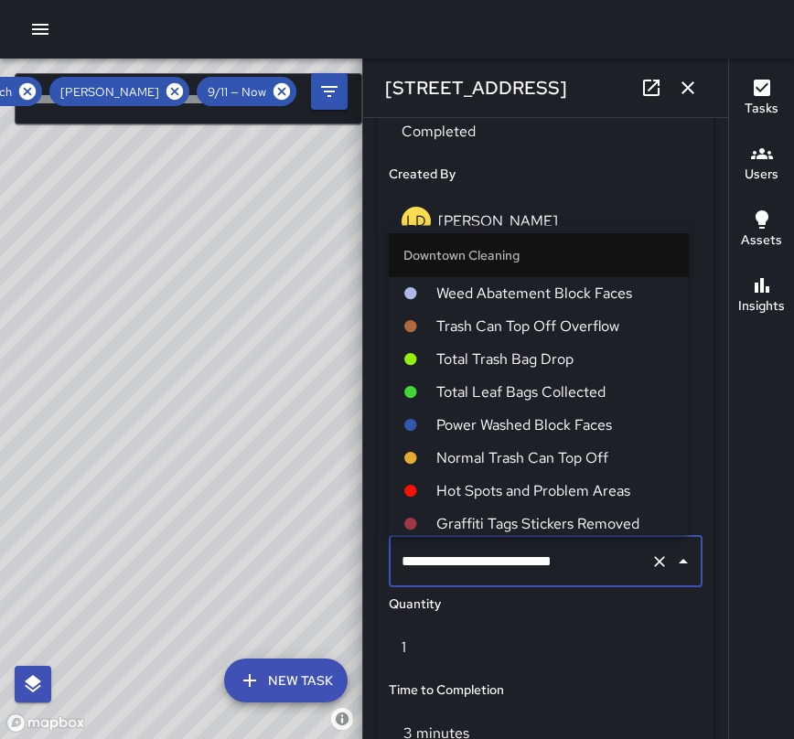
scroll to position [508, 0]
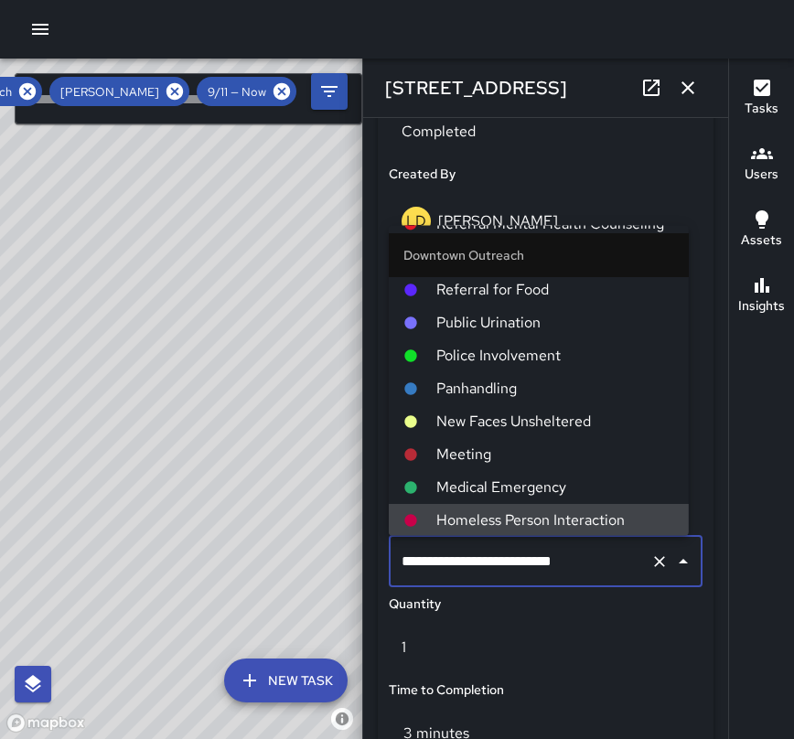
drag, startPoint x: 601, startPoint y: 566, endPoint x: 399, endPoint y: 550, distance: 202.8
click at [399, 550] on input "**********" at bounding box center [520, 561] width 246 height 35
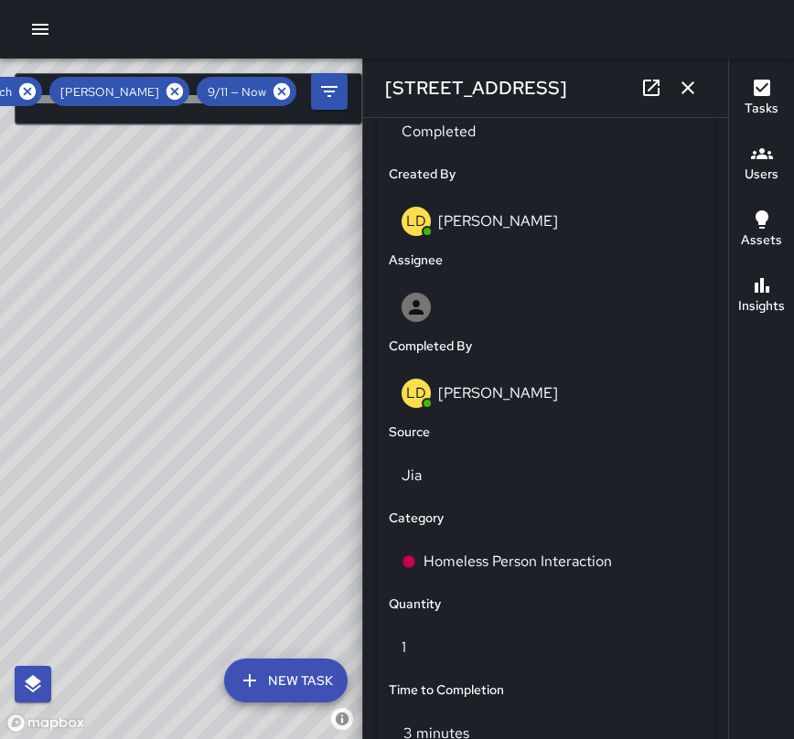
click at [497, 609] on div "Quantity" at bounding box center [545, 604] width 321 height 27
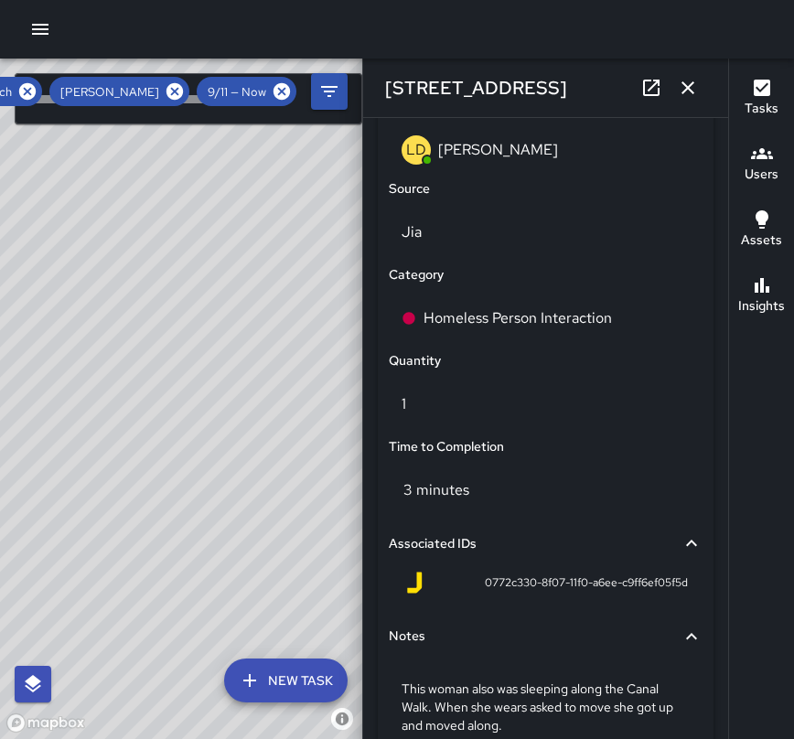
scroll to position [1274, 0]
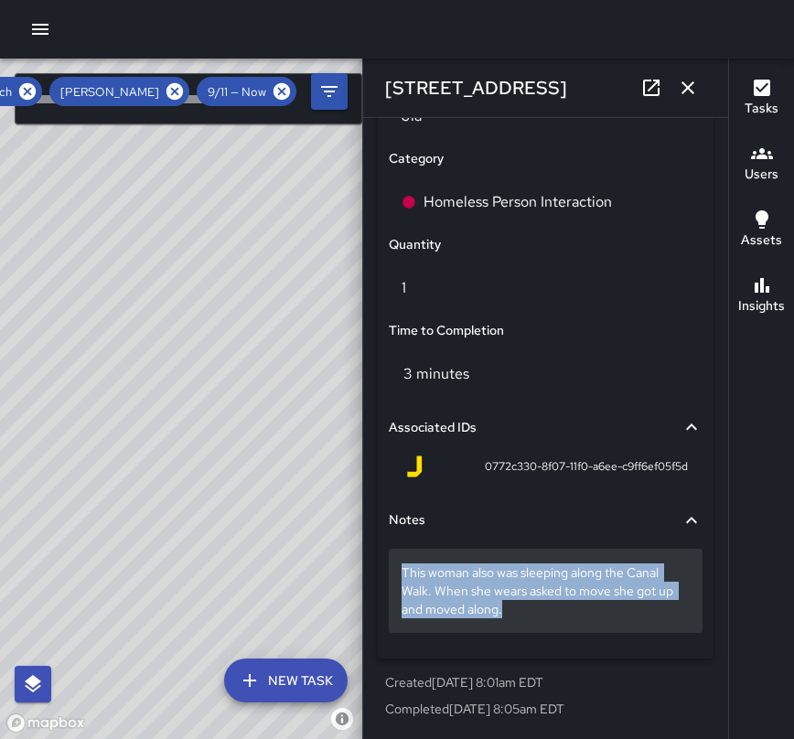
drag, startPoint x: 508, startPoint y: 608, endPoint x: 390, endPoint y: 550, distance: 131.7
click at [390, 550] on div "This woman also was sleeping along the Canal Walk. When she wears asked to move…" at bounding box center [546, 591] width 314 height 84
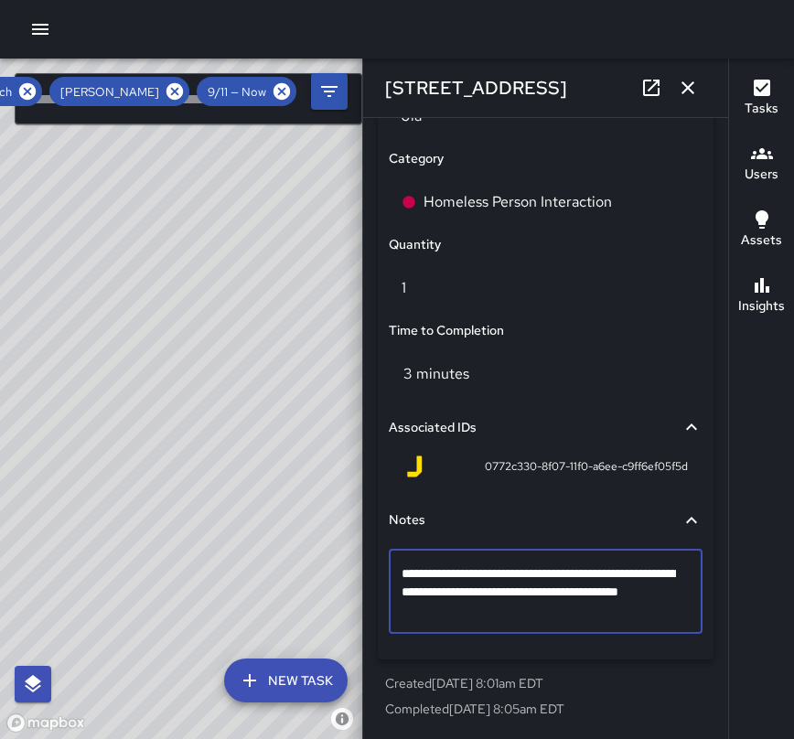
scroll to position [1256, 0]
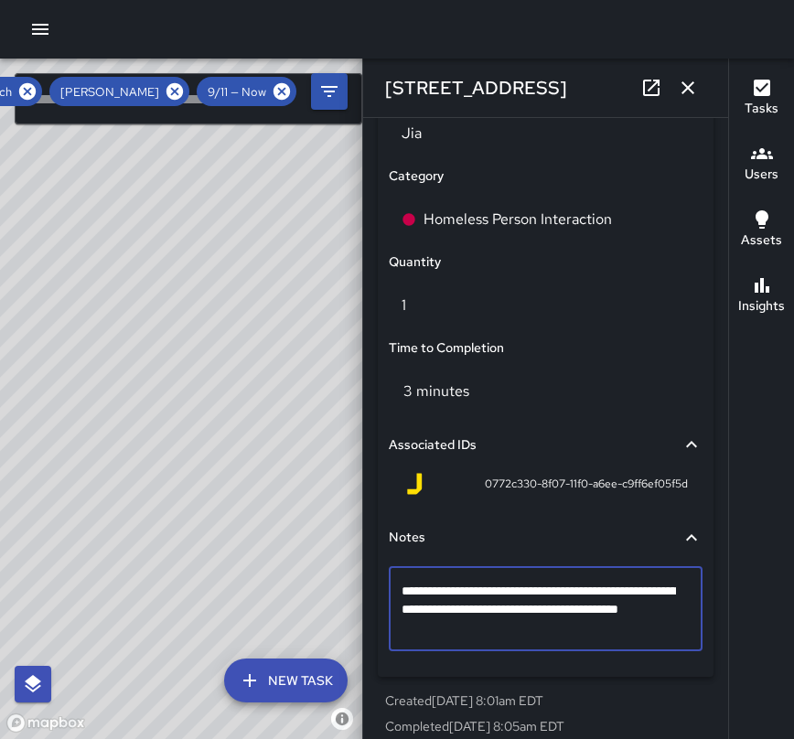
drag, startPoint x: 508, startPoint y: 636, endPoint x: 389, endPoint y: 598, distance: 124.6
click at [389, 598] on div "**********" at bounding box center [546, 608] width 314 height 85
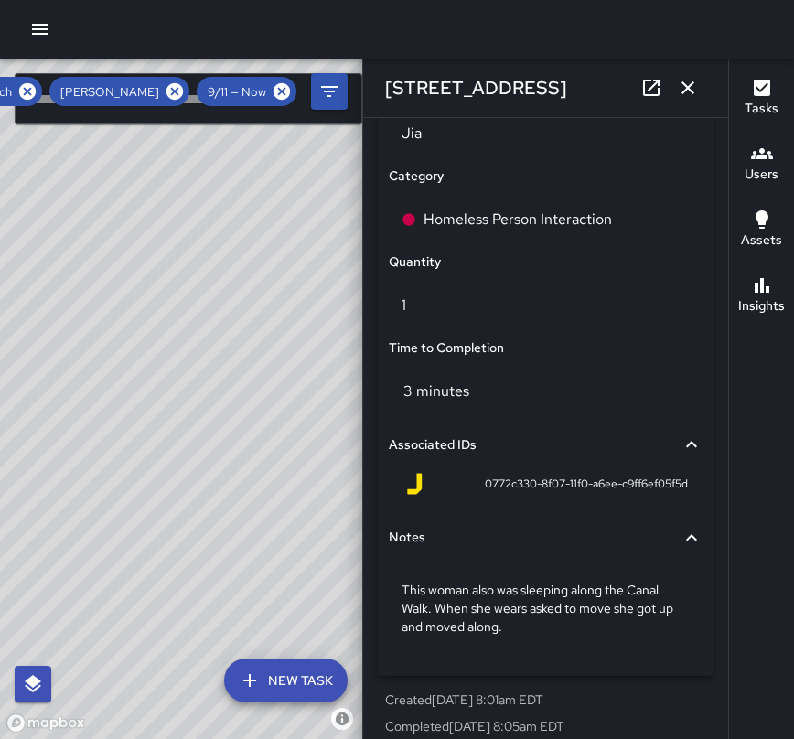
click at [625, 528] on div "Notes" at bounding box center [535, 538] width 292 height 20
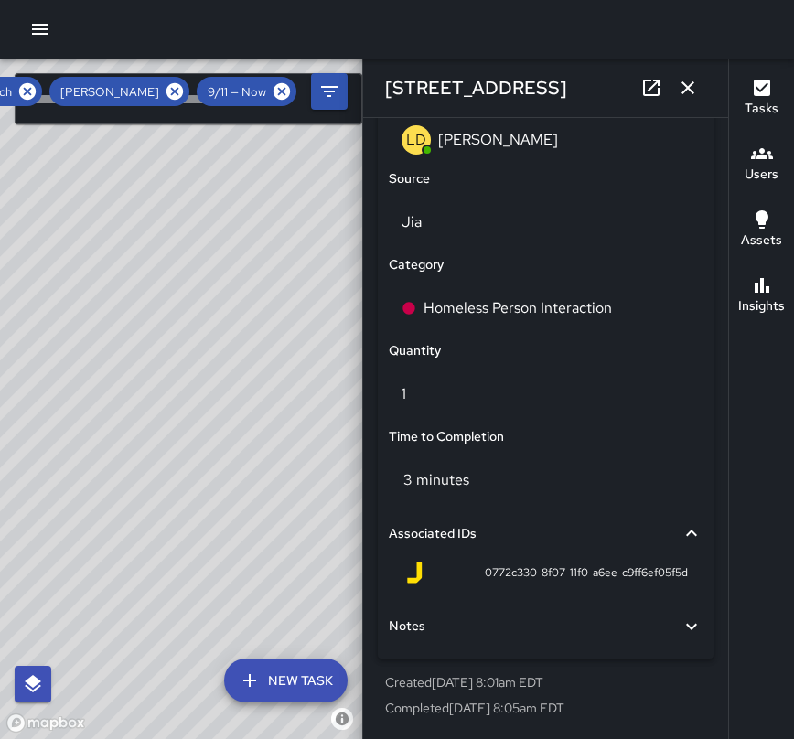
scroll to position [1168, 0]
click at [684, 102] on button "button" at bounding box center [687, 87] width 37 height 37
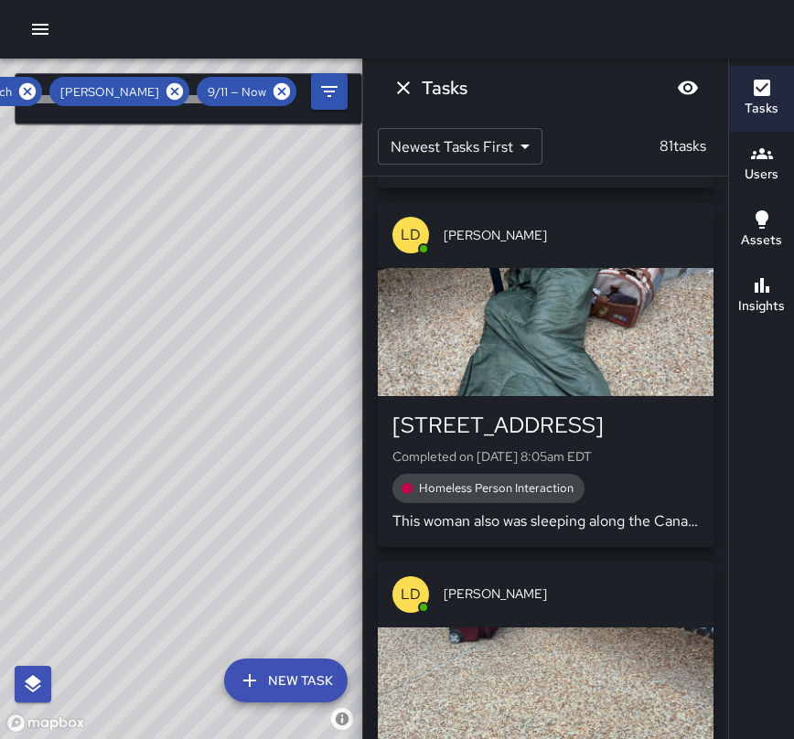
scroll to position [20534, 0]
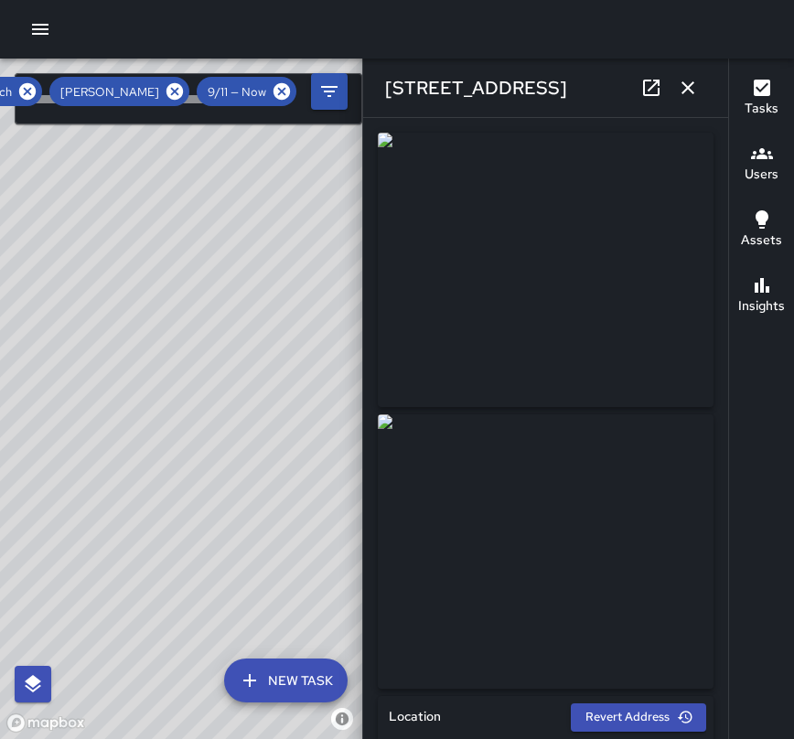
type input "**********"
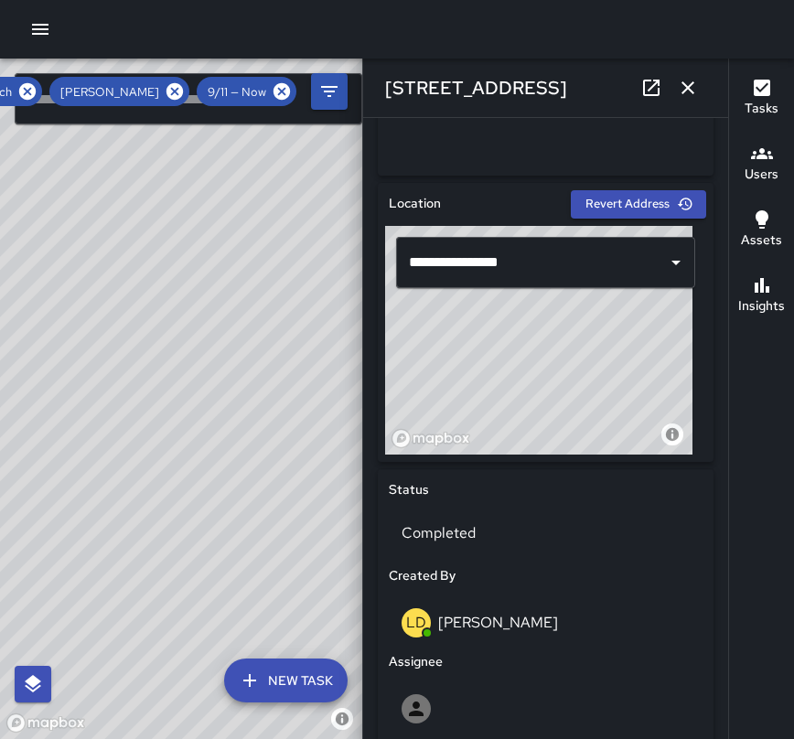
scroll to position [523, 0]
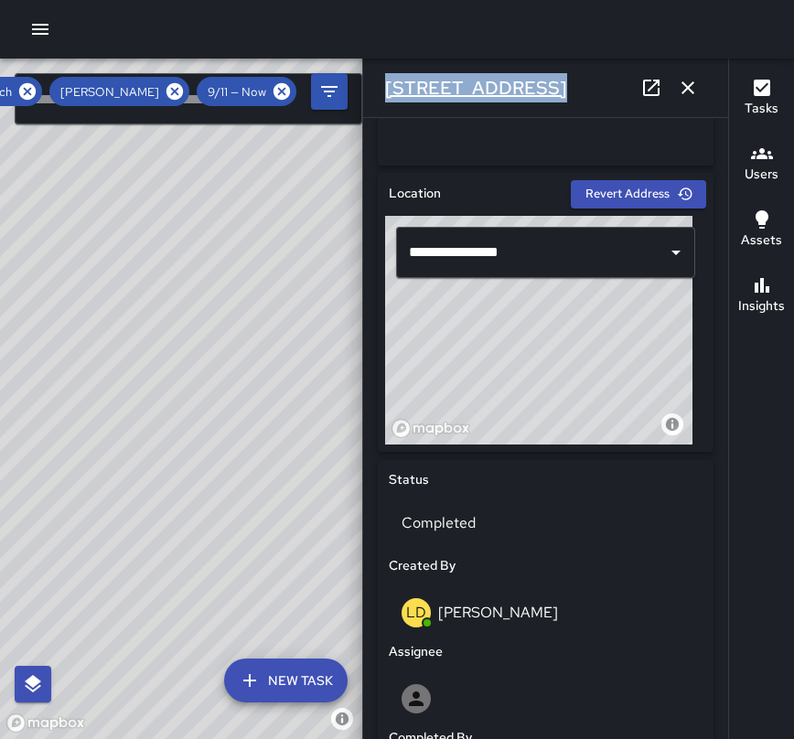
drag, startPoint x: 525, startPoint y: 89, endPoint x: 385, endPoint y: 82, distance: 140.1
click at [385, 82] on div "[STREET_ADDRESS]" at bounding box center [545, 88] width 365 height 59
click at [604, 651] on div "Assignee" at bounding box center [545, 651] width 321 height 27
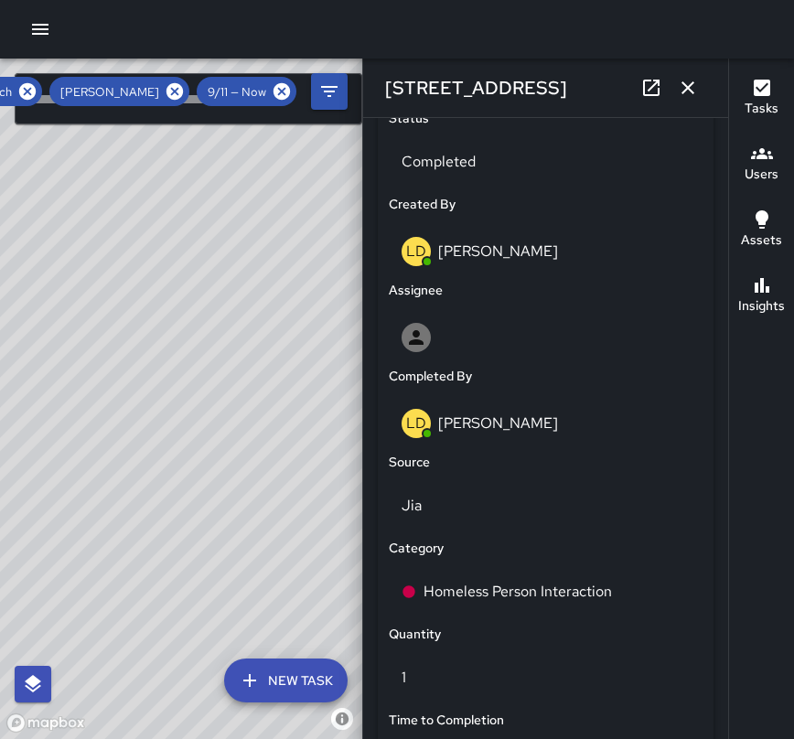
scroll to position [889, 0]
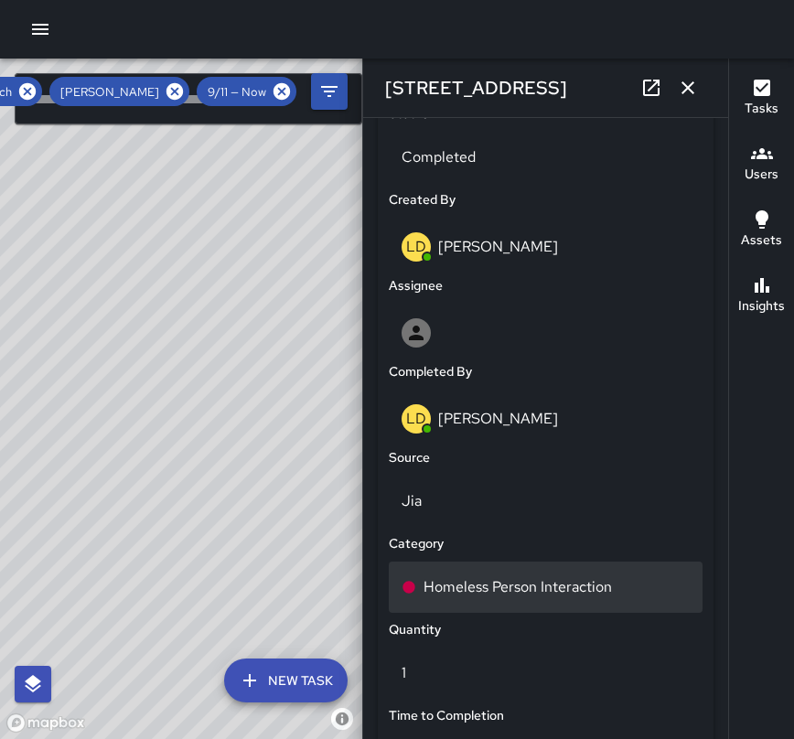
click at [571, 595] on p "Homeless Person Interaction" at bounding box center [517, 587] width 188 height 22
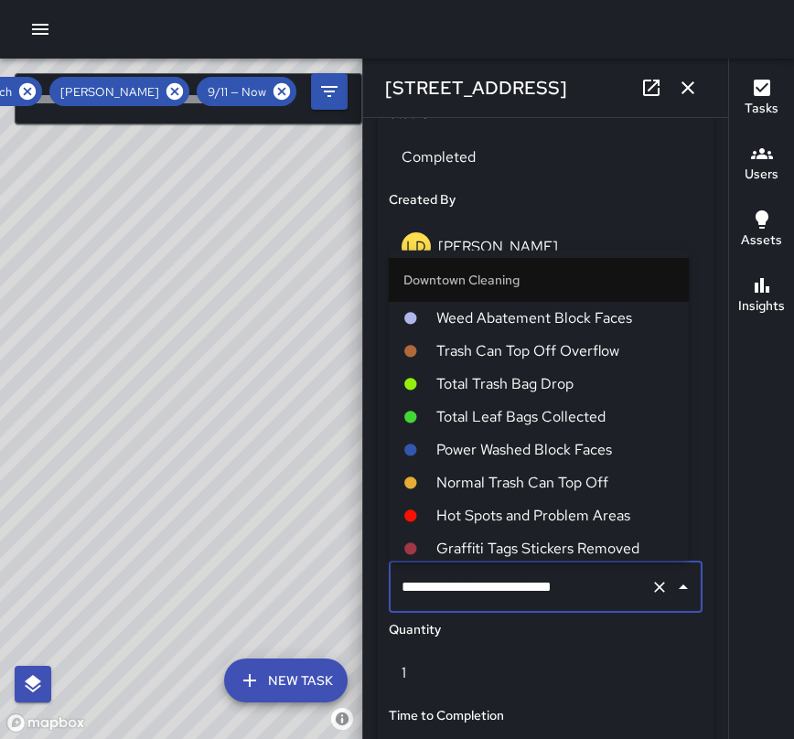
scroll to position [508, 0]
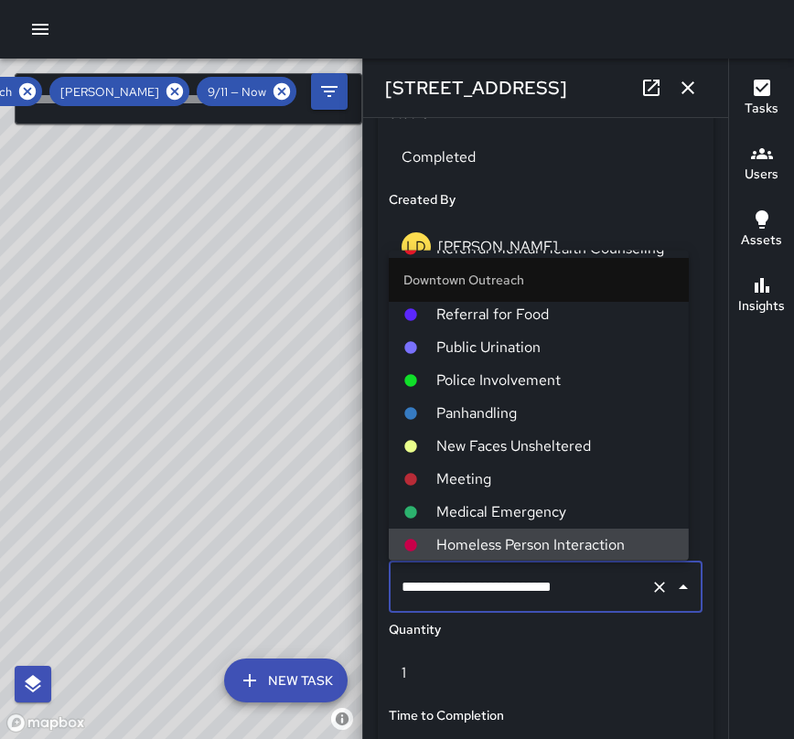
drag, startPoint x: 593, startPoint y: 582, endPoint x: 364, endPoint y: 607, distance: 230.8
click at [364, 607] on div "**********" at bounding box center [545, 428] width 365 height 621
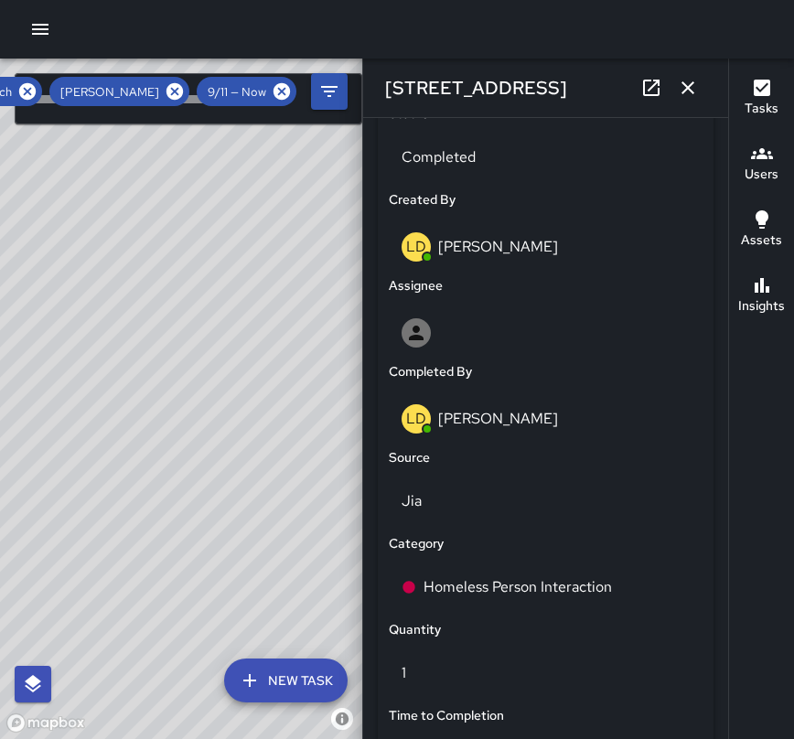
click at [582, 711] on div "Time to Completion" at bounding box center [545, 715] width 321 height 27
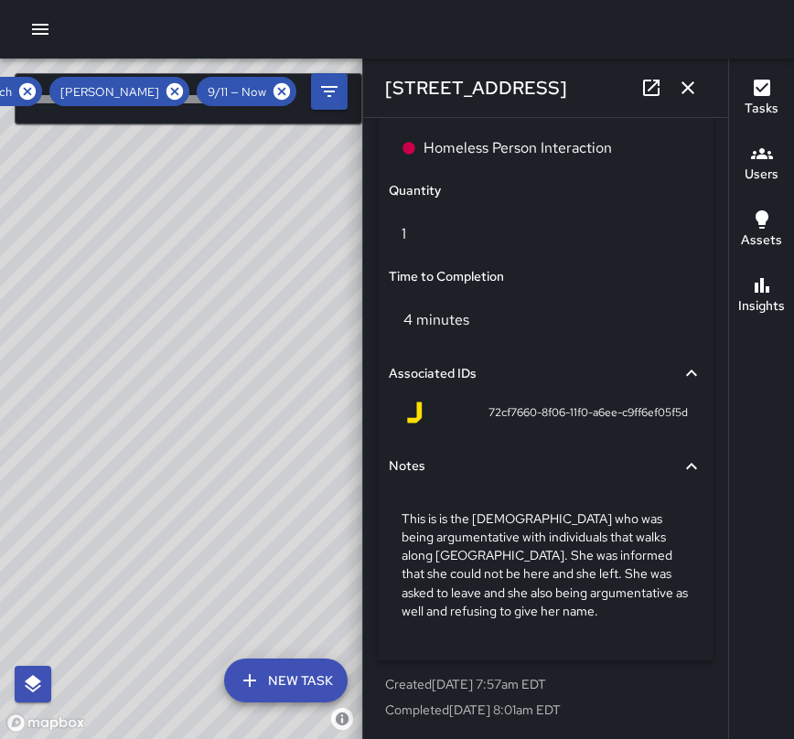
scroll to position [1329, 0]
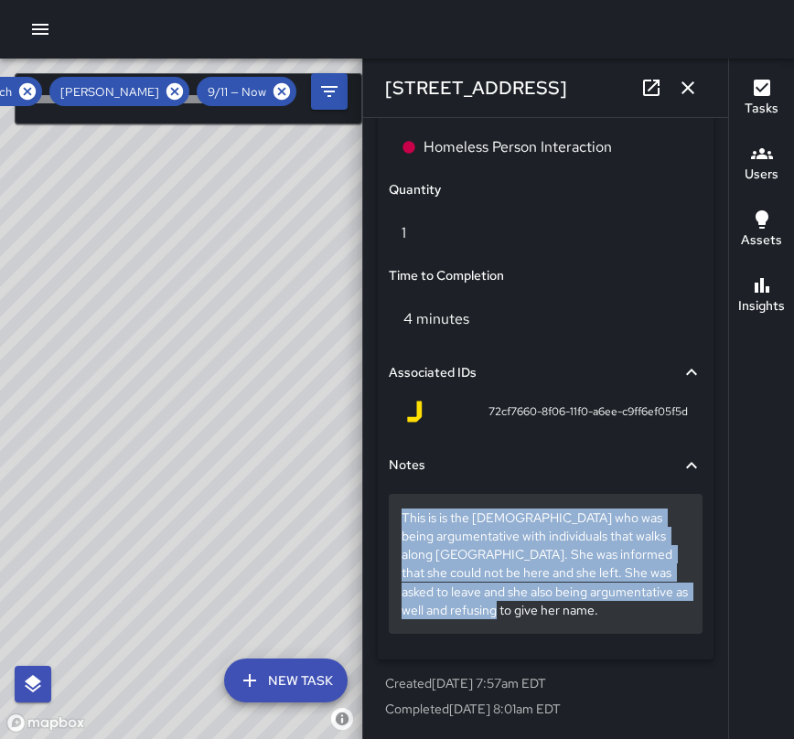
drag, startPoint x: 512, startPoint y: 616, endPoint x: 402, endPoint y: 520, distance: 145.8
click at [402, 520] on p "This is is the [DEMOGRAPHIC_DATA] who was being argumentative with individuals …" at bounding box center [545, 563] width 288 height 110
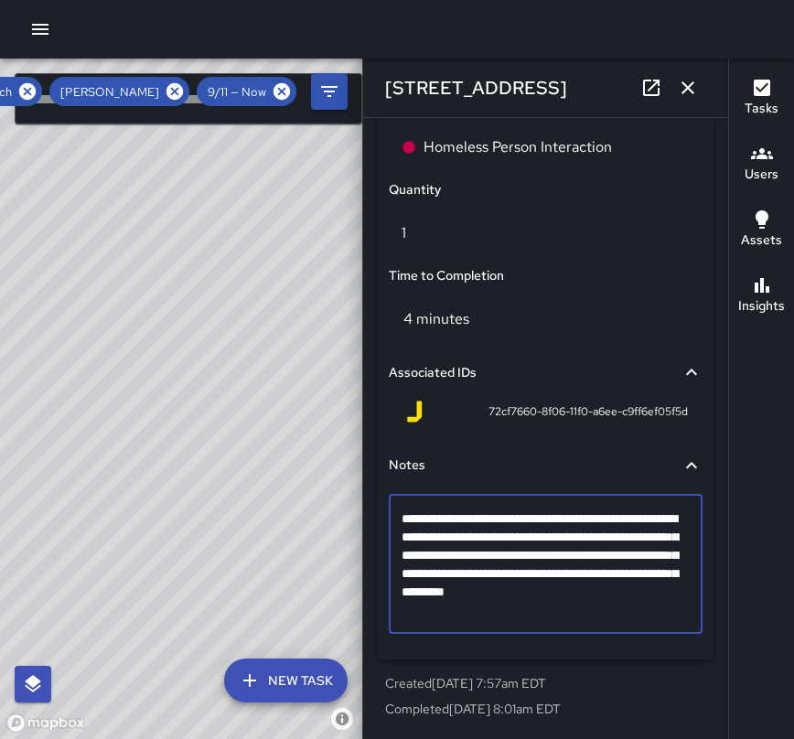
scroll to position [1256, 0]
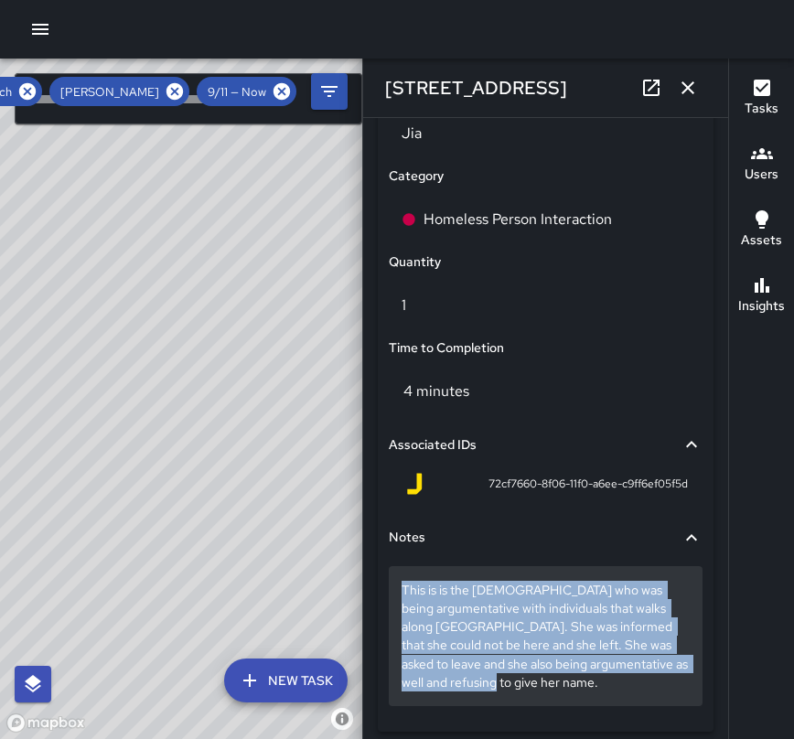
drag, startPoint x: 397, startPoint y: 591, endPoint x: 541, endPoint y: 679, distance: 169.5
click at [554, 610] on p "This is is the [DEMOGRAPHIC_DATA] who was being argumentative with individuals …" at bounding box center [545, 636] width 288 height 110
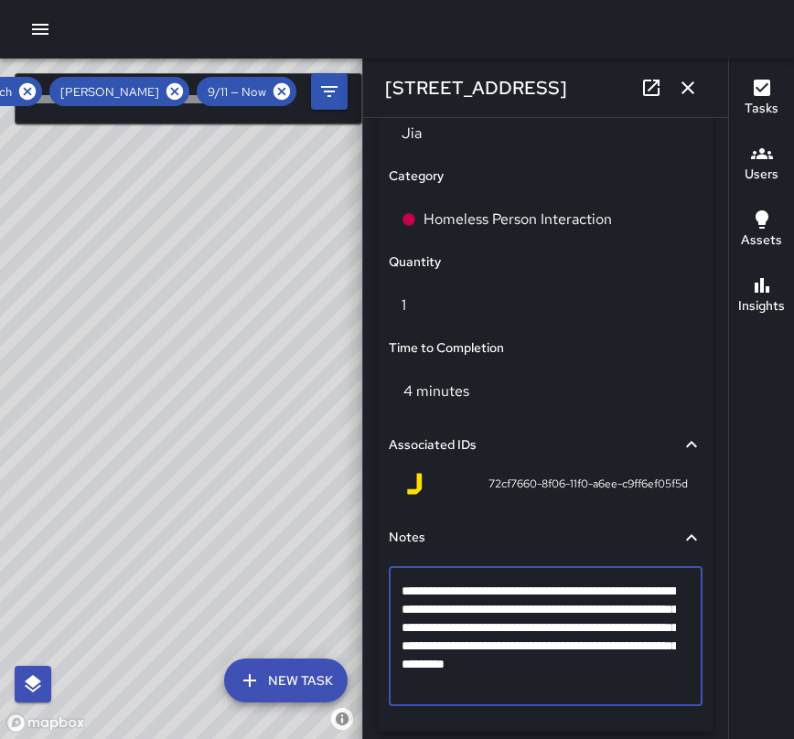
click at [451, 588] on textarea "**********" at bounding box center [538, 637] width 274 height 110
drag, startPoint x: 643, startPoint y: 632, endPoint x: 660, endPoint y: 643, distance: 20.5
click at [660, 643] on textarea "**********" at bounding box center [538, 637] width 274 height 110
click at [655, 630] on textarea "**********" at bounding box center [538, 637] width 274 height 110
type textarea "**********"
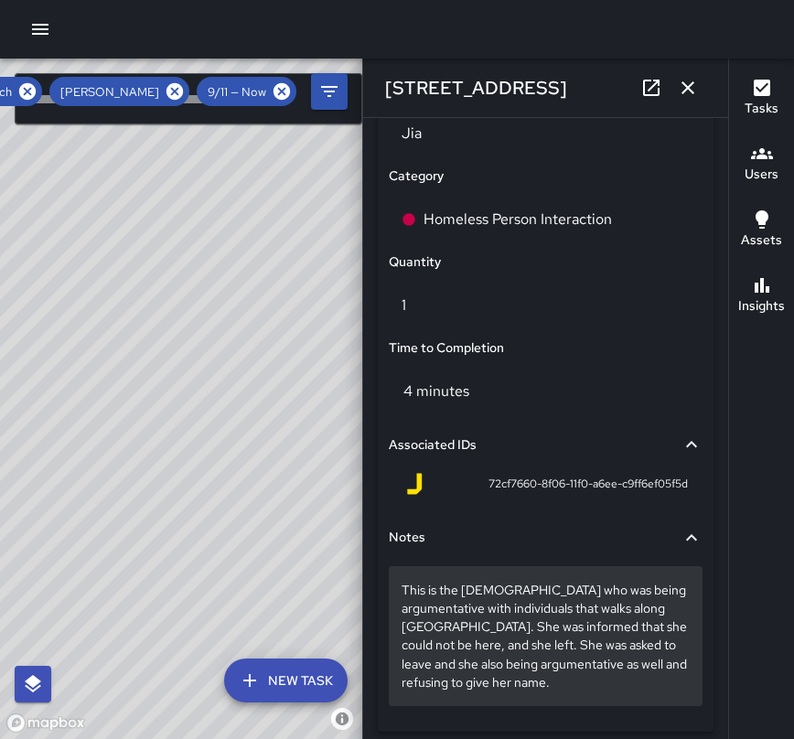
click at [636, 704] on div "This is the [DEMOGRAPHIC_DATA] who was being argumentative with individuals tha…" at bounding box center [546, 635] width 314 height 139
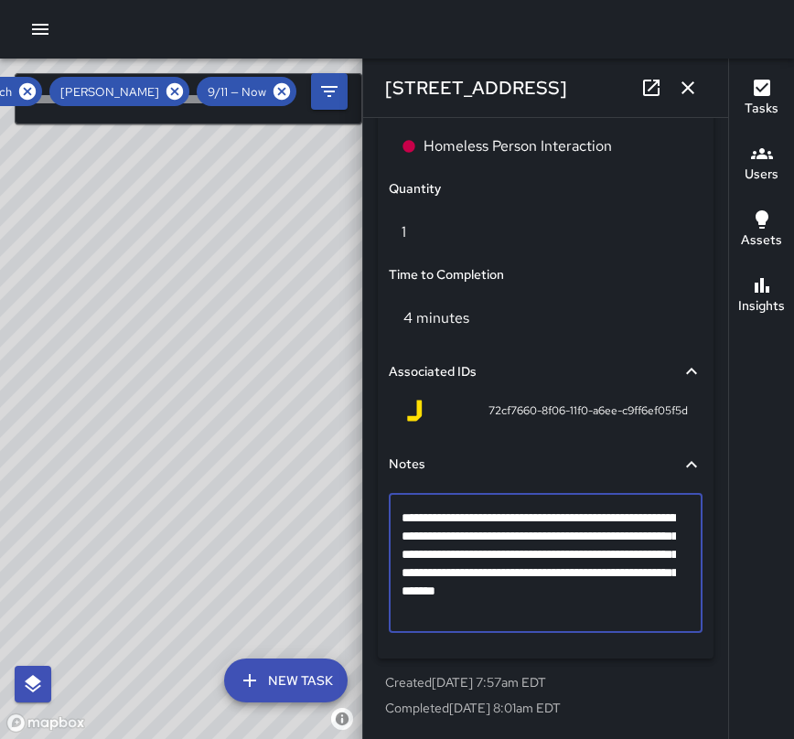
scroll to position [1329, 0]
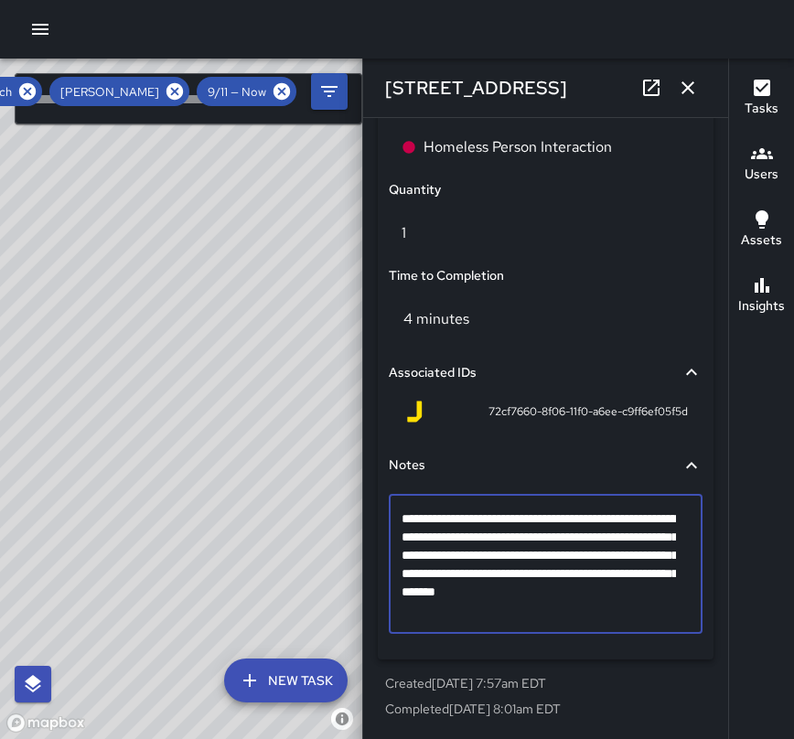
click at [688, 82] on icon "button" at bounding box center [688, 88] width 22 height 22
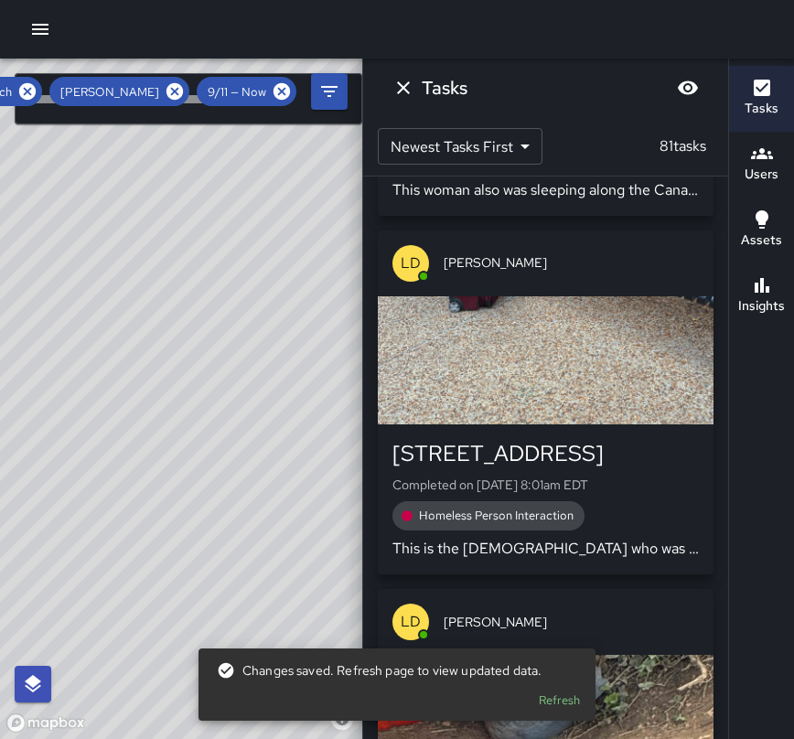
scroll to position [20900, 0]
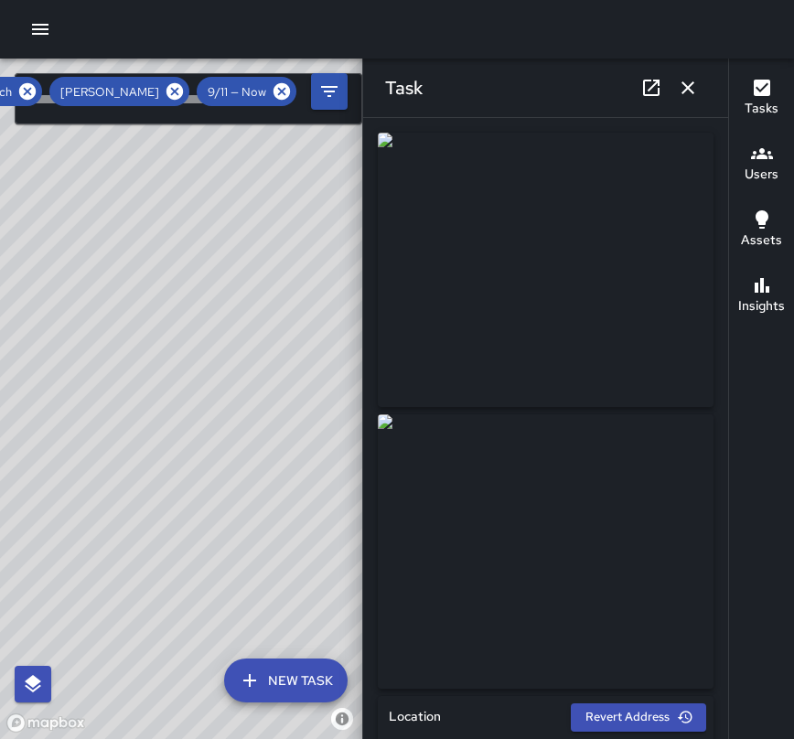
click at [680, 83] on icon "button" at bounding box center [688, 88] width 22 height 22
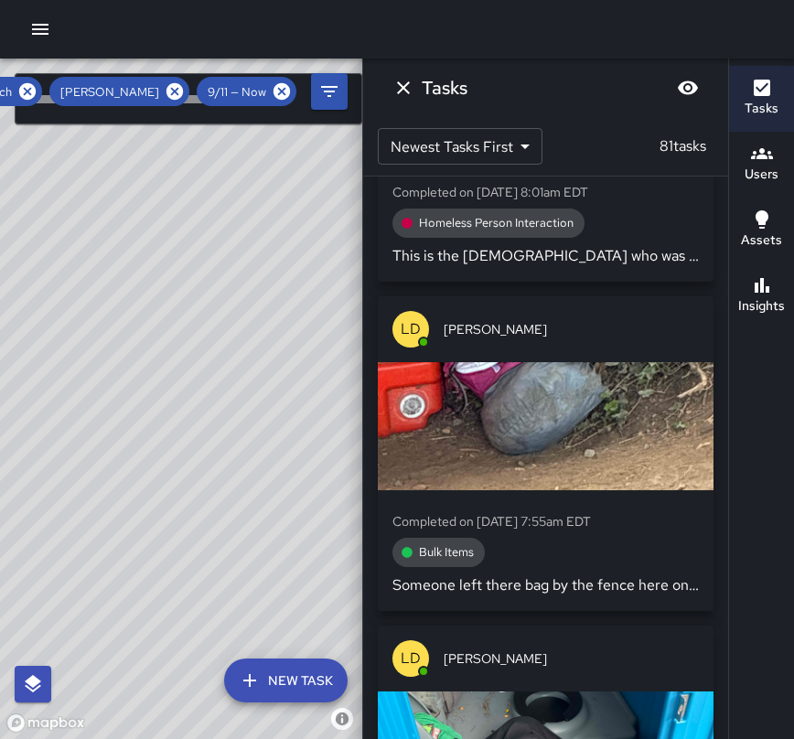
scroll to position [21193, 0]
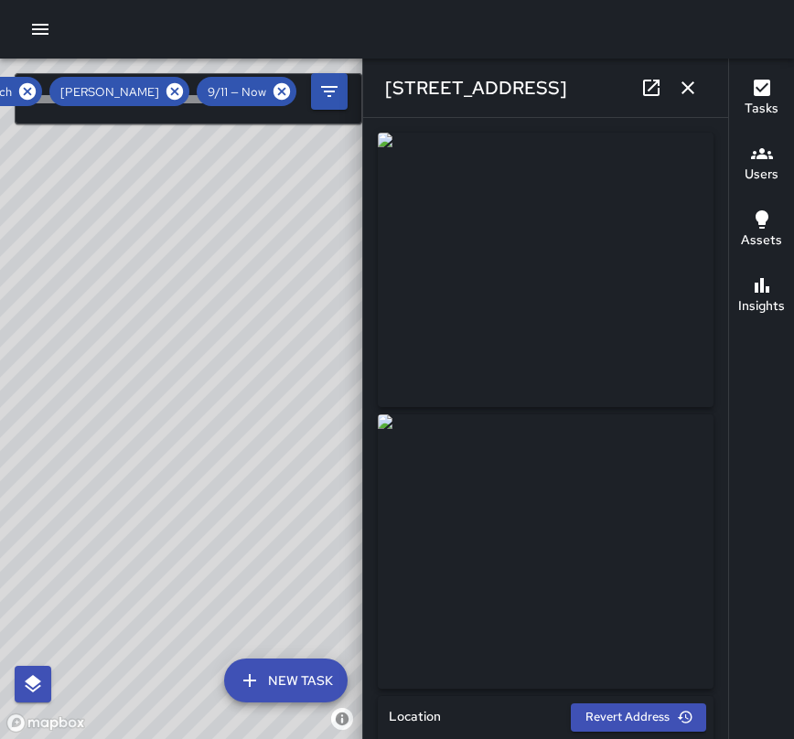
type input "**********"
drag, startPoint x: 554, startPoint y: 88, endPoint x: 379, endPoint y: 73, distance: 176.2
click at [379, 73] on div "[STREET_ADDRESS]" at bounding box center [545, 88] width 365 height 59
click at [571, 636] on img at bounding box center [546, 551] width 336 height 274
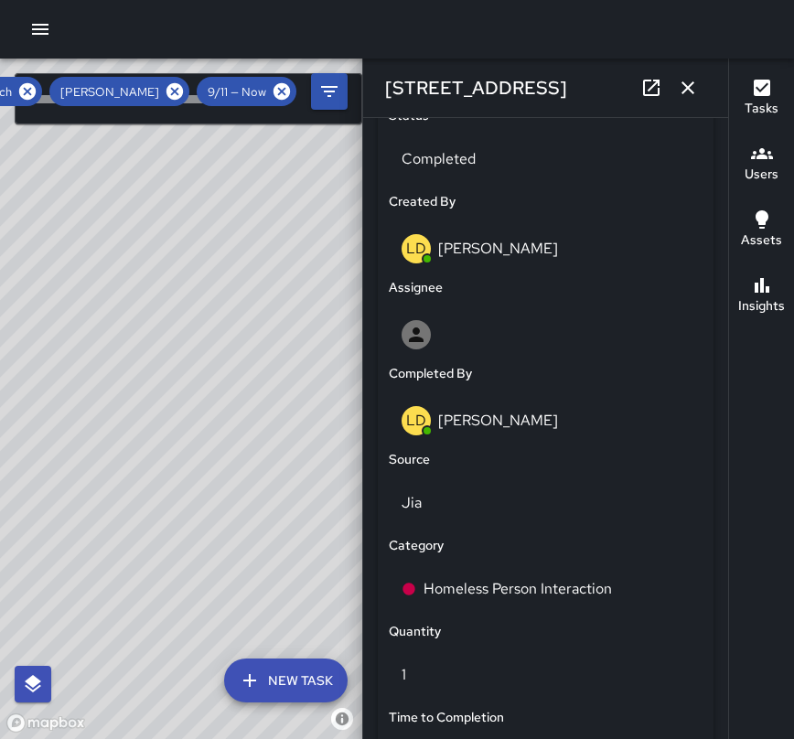
scroll to position [914, 0]
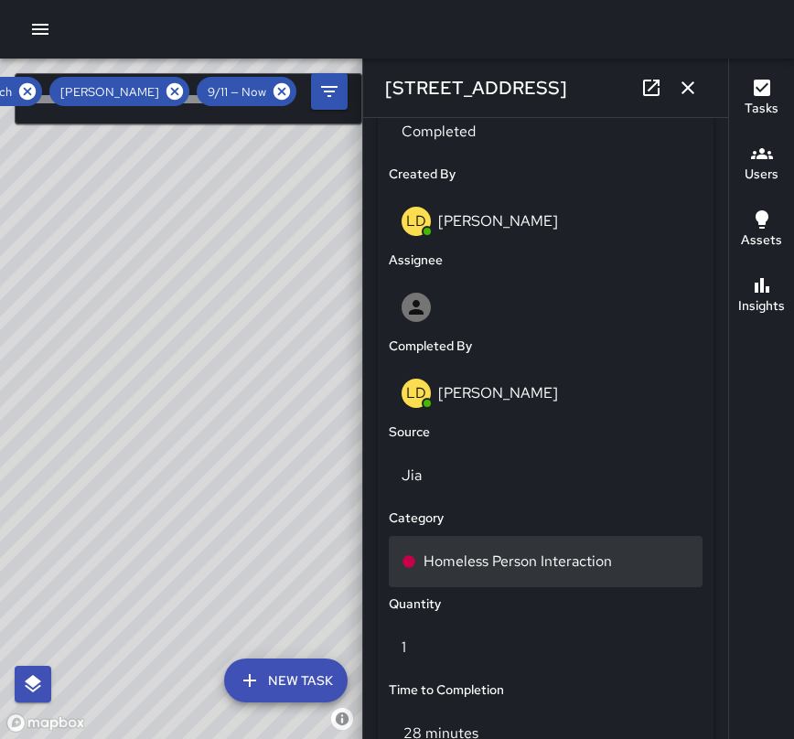
click at [610, 554] on p "Homeless Person Interaction" at bounding box center [517, 561] width 188 height 22
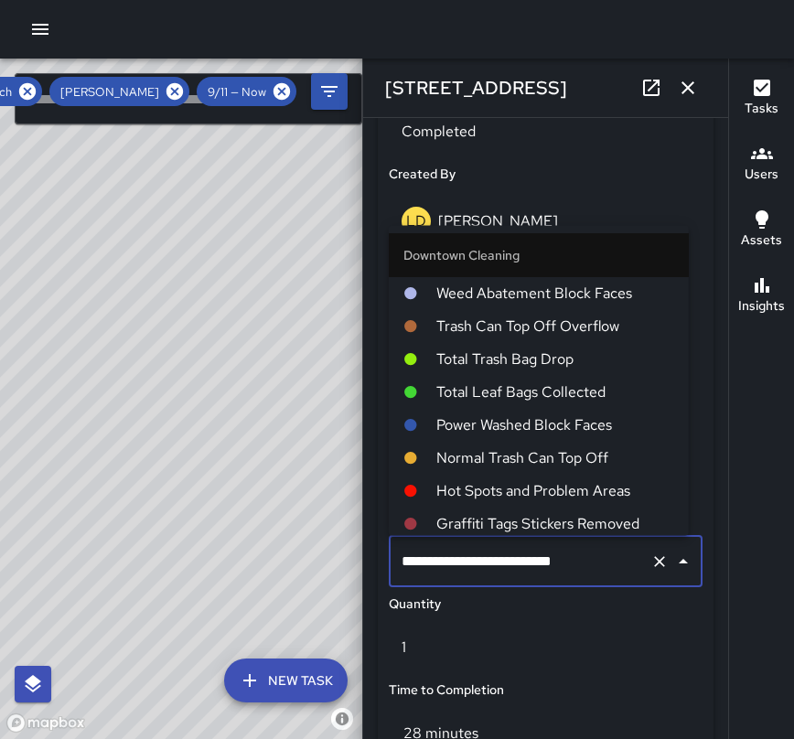
scroll to position [508, 0]
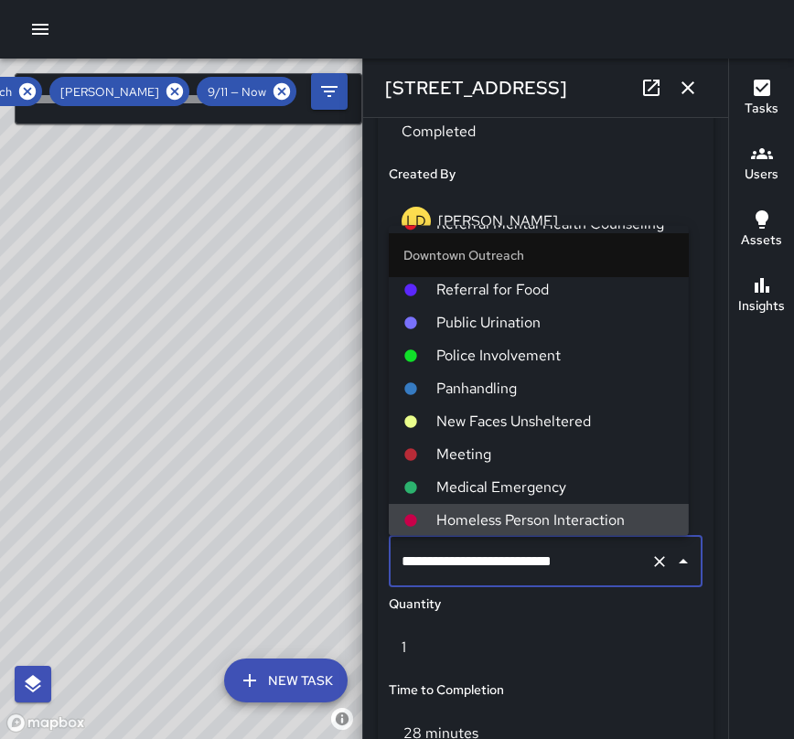
drag, startPoint x: 588, startPoint y: 566, endPoint x: 403, endPoint y: 562, distance: 184.8
click at [403, 562] on input "**********" at bounding box center [520, 561] width 246 height 35
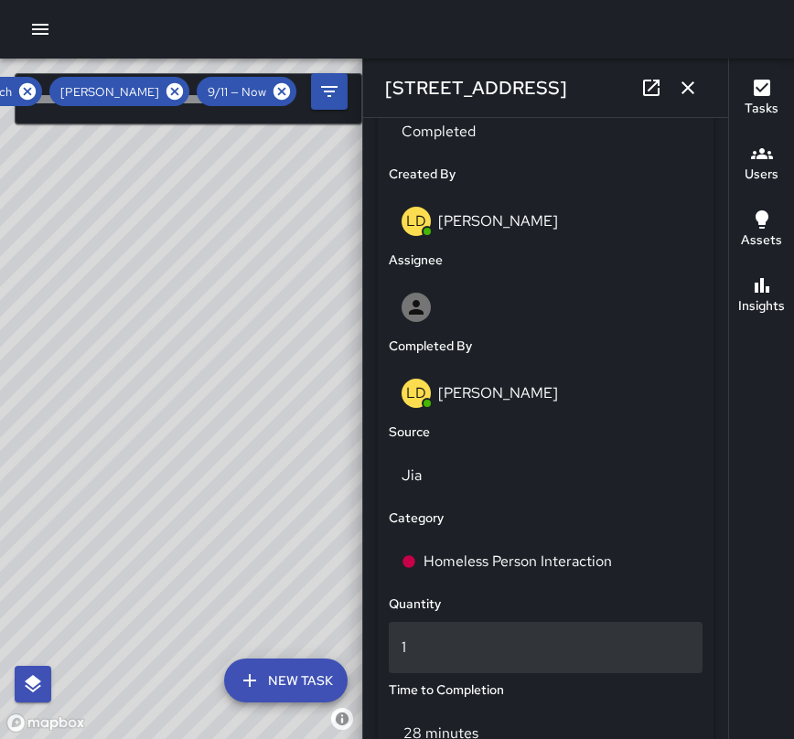
click at [563, 626] on div "1" at bounding box center [546, 647] width 314 height 51
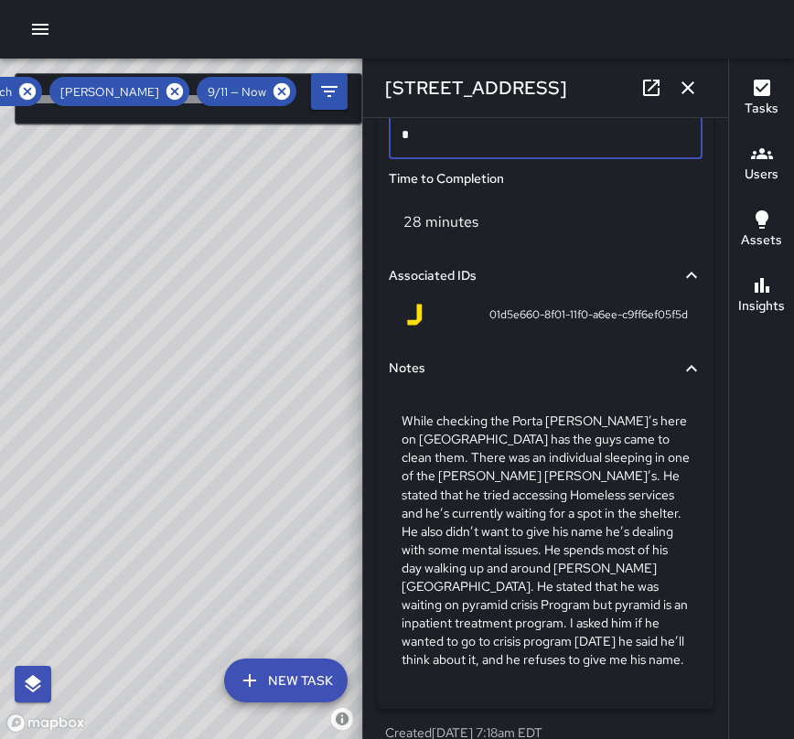
scroll to position [1450, 0]
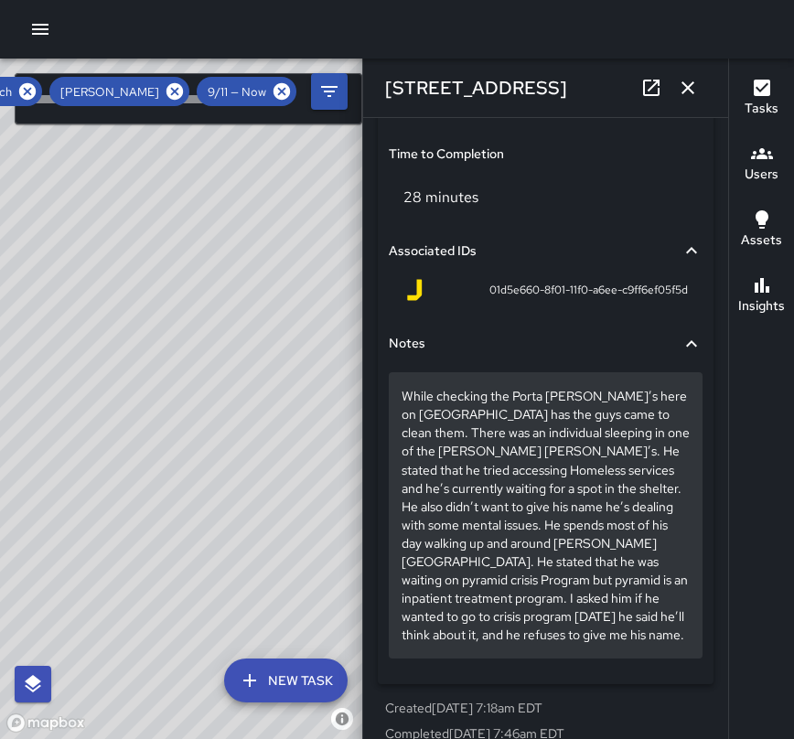
click at [507, 638] on p "While checking the Porta [PERSON_NAME]’s here on [GEOGRAPHIC_DATA] has the guys…" at bounding box center [545, 515] width 288 height 256
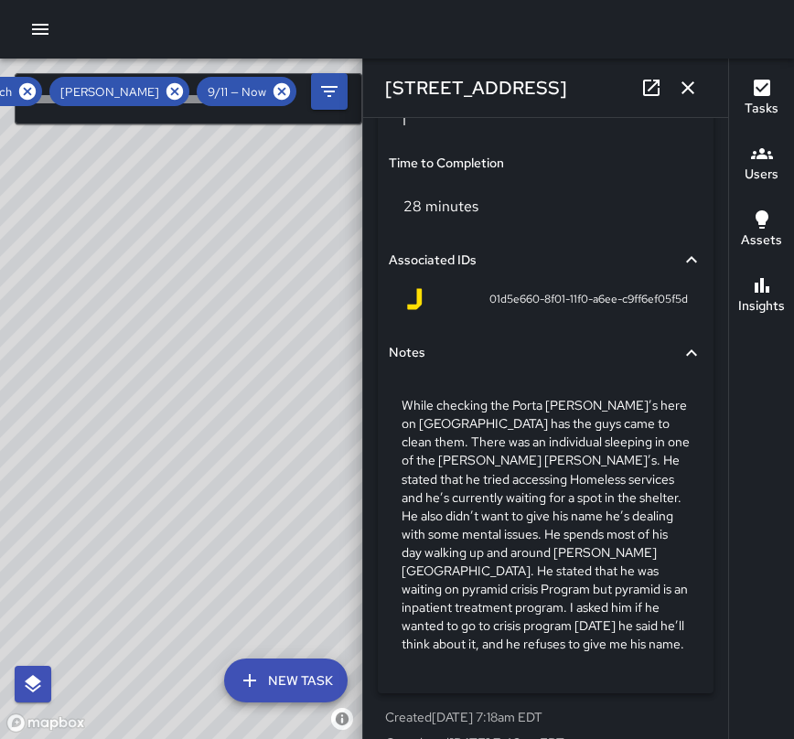
scroll to position [1456, 0]
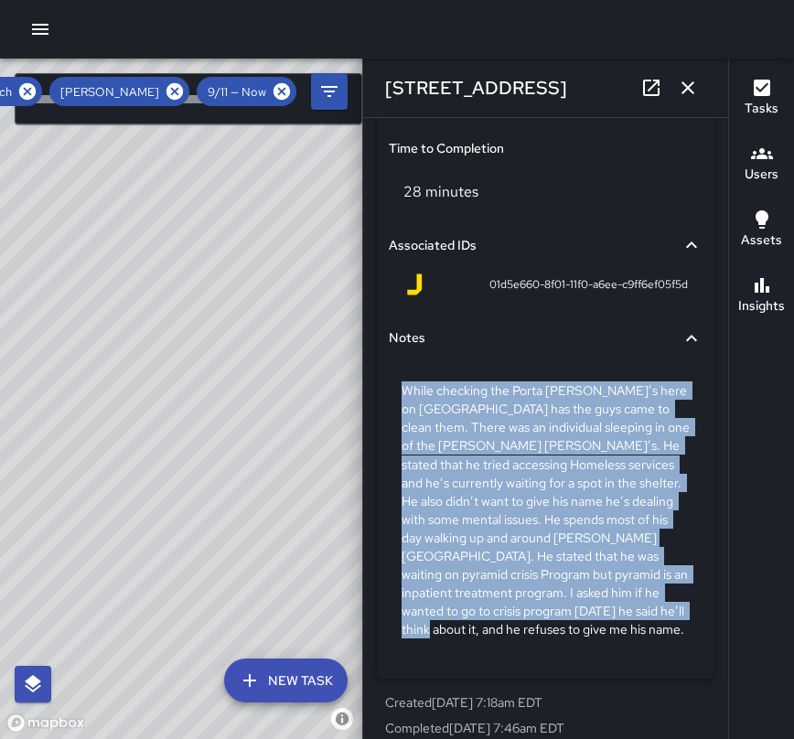
drag, startPoint x: 396, startPoint y: 582, endPoint x: 607, endPoint y: 662, distance: 225.7
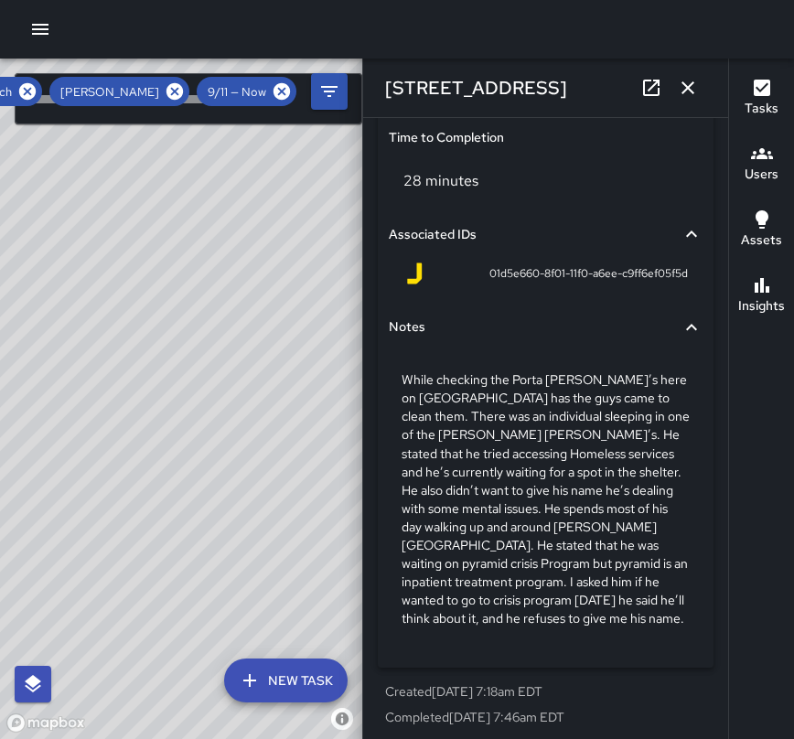
scroll to position [1475, 0]
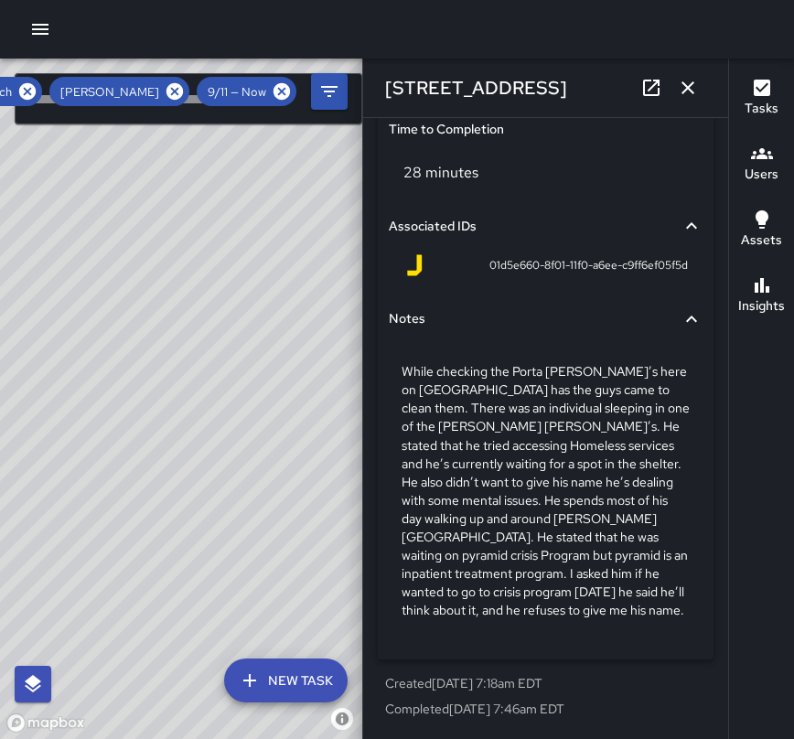
click at [636, 178] on div "28 minutes" at bounding box center [546, 172] width 314 height 51
click at [680, 91] on icon "button" at bounding box center [688, 88] width 22 height 22
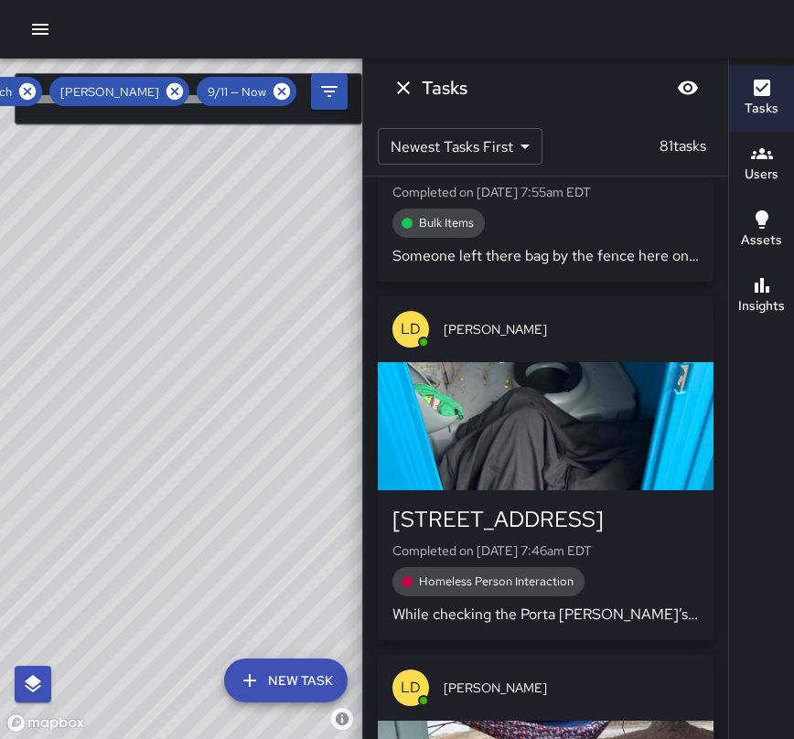
scroll to position [21495, 0]
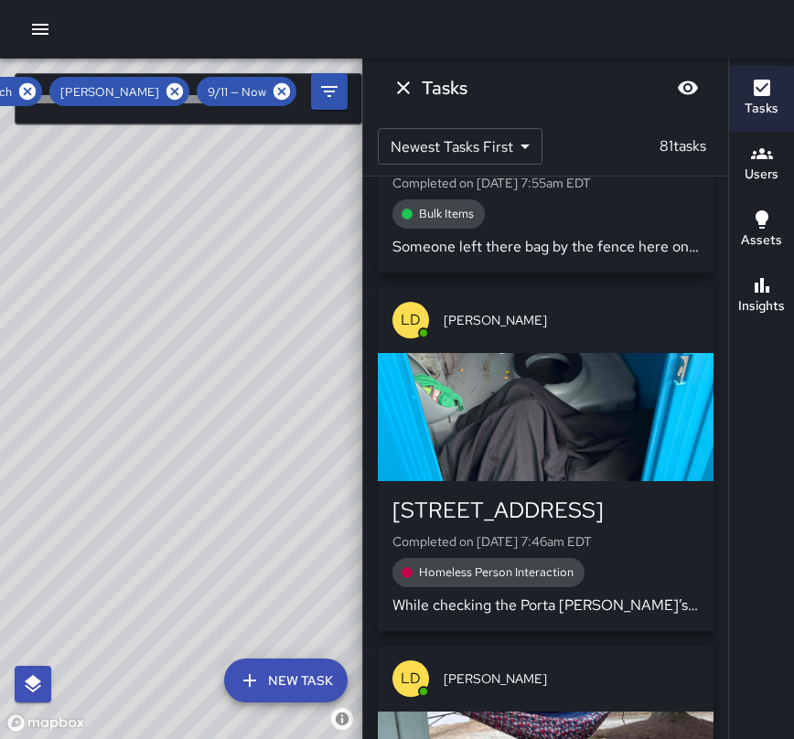
drag, startPoint x: 635, startPoint y: 592, endPoint x: 644, endPoint y: 612, distance: 22.1
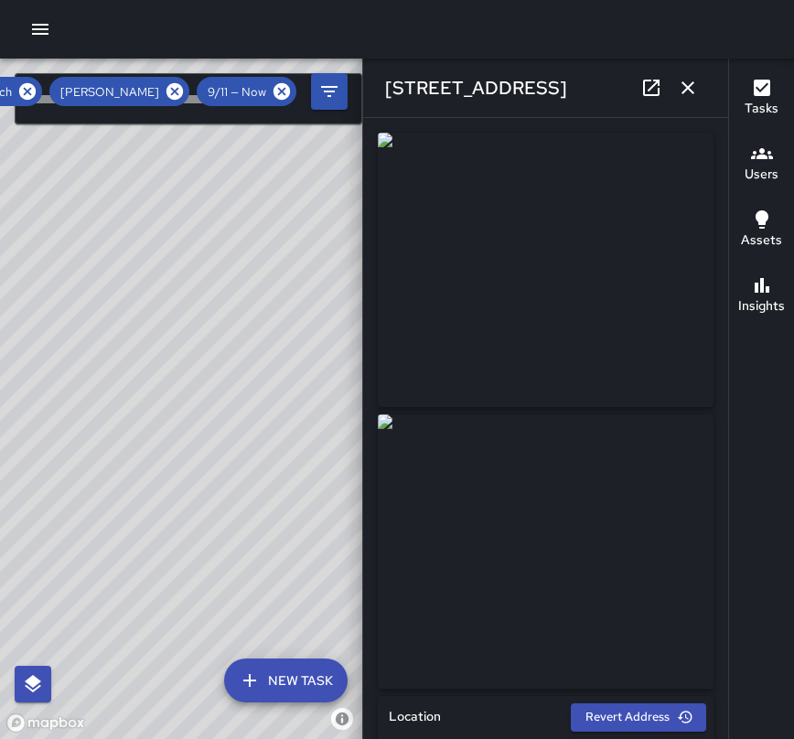
type input "**********"
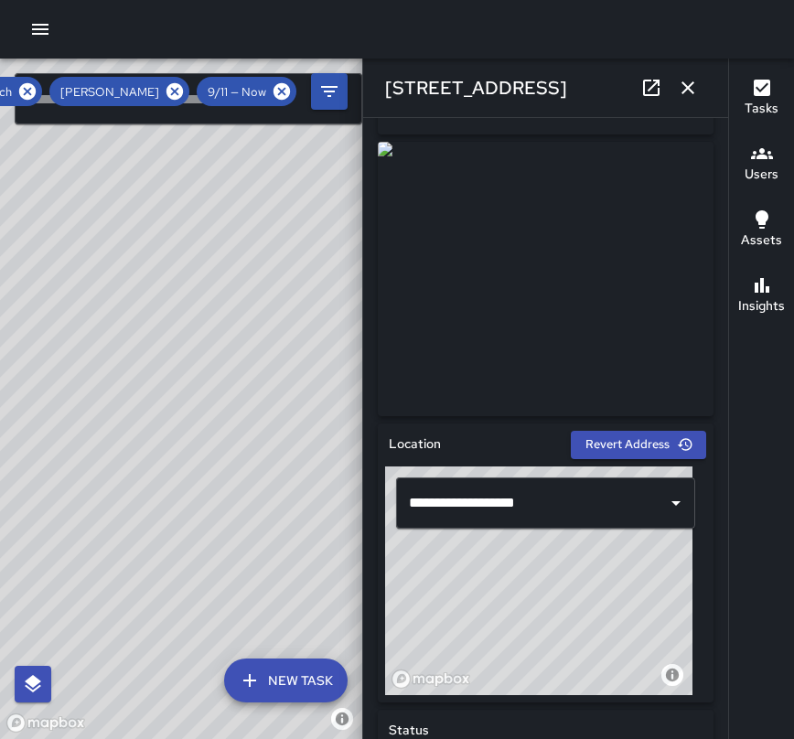
scroll to position [280, 0]
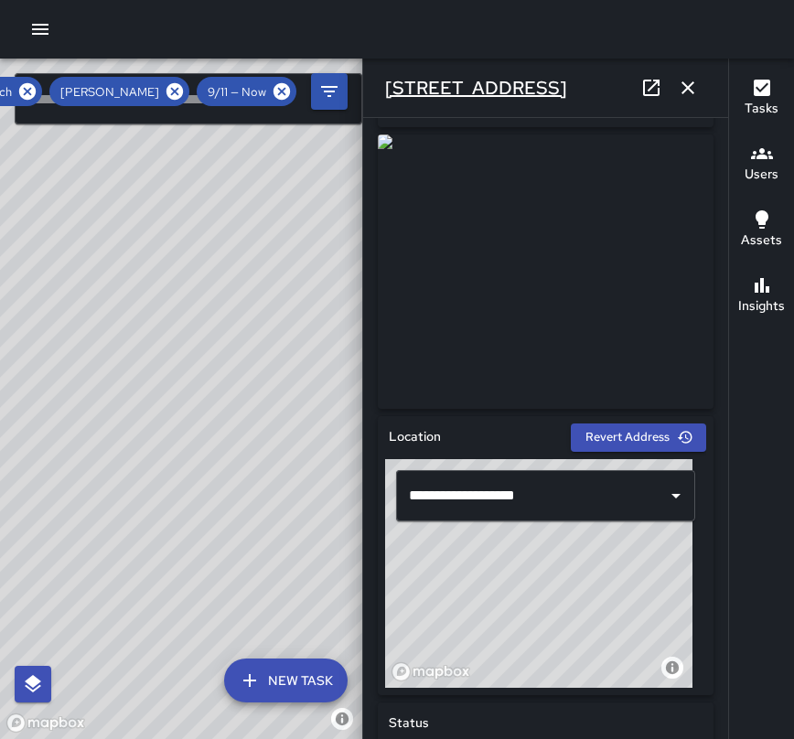
drag, startPoint x: 554, startPoint y: 88, endPoint x: 389, endPoint y: 83, distance: 165.6
click at [389, 83] on div "[STREET_ADDRESS]" at bounding box center [545, 88] width 365 height 59
click at [638, 572] on div "© Mapbox © OpenStreetMap Improve this map" at bounding box center [538, 573] width 307 height 229
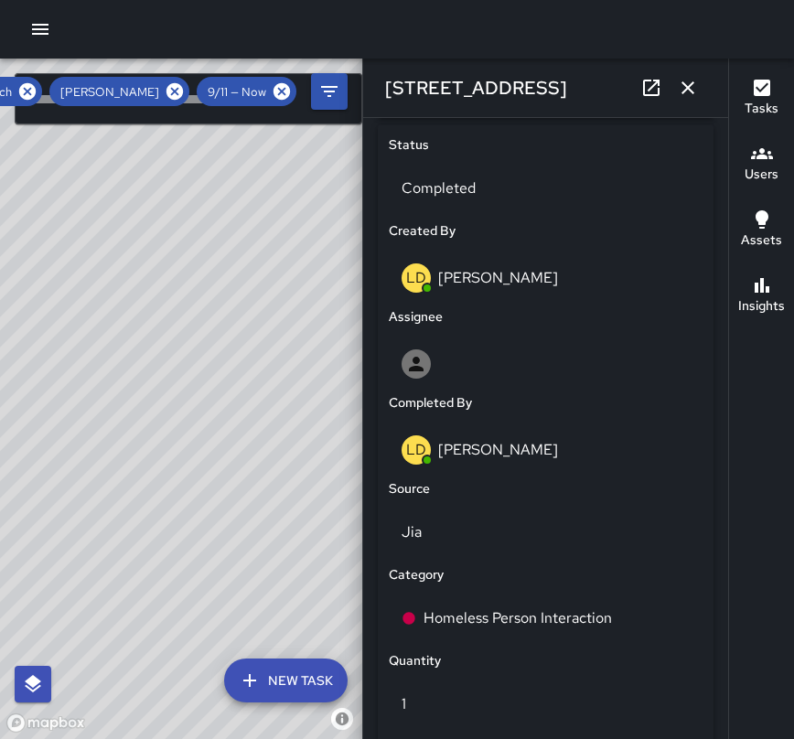
scroll to position [865, 0]
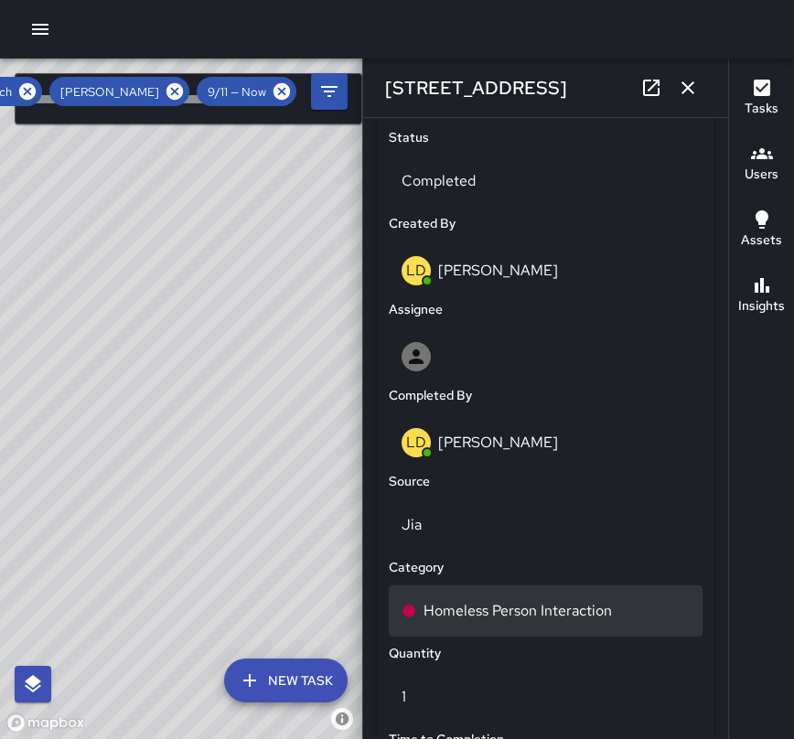
drag, startPoint x: 629, startPoint y: 612, endPoint x: 615, endPoint y: 613, distance: 13.7
click at [615, 613] on div "Homeless Person Interaction" at bounding box center [545, 611] width 288 height 22
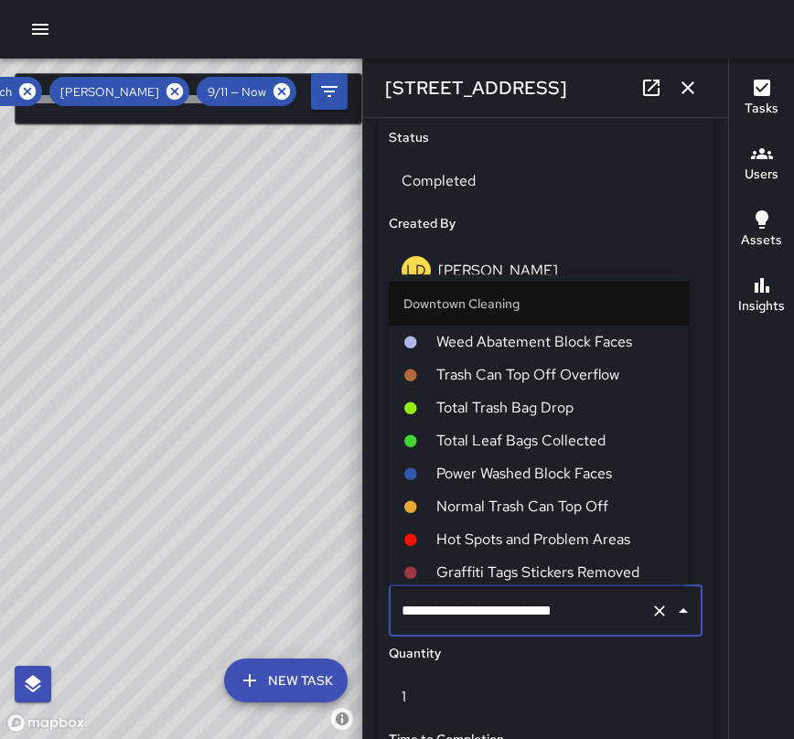
scroll to position [508, 0]
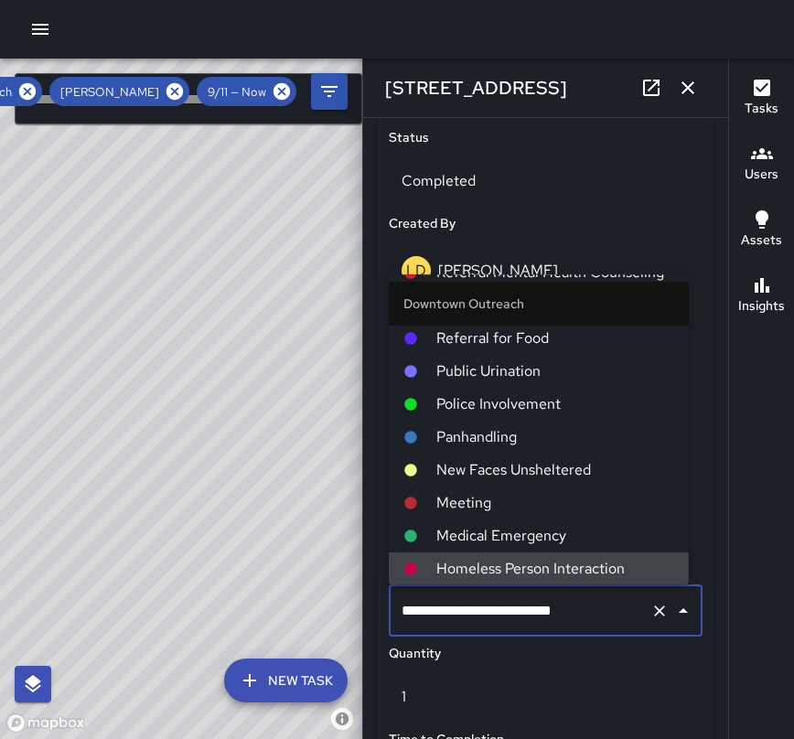
drag, startPoint x: 610, startPoint y: 612, endPoint x: 407, endPoint y: 600, distance: 203.4
drag, startPoint x: 407, startPoint y: 600, endPoint x: 398, endPoint y: 603, distance: 9.5
click at [398, 603] on input "**********" at bounding box center [520, 610] width 246 height 35
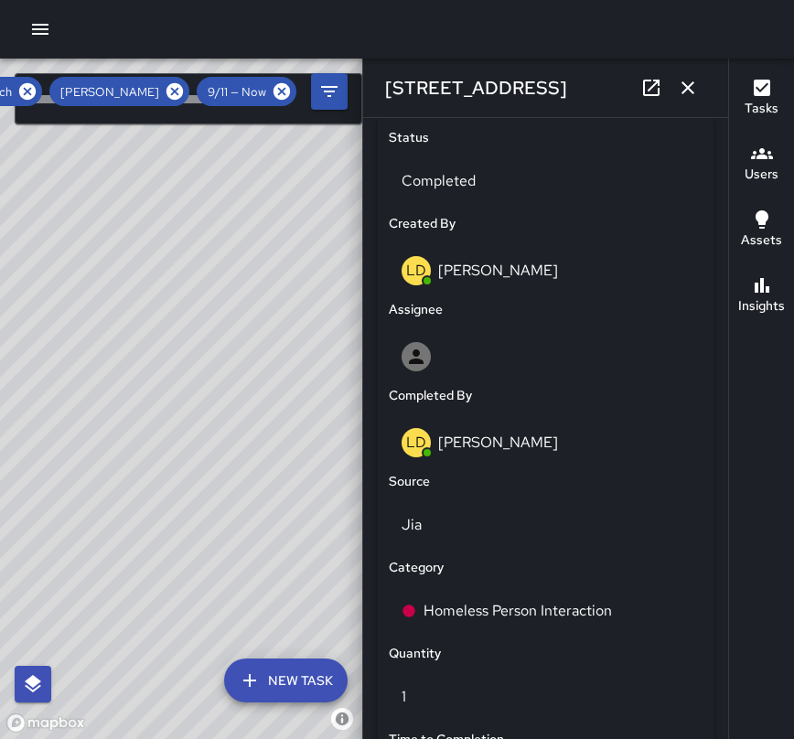
click at [633, 566] on div "Category" at bounding box center [545, 567] width 321 height 27
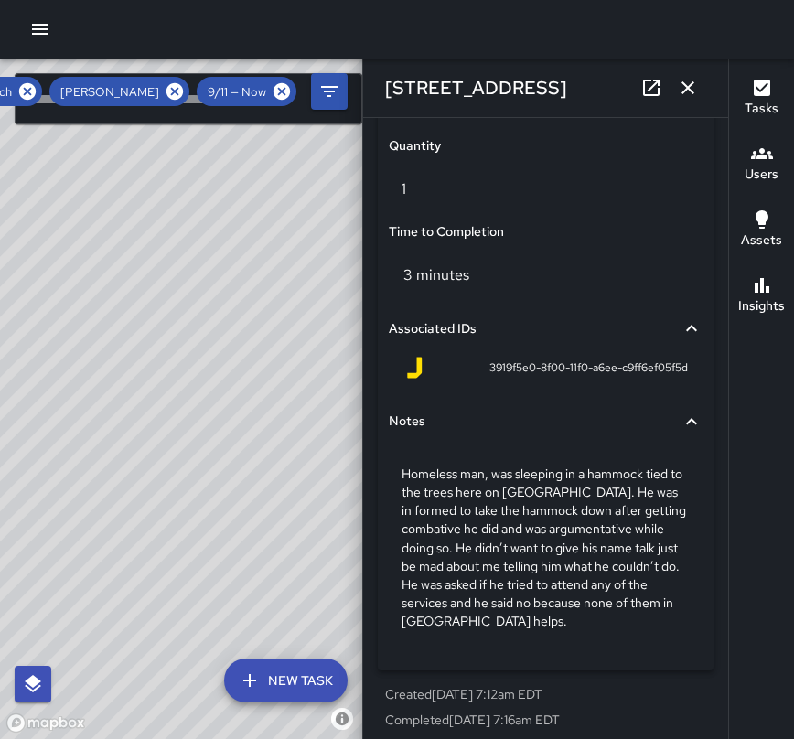
scroll to position [1377, 0]
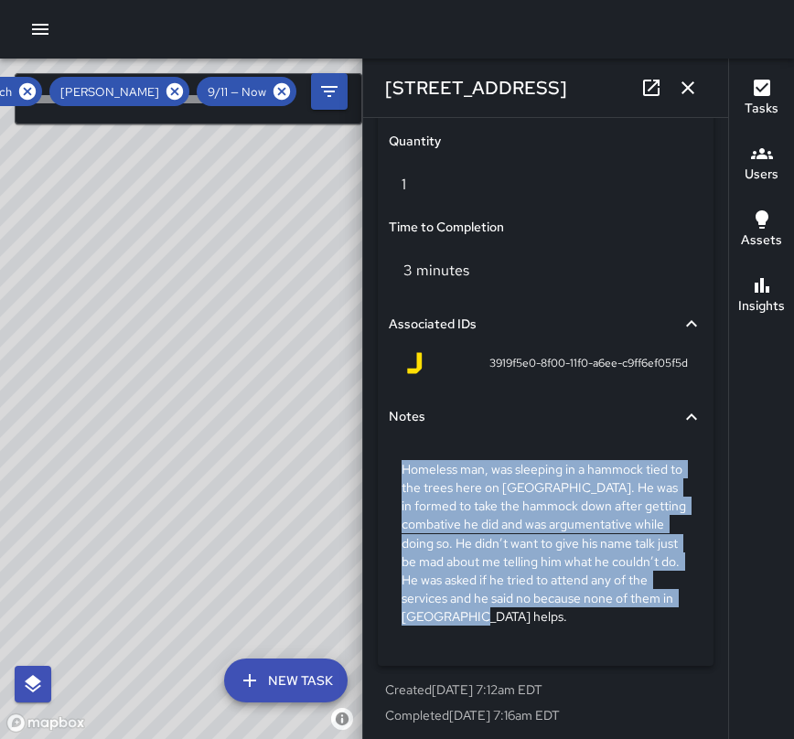
drag, startPoint x: 567, startPoint y: 616, endPoint x: 396, endPoint y: 463, distance: 229.9
click at [396, 463] on div "Homeless man, was sleeping in a hammock tied to the trees here on [GEOGRAPHIC_D…" at bounding box center [546, 542] width 314 height 194
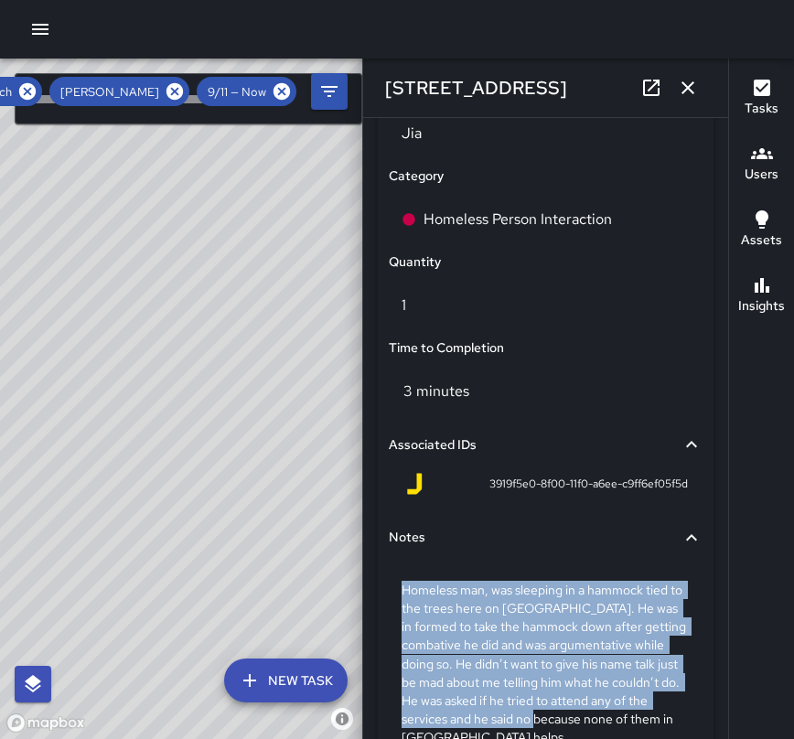
scroll to position [1384, 0]
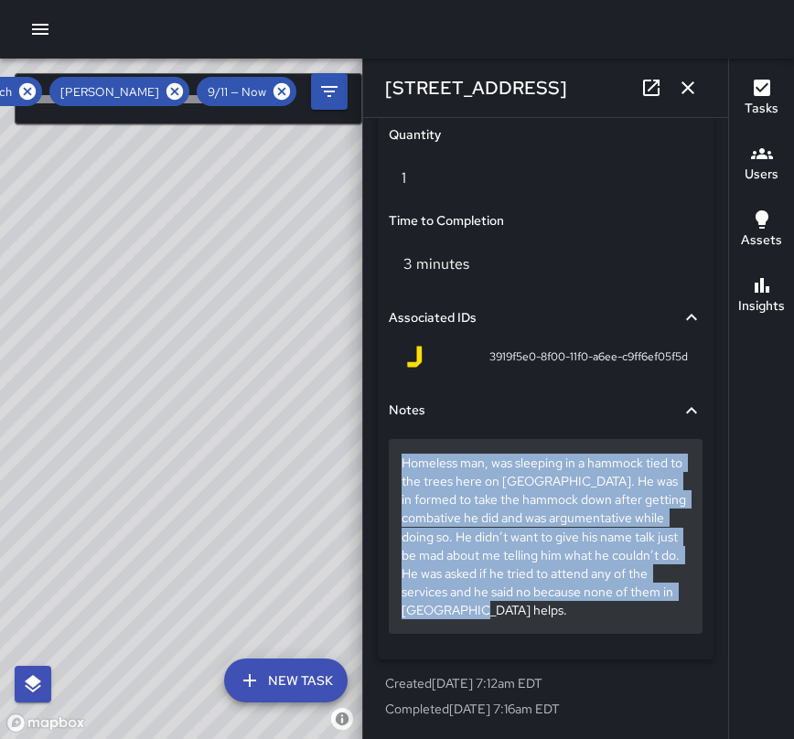
drag, startPoint x: 399, startPoint y: 588, endPoint x: 604, endPoint y: 626, distance: 209.3
